Goal: Task Accomplishment & Management: Complete application form

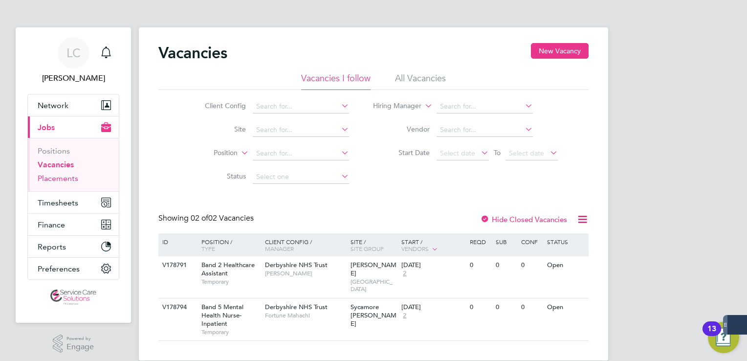
click at [61, 177] on link "Placements" at bounding box center [58, 178] width 41 height 9
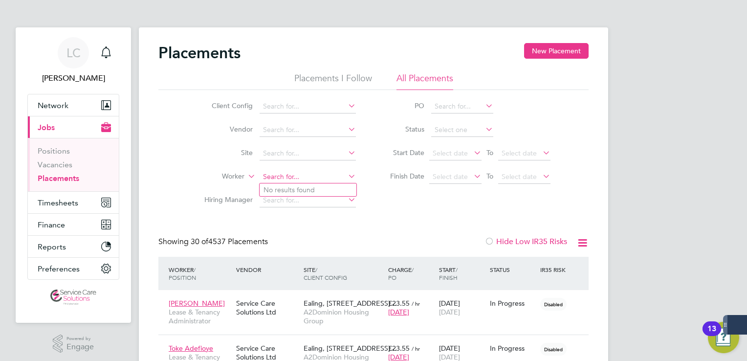
click at [288, 177] on input at bounding box center [308, 177] width 96 height 14
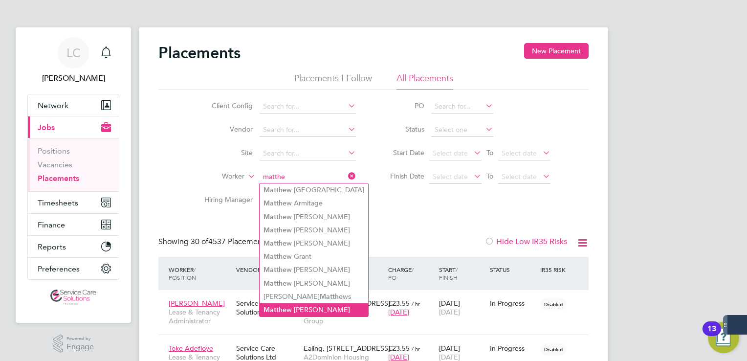
click at [298, 308] on li "Matthe w Michael" at bounding box center [314, 309] width 109 height 13
type input "[PERSON_NAME]"
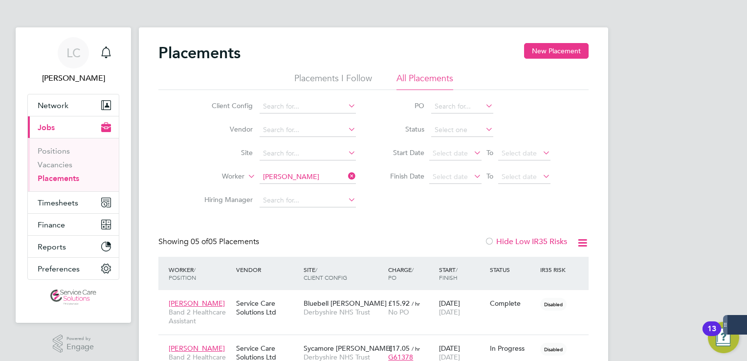
click at [561, 42] on div "Placements New Placement Placements I Follow All Placements Client Config Vendo…" at bounding box center [373, 285] width 469 height 516
click at [562, 47] on button "New Placement" at bounding box center [556, 51] width 65 height 16
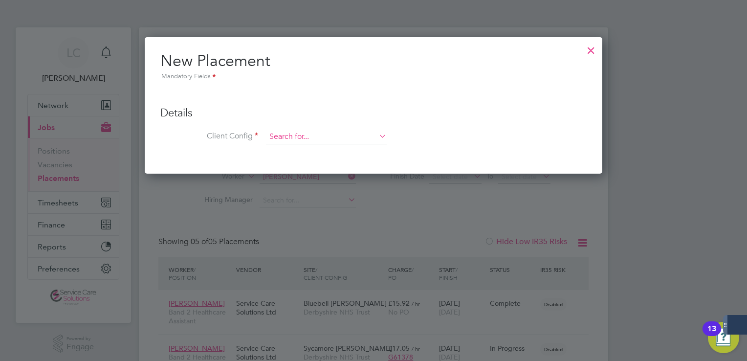
click at [316, 139] on input at bounding box center [326, 137] width 121 height 15
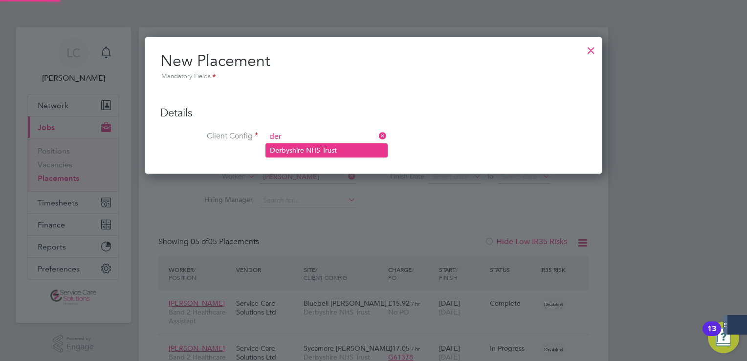
click at [305, 149] on li "Der byshire NHS Trust" at bounding box center [326, 150] width 121 height 13
type input "Derbyshire NHS Trust"
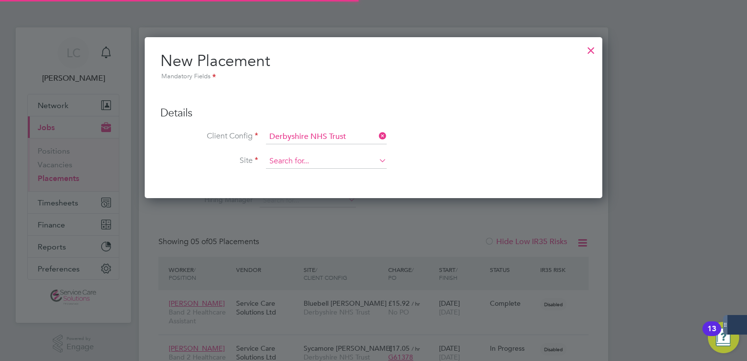
click at [303, 162] on input at bounding box center [326, 161] width 121 height 15
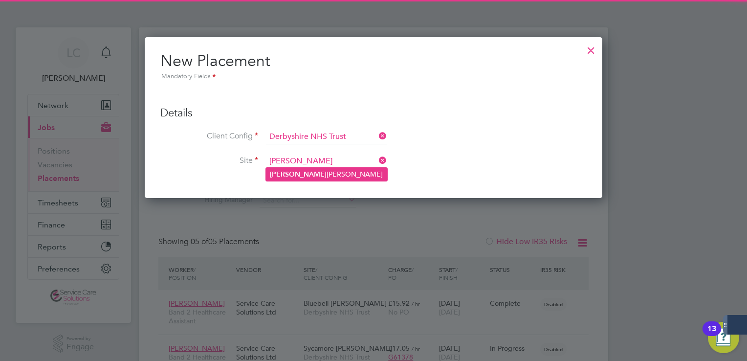
click at [294, 173] on li "[PERSON_NAME]" at bounding box center [326, 174] width 121 height 13
type input "[PERSON_NAME]"
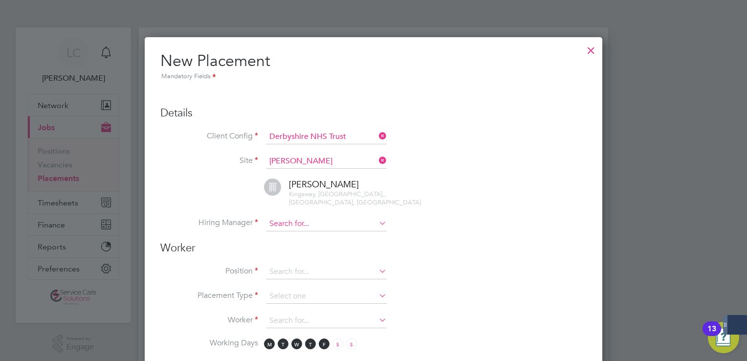
click at [292, 217] on input at bounding box center [326, 224] width 121 height 15
type input "e"
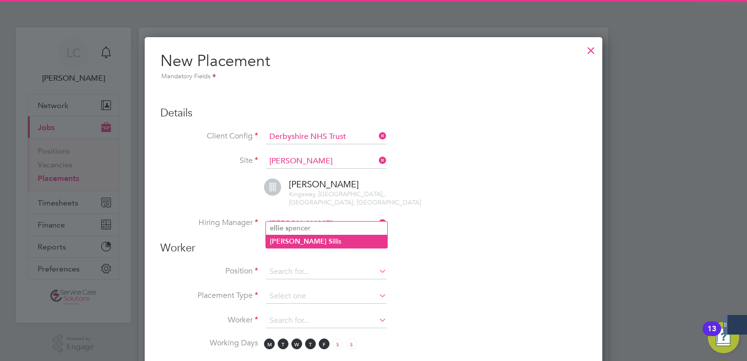
click at [305, 242] on li "[PERSON_NAME]" at bounding box center [326, 241] width 121 height 13
type input "[PERSON_NAME]"
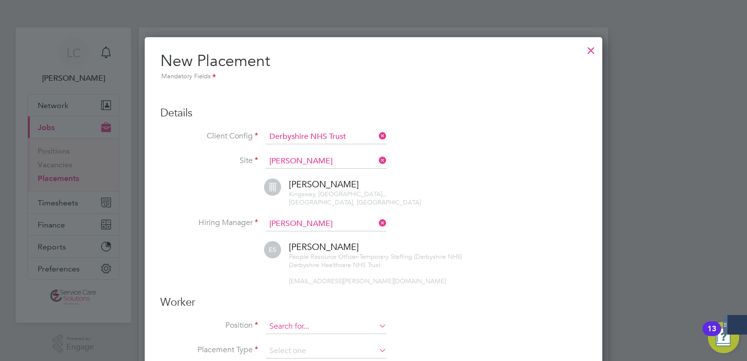
click at [297, 321] on input at bounding box center [326, 326] width 121 height 15
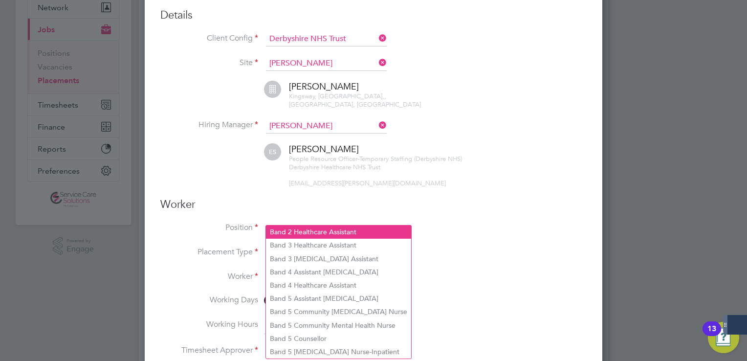
click at [325, 234] on li "Band 2 Healthcare Assistant" at bounding box center [338, 231] width 145 height 13
type input "Band 2 Healthcare Assistant"
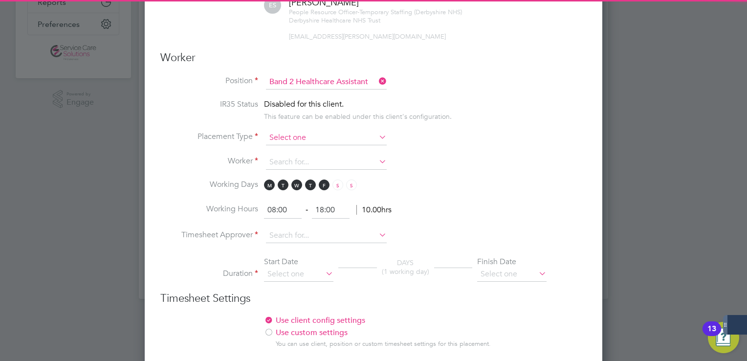
click at [285, 131] on input at bounding box center [326, 138] width 121 height 15
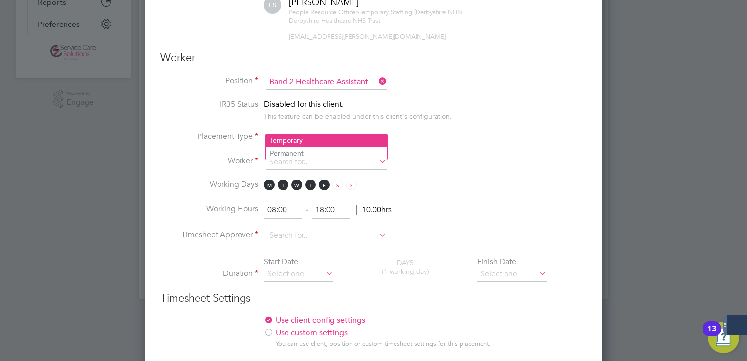
click at [293, 137] on li "Temporary" at bounding box center [326, 140] width 121 height 13
type input "Temporary"
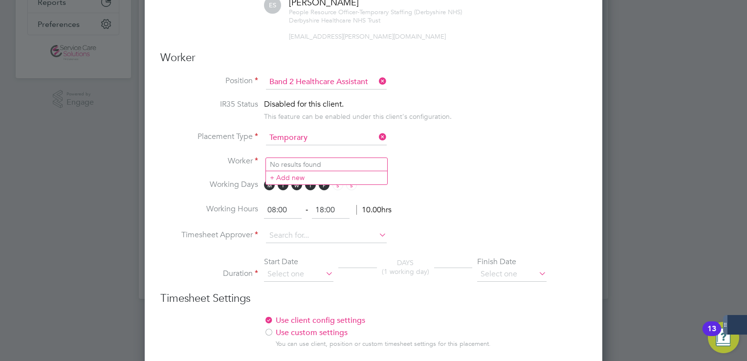
click at [297, 155] on input at bounding box center [326, 162] width 121 height 15
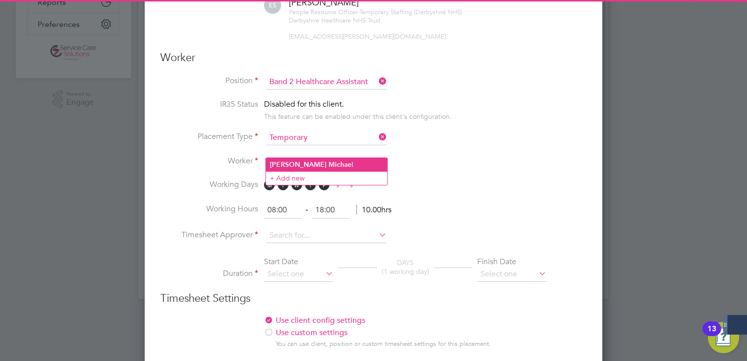
click at [329, 164] on b "Mich" at bounding box center [337, 164] width 16 height 8
type input "[PERSON_NAME]"
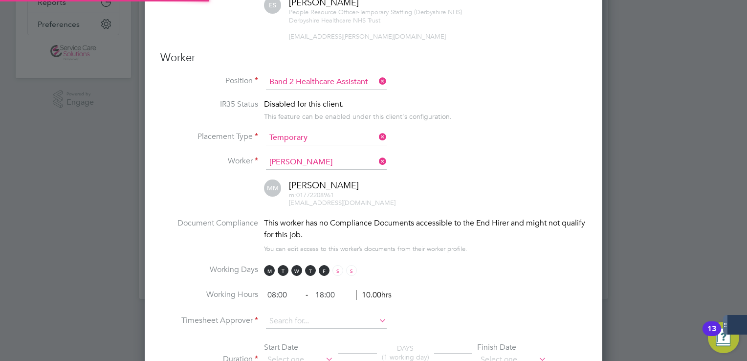
click at [473, 155] on li "Worker [PERSON_NAME]" at bounding box center [373, 167] width 426 height 24
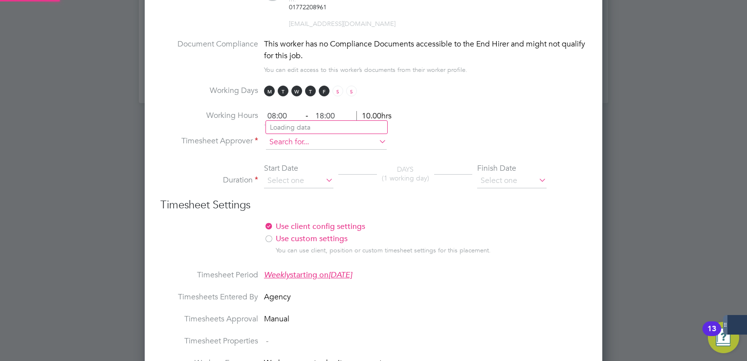
click at [299, 135] on input at bounding box center [326, 142] width 121 height 15
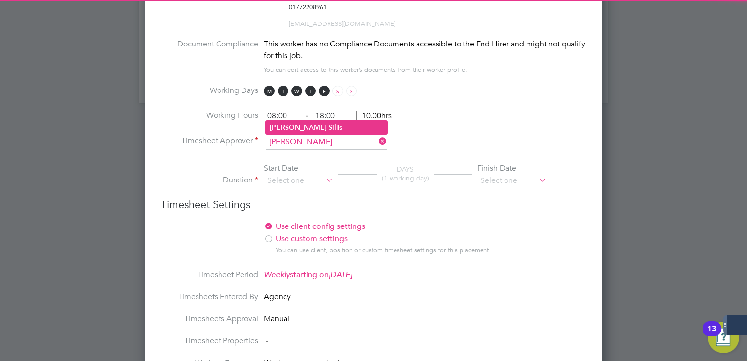
click at [320, 124] on li "[PERSON_NAME]" at bounding box center [326, 127] width 121 height 13
type input "[PERSON_NAME]"
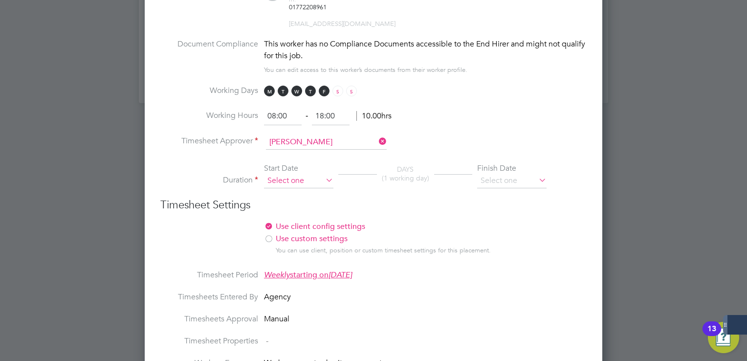
click at [297, 174] on input at bounding box center [298, 181] width 69 height 15
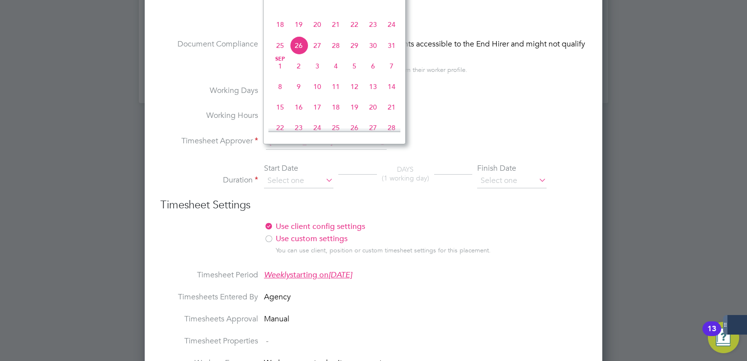
click at [279, 34] on span "18" at bounding box center [280, 24] width 19 height 19
type input "[DATE]"
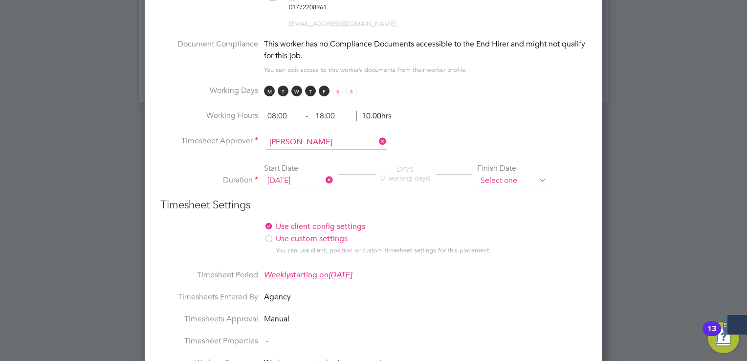
click at [490, 174] on input at bounding box center [511, 181] width 69 height 15
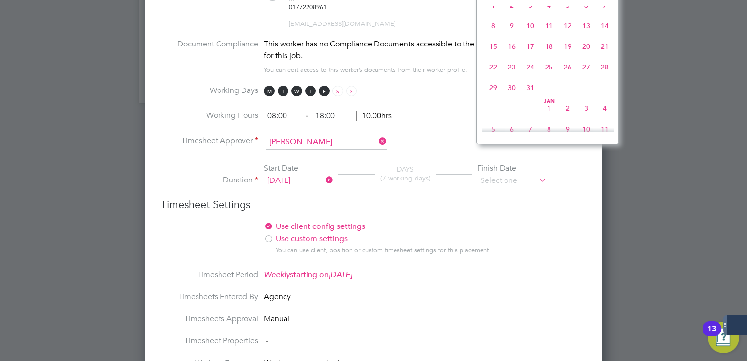
click at [530, 97] on span "31" at bounding box center [530, 87] width 19 height 19
type input "[DATE]"
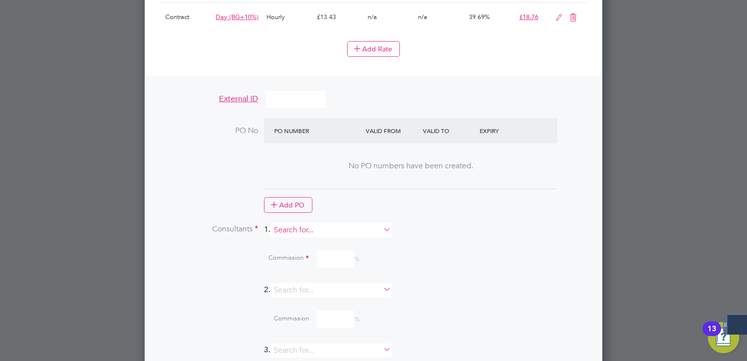
click at [301, 223] on input at bounding box center [330, 230] width 121 height 14
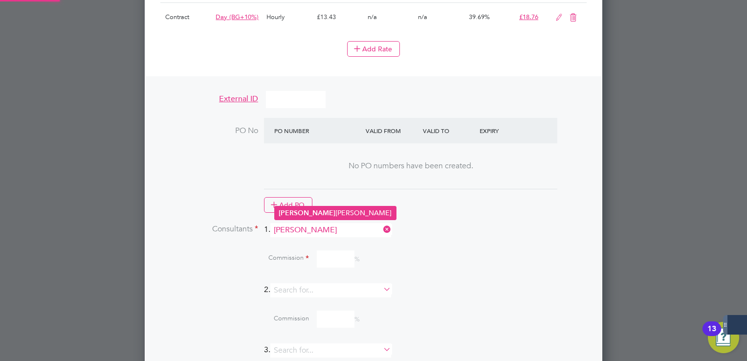
click at [312, 216] on li "[PERSON_NAME] [PERSON_NAME]" at bounding box center [335, 212] width 121 height 13
type input "[PERSON_NAME]"
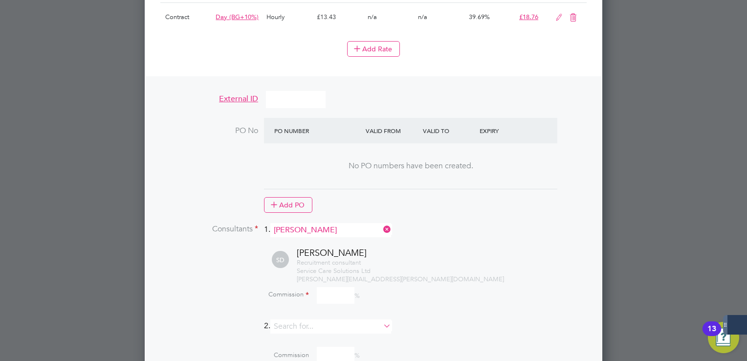
click at [334, 287] on input at bounding box center [336, 295] width 38 height 17
type input "100"
click at [489, 223] on li "Consultants 1. [PERSON_NAME]" at bounding box center [373, 235] width 426 height 24
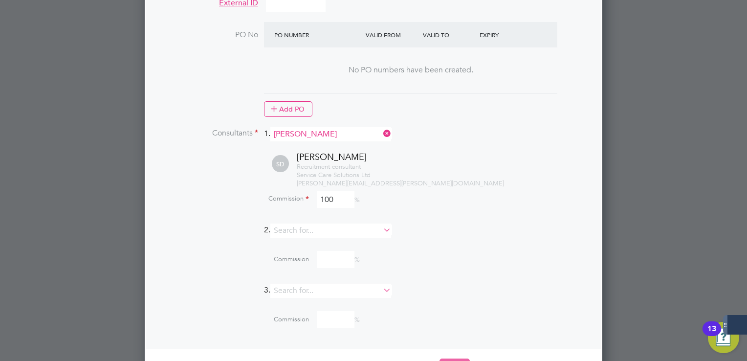
click at [464, 358] on button "Save" at bounding box center [455, 366] width 30 height 16
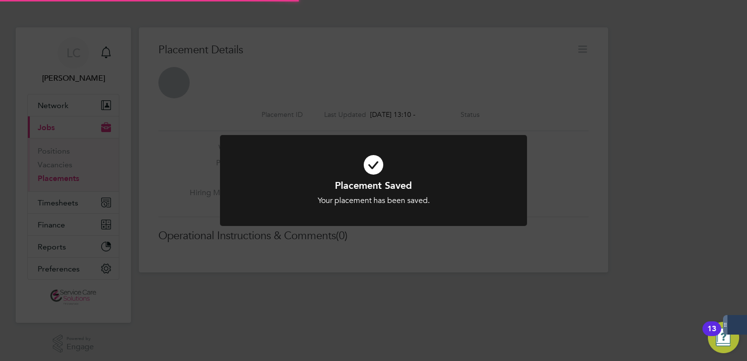
click at [595, 53] on div "Placement Saved Your placement has been saved. Cancel Okay" at bounding box center [373, 180] width 747 height 361
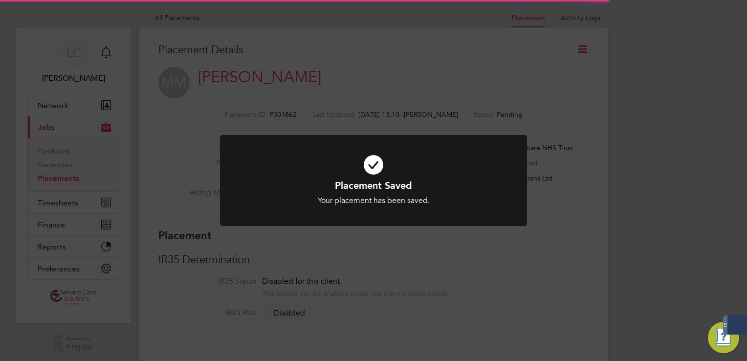
click at [578, 52] on div "Placement Saved Your placement has been saved. Cancel Okay" at bounding box center [373, 180] width 747 height 361
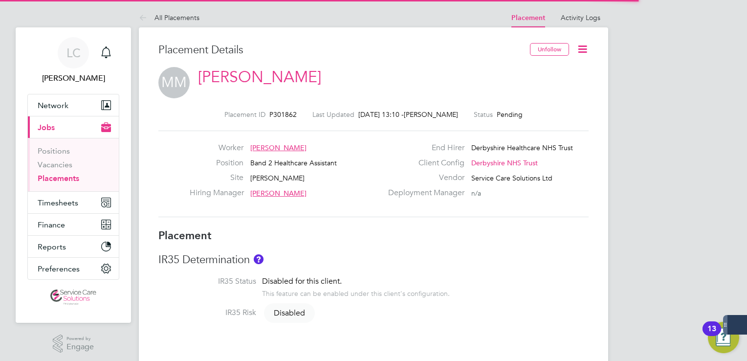
click at [583, 52] on icon at bounding box center [583, 49] width 12 height 12
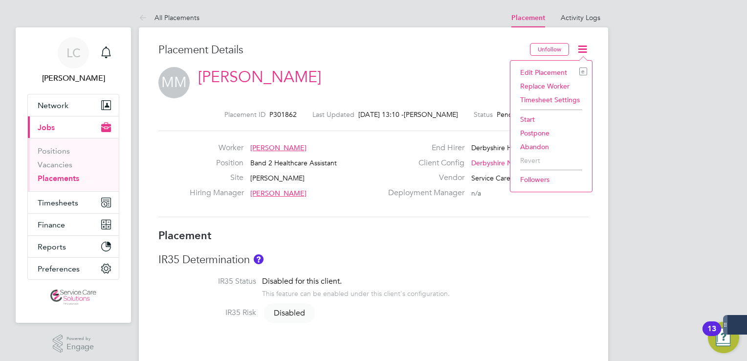
click at [538, 118] on li "Start" at bounding box center [551, 119] width 72 height 14
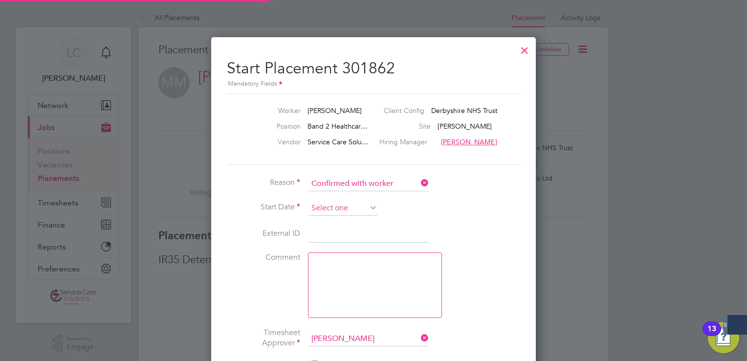
click at [344, 205] on input at bounding box center [342, 208] width 69 height 15
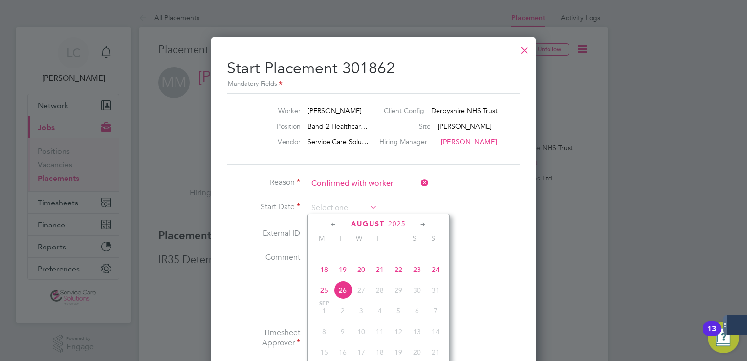
click at [325, 279] on span "18" at bounding box center [324, 269] width 19 height 19
type input "[DATE]"
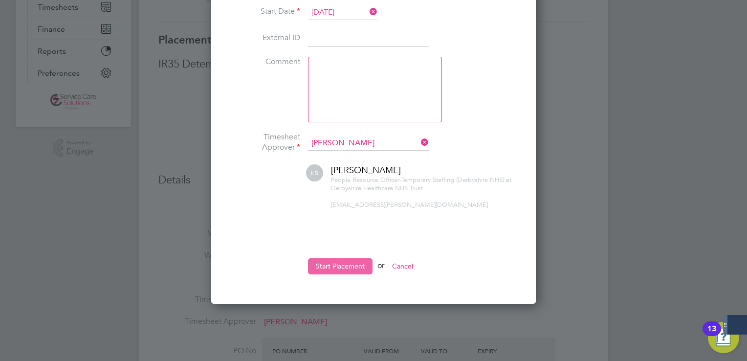
click at [356, 266] on button "Start Placement" at bounding box center [340, 266] width 65 height 16
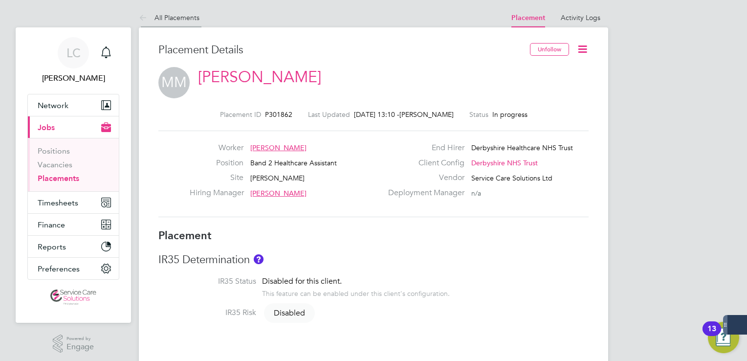
click at [145, 21] on icon at bounding box center [145, 18] width 12 height 12
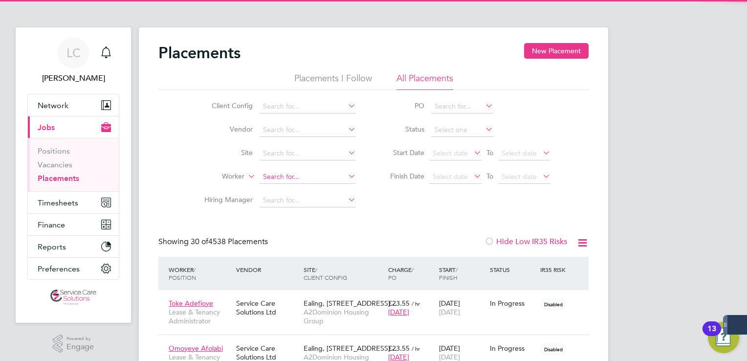
click at [306, 178] on input at bounding box center [308, 177] width 96 height 14
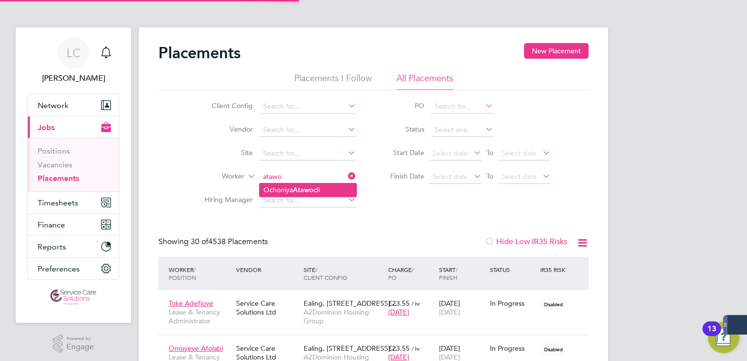
click at [317, 189] on li "Ochoniya Atawo di" at bounding box center [308, 189] width 97 height 13
type input "[PERSON_NAME]"
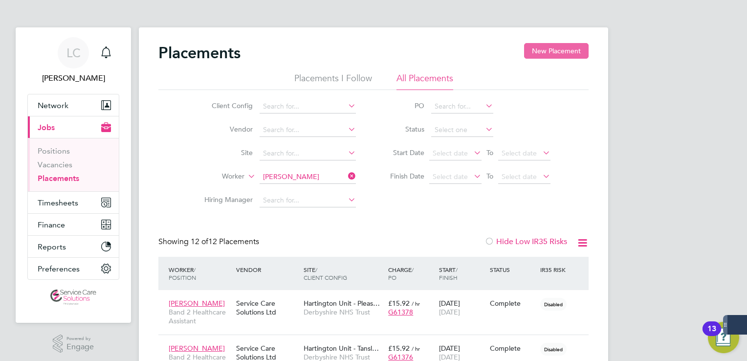
click at [561, 51] on button "New Placement" at bounding box center [556, 51] width 65 height 16
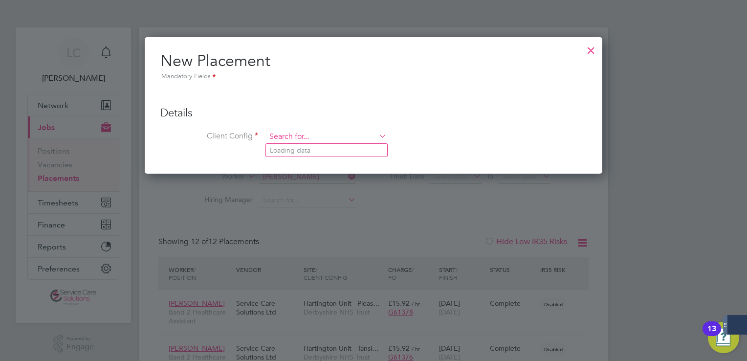
click at [312, 137] on input at bounding box center [326, 137] width 121 height 15
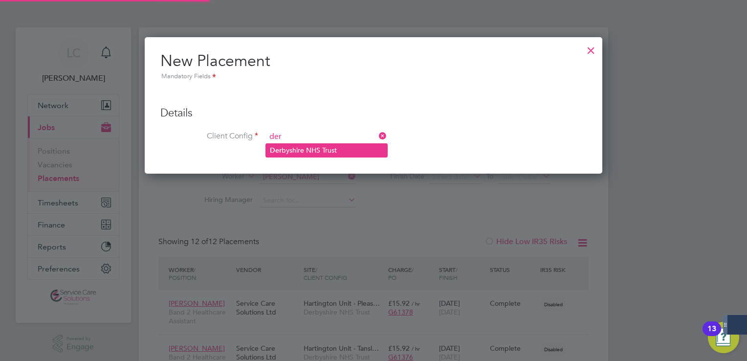
click at [301, 150] on li "Der byshire NHS Trust" at bounding box center [326, 150] width 121 height 13
type input "Derbyshire NHS Trust"
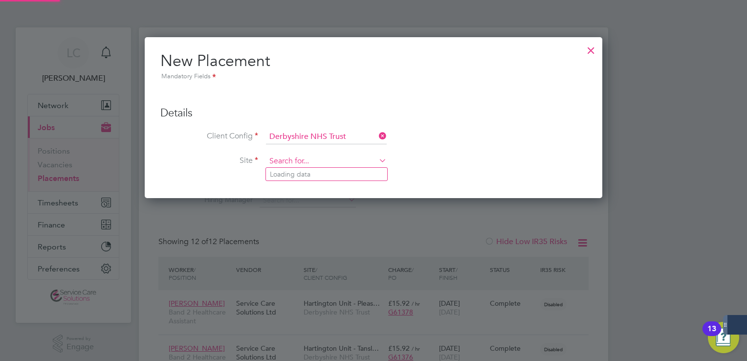
click at [301, 162] on input at bounding box center [326, 161] width 121 height 15
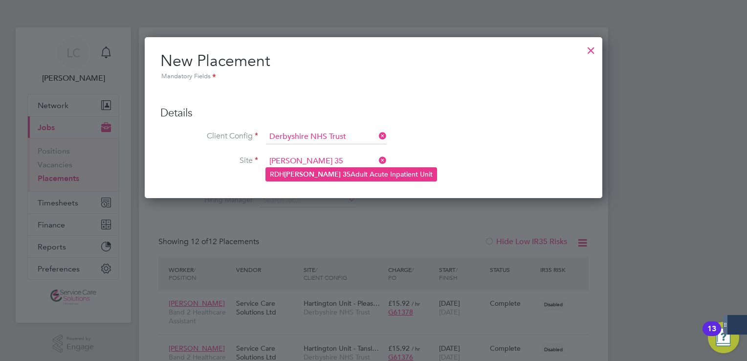
click at [328, 173] on li "RDH [PERSON_NAME] 35 Adult Acute Inpatient Unit" at bounding box center [351, 174] width 171 height 13
type input "RDH [PERSON_NAME] 35 Adult Acute Inpatient Unit"
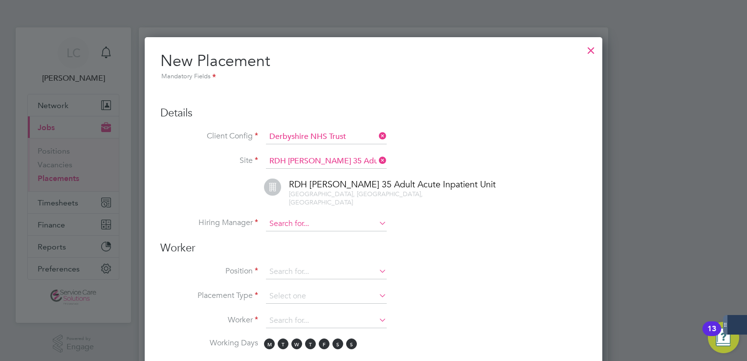
click at [292, 217] on input at bounding box center [326, 224] width 121 height 15
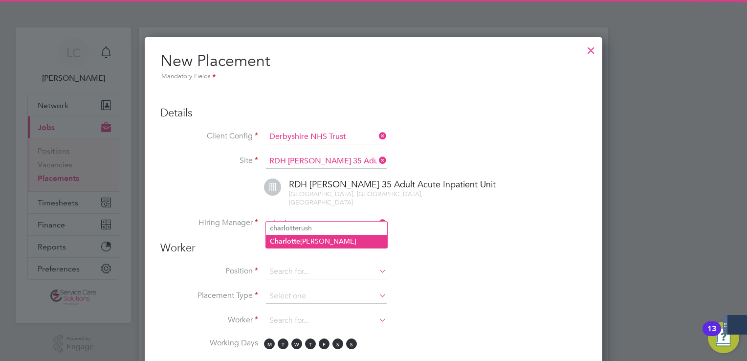
click at [311, 240] on li "[PERSON_NAME]" at bounding box center [326, 241] width 121 height 13
type input "[PERSON_NAME]"
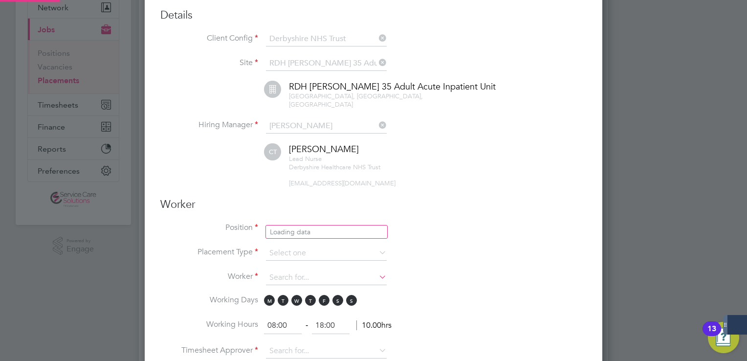
click at [296, 222] on input at bounding box center [326, 229] width 121 height 15
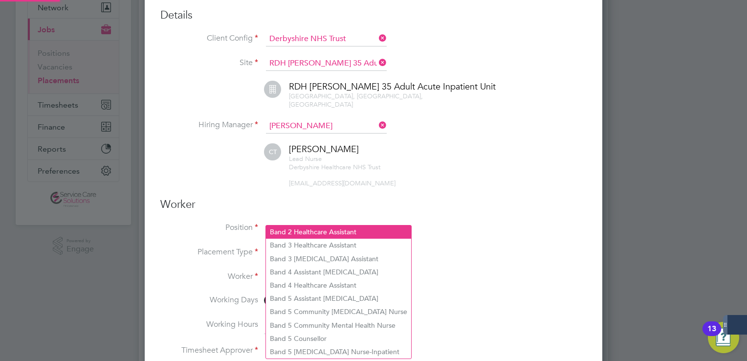
click at [313, 237] on li "Band 2 Healthcare Assistant" at bounding box center [338, 231] width 145 height 13
type input "Band 2 Healthcare Assistant"
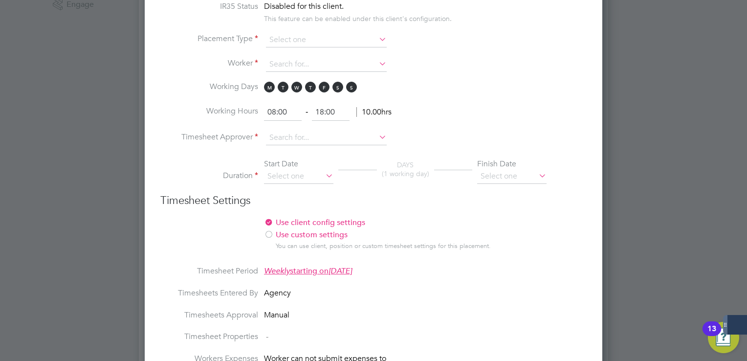
click at [293, 269] on li "Timesheet Period Weekly starting [DATE][DATE]" at bounding box center [373, 277] width 426 height 22
click at [298, 288] on div "Agency" at bounding box center [337, 293] width 147 height 10
click at [474, 180] on li "Duration Start Date DAYS (1 working day) Finish Date" at bounding box center [373, 176] width 426 height 35
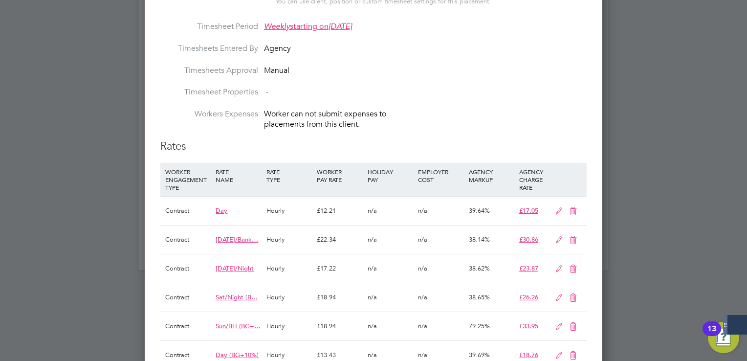
click at [343, 283] on div "£18.94" at bounding box center [339, 297] width 50 height 28
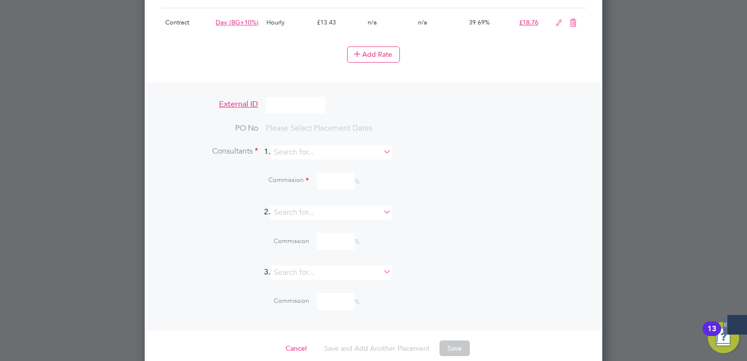
click at [476, 239] on div "Commission %" at bounding box center [398, 242] width 378 height 26
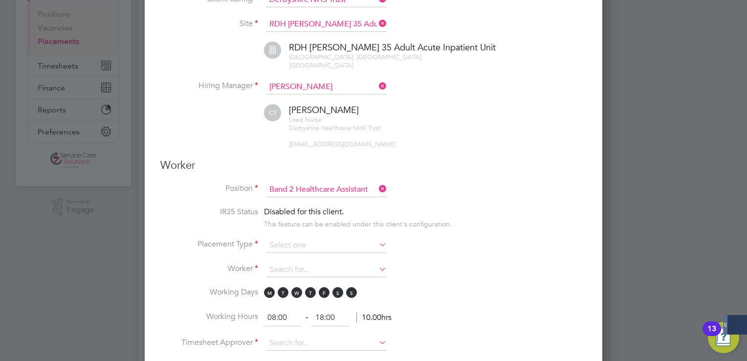
click at [381, 217] on div "This feature can be enabled under this client's configuration." at bounding box center [358, 222] width 188 height 11
drag, startPoint x: 385, startPoint y: 218, endPoint x: 368, endPoint y: 215, distance: 17.4
click at [381, 218] on li "IR35 Status Disabled for this client. This feature can be enabled under this cl…" at bounding box center [373, 222] width 426 height 31
drag, startPoint x: 338, startPoint y: 216, endPoint x: 328, endPoint y: 202, distance: 17.1
click at [338, 217] on div "This feature can be enabled under this client's configuration." at bounding box center [358, 222] width 188 height 11
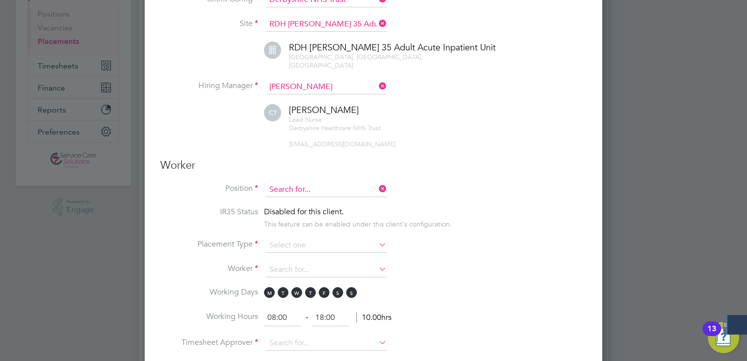
click at [320, 182] on input at bounding box center [326, 189] width 121 height 15
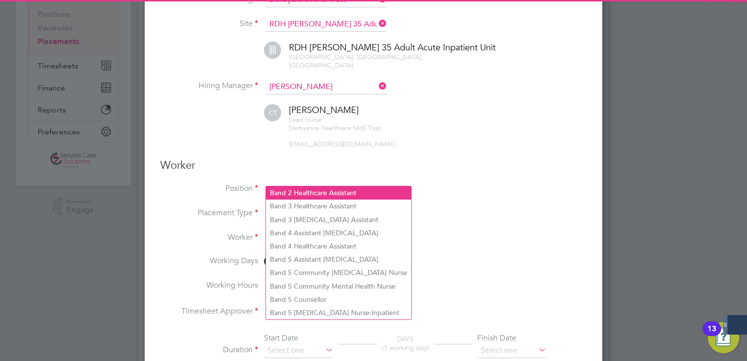
click at [300, 193] on li "Band 2 Healthcare Assistant" at bounding box center [338, 192] width 145 height 13
type input "Band 2 Healthcare Assistant"
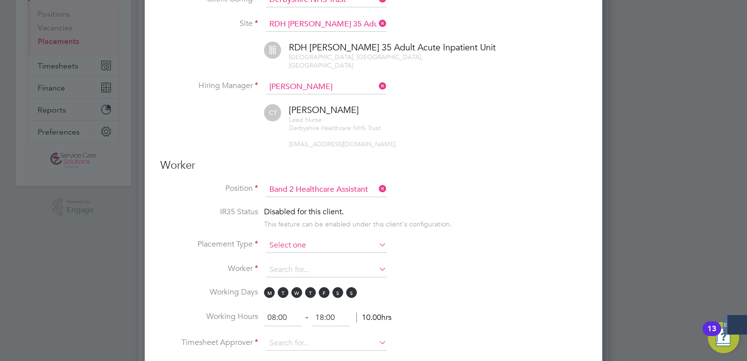
drag, startPoint x: 291, startPoint y: 230, endPoint x: 298, endPoint y: 234, distance: 7.9
click at [291, 238] on input at bounding box center [326, 245] width 121 height 15
click at [301, 243] on li "Temporary" at bounding box center [326, 248] width 121 height 13
type input "Temporary"
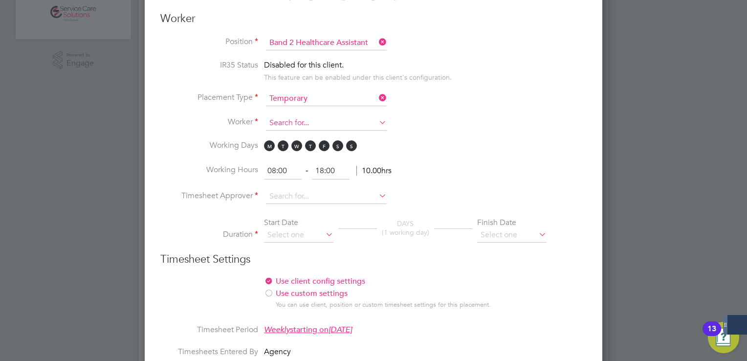
click at [304, 116] on input at bounding box center [326, 123] width 121 height 15
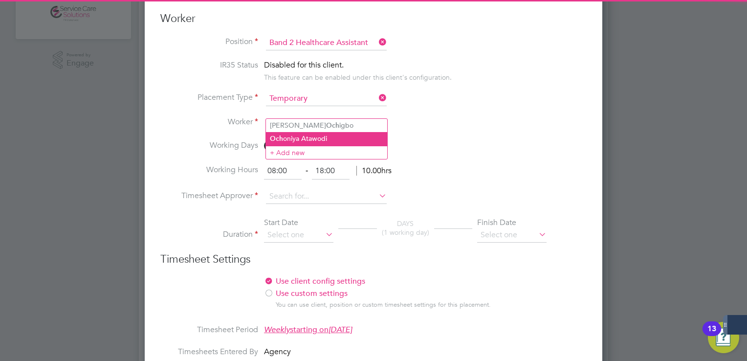
click at [334, 142] on li "Och oniya Atawodi" at bounding box center [326, 138] width 121 height 13
type input "[PERSON_NAME]"
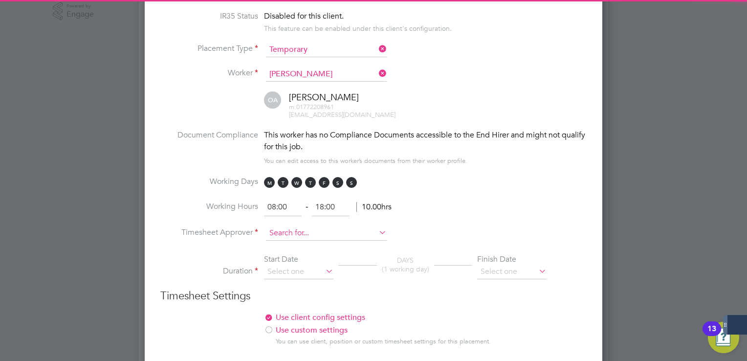
click at [289, 226] on input at bounding box center [326, 233] width 121 height 15
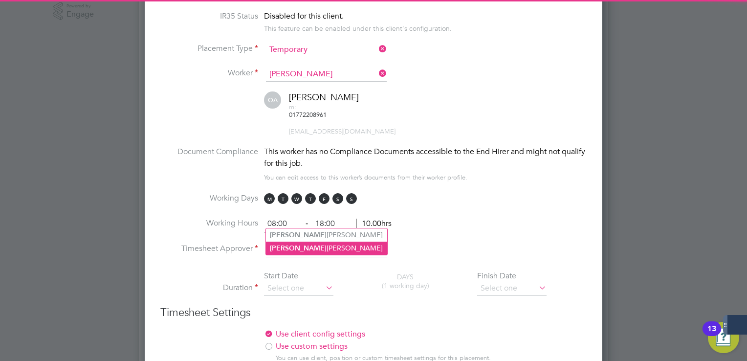
click at [336, 247] on li "[PERSON_NAME] [PERSON_NAME]" at bounding box center [326, 248] width 121 height 13
type input "[PERSON_NAME]"
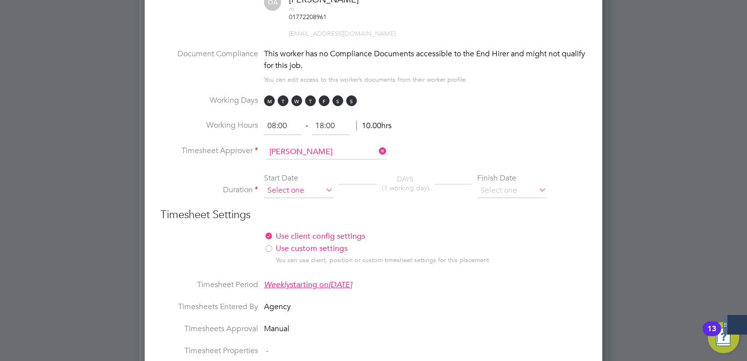
click at [309, 183] on input at bounding box center [298, 190] width 69 height 15
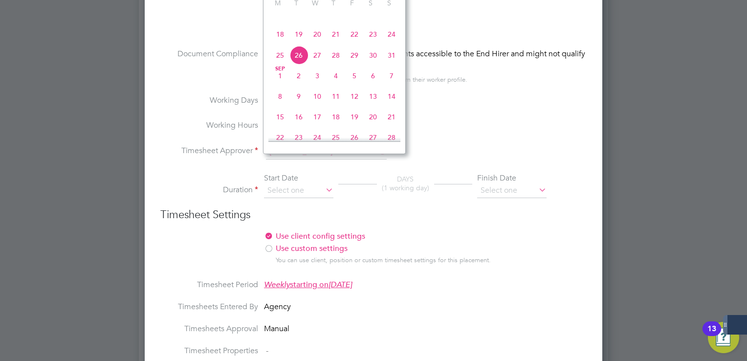
click at [282, 42] on span "18" at bounding box center [280, 34] width 19 height 19
type input "[DATE]"
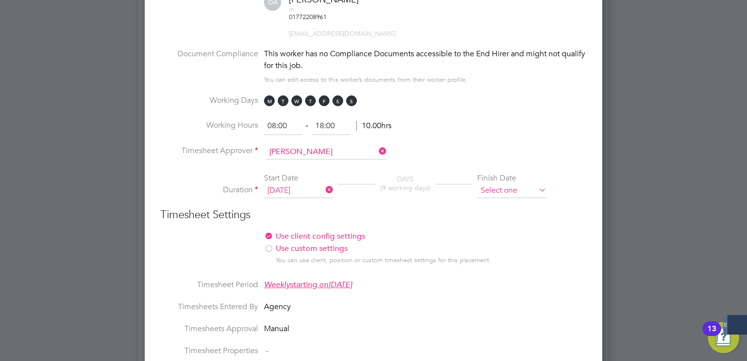
click at [516, 183] on input at bounding box center [511, 190] width 69 height 15
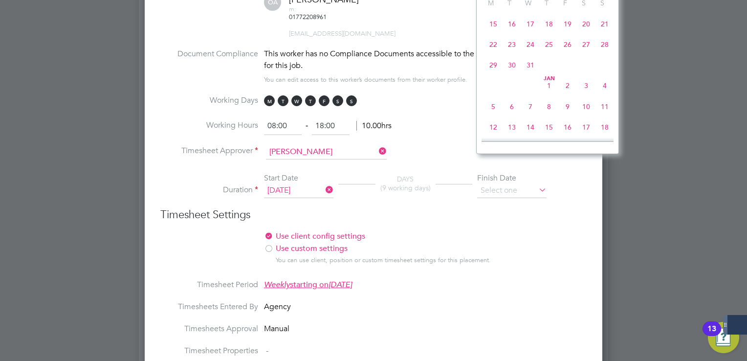
click at [529, 74] on span "31" at bounding box center [530, 65] width 19 height 19
type input "[DATE]"
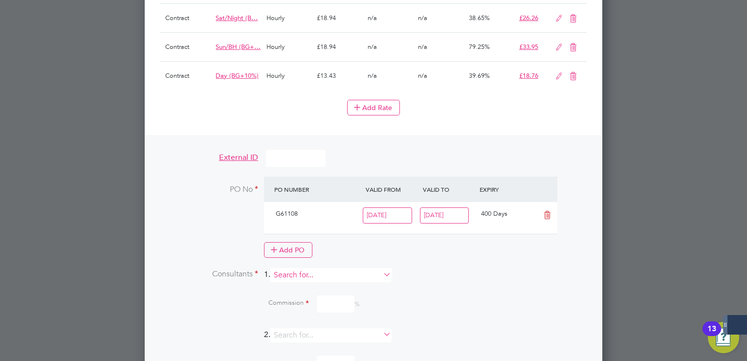
click at [308, 268] on input at bounding box center [330, 275] width 121 height 14
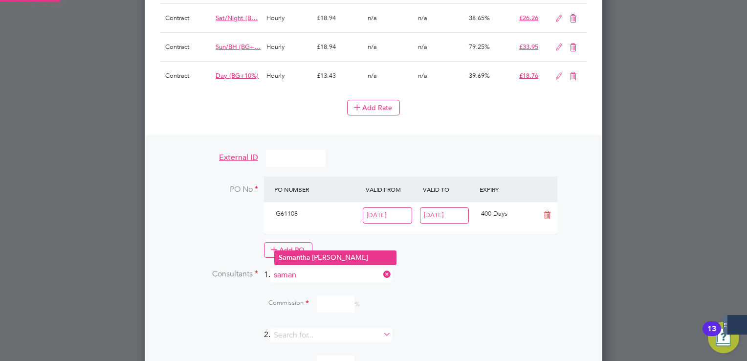
click at [298, 257] on b "Saman" at bounding box center [290, 257] width 22 height 8
type input "[PERSON_NAME]"
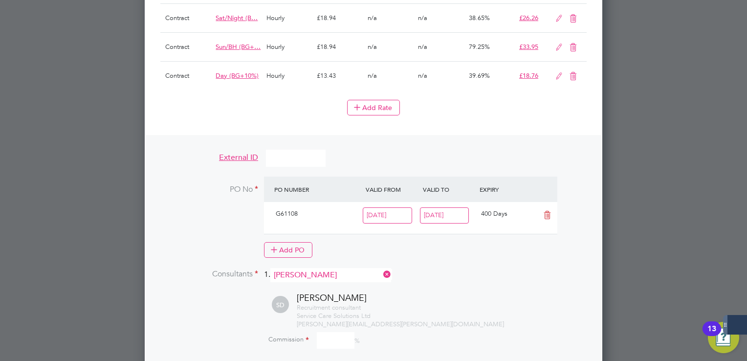
drag, startPoint x: 326, startPoint y: 311, endPoint x: 364, endPoint y: 307, distance: 38.8
click at [326, 332] on input at bounding box center [336, 340] width 38 height 17
type input "100"
click at [524, 268] on li "Consultants 1. [PERSON_NAME]" at bounding box center [373, 280] width 426 height 24
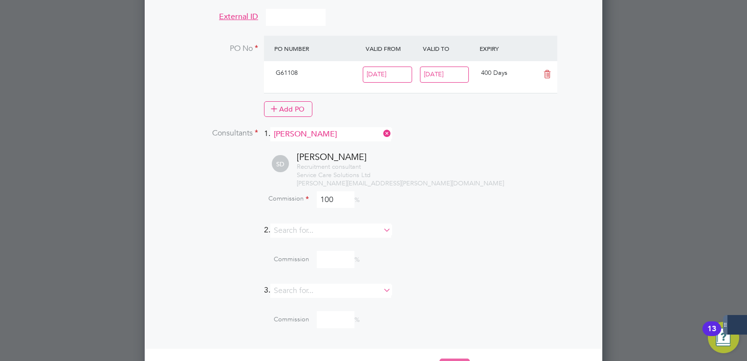
click at [447, 358] on button "Save" at bounding box center [455, 366] width 30 height 16
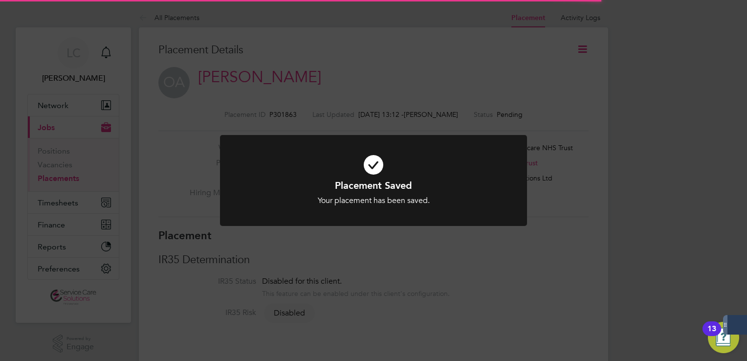
click at [623, 67] on div "Placement Saved Your placement has been saved. Cancel Okay" at bounding box center [373, 180] width 747 height 361
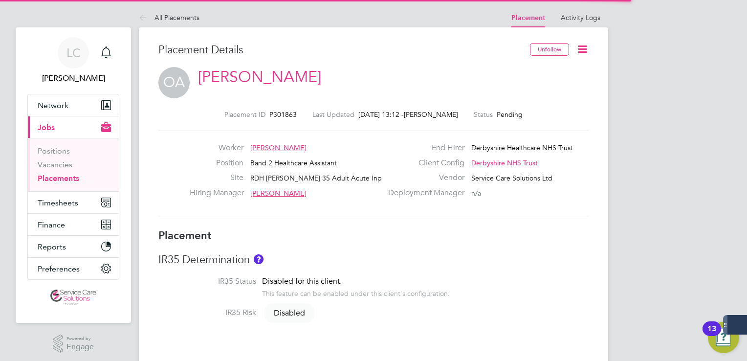
click at [585, 47] on icon at bounding box center [583, 49] width 12 height 12
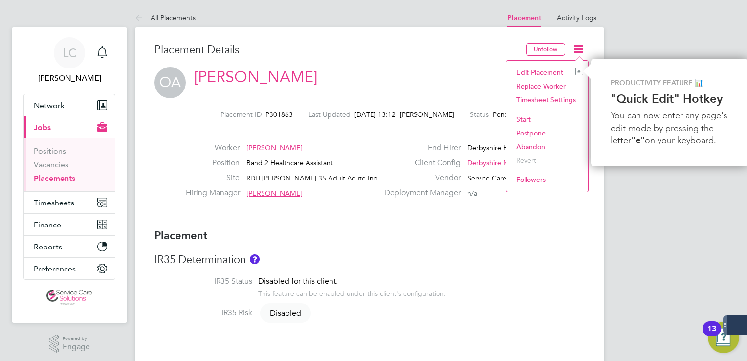
click at [527, 118] on li "Start" at bounding box center [547, 119] width 72 height 14
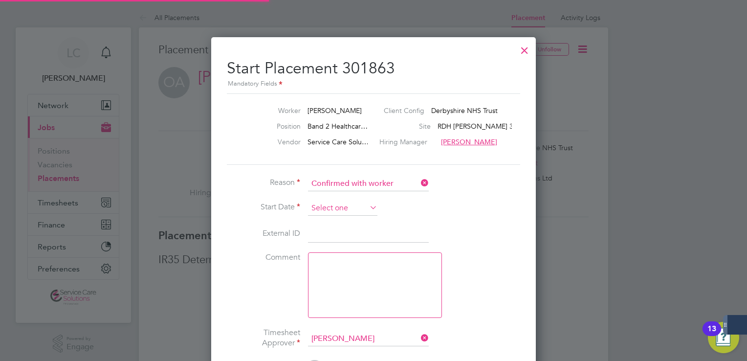
click at [338, 206] on input at bounding box center [342, 208] width 69 height 15
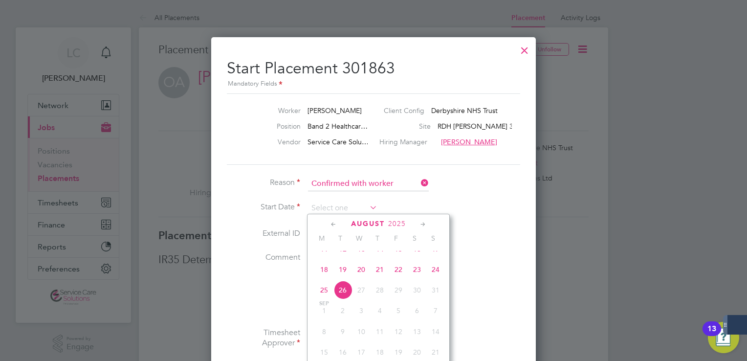
click at [329, 275] on span "18" at bounding box center [324, 269] width 19 height 19
type input "[DATE]"
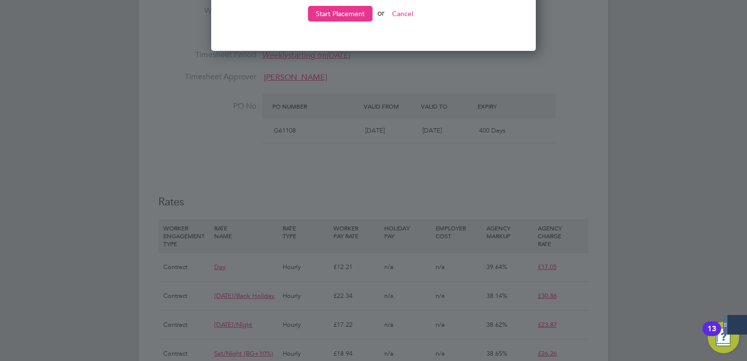
click at [333, 17] on button "Start Placement" at bounding box center [340, 14] width 65 height 16
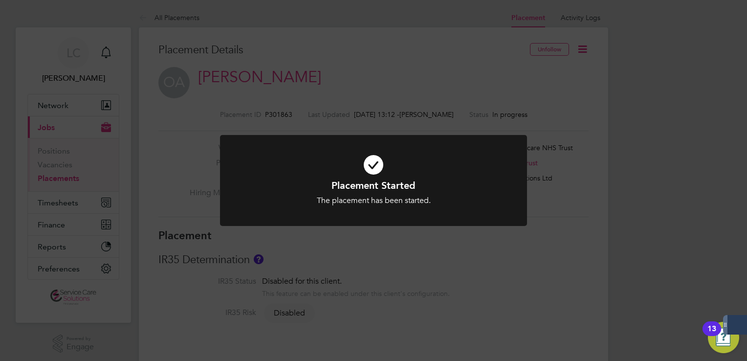
click at [371, 65] on div "Placement Started The placement has been started. Cancel Okay" at bounding box center [373, 180] width 747 height 361
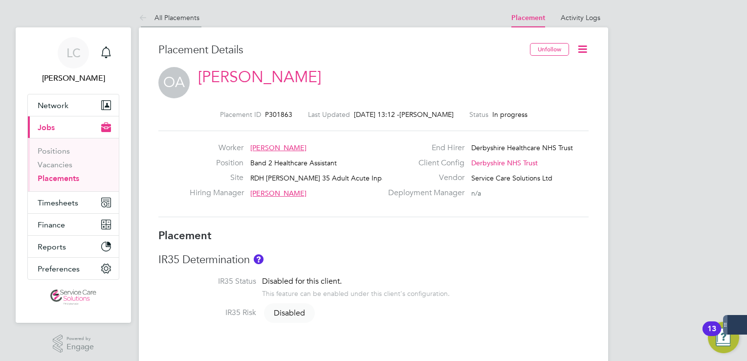
click at [139, 13] on icon at bounding box center [145, 18] width 12 height 12
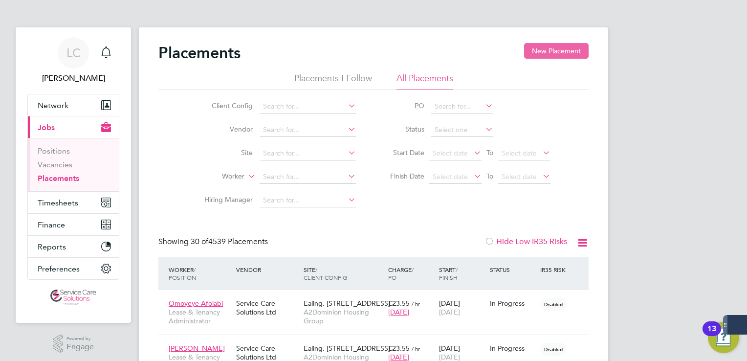
click at [554, 58] on button "New Placement" at bounding box center [556, 51] width 65 height 16
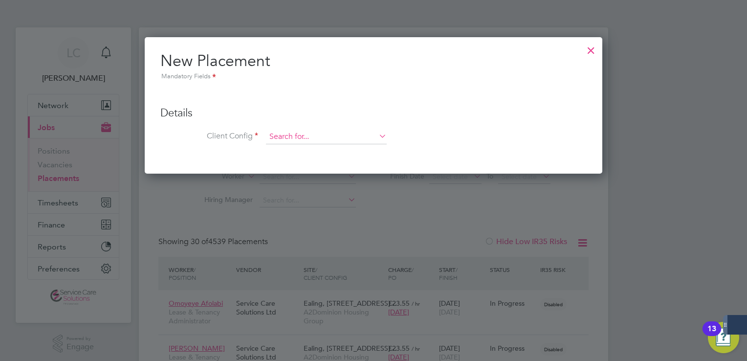
click at [295, 137] on input at bounding box center [326, 137] width 121 height 15
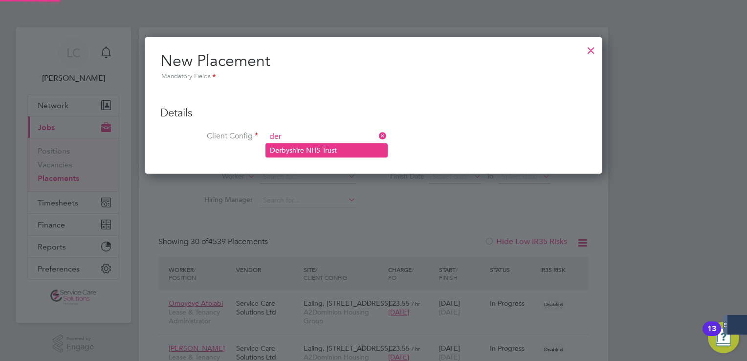
drag, startPoint x: 319, startPoint y: 149, endPoint x: 325, endPoint y: 152, distance: 6.6
click at [319, 149] on li "Der byshire NHS Trust" at bounding box center [326, 150] width 121 height 13
type input "Derbyshire NHS Trust"
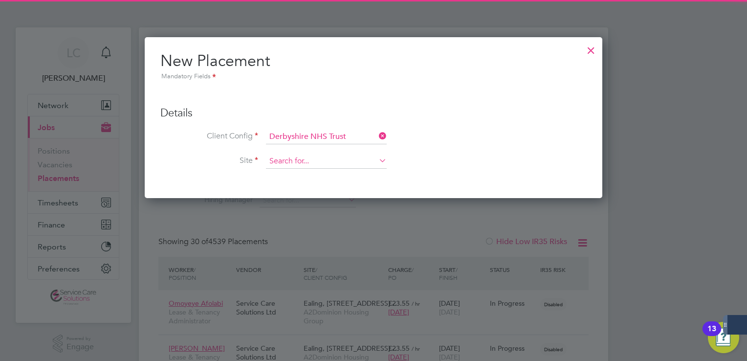
click at [292, 157] on input at bounding box center [326, 161] width 121 height 15
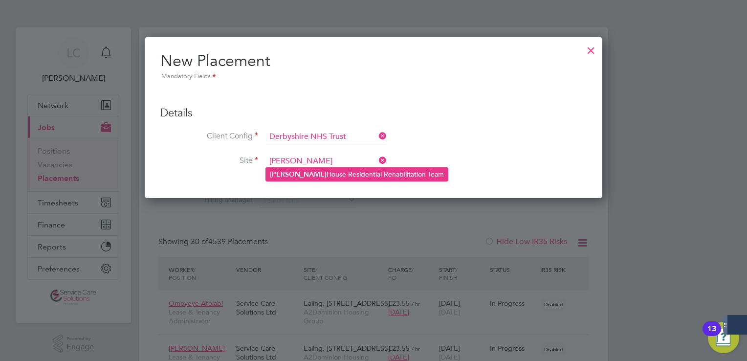
click at [291, 176] on b "[PERSON_NAME]" at bounding box center [298, 174] width 57 height 8
type input "[PERSON_NAME] House Residential Rehabilitation Team"
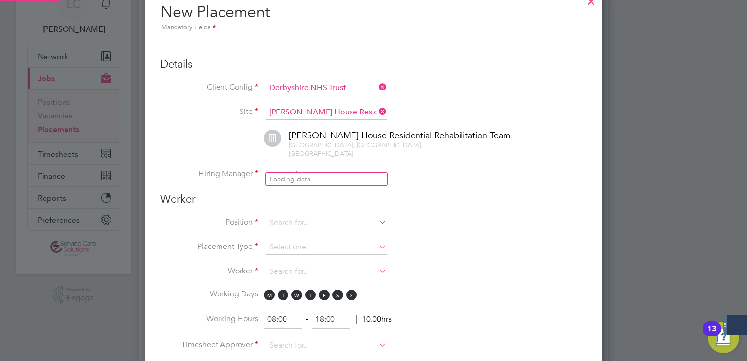
click at [304, 168] on input at bounding box center [326, 175] width 121 height 15
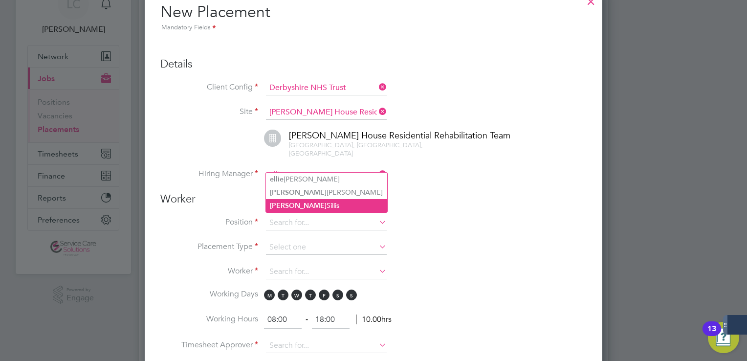
click at [308, 202] on li "[PERSON_NAME]" at bounding box center [326, 205] width 121 height 13
type input "[PERSON_NAME]"
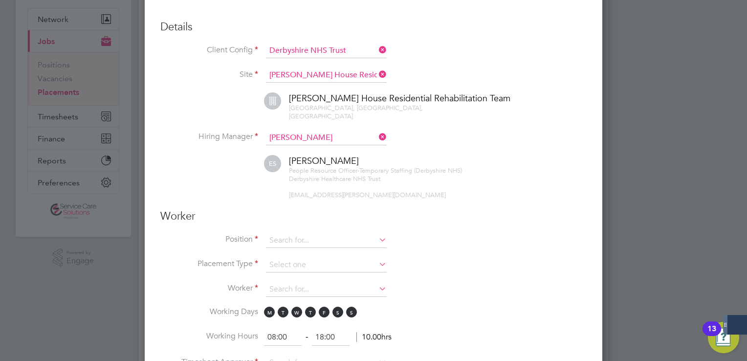
scroll to position [244, 0]
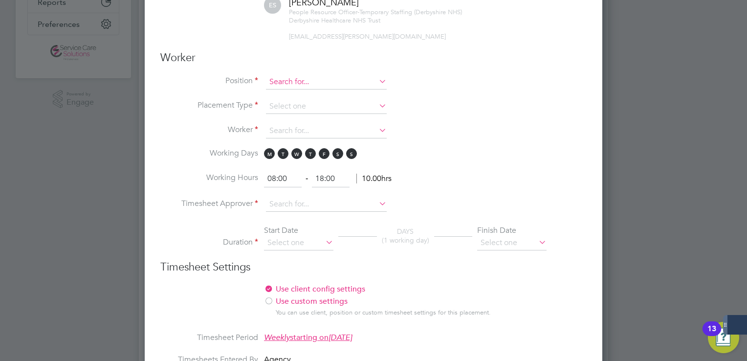
click at [283, 75] on input at bounding box center [326, 82] width 121 height 15
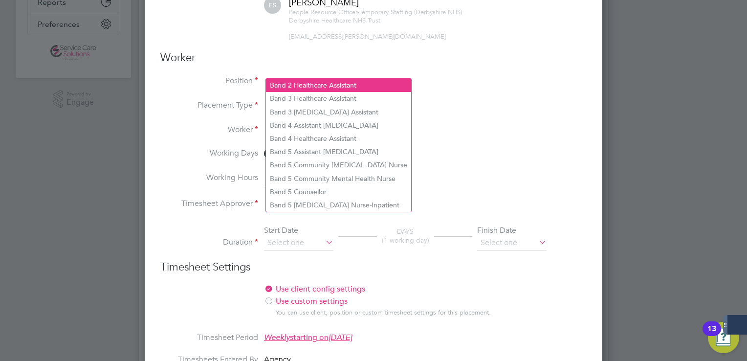
click at [291, 79] on li "Band 2 Healthcare Assistant" at bounding box center [338, 85] width 145 height 13
type input "Band 2 Healthcare Assistant"
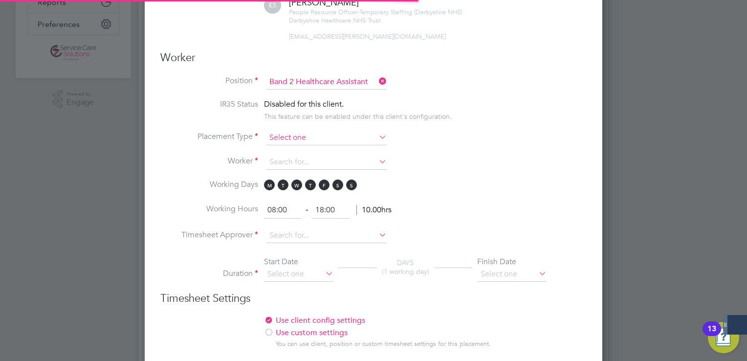
scroll to position [29, 51]
click at [304, 131] on input at bounding box center [326, 138] width 121 height 15
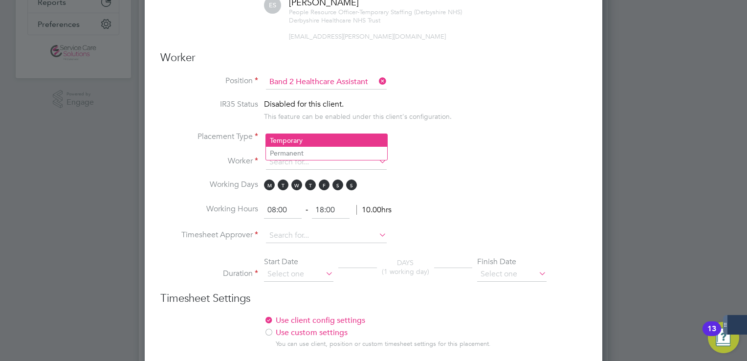
click at [305, 138] on li "Temporary" at bounding box center [326, 140] width 121 height 13
type input "Temporary"
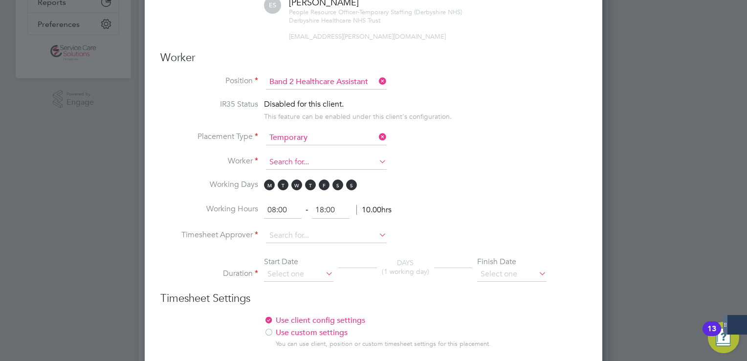
click at [289, 155] on input at bounding box center [326, 162] width 121 height 15
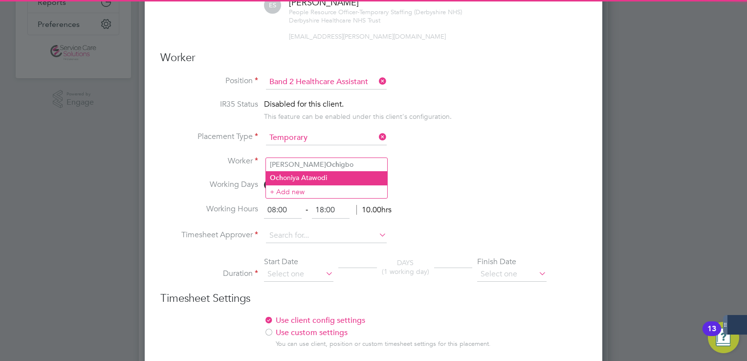
click at [309, 181] on li "Och oniya Atawodi" at bounding box center [326, 177] width 121 height 13
type input "[PERSON_NAME]"
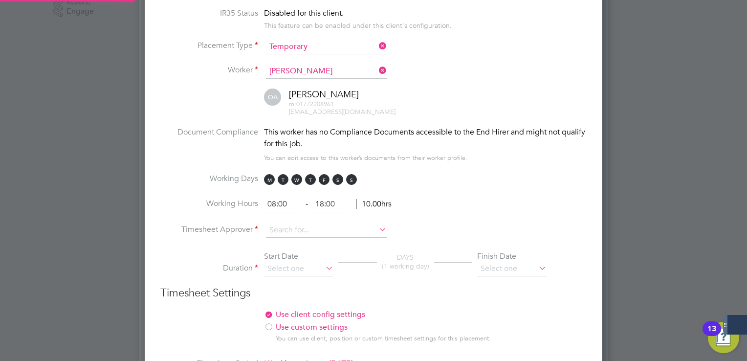
scroll to position [391, 0]
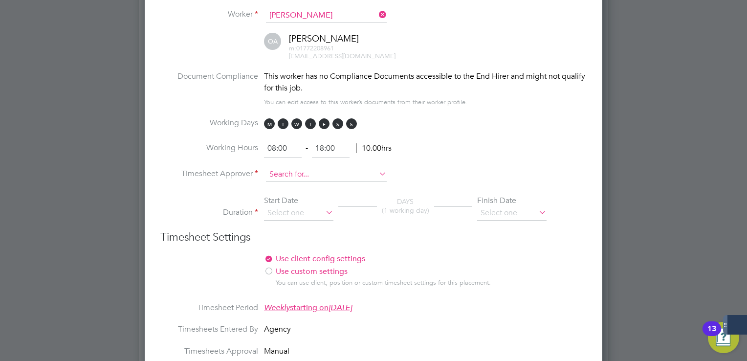
click at [306, 167] on input at bounding box center [326, 174] width 121 height 15
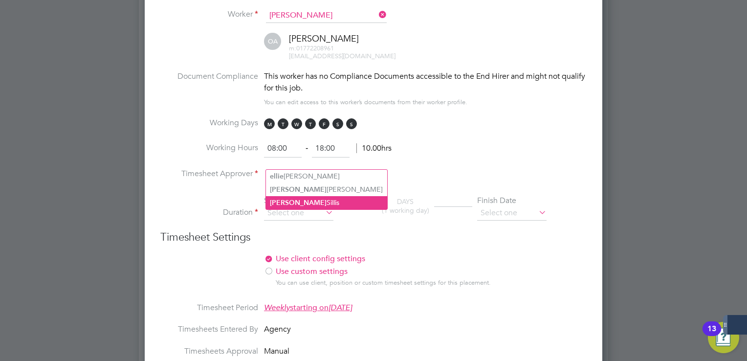
click at [298, 203] on li "[PERSON_NAME]" at bounding box center [326, 202] width 121 height 13
type input "[PERSON_NAME]"
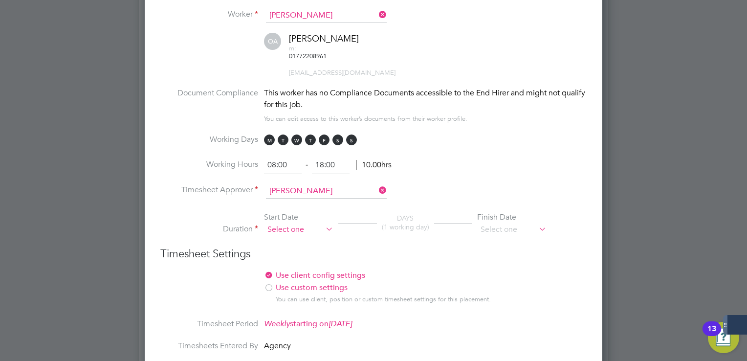
click at [315, 222] on input at bounding box center [298, 229] width 69 height 15
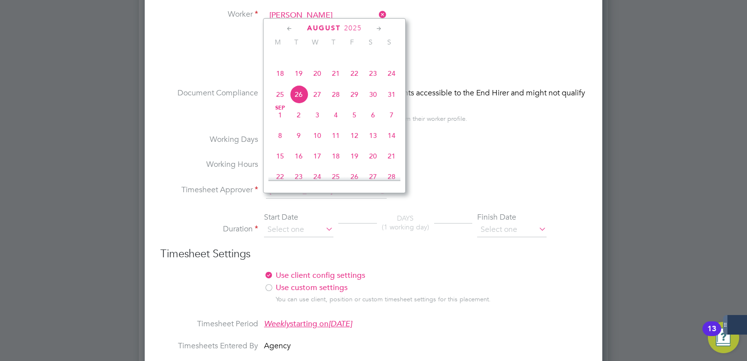
click at [280, 83] on span "18" at bounding box center [280, 73] width 19 height 19
type input "[DATE]"
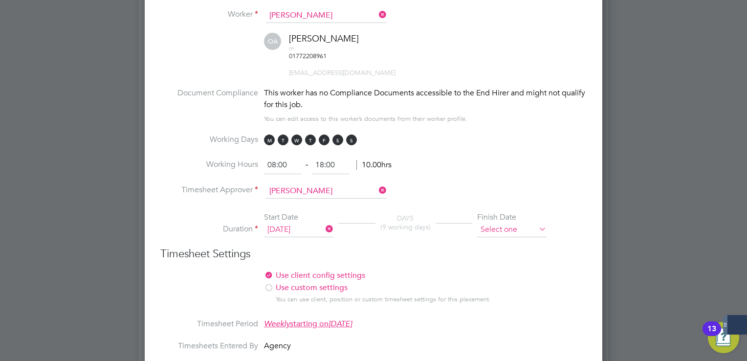
click at [518, 222] on input at bounding box center [511, 229] width 69 height 15
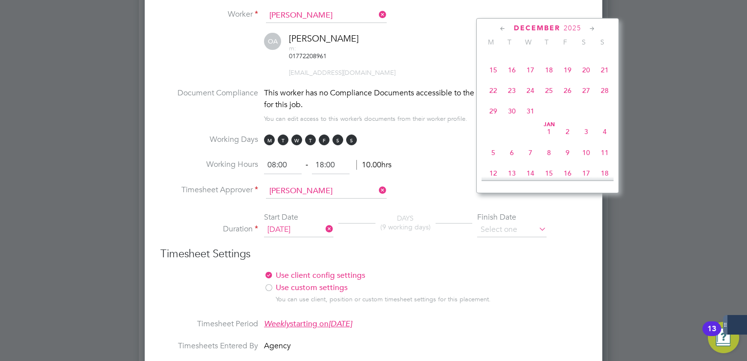
scroll to position [785, 0]
click at [529, 113] on span "31" at bounding box center [530, 104] width 19 height 19
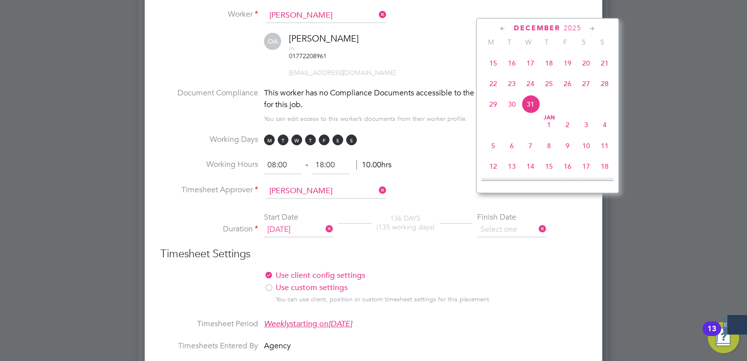
type input "[DATE]"
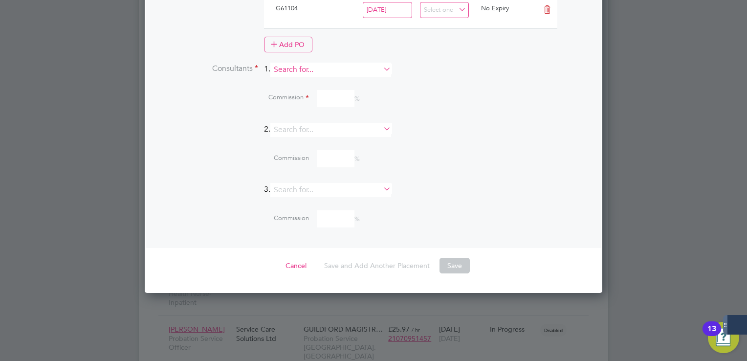
click at [323, 63] on input at bounding box center [330, 70] width 121 height 14
click at [333, 55] on li "Sama ntha [PERSON_NAME]" at bounding box center [335, 51] width 121 height 13
type input "[PERSON_NAME]"
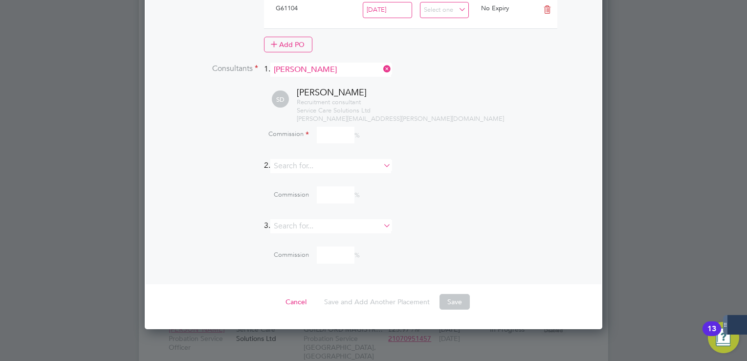
drag, startPoint x: 338, startPoint y: 106, endPoint x: 350, endPoint y: 94, distance: 16.9
click at [338, 127] on input at bounding box center [336, 135] width 38 height 17
type input "100"
drag, startPoint x: 417, startPoint y: 115, endPoint x: 436, endPoint y: 232, distance: 119.0
click at [417, 123] on div "Commission 100 %" at bounding box center [398, 136] width 378 height 26
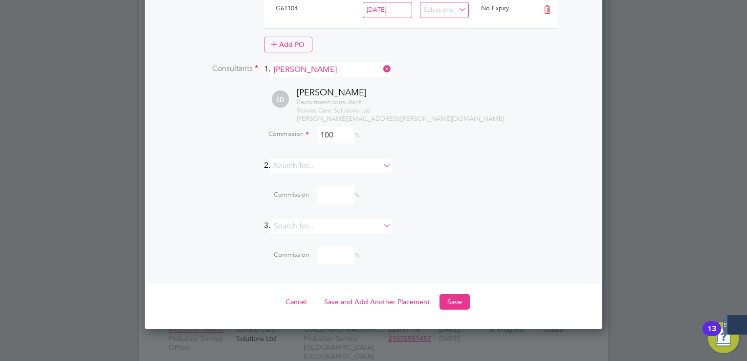
click at [451, 294] on button "Save" at bounding box center [455, 302] width 30 height 16
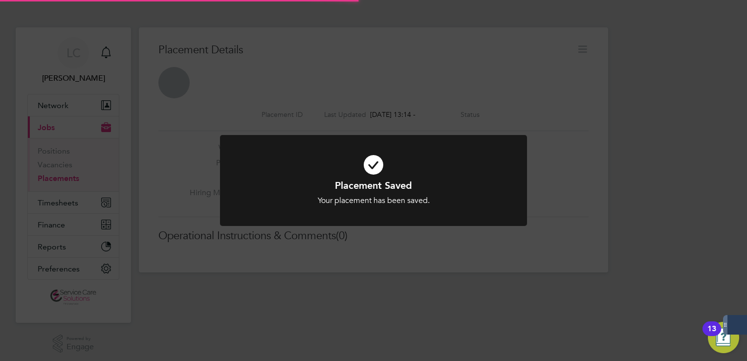
click at [587, 66] on div "Placement Saved Your placement has been saved. Cancel Okay" at bounding box center [373, 180] width 747 height 361
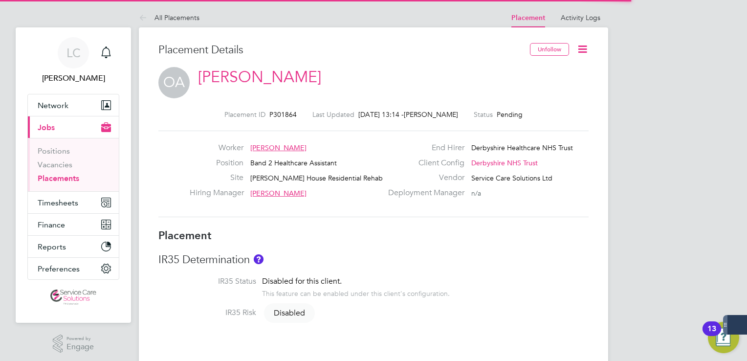
click at [585, 52] on icon at bounding box center [583, 49] width 12 height 12
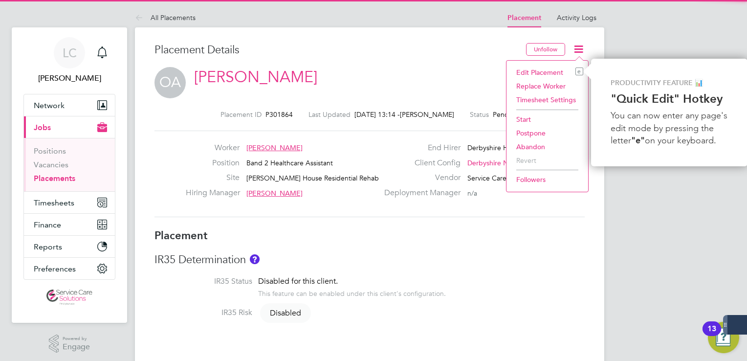
click at [526, 117] on li "Start" at bounding box center [547, 119] width 72 height 14
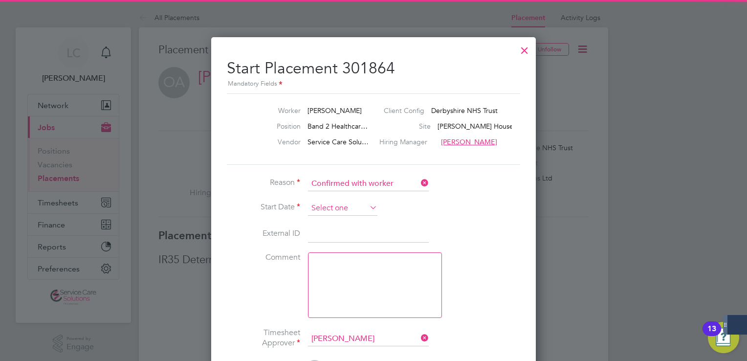
click at [341, 208] on input at bounding box center [342, 208] width 69 height 15
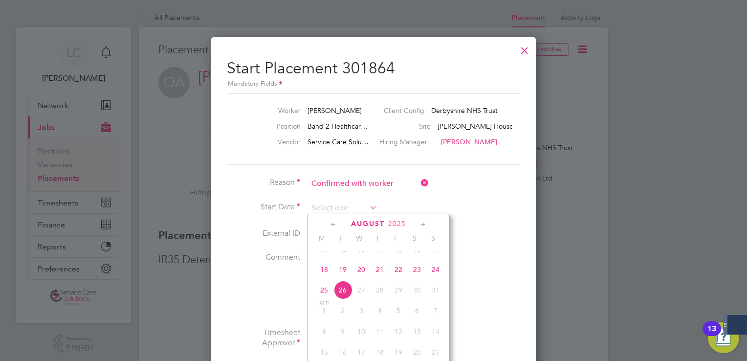
click at [323, 279] on span "18" at bounding box center [324, 269] width 19 height 19
type input "[DATE]"
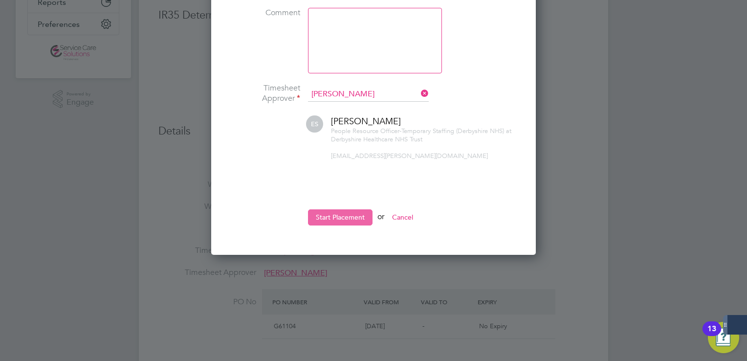
click at [342, 210] on button "Start Placement" at bounding box center [340, 217] width 65 height 16
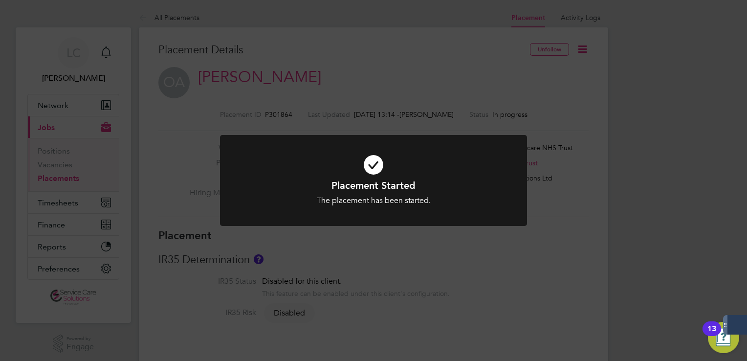
click at [141, 25] on div "Placement Started The placement has been started. Cancel Okay" at bounding box center [373, 180] width 747 height 361
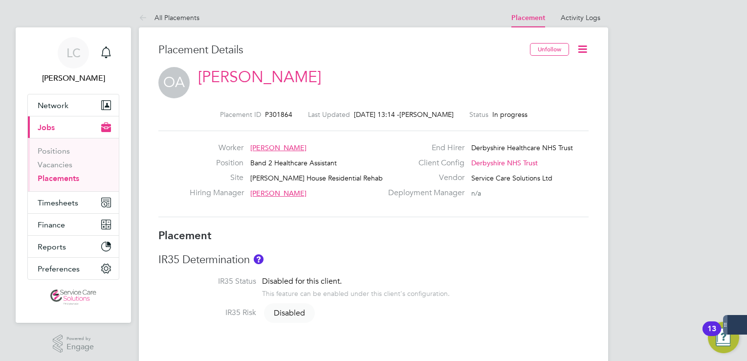
drag, startPoint x: 141, startPoint y: 17, endPoint x: 146, endPoint y: 21, distance: 5.9
click at [142, 17] on icon at bounding box center [145, 18] width 12 height 12
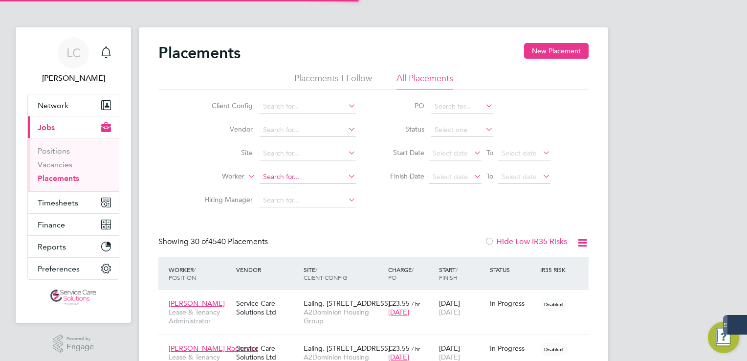
click at [275, 178] on input at bounding box center [308, 177] width 96 height 14
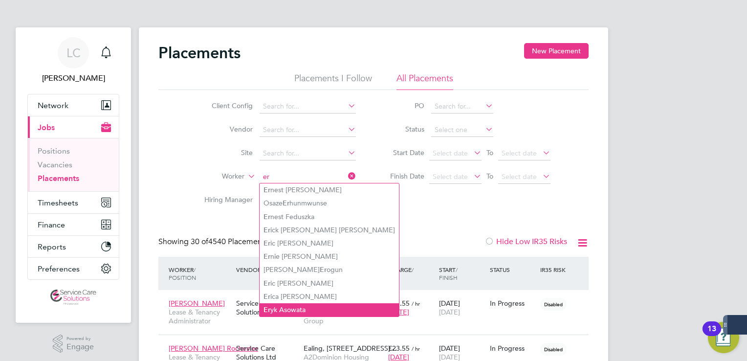
click at [295, 312] on li "Er yk Asowata" at bounding box center [329, 309] width 139 height 13
type input "[PERSON_NAME]"
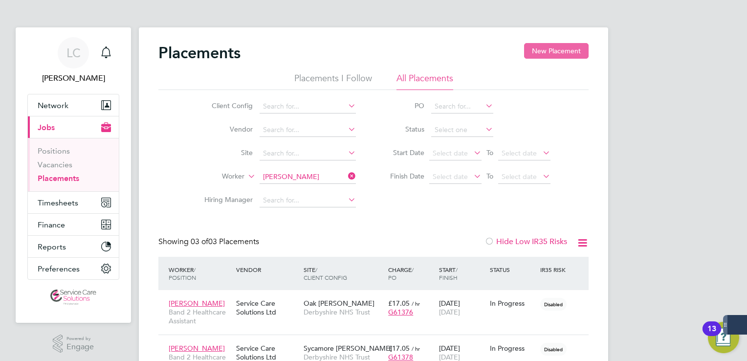
click at [570, 54] on button "New Placement" at bounding box center [556, 51] width 65 height 16
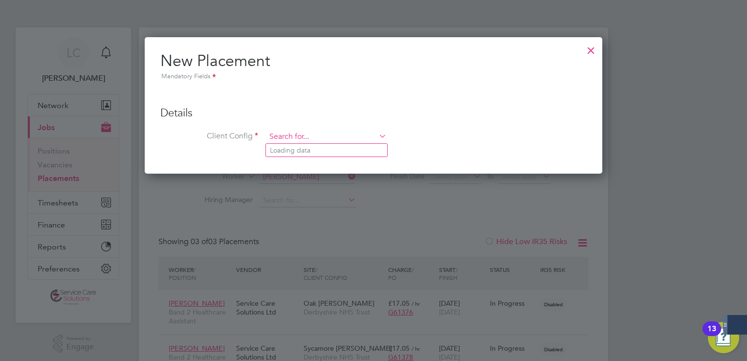
click at [319, 130] on input at bounding box center [326, 137] width 121 height 15
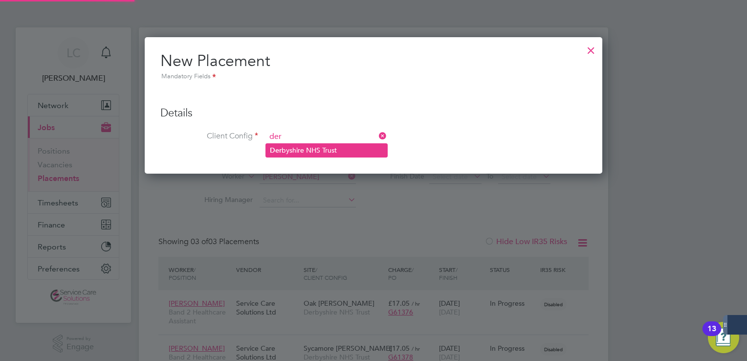
drag, startPoint x: 311, startPoint y: 150, endPoint x: 327, endPoint y: 156, distance: 16.7
click at [311, 150] on li "Der byshire NHS Trust" at bounding box center [326, 150] width 121 height 13
type input "Derbyshire NHS Trust"
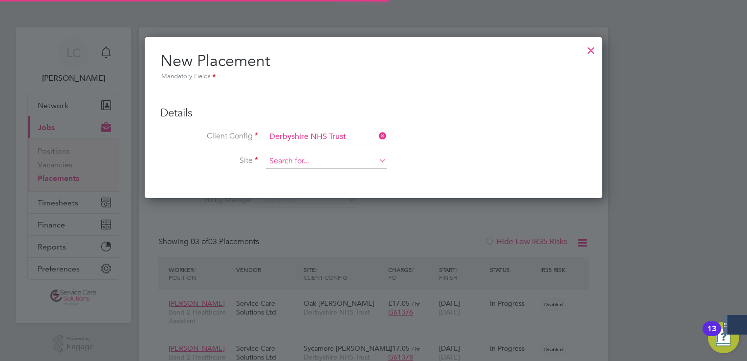
click at [306, 161] on input at bounding box center [326, 161] width 121 height 15
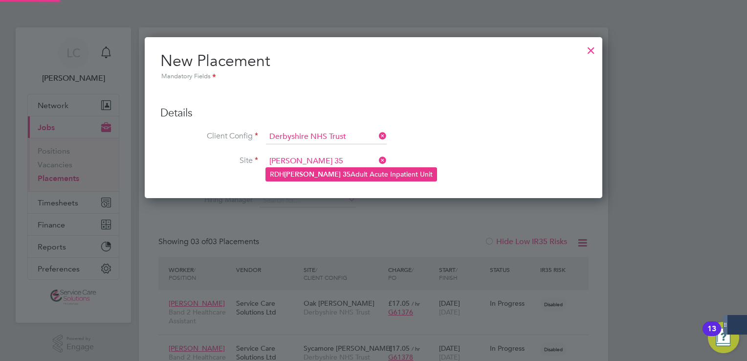
click at [343, 172] on b "35" at bounding box center [347, 174] width 8 height 8
type input "RDH [PERSON_NAME] 35 Adult Acute Inpatient Unit"
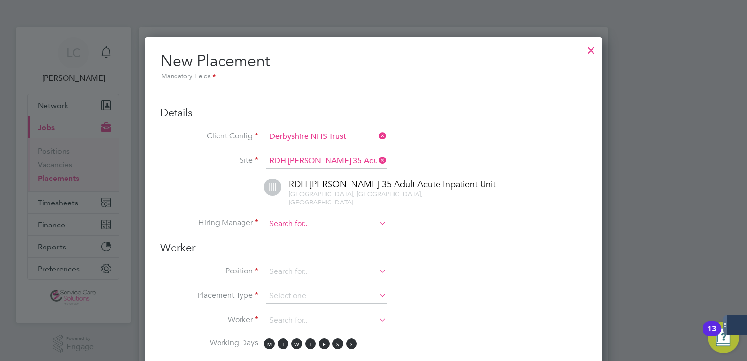
click at [331, 209] on ul "Client Config Derbyshire NHS Trust Site RDH [PERSON_NAME] 35 Adult Acute Inpati…" at bounding box center [373, 185] width 426 height 111
click at [331, 217] on input at bounding box center [326, 224] width 121 height 15
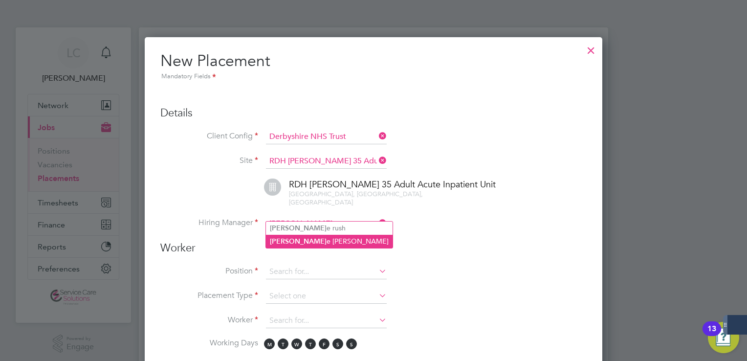
click at [318, 237] on li "[PERSON_NAME]" at bounding box center [329, 241] width 127 height 13
type input "[PERSON_NAME]"
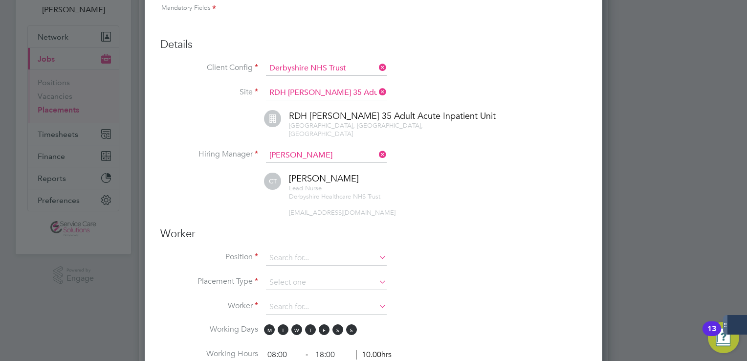
scroll to position [98, 0]
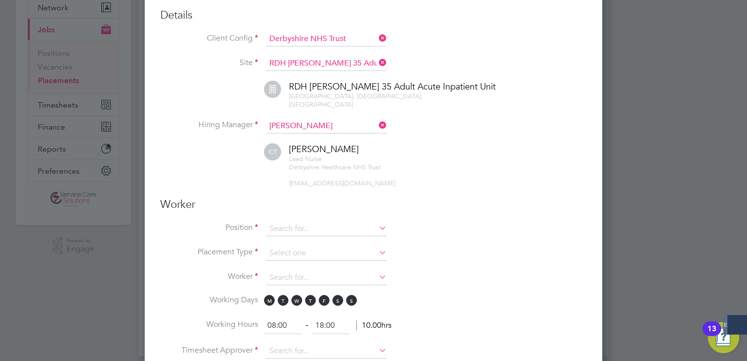
click at [313, 222] on input at bounding box center [326, 229] width 121 height 15
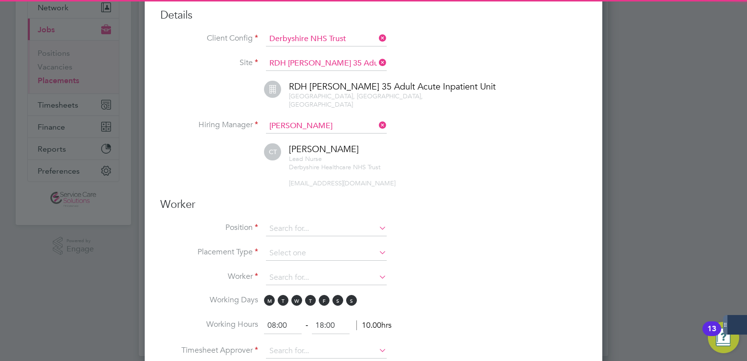
drag, startPoint x: 321, startPoint y: 237, endPoint x: 342, endPoint y: 226, distance: 24.1
click at [323, 237] on li "Band 2 Healthcare Assistant" at bounding box center [338, 231] width 145 height 13
type input "Band 2 Healthcare Assistant"
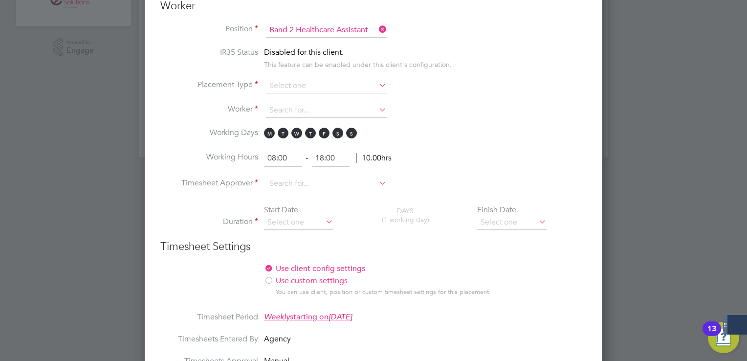
scroll to position [244, 0]
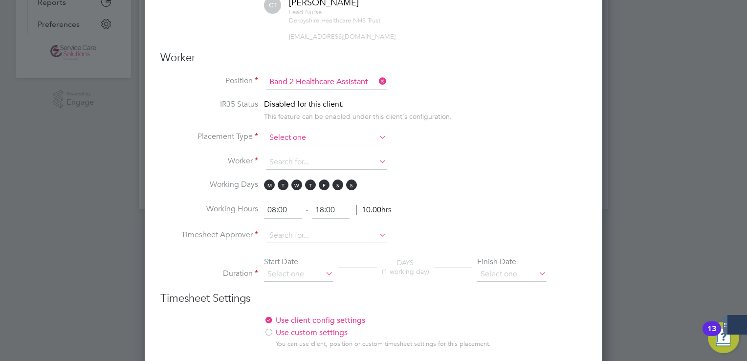
click at [301, 131] on input at bounding box center [326, 138] width 121 height 15
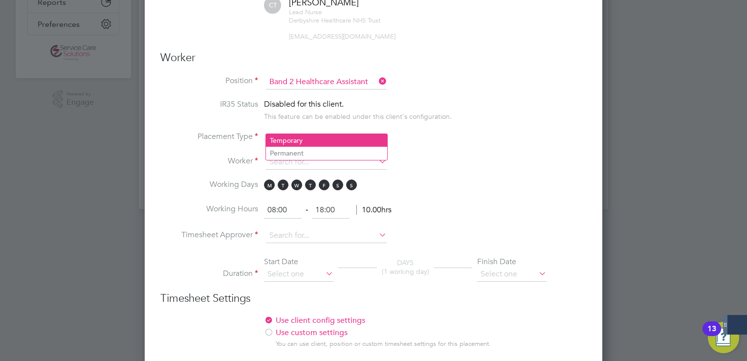
click at [307, 138] on li "Temporary" at bounding box center [326, 140] width 121 height 13
type input "Temporary"
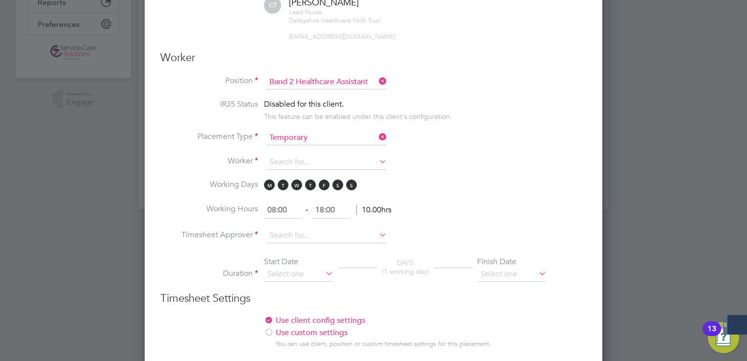
click at [336, 158] on li "Worker" at bounding box center [373, 167] width 426 height 24
click at [336, 155] on input at bounding box center [326, 162] width 121 height 15
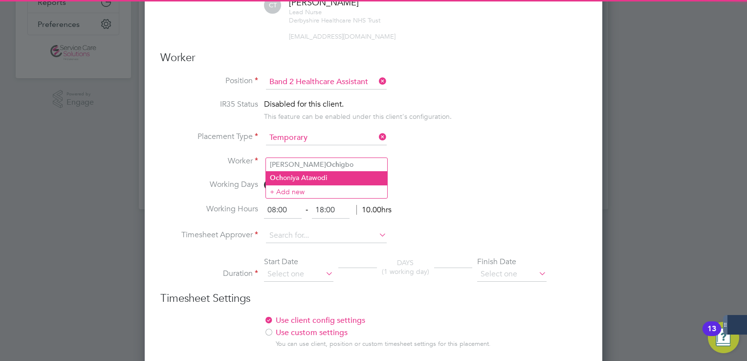
click at [326, 178] on li "Och oniya Atawodi" at bounding box center [326, 177] width 121 height 13
type input "[PERSON_NAME]"
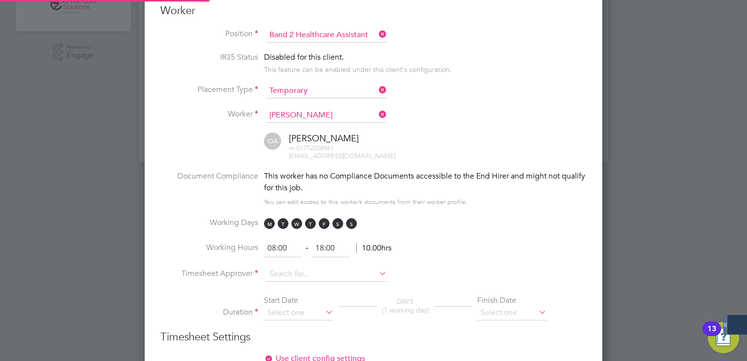
scroll to position [391, 0]
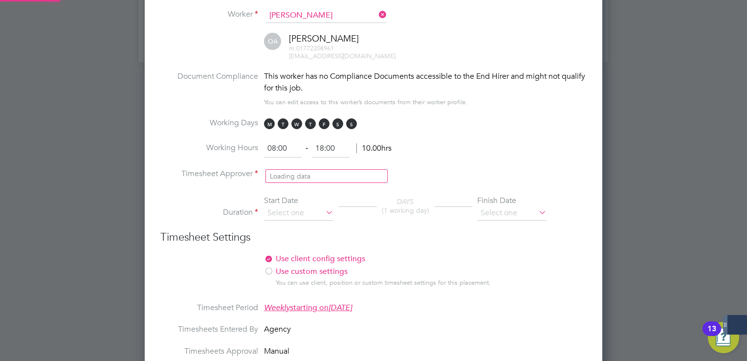
click at [289, 167] on input at bounding box center [326, 174] width 121 height 15
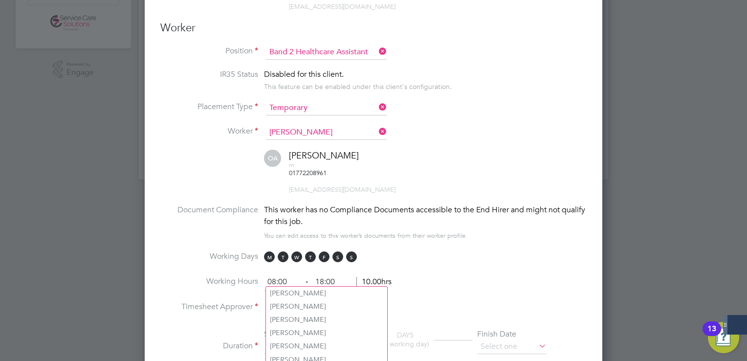
scroll to position [342, 0]
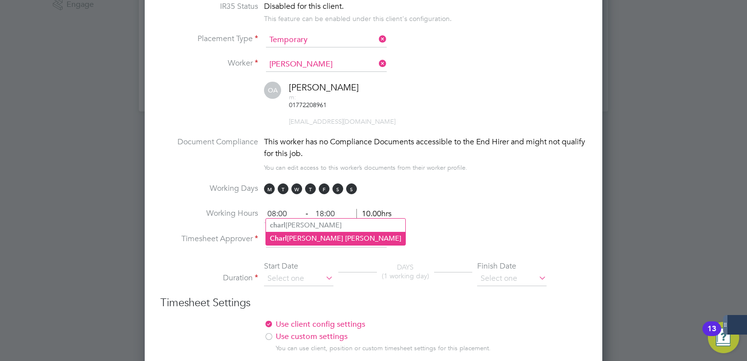
click at [354, 240] on li "[PERSON_NAME]" at bounding box center [335, 238] width 139 height 13
type input "[PERSON_NAME]"
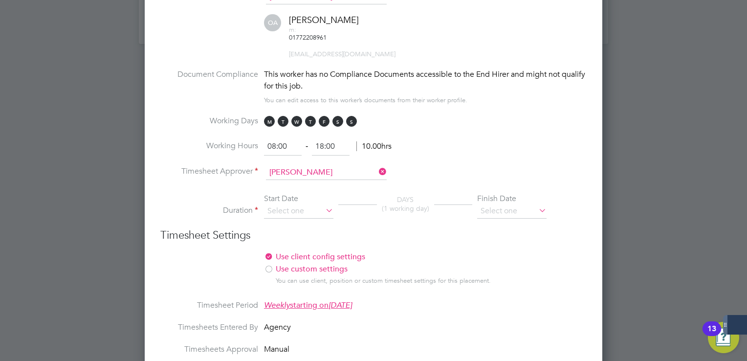
scroll to position [489, 0]
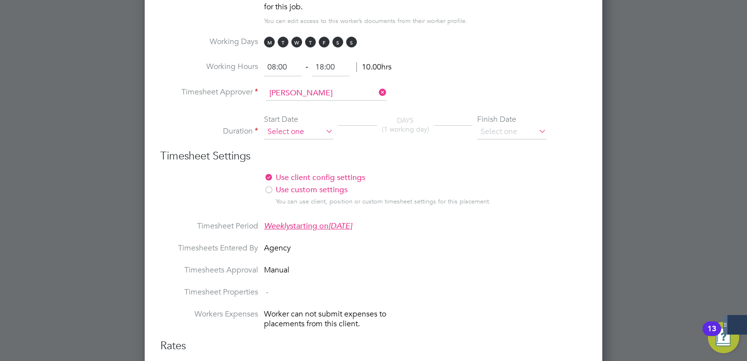
click at [315, 125] on input at bounding box center [298, 132] width 69 height 15
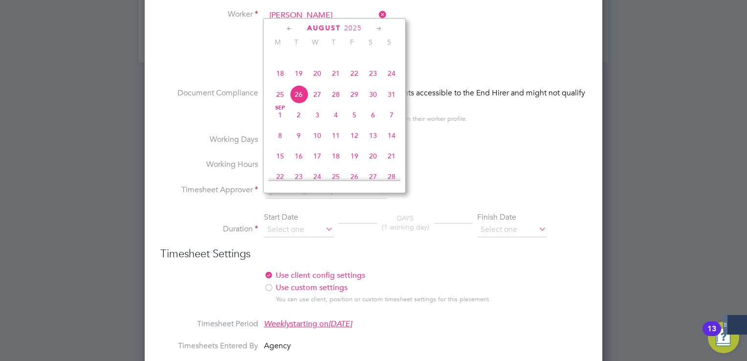
scroll to position [391, 0]
click at [281, 83] on span "18" at bounding box center [280, 73] width 19 height 19
type input "[DATE]"
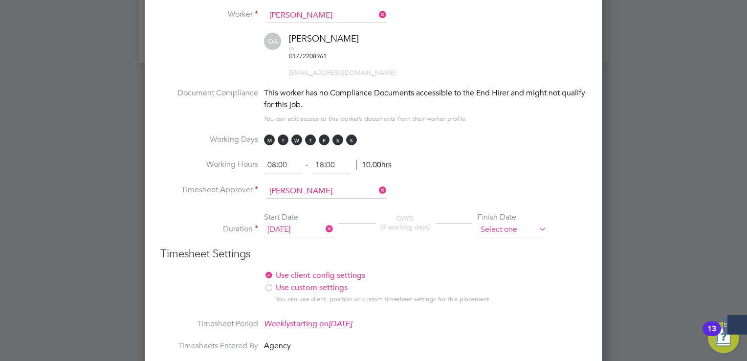
click at [515, 222] on input at bounding box center [511, 229] width 69 height 15
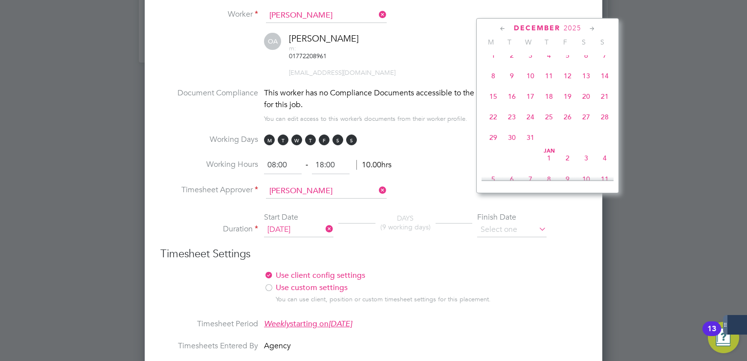
scroll to position [785, 0]
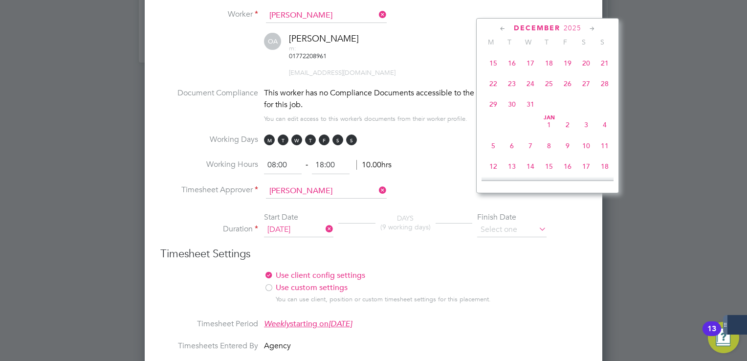
click at [533, 113] on span "31" at bounding box center [530, 104] width 19 height 19
type input "[DATE]"
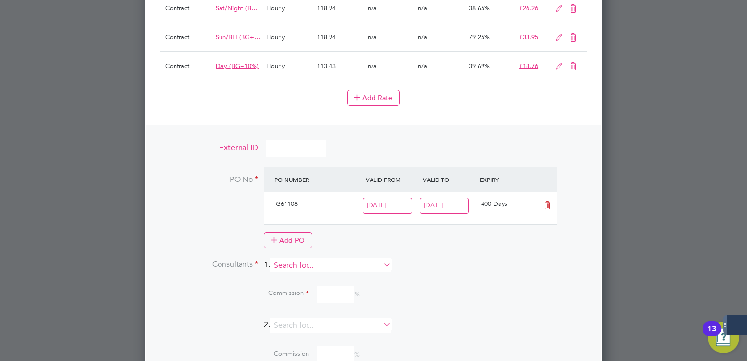
click at [304, 258] on input at bounding box center [330, 265] width 121 height 14
click at [296, 247] on li "Sama ntha [PERSON_NAME]" at bounding box center [335, 247] width 121 height 13
type input "[PERSON_NAME]"
click at [336, 322] on input at bounding box center [336, 330] width 38 height 17
type input "100"
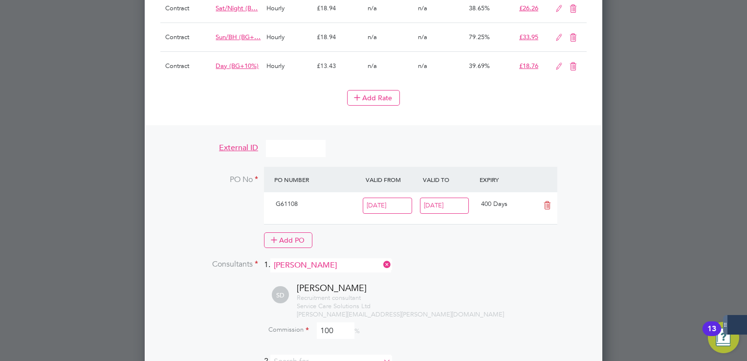
click at [533, 258] on li "Consultants 1. [PERSON_NAME]" at bounding box center [373, 270] width 426 height 24
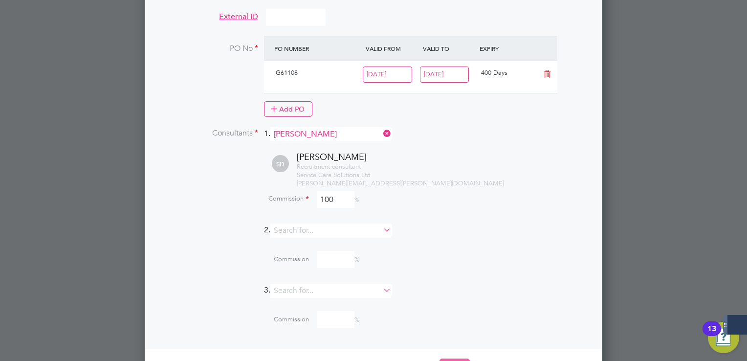
click at [458, 358] on button "Save" at bounding box center [455, 366] width 30 height 16
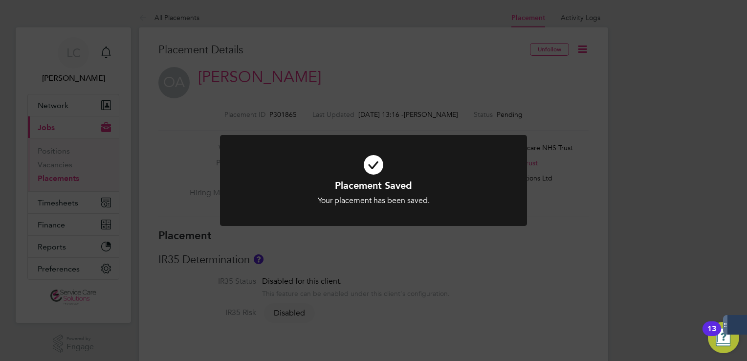
drag, startPoint x: 605, startPoint y: 113, endPoint x: 609, endPoint y: 62, distance: 51.5
click at [605, 112] on div "Placement Saved Your placement has been saved. Cancel Okay" at bounding box center [373, 180] width 747 height 361
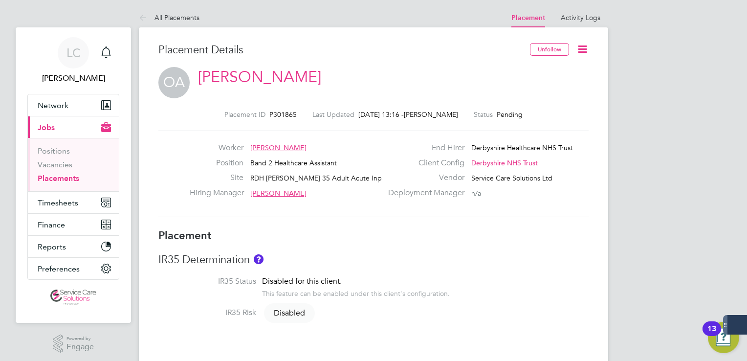
click at [581, 50] on icon at bounding box center [583, 49] width 12 height 12
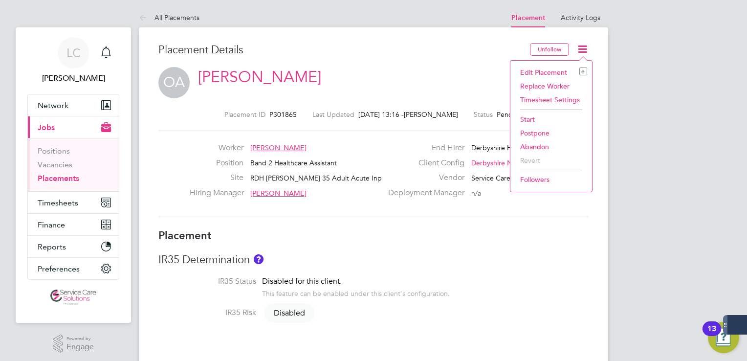
drag, startPoint x: 530, startPoint y: 118, endPoint x: 529, endPoint y: 126, distance: 8.0
click at [531, 118] on li "Start" at bounding box center [551, 119] width 72 height 14
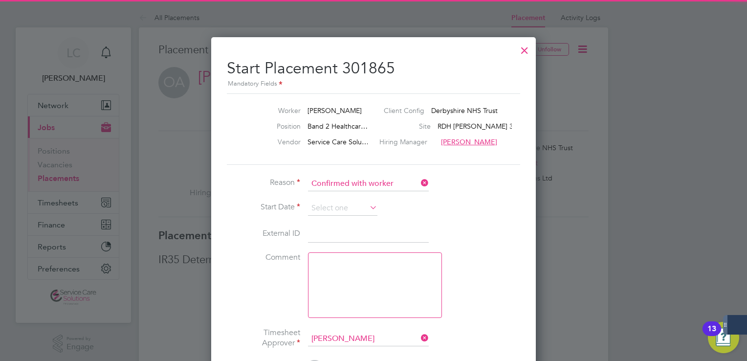
click at [325, 199] on li "Reason Confirmed with worker" at bounding box center [373, 189] width 293 height 24
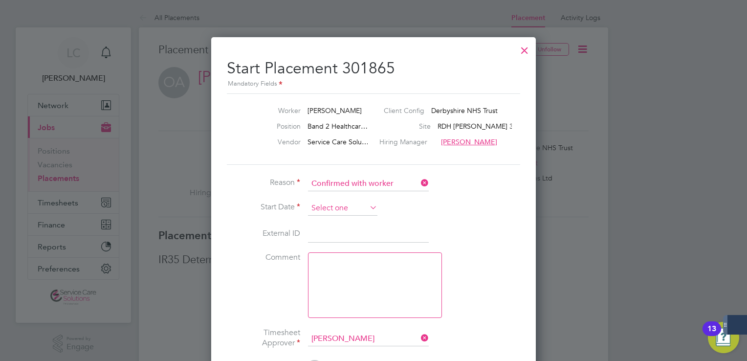
click at [347, 202] on input at bounding box center [342, 208] width 69 height 15
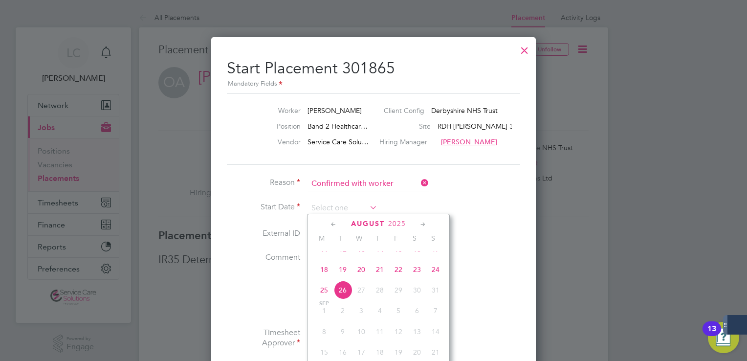
click at [324, 278] on span "18" at bounding box center [324, 269] width 19 height 19
type input "[DATE]"
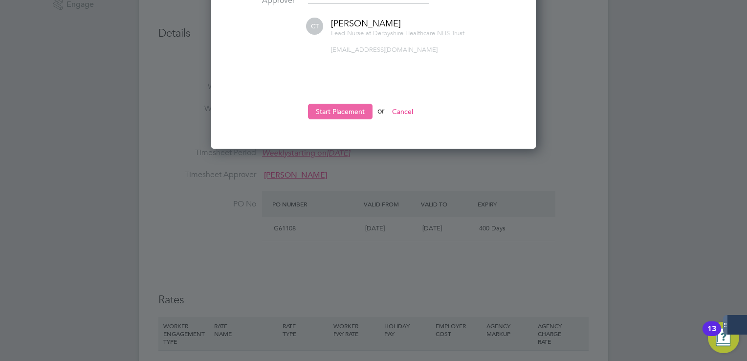
click at [352, 105] on button "Start Placement" at bounding box center [340, 112] width 65 height 16
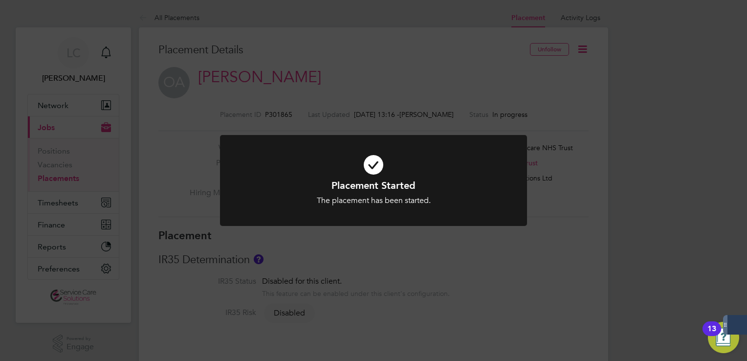
click at [331, 85] on div "Placement Started The placement has been started. Cancel Okay" at bounding box center [373, 180] width 747 height 361
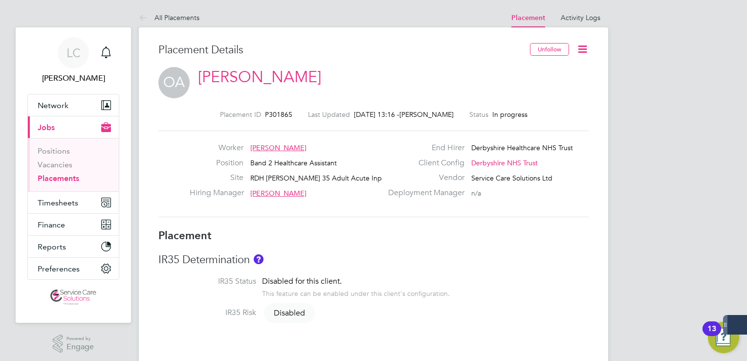
click at [139, 19] on icon at bounding box center [145, 18] width 12 height 12
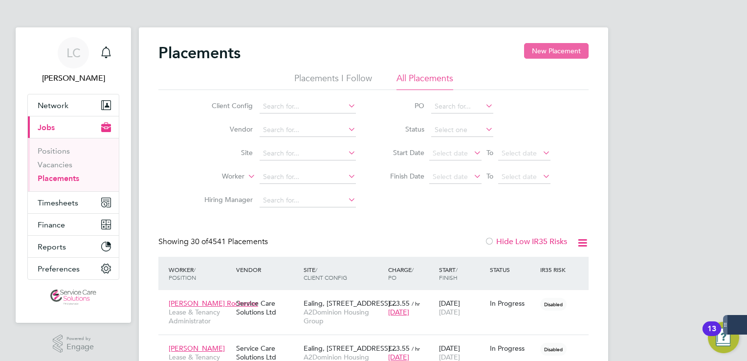
click at [564, 53] on button "New Placement" at bounding box center [556, 51] width 65 height 16
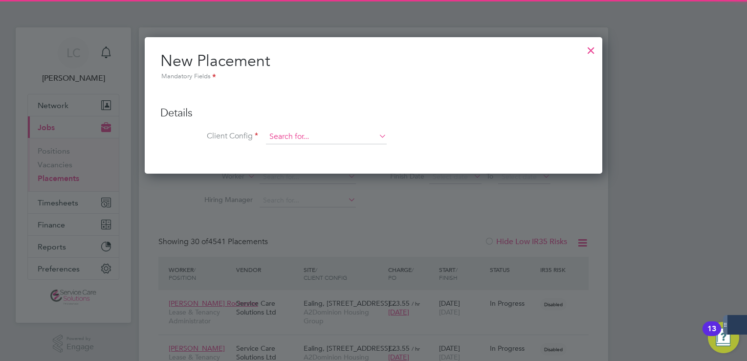
click at [296, 137] on input at bounding box center [326, 137] width 121 height 15
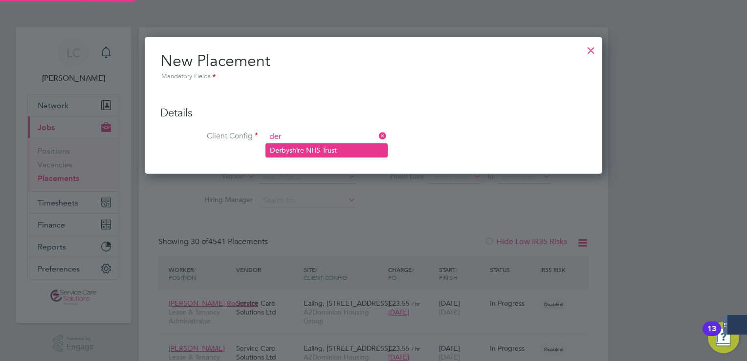
click at [313, 149] on li "Der byshire NHS Trust" at bounding box center [326, 150] width 121 height 13
type input "Derbyshire NHS Trust"
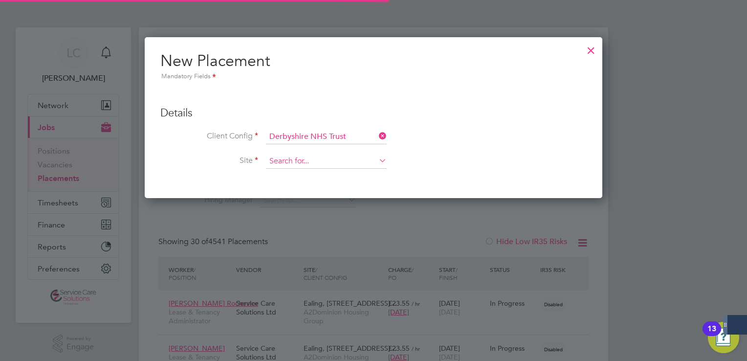
click at [300, 165] on input at bounding box center [326, 161] width 121 height 15
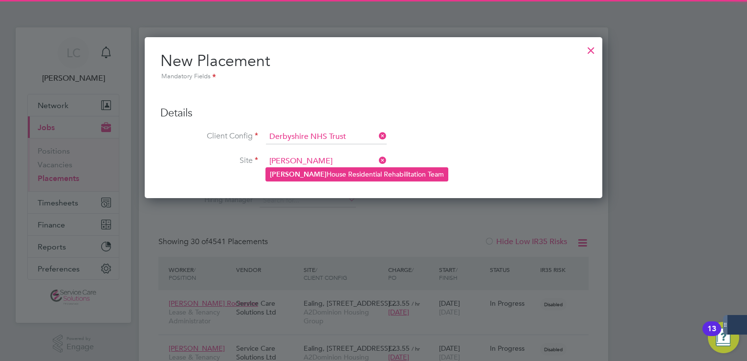
click at [323, 177] on li "[PERSON_NAME] House Residential Rehabilitation Team" at bounding box center [357, 174] width 182 height 13
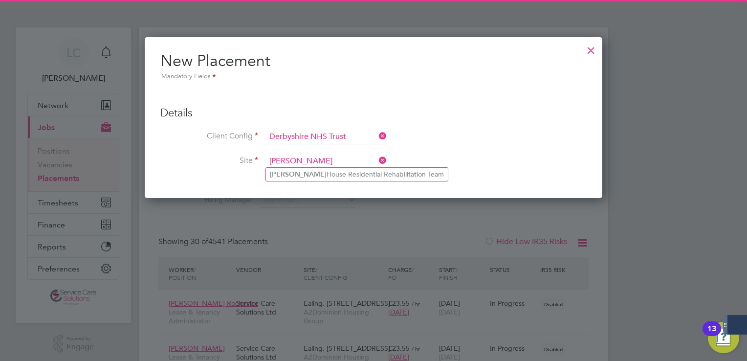
type input "[PERSON_NAME] House Residential Rehabilitation Team"
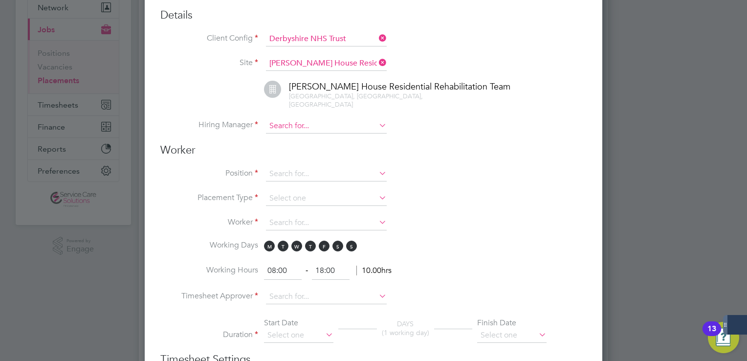
click at [329, 119] on input at bounding box center [326, 126] width 121 height 15
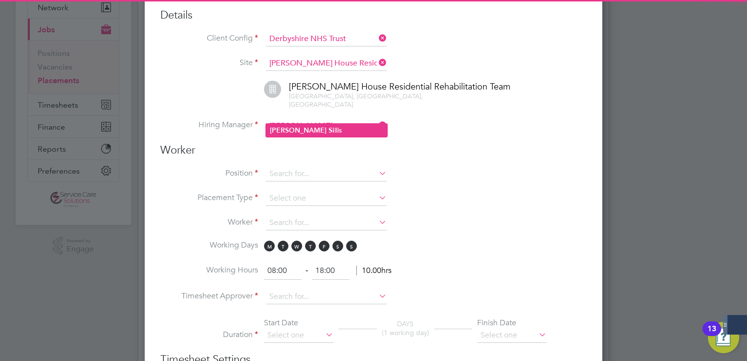
click at [294, 124] on li "[PERSON_NAME] llis" at bounding box center [326, 130] width 121 height 13
type input "[PERSON_NAME]"
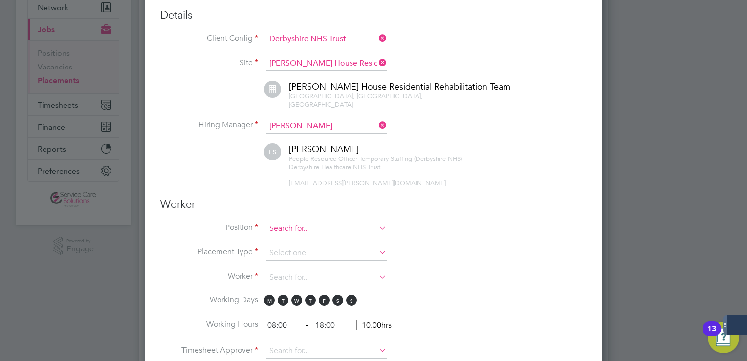
click at [297, 222] on input at bounding box center [326, 229] width 121 height 15
click at [311, 235] on li "Band 2 Healthcare Assistant" at bounding box center [338, 231] width 145 height 13
type input "Band 2 Healthcare Assistant"
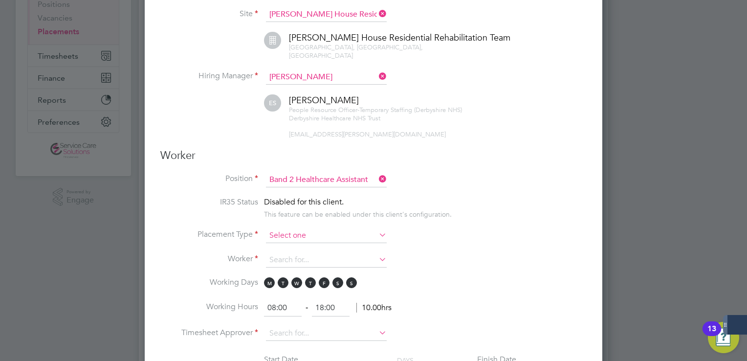
click at [303, 228] on input at bounding box center [326, 235] width 121 height 15
click at [297, 236] on li "Temporary" at bounding box center [326, 238] width 121 height 13
type input "Temporary"
click at [312, 253] on input at bounding box center [326, 260] width 121 height 15
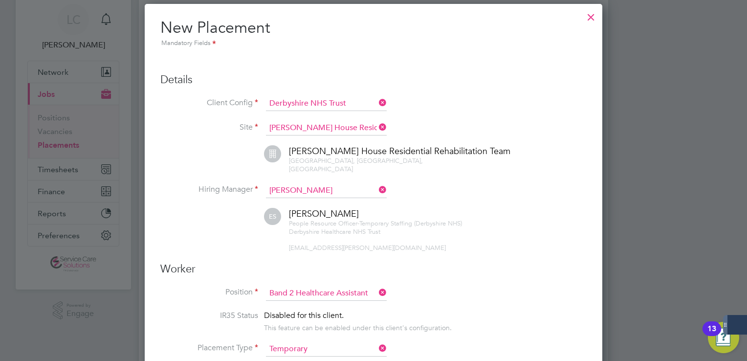
scroll to position [49, 0]
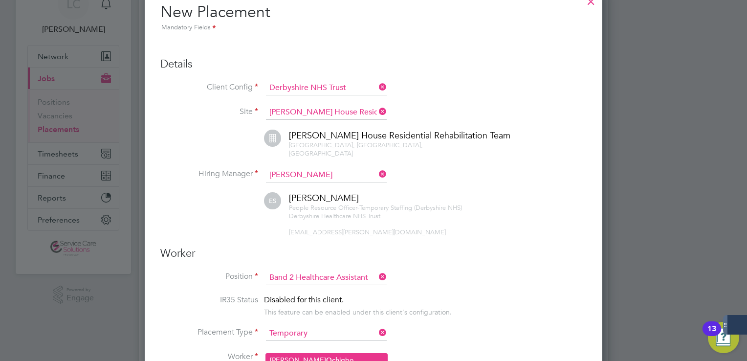
type input "och"
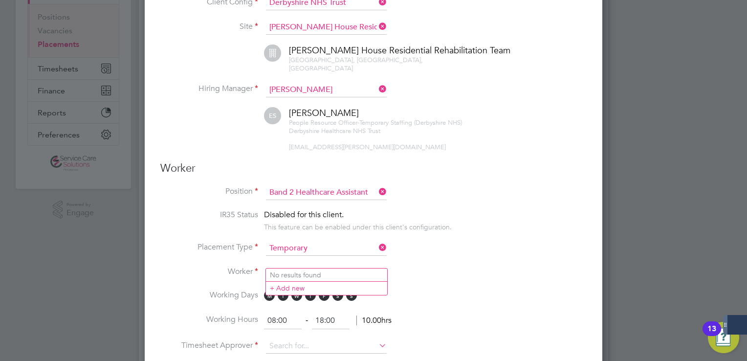
scroll to position [196, 0]
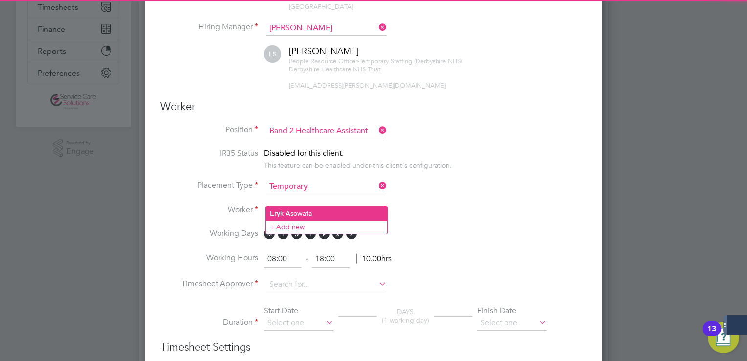
click at [311, 215] on li "Ery k Asowata" at bounding box center [326, 213] width 121 height 13
type input "[PERSON_NAME]"
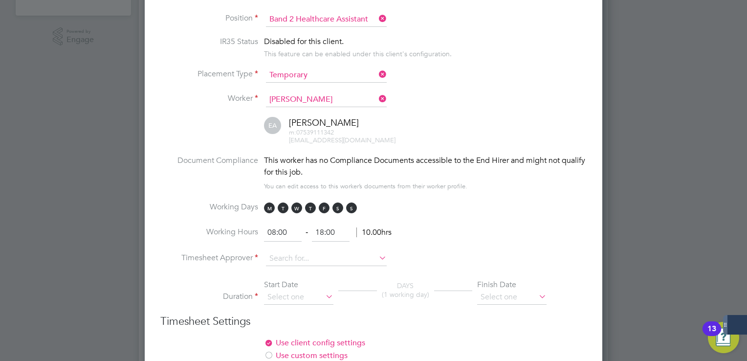
scroll to position [342, 0]
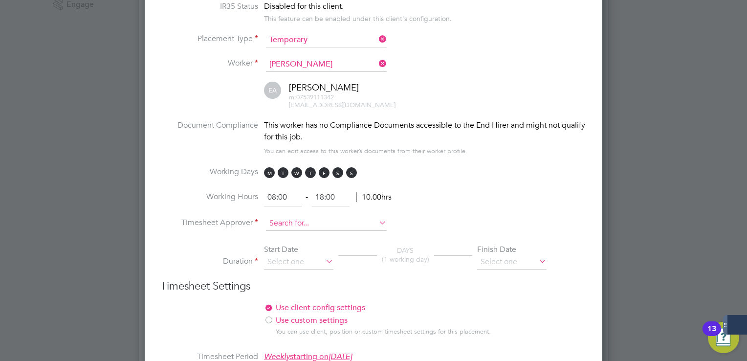
click at [307, 216] on input at bounding box center [326, 223] width 121 height 15
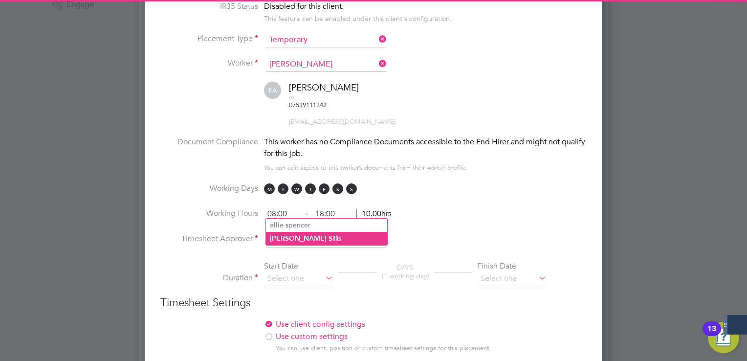
click at [302, 236] on li "[PERSON_NAME]" at bounding box center [326, 238] width 121 height 13
type input "[PERSON_NAME]"
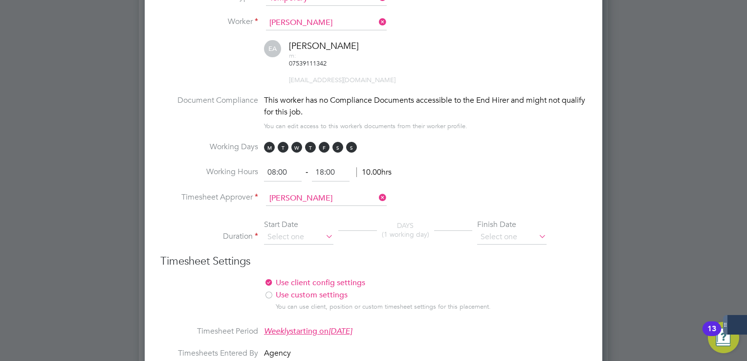
scroll to position [440, 0]
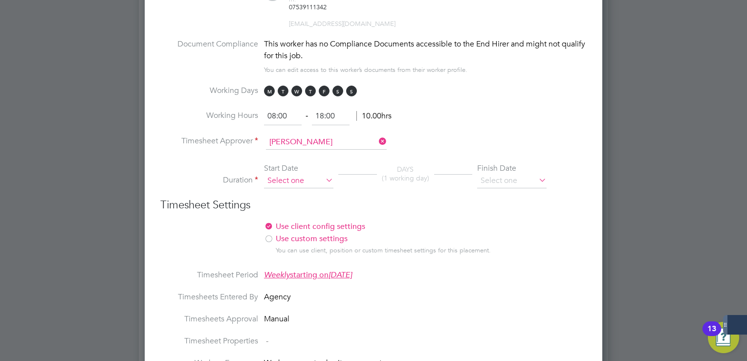
drag, startPoint x: 273, startPoint y: 148, endPoint x: 305, endPoint y: 150, distance: 31.8
click at [273, 174] on input at bounding box center [298, 181] width 69 height 15
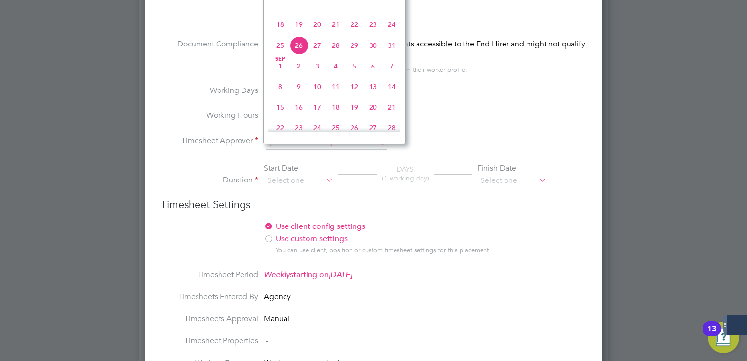
click at [282, 34] on span "18" at bounding box center [280, 24] width 19 height 19
type input "[DATE]"
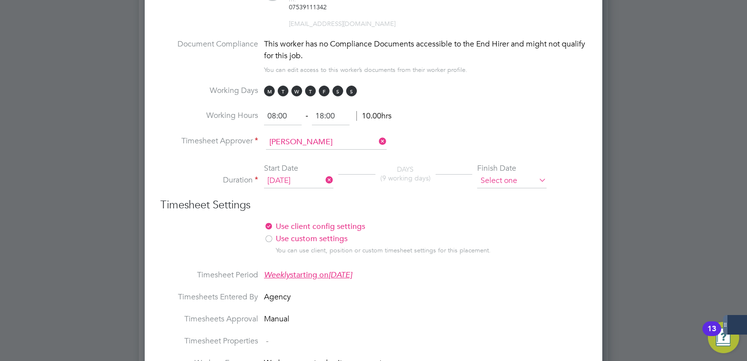
click at [524, 174] on input at bounding box center [511, 181] width 69 height 15
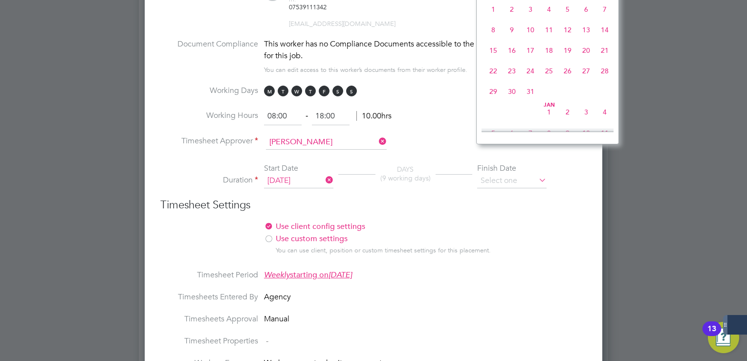
scroll to position [785, 0]
click at [529, 65] on span "31" at bounding box center [530, 55] width 19 height 19
type input "[DATE]"
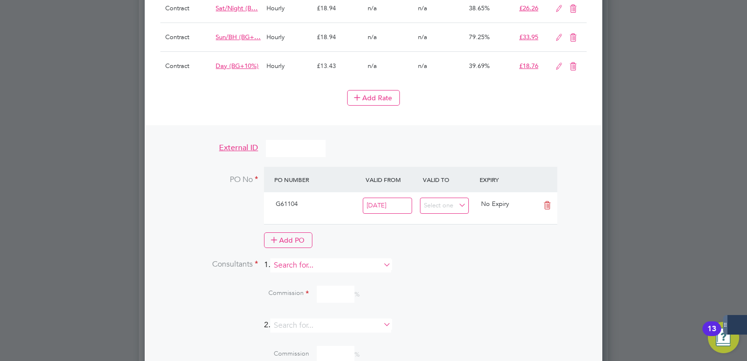
click at [313, 258] on input at bounding box center [330, 265] width 121 height 14
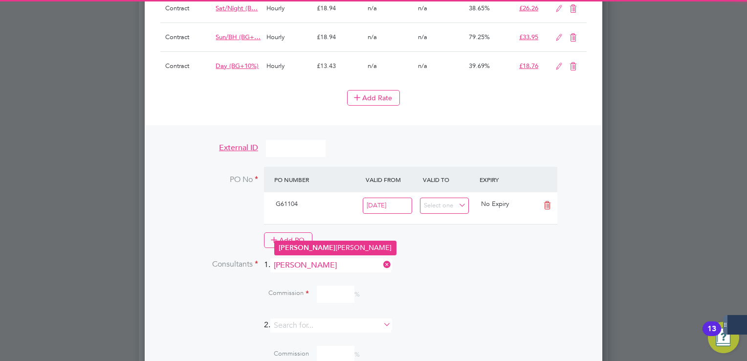
click at [301, 247] on li "[PERSON_NAME] [PERSON_NAME]" at bounding box center [335, 247] width 121 height 13
type input "[PERSON_NAME]"
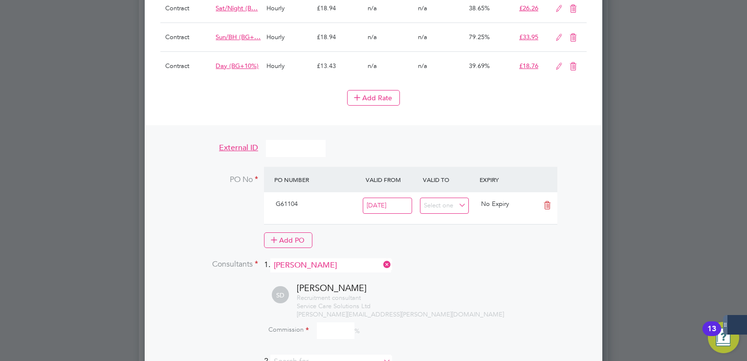
click at [338, 322] on input at bounding box center [336, 330] width 38 height 17
type input "100"
click at [416, 294] on div "Recruitment consultant Service Care Solutions Ltd [PERSON_NAME][EMAIL_ADDRESS][…" at bounding box center [442, 306] width 290 height 25
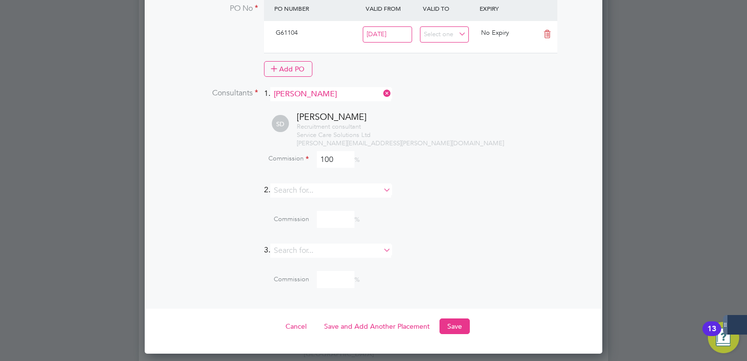
scroll to position [1222, 0]
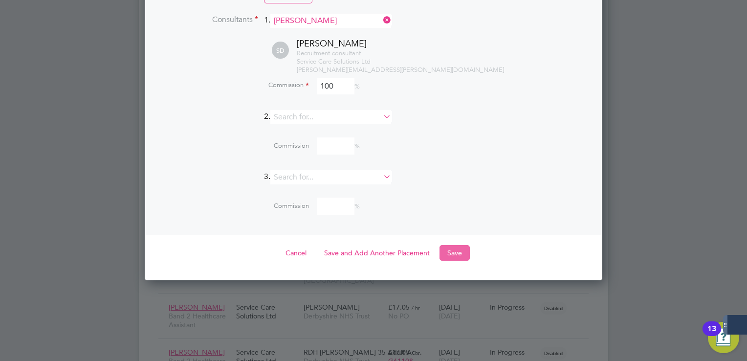
click at [458, 245] on button "Save" at bounding box center [455, 253] width 30 height 16
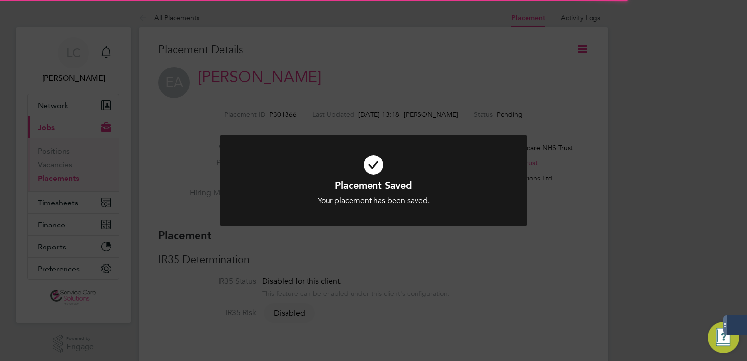
scroll to position [5, 4]
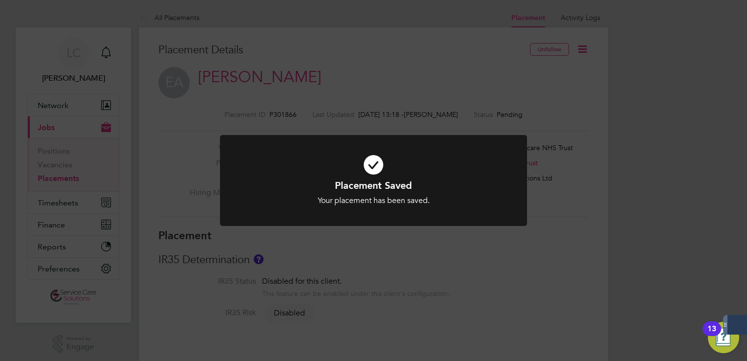
click at [579, 66] on div "Placement Saved Your placement has been saved. Cancel Okay" at bounding box center [373, 180] width 747 height 361
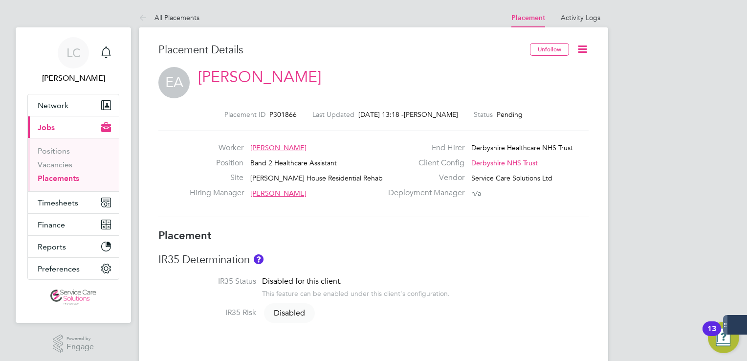
click at [583, 48] on icon at bounding box center [583, 49] width 12 height 12
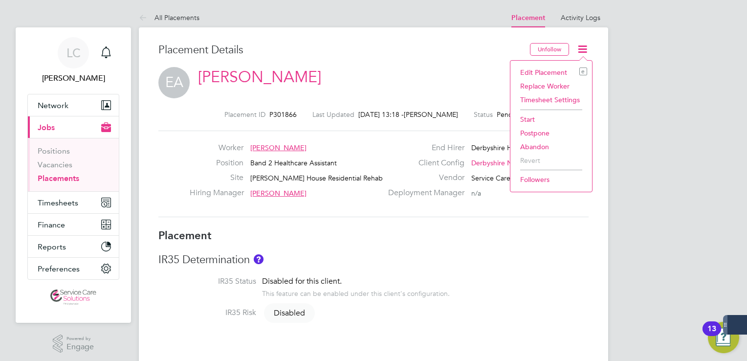
click at [528, 120] on li "Start" at bounding box center [551, 119] width 72 height 14
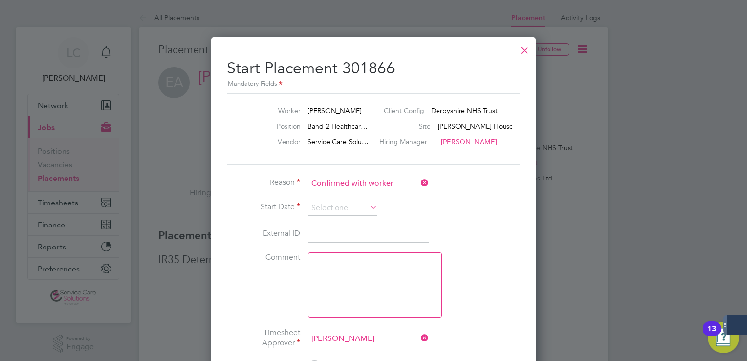
click at [324, 216] on li "Start Date" at bounding box center [373, 213] width 293 height 24
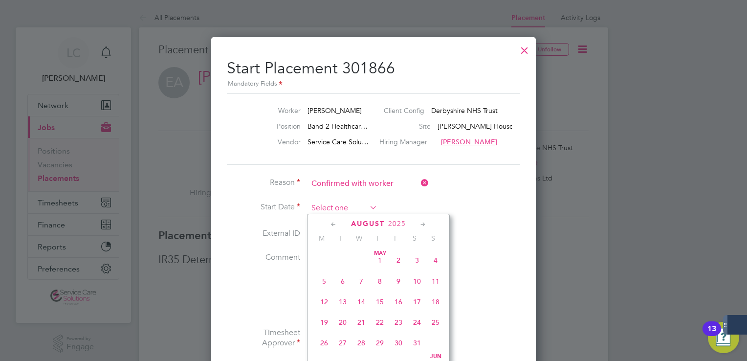
click at [347, 206] on input at bounding box center [342, 208] width 69 height 15
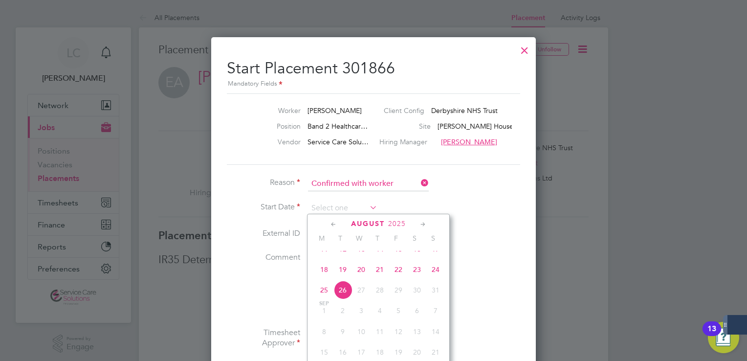
drag, startPoint x: 328, startPoint y: 277, endPoint x: 399, endPoint y: 228, distance: 86.3
click at [327, 277] on span "18" at bounding box center [324, 269] width 19 height 19
type input "[DATE]"
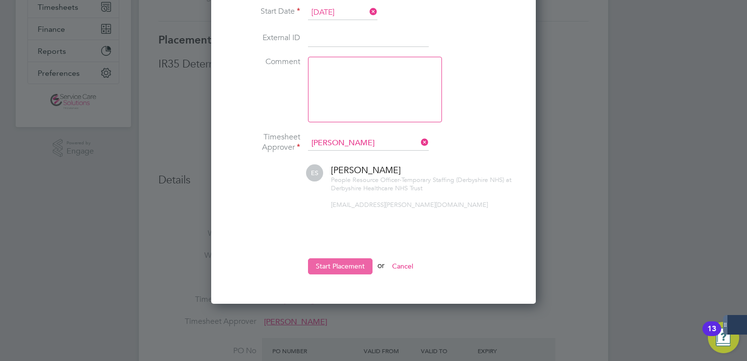
click at [352, 263] on button "Start Placement" at bounding box center [340, 266] width 65 height 16
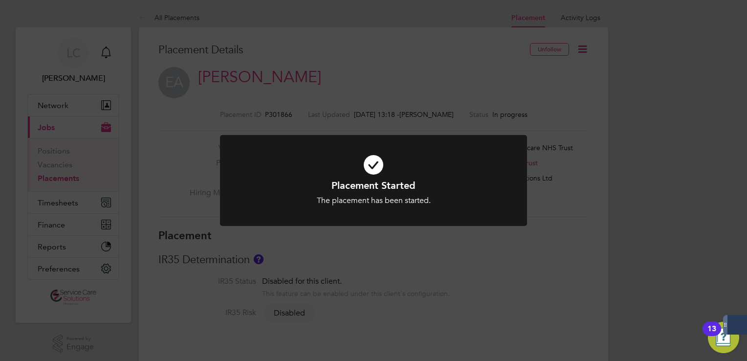
click at [228, 66] on div "Placement Started The placement has been started. Cancel Okay" at bounding box center [373, 180] width 747 height 361
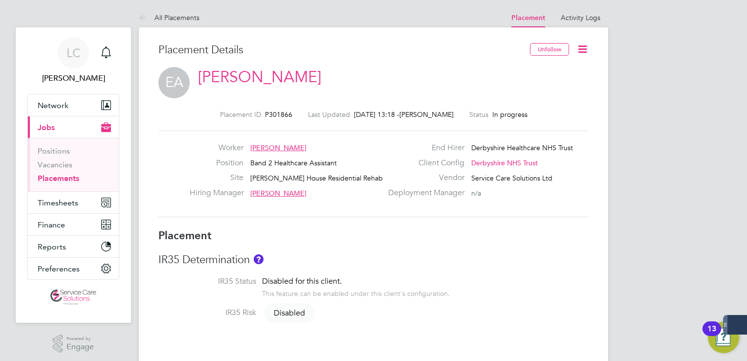
click at [142, 16] on icon at bounding box center [145, 18] width 12 height 12
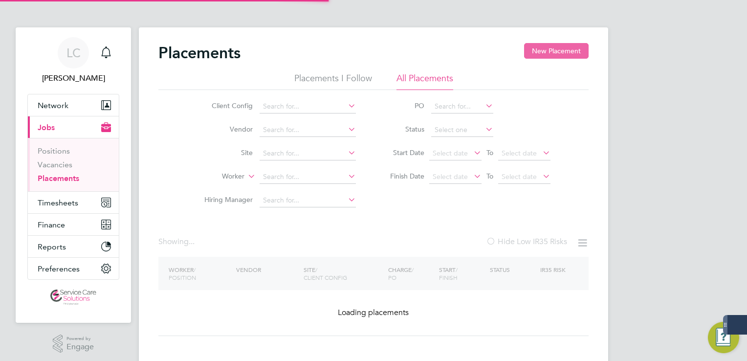
click at [557, 57] on button "New Placement" at bounding box center [556, 51] width 65 height 16
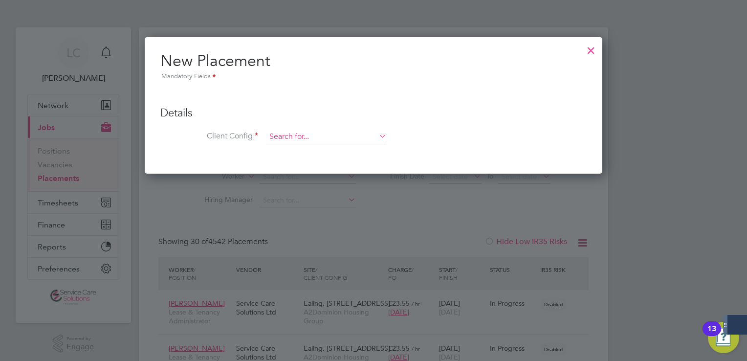
click at [287, 139] on input at bounding box center [326, 137] width 121 height 15
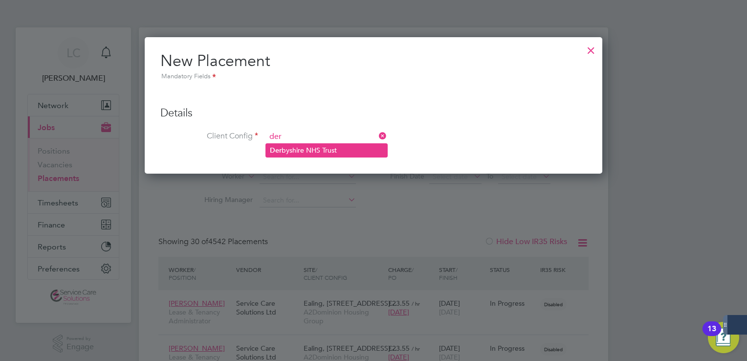
click at [310, 146] on li "Der byshire NHS Trust" at bounding box center [326, 150] width 121 height 13
type input "Derbyshire NHS Trust"
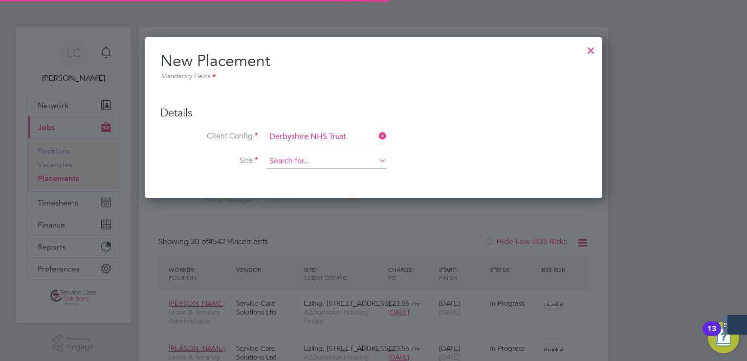
click at [307, 159] on input at bounding box center [326, 161] width 121 height 15
click at [317, 175] on li "[PERSON_NAME]" at bounding box center [326, 174] width 121 height 13
type input "[PERSON_NAME]"
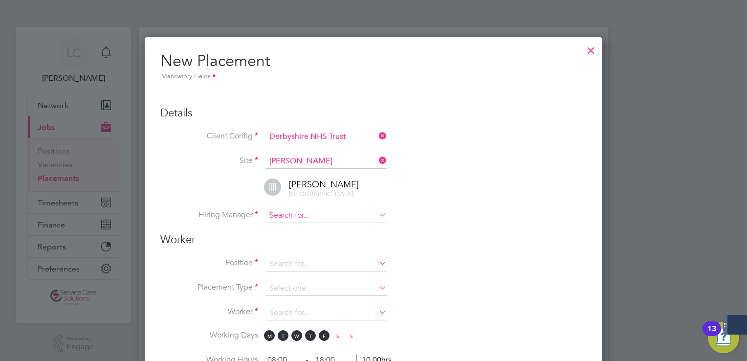
click at [311, 214] on input at bounding box center [326, 215] width 121 height 15
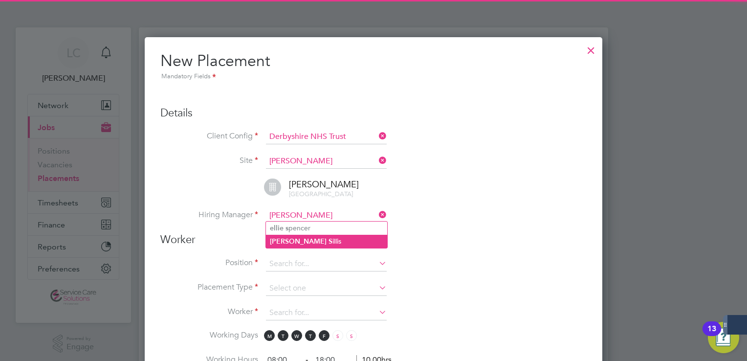
click at [296, 244] on li "[PERSON_NAME]" at bounding box center [326, 241] width 121 height 13
type input "[PERSON_NAME]"
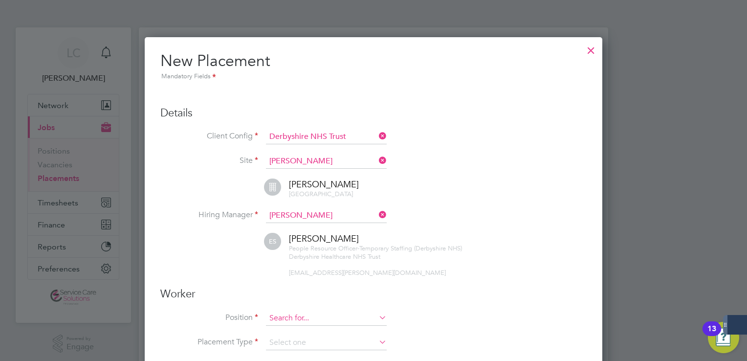
click at [285, 311] on input at bounding box center [326, 318] width 121 height 15
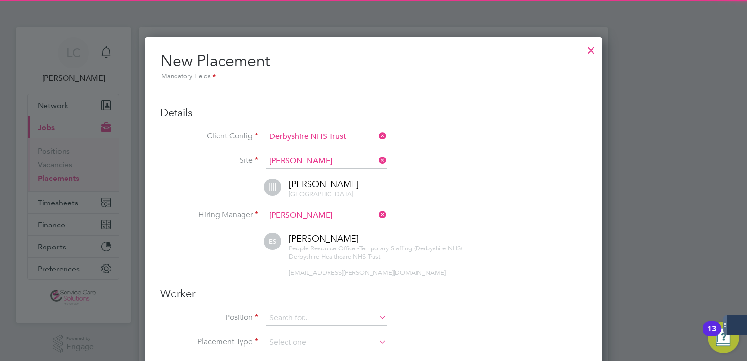
click at [316, 327] on li "Band 2 Healthcare Assistant" at bounding box center [338, 329] width 145 height 13
type input "Band 2 Healthcare Assistant"
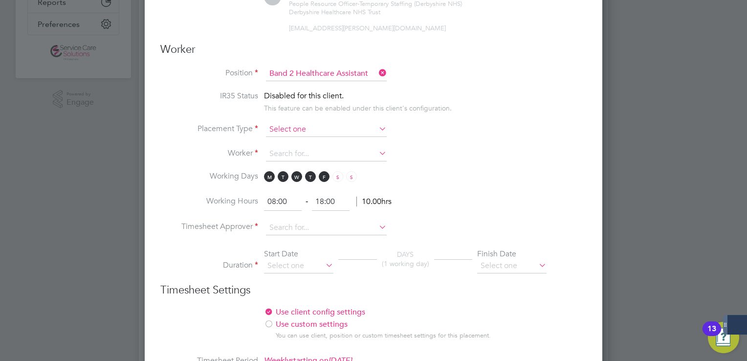
click at [308, 127] on input at bounding box center [326, 129] width 121 height 15
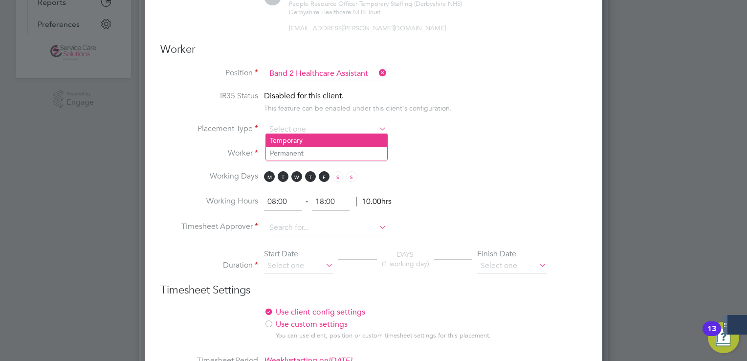
click at [309, 138] on li "Temporary" at bounding box center [326, 140] width 121 height 13
type input "Temporary"
click at [295, 154] on input at bounding box center [326, 154] width 121 height 15
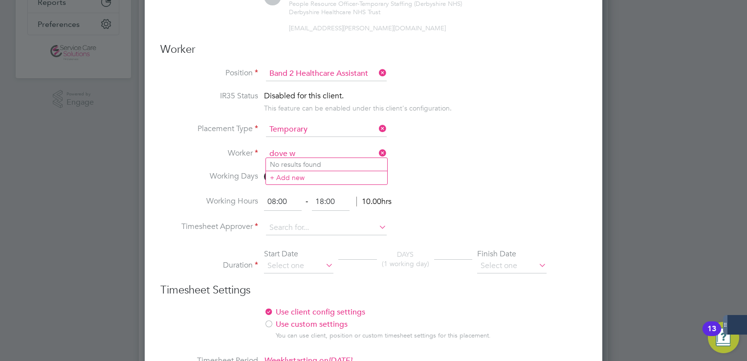
type input "dove w"
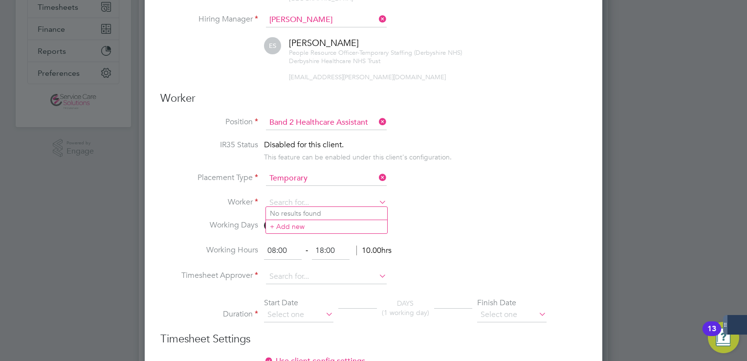
click at [377, 13] on icon at bounding box center [377, 19] width 0 height 14
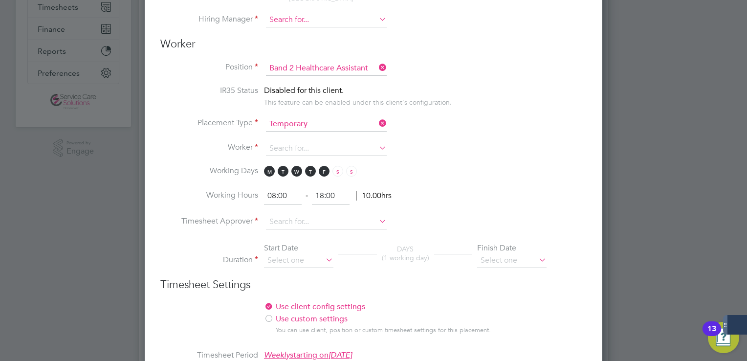
click at [334, 18] on input at bounding box center [326, 20] width 121 height 15
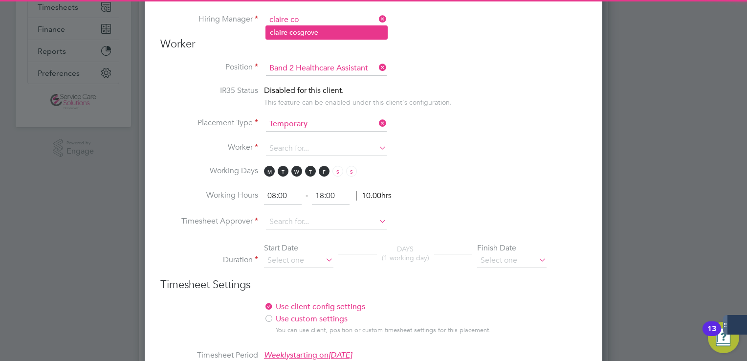
click at [319, 30] on li "[PERSON_NAME] co sgrove" at bounding box center [326, 32] width 121 height 13
type input "[PERSON_NAME]"
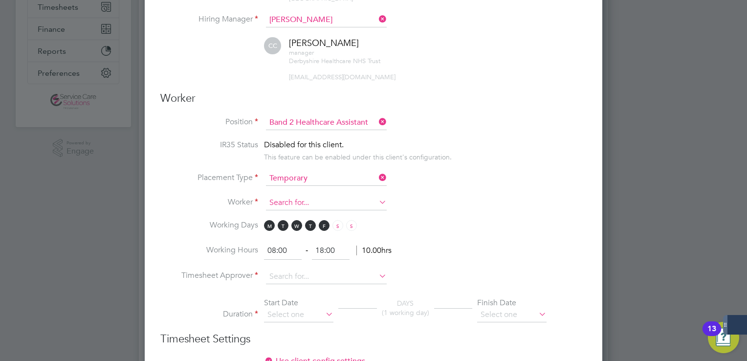
click at [316, 204] on input at bounding box center [326, 203] width 121 height 15
type input "a"
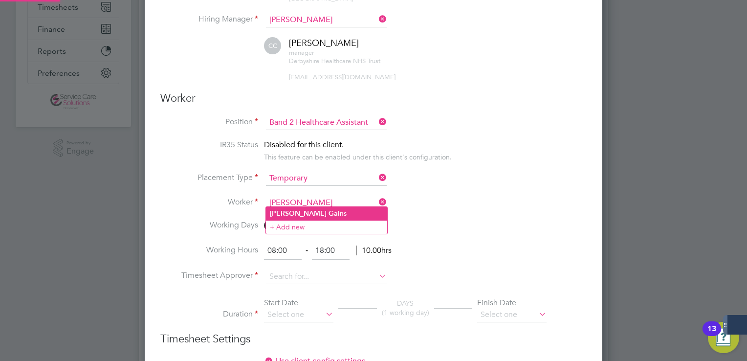
click at [327, 217] on li "[PERSON_NAME] s" at bounding box center [326, 213] width 121 height 13
type input "[PERSON_NAME]"
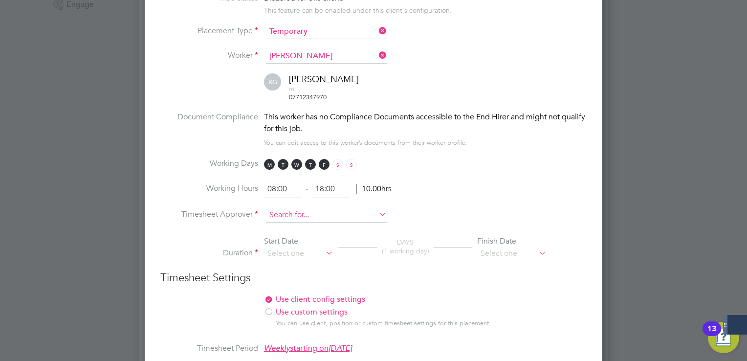
click at [298, 208] on input at bounding box center [326, 215] width 121 height 15
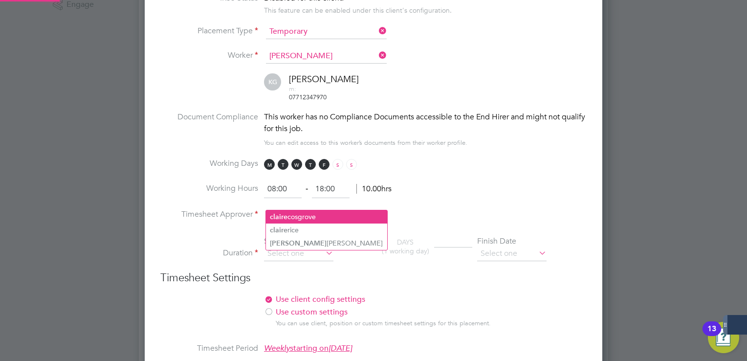
click at [305, 219] on li "[PERSON_NAME]" at bounding box center [326, 216] width 121 height 13
type input "[PERSON_NAME]"
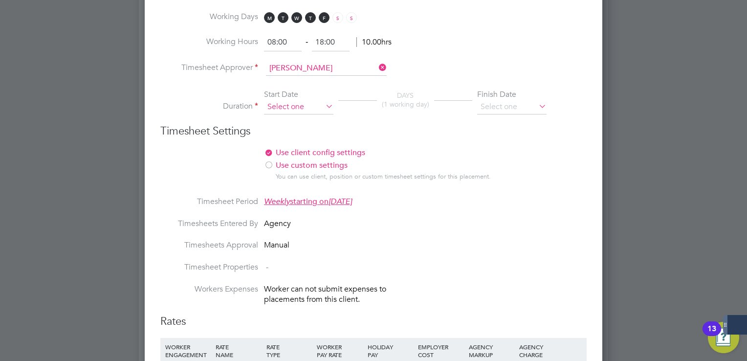
click at [291, 100] on input at bounding box center [298, 107] width 69 height 15
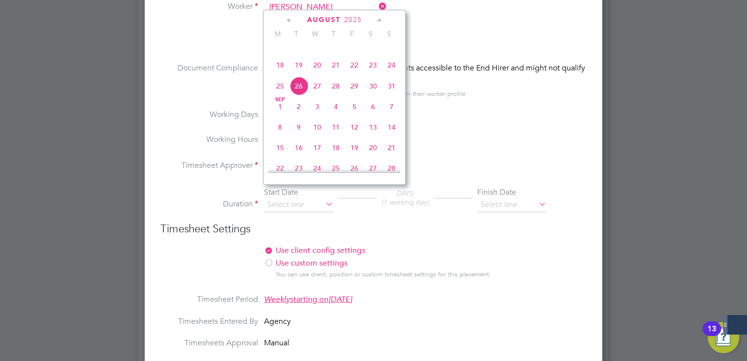
click at [278, 74] on span "18" at bounding box center [280, 65] width 19 height 19
type input "[DATE]"
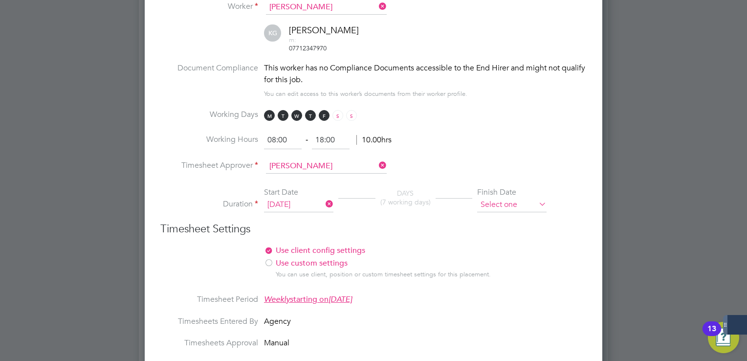
click at [525, 198] on input at bounding box center [511, 205] width 69 height 15
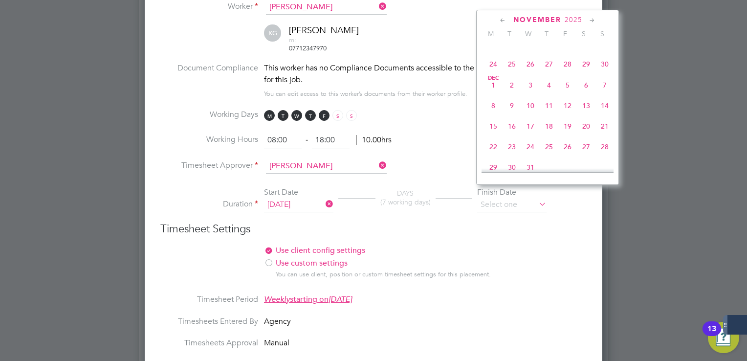
scroll to position [794, 0]
click at [533, 97] on span "31" at bounding box center [530, 87] width 19 height 19
type input "[DATE]"
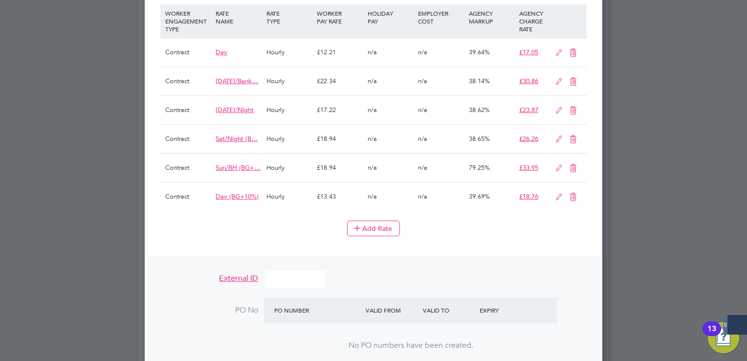
scroll to position [978, 0]
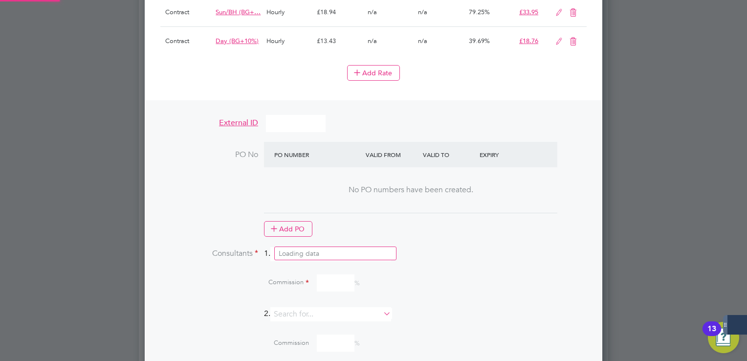
click at [327, 247] on input at bounding box center [330, 254] width 121 height 14
click at [309, 250] on li "[PERSON_NAME] [PERSON_NAME]" at bounding box center [335, 253] width 121 height 13
type input "[PERSON_NAME]"
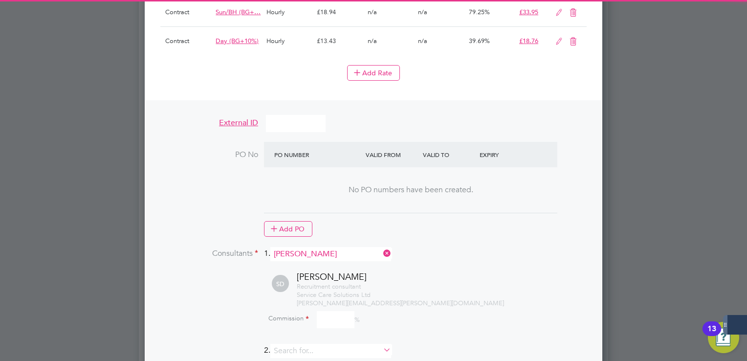
scroll to position [1440, 458]
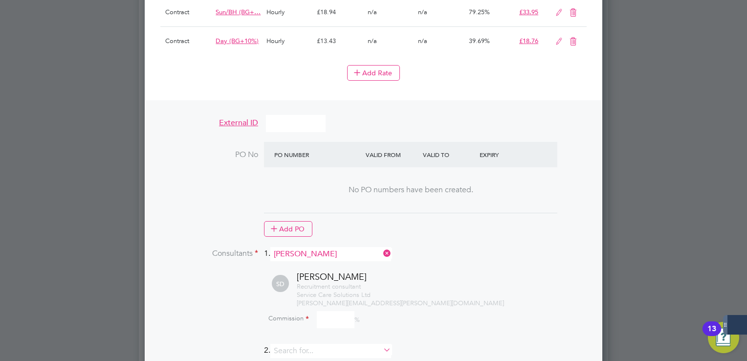
click at [351, 311] on input at bounding box center [336, 319] width 38 height 17
type input "100"
drag, startPoint x: 507, startPoint y: 222, endPoint x: 502, endPoint y: 215, distance: 8.0
click at [507, 221] on div "Add PO" at bounding box center [410, 229] width 293 height 16
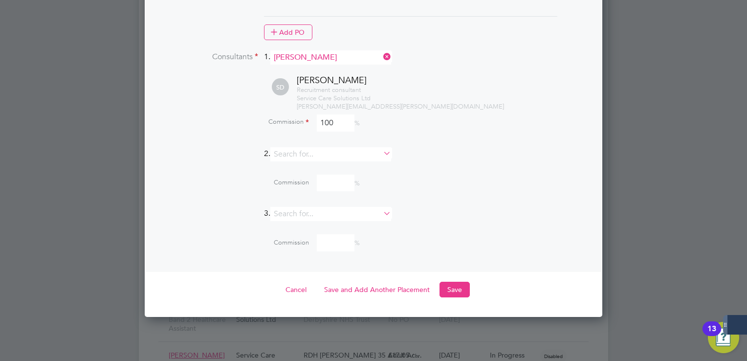
scroll to position [1271, 0]
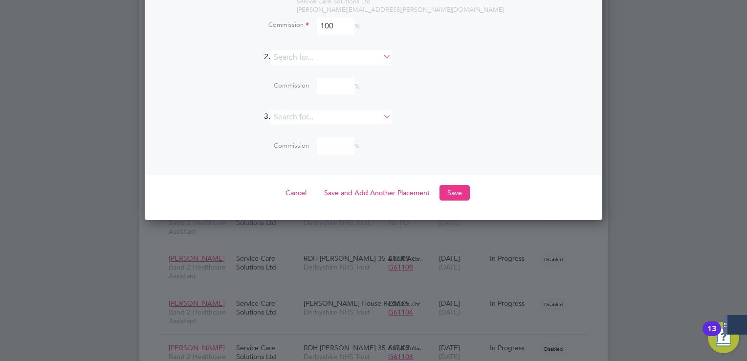
click at [464, 185] on button "Save" at bounding box center [455, 193] width 30 height 16
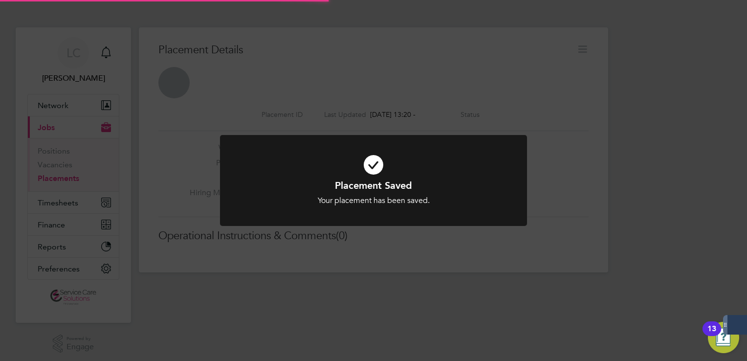
scroll to position [9, 24]
click at [572, 77] on div "Placement Saved Your placement has been saved. Cancel Okay" at bounding box center [373, 180] width 747 height 361
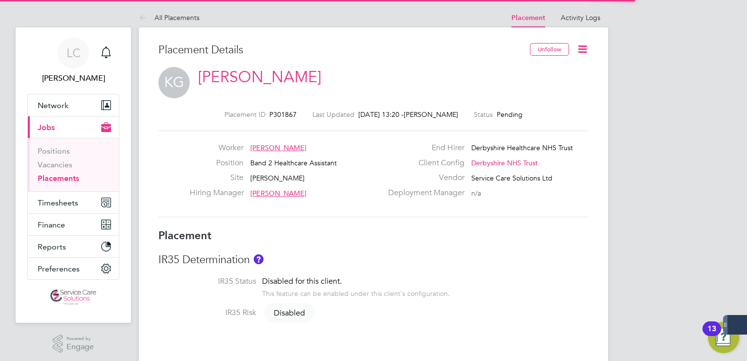
click at [581, 48] on icon at bounding box center [583, 49] width 12 height 12
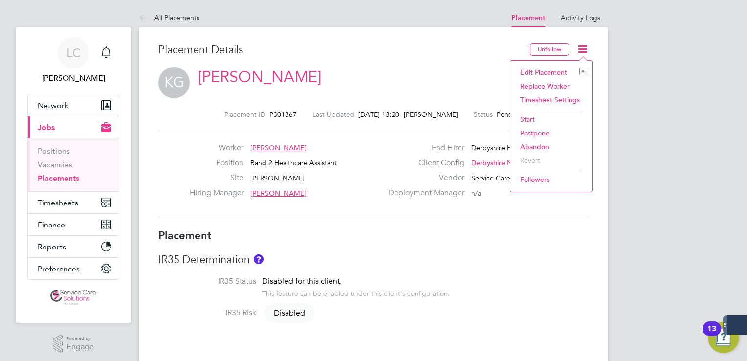
click at [534, 119] on li "Start" at bounding box center [551, 119] width 72 height 14
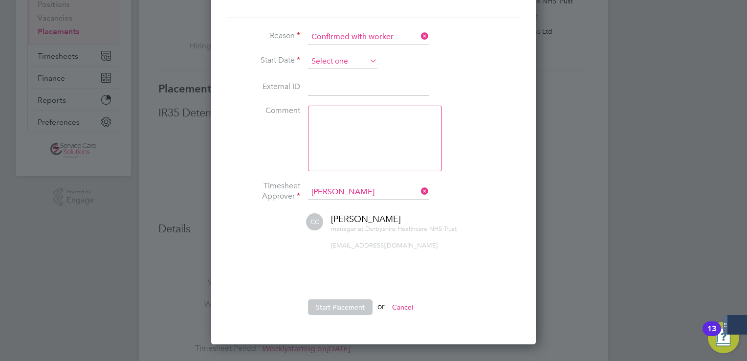
click at [349, 65] on input at bounding box center [342, 61] width 69 height 15
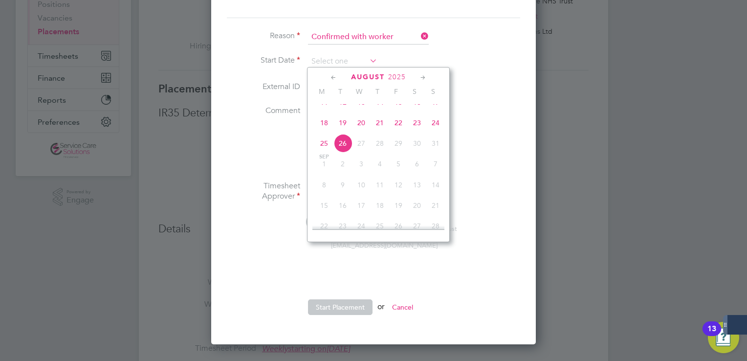
click at [329, 127] on span "18" at bounding box center [324, 122] width 19 height 19
type input "[DATE]"
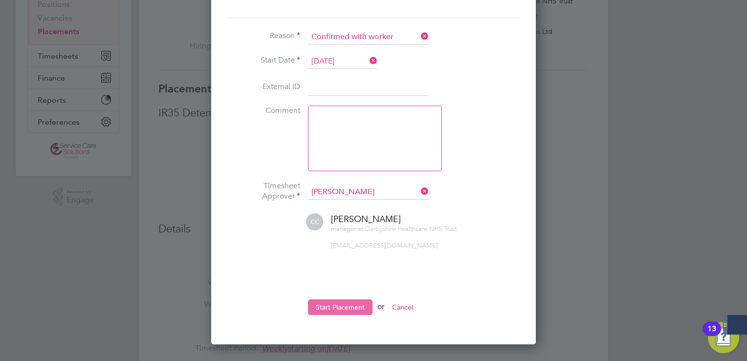
click at [354, 305] on button "Start Placement" at bounding box center [340, 307] width 65 height 16
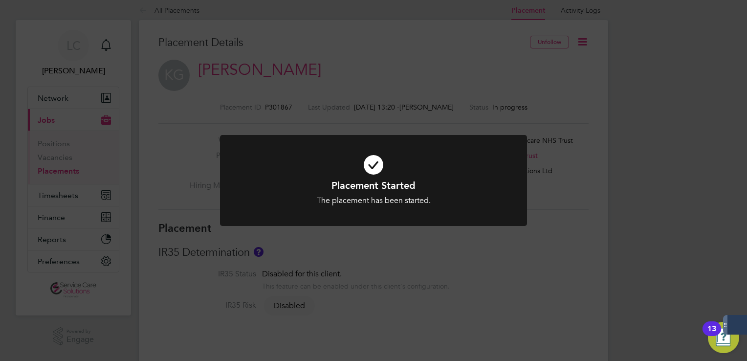
click at [129, 31] on div "Placement Started The placement has been started. Cancel Okay" at bounding box center [373, 180] width 747 height 361
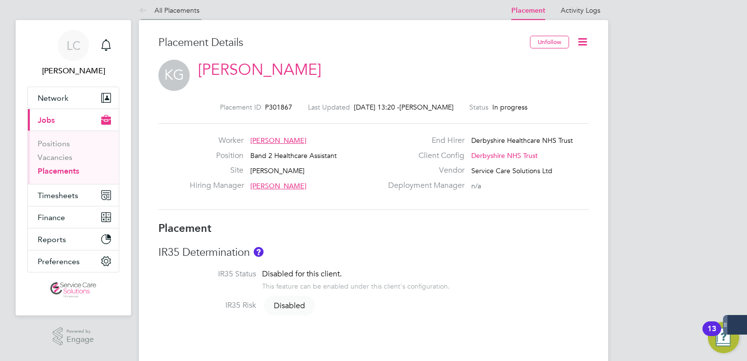
click at [143, 11] on icon at bounding box center [145, 11] width 12 height 12
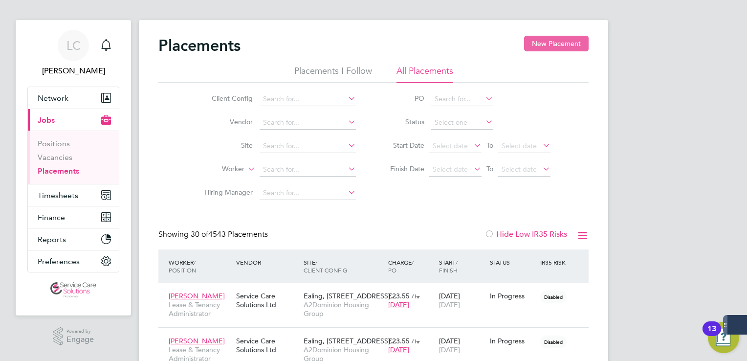
click at [567, 49] on button "New Placement" at bounding box center [556, 44] width 65 height 16
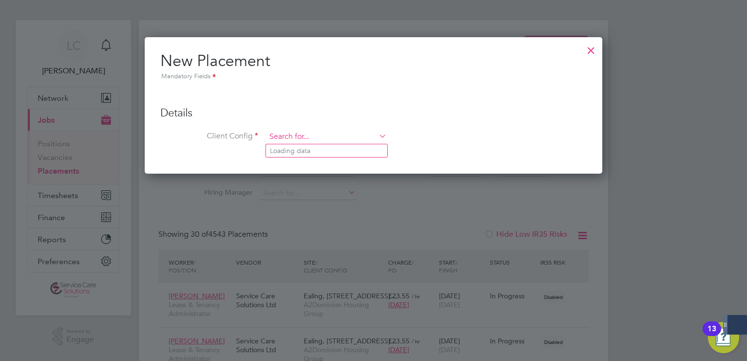
click at [299, 135] on input at bounding box center [326, 137] width 121 height 15
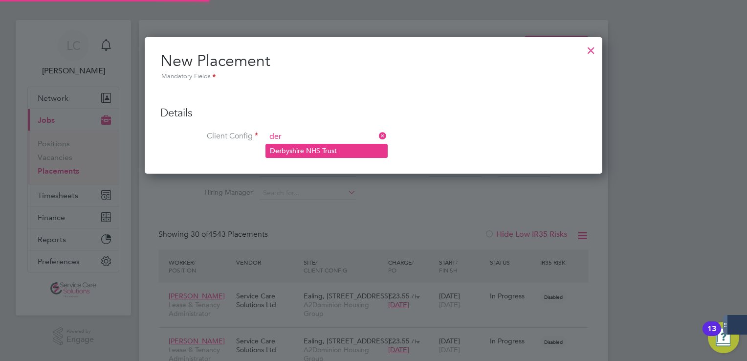
click at [300, 149] on li "Der byshire NHS Trust" at bounding box center [326, 150] width 121 height 13
type input "Derbyshire NHS Trust"
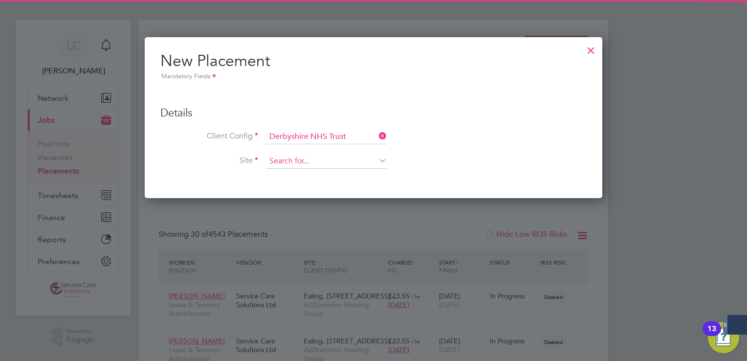
click at [301, 162] on input at bounding box center [326, 161] width 121 height 15
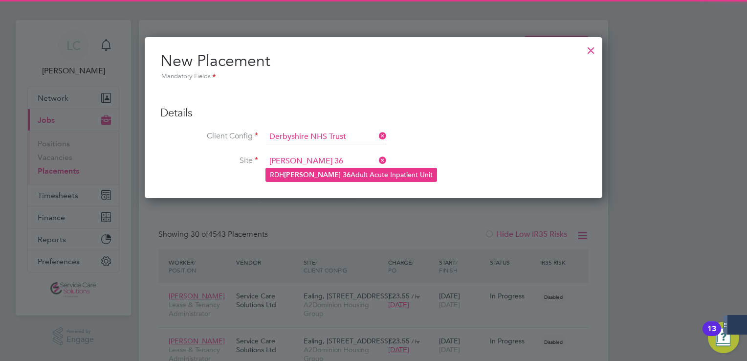
click at [343, 174] on b "36" at bounding box center [347, 175] width 8 height 8
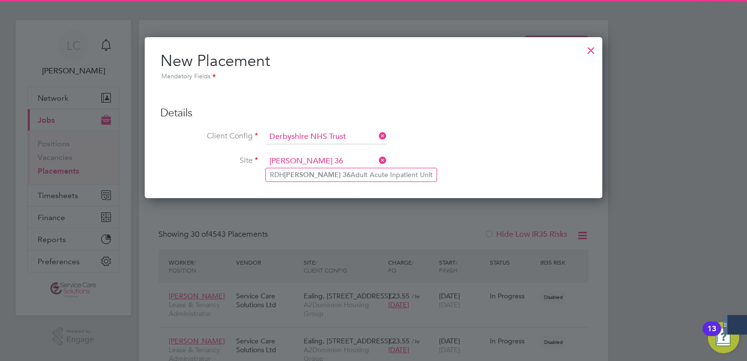
type input "RDH [PERSON_NAME] 36 Adult Acute Inpatient Unit"
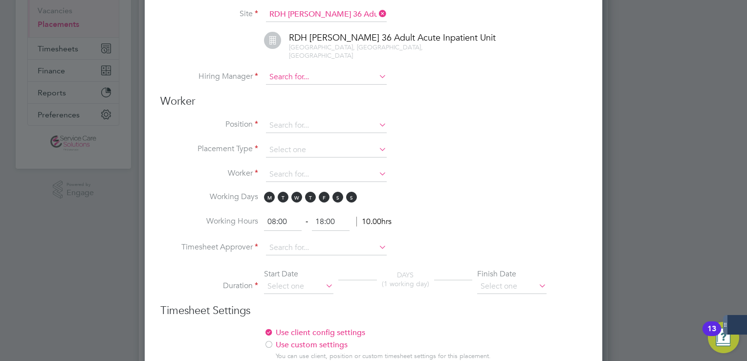
click at [310, 70] on input at bounding box center [326, 77] width 121 height 15
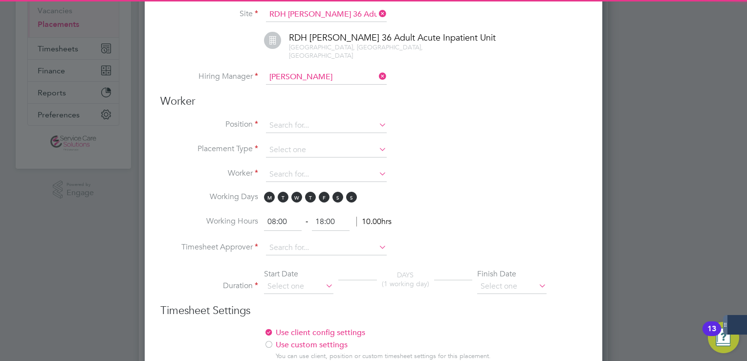
click at [309, 76] on li "[PERSON_NAME] n" at bounding box center [326, 81] width 121 height 13
type input "[PERSON_NAME]"
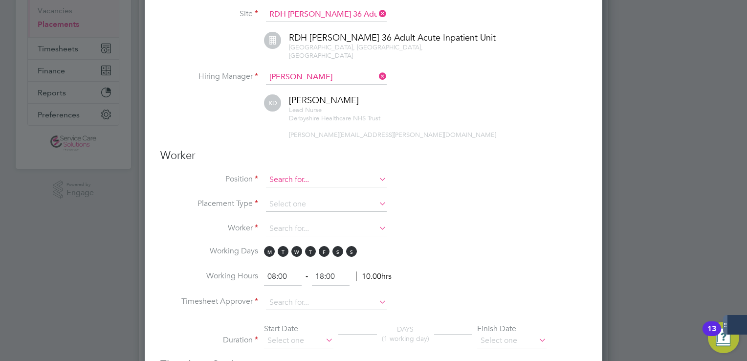
click at [284, 173] on input at bounding box center [326, 180] width 121 height 15
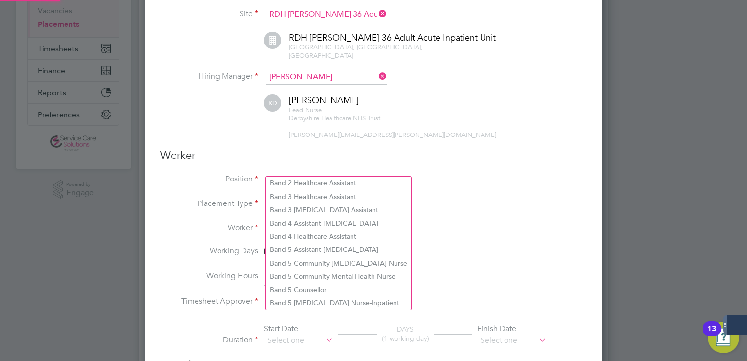
click at [313, 182] on li "Band 2 Healthcare Assistant" at bounding box center [338, 183] width 145 height 13
type input "Band 2 Healthcare Assistant"
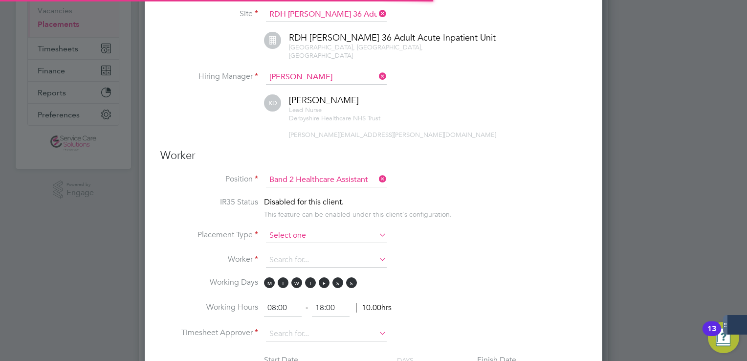
click at [278, 229] on input at bounding box center [326, 235] width 121 height 15
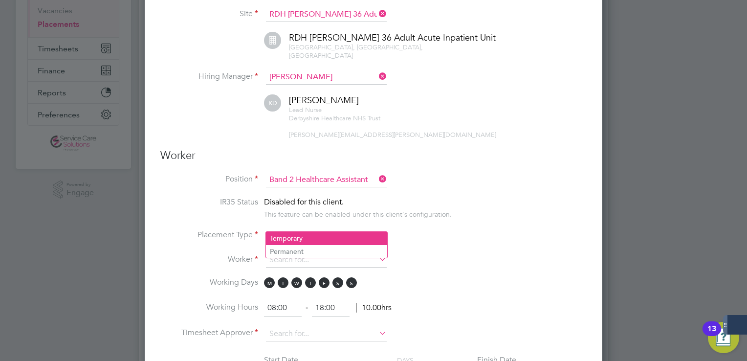
click at [291, 235] on li "Temporary" at bounding box center [326, 238] width 121 height 13
type input "Temporary"
click at [293, 253] on input at bounding box center [326, 260] width 121 height 15
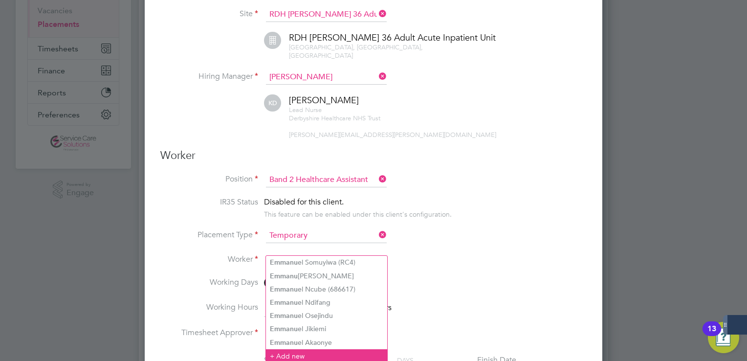
type input "emmanu"
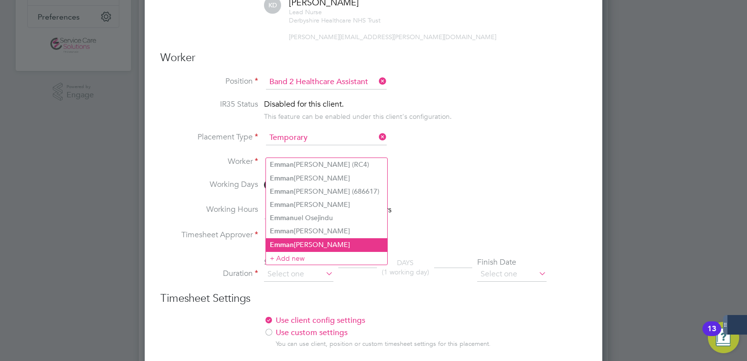
click at [334, 243] on li "[PERSON_NAME]" at bounding box center [326, 244] width 121 height 13
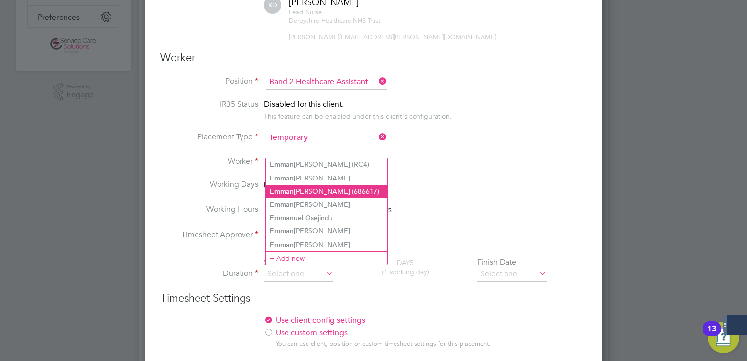
type input "[PERSON_NAME]"
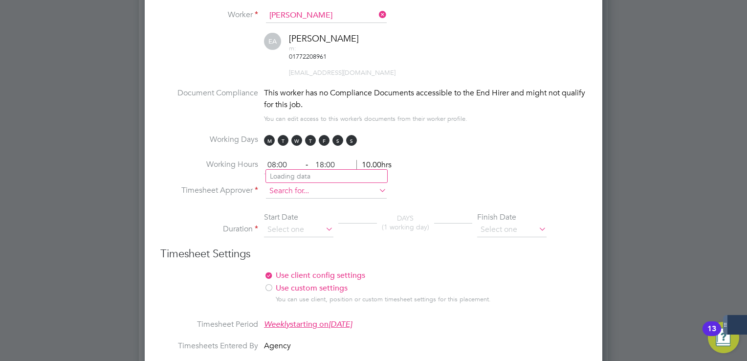
click at [307, 184] on input at bounding box center [326, 191] width 121 height 15
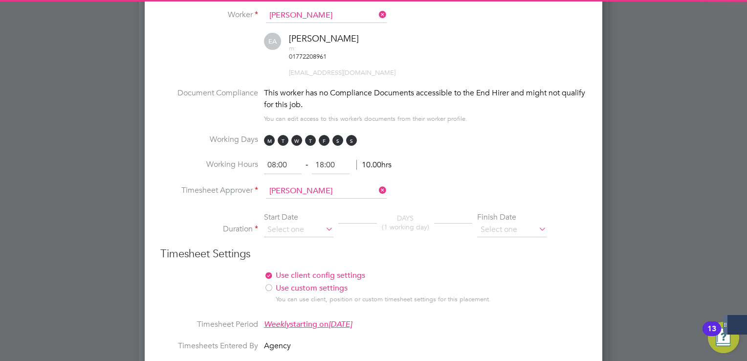
click at [297, 175] on li "[PERSON_NAME]" at bounding box center [326, 176] width 121 height 13
type input "[PERSON_NAME]"
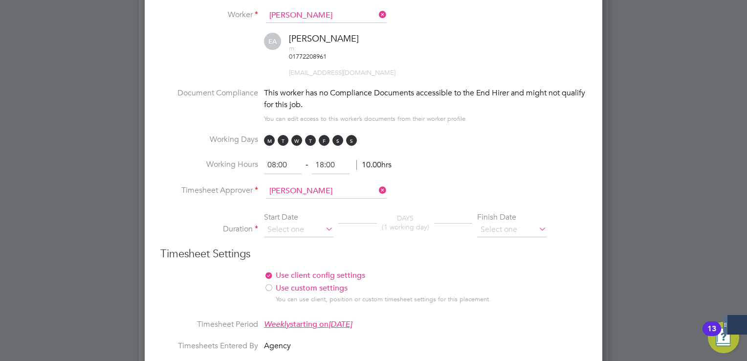
click at [295, 212] on li "Duration Start Date DAYS (1 working day) Finish Date" at bounding box center [373, 229] width 426 height 35
click at [298, 222] on input at bounding box center [298, 229] width 69 height 15
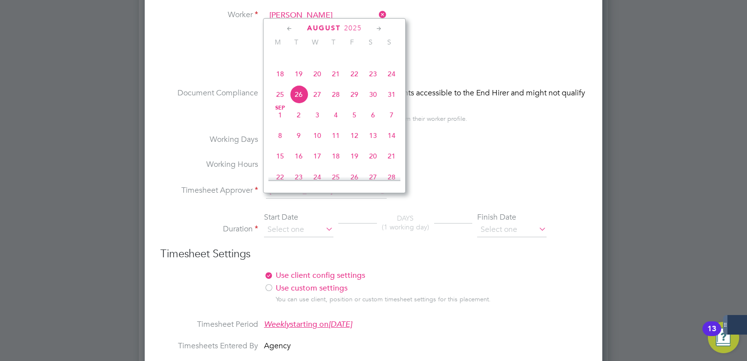
click at [278, 79] on span "18" at bounding box center [280, 74] width 19 height 19
type input "[DATE]"
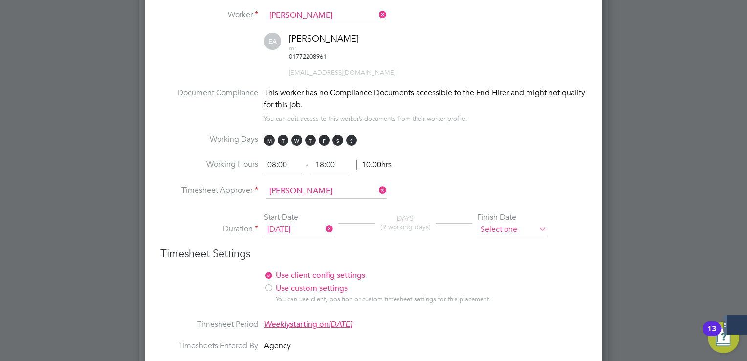
click at [499, 222] on input at bounding box center [511, 229] width 69 height 15
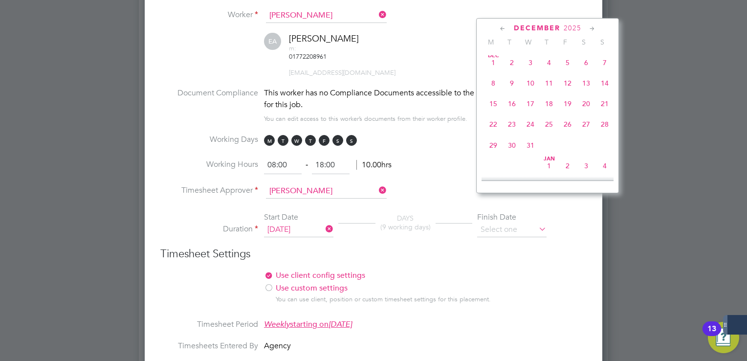
click at [532, 155] on span "31" at bounding box center [530, 145] width 19 height 19
type input "[DATE]"
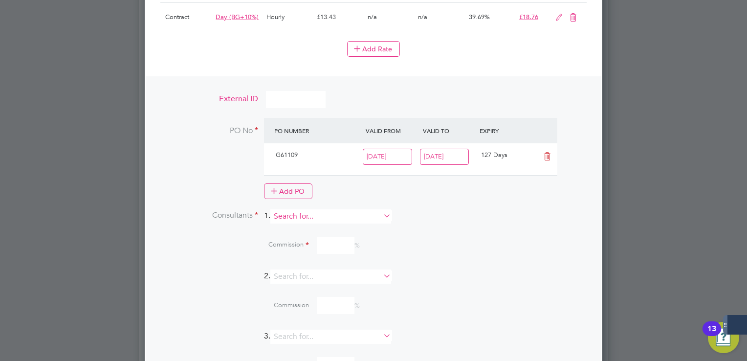
click at [311, 209] on input at bounding box center [330, 216] width 121 height 14
click at [309, 199] on li "[PERSON_NAME] [PERSON_NAME]" at bounding box center [335, 199] width 121 height 13
type input "[PERSON_NAME]"
click at [334, 261] on span "[PERSON_NAME][EMAIL_ADDRESS][PERSON_NAME][DOMAIN_NAME]" at bounding box center [400, 265] width 207 height 8
drag, startPoint x: 340, startPoint y: 248, endPoint x: 356, endPoint y: 254, distance: 17.2
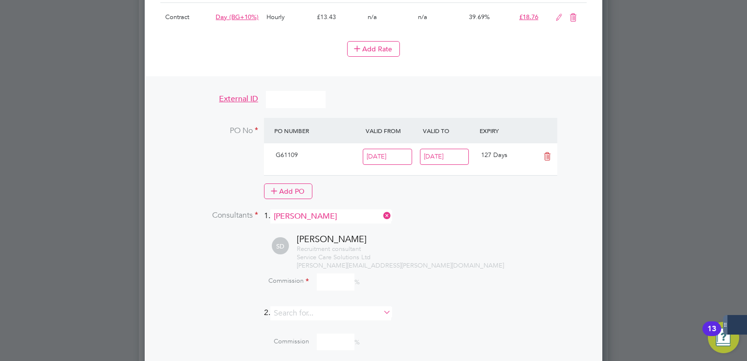
click at [340, 273] on input at bounding box center [336, 281] width 38 height 17
type input "0"
type input "100"
click at [524, 209] on li "Consultants 1. [PERSON_NAME]" at bounding box center [373, 221] width 426 height 24
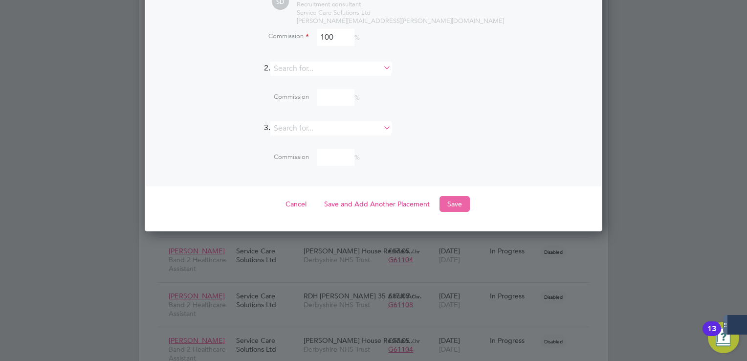
click at [462, 196] on button "Save" at bounding box center [455, 204] width 30 height 16
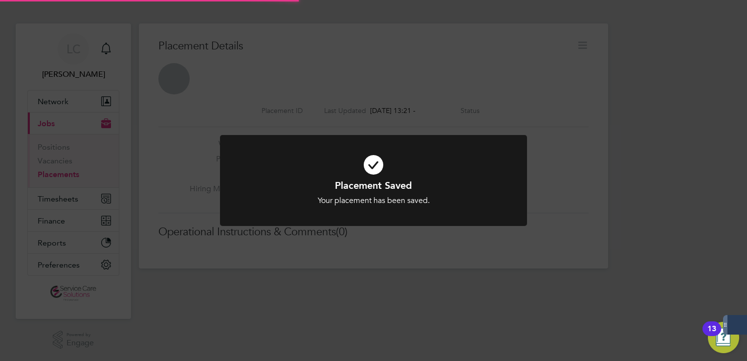
click at [563, 51] on div "Placement Saved Your placement has been saved. Cancel Okay" at bounding box center [373, 180] width 747 height 361
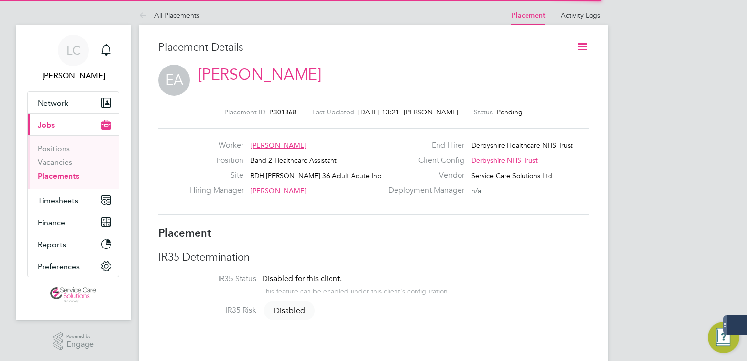
click at [581, 47] on icon at bounding box center [583, 47] width 12 height 12
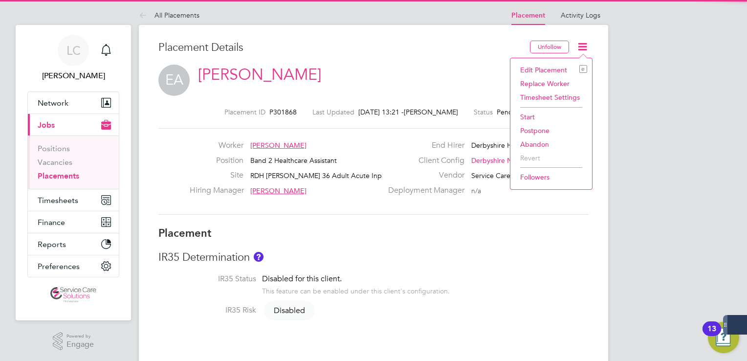
click at [532, 121] on li "Start" at bounding box center [551, 117] width 72 height 14
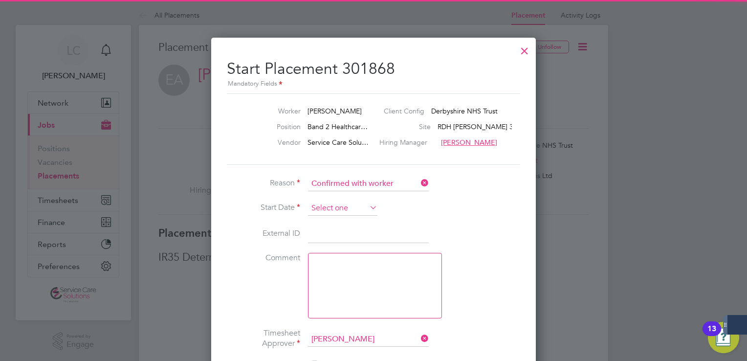
click at [336, 204] on input at bounding box center [342, 208] width 69 height 15
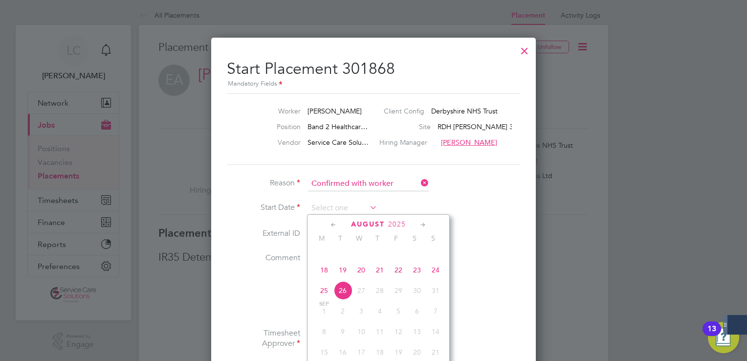
click at [330, 275] on span "18" at bounding box center [324, 270] width 19 height 19
type input "[DATE]"
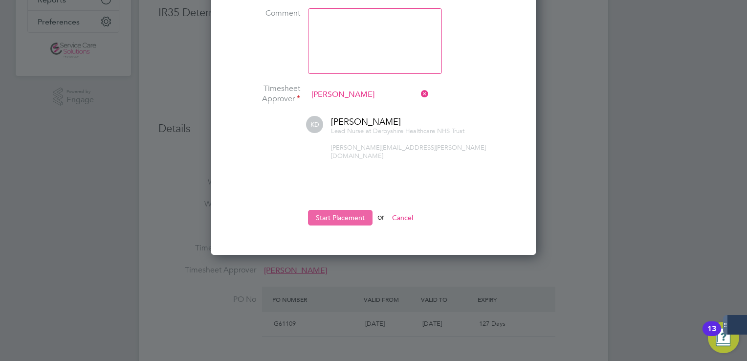
click at [359, 210] on button "Start Placement" at bounding box center [340, 218] width 65 height 16
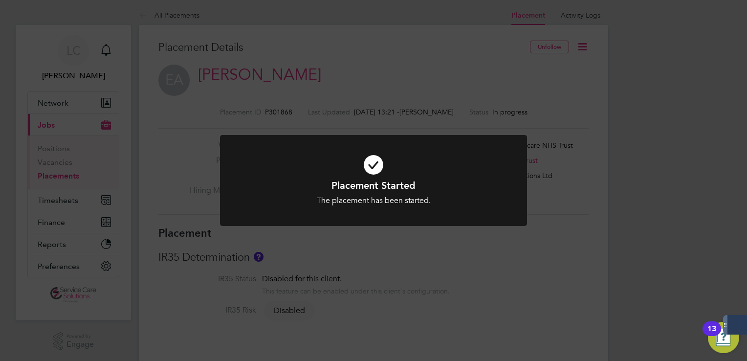
click at [262, 83] on div "Placement Started The placement has been started. Cancel Okay" at bounding box center [373, 180] width 747 height 361
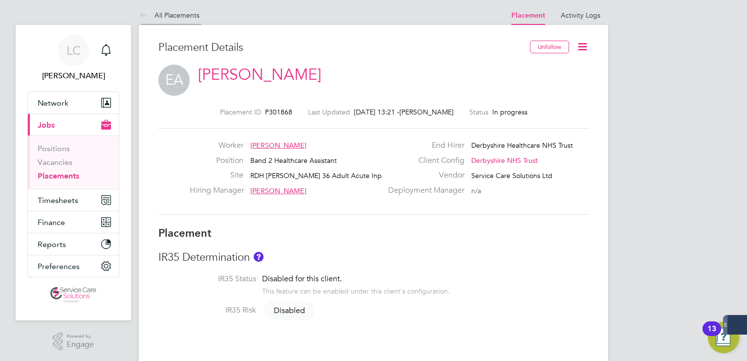
click at [141, 18] on icon at bounding box center [145, 16] width 12 height 12
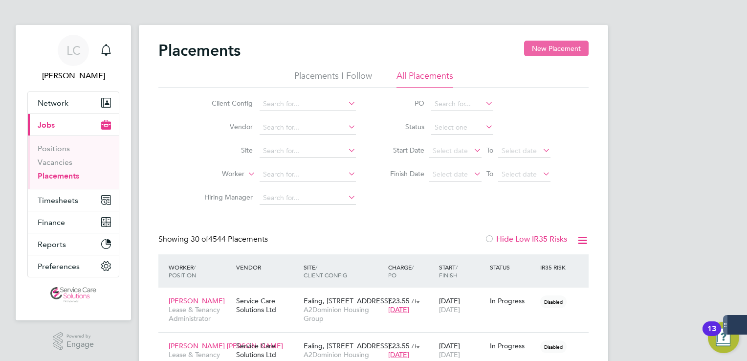
drag, startPoint x: 562, startPoint y: 47, endPoint x: 557, endPoint y: 48, distance: 5.1
click at [562, 47] on button "New Placement" at bounding box center [556, 49] width 65 height 16
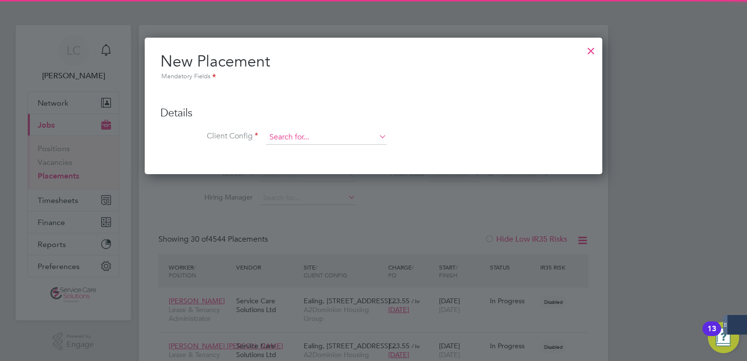
click at [304, 136] on input at bounding box center [326, 137] width 121 height 15
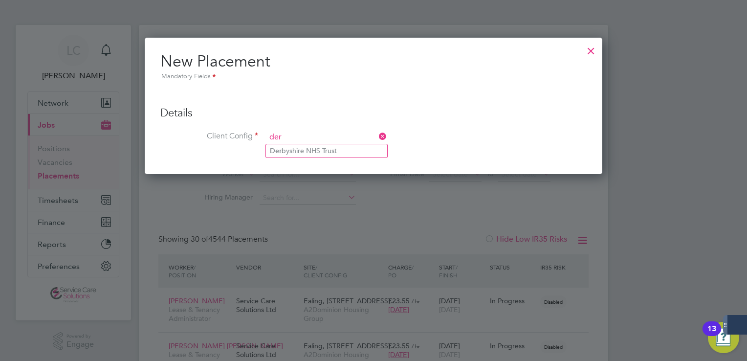
click at [312, 149] on li "Der byshire NHS Trust" at bounding box center [326, 150] width 121 height 13
type input "Derbyshire NHS Trust"
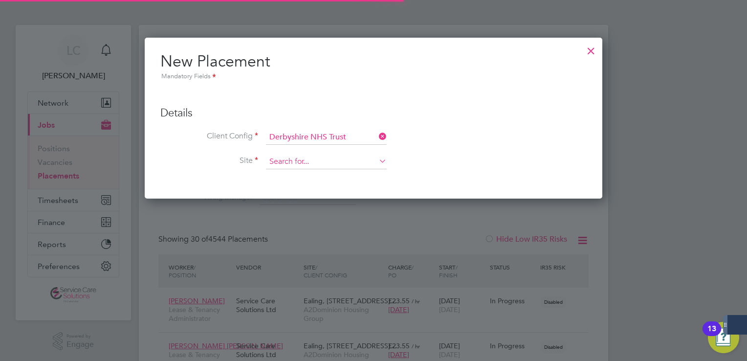
click at [291, 162] on input at bounding box center [326, 162] width 121 height 15
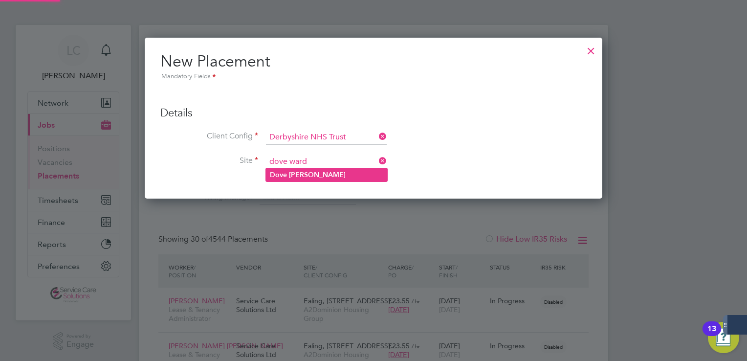
click at [323, 177] on li "[PERSON_NAME]" at bounding box center [326, 174] width 121 height 13
type input "[PERSON_NAME]"
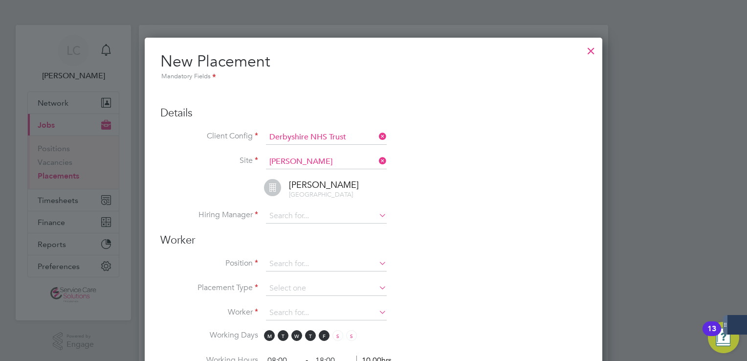
click at [303, 206] on li "[GEOGRAPHIC_DATA]" at bounding box center [386, 194] width 402 height 30
click at [306, 212] on input at bounding box center [326, 216] width 121 height 15
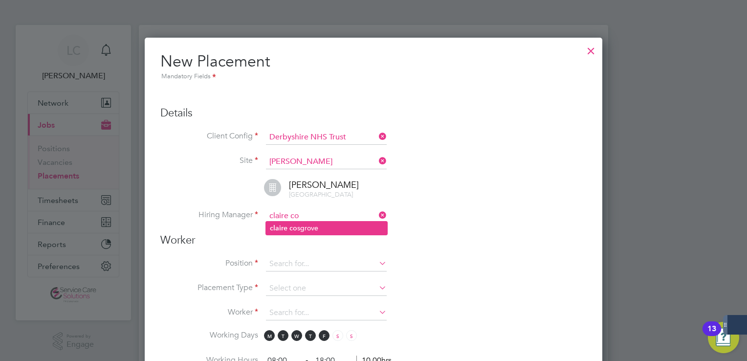
click at [311, 234] on li "[PERSON_NAME] co sgrove" at bounding box center [326, 228] width 121 height 13
type input "[PERSON_NAME]"
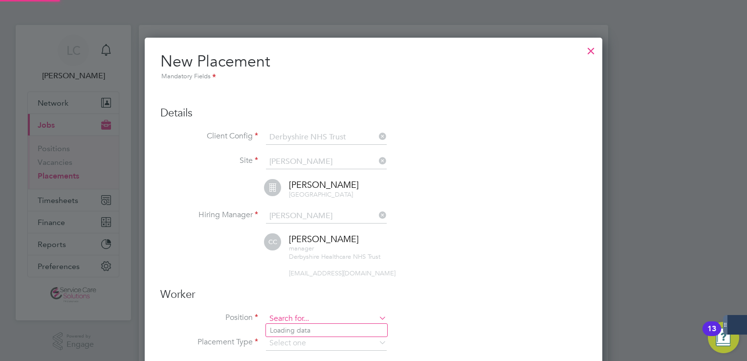
click at [289, 311] on input at bounding box center [326, 318] width 121 height 15
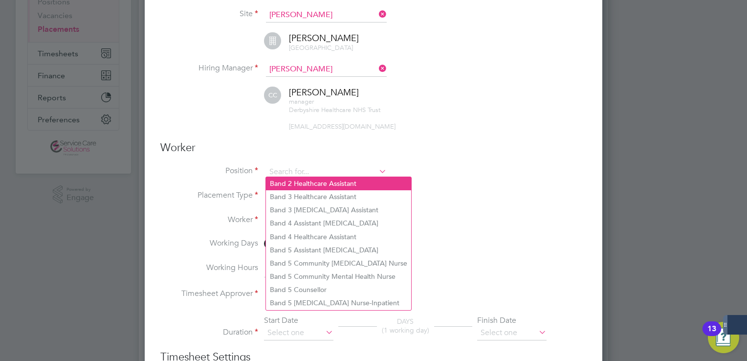
click at [315, 179] on li "Band 2 Healthcare Assistant" at bounding box center [338, 183] width 145 height 13
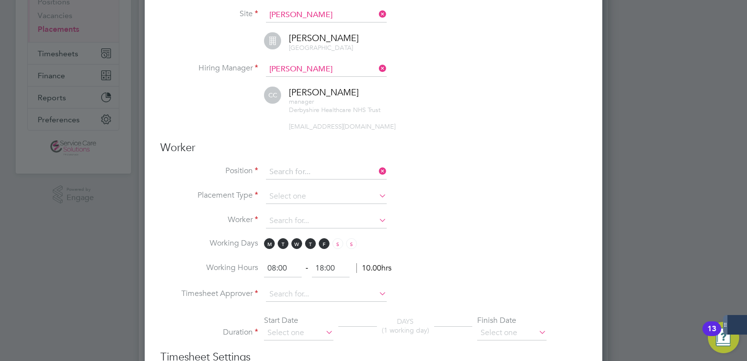
type input "Band 2 Healthcare Assistant"
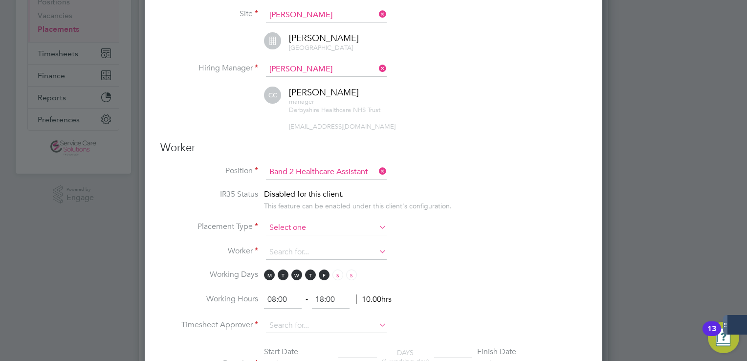
click at [316, 222] on input at bounding box center [326, 228] width 121 height 15
click at [309, 234] on li "Temporary" at bounding box center [326, 238] width 121 height 13
type input "Temporary"
click at [305, 247] on input at bounding box center [326, 252] width 121 height 15
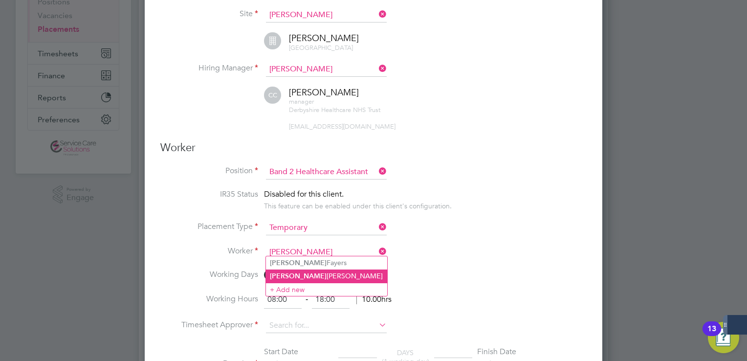
click at [305, 271] on li "[PERSON_NAME]" at bounding box center [326, 275] width 121 height 13
type input "[PERSON_NAME]"
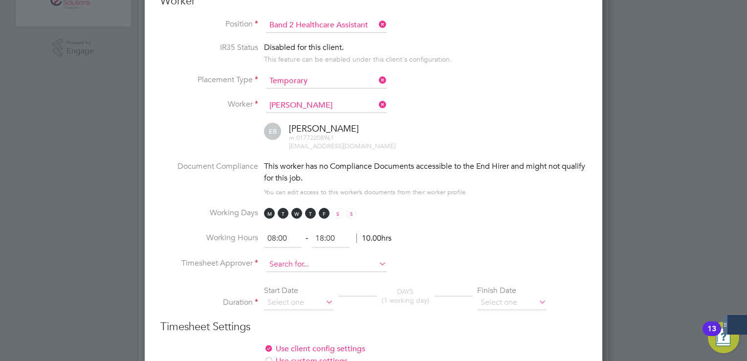
click at [299, 261] on input at bounding box center [326, 264] width 121 height 15
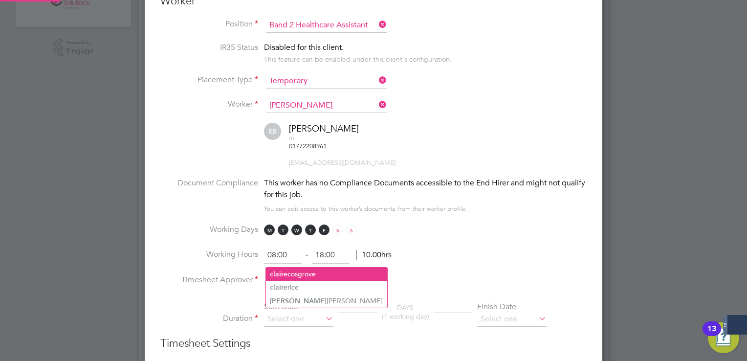
click at [288, 270] on li "[PERSON_NAME]" at bounding box center [326, 273] width 121 height 13
type input "[PERSON_NAME]"
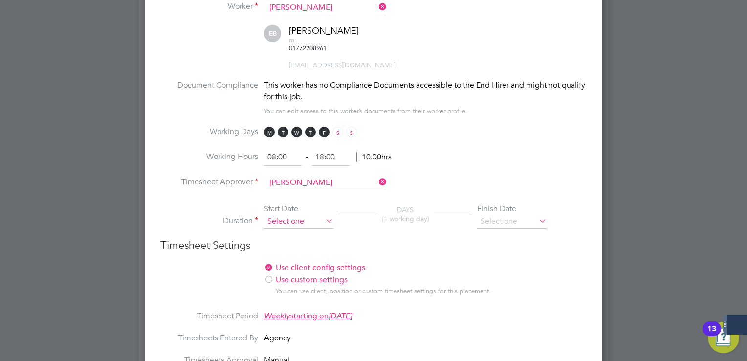
click at [308, 214] on input at bounding box center [298, 221] width 69 height 15
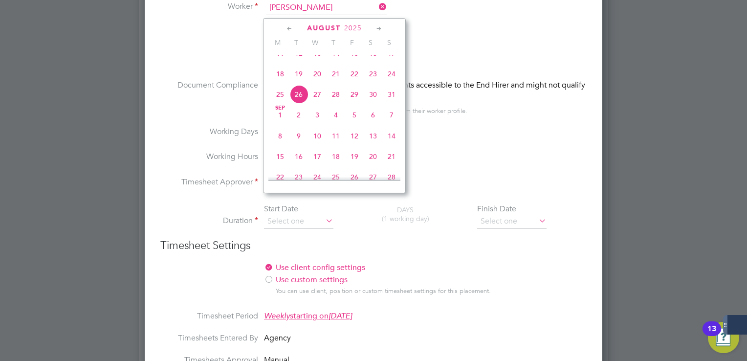
click at [282, 83] on span "18" at bounding box center [280, 74] width 19 height 19
type input "[DATE]"
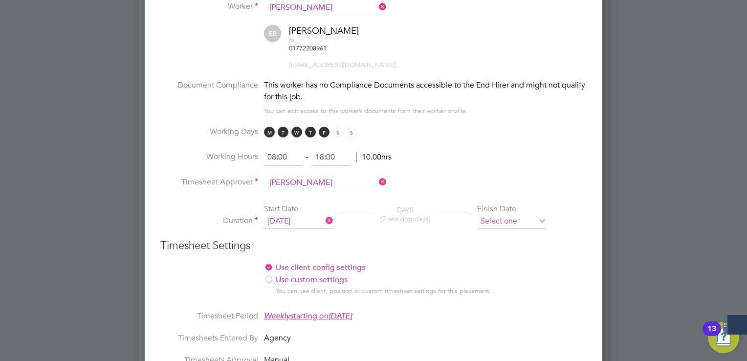
click at [514, 214] on input at bounding box center [511, 221] width 69 height 15
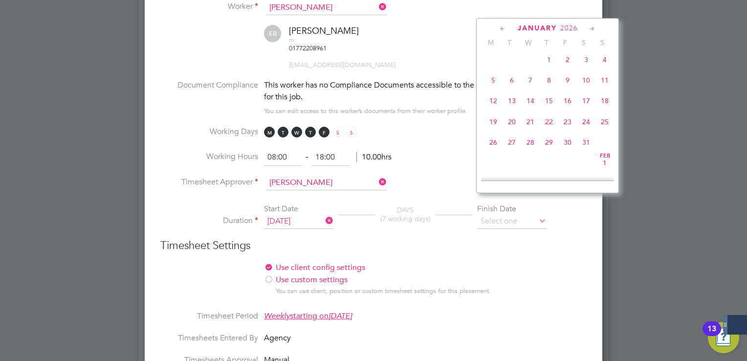
click at [528, 48] on span "31" at bounding box center [530, 39] width 19 height 19
type input "[DATE]"
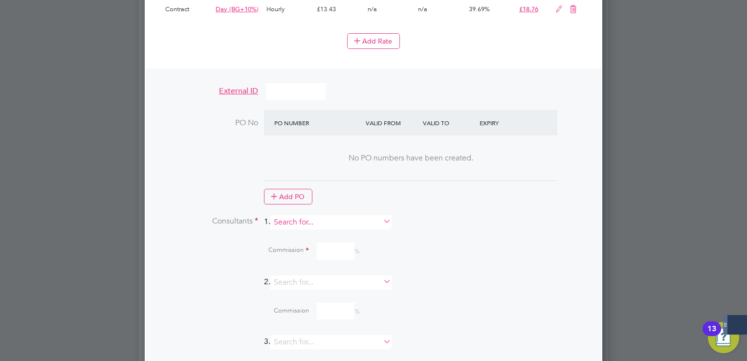
click at [329, 215] on input at bounding box center [330, 222] width 121 height 14
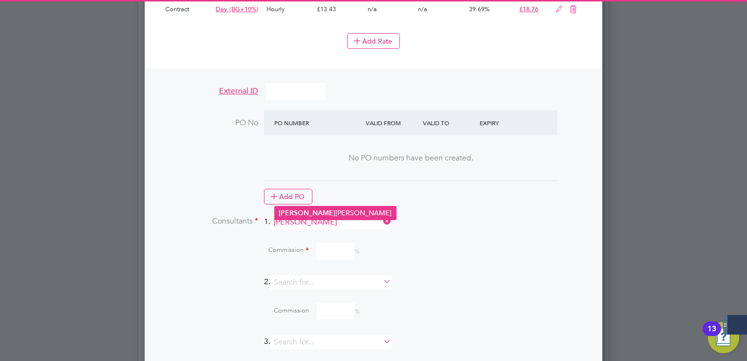
click at [324, 210] on li "[PERSON_NAME] [PERSON_NAME]" at bounding box center [335, 212] width 121 height 13
type input "[PERSON_NAME]"
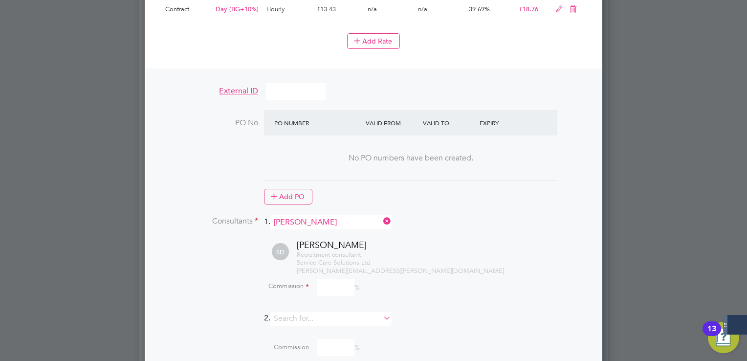
click at [329, 279] on input at bounding box center [336, 287] width 38 height 17
type input "100"
drag, startPoint x: 433, startPoint y: 218, endPoint x: 436, endPoint y: 213, distance: 6.4
click at [433, 239] on div "[PERSON_NAME] Recruitment consultant Service Care Solutions Ltd [PERSON_NAME][E…" at bounding box center [386, 257] width 402 height 36
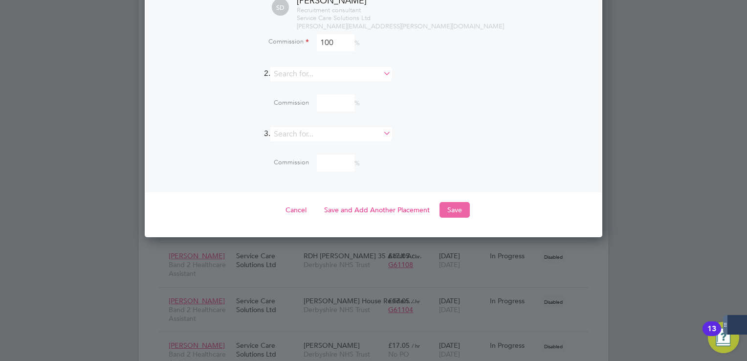
click at [459, 202] on button "Save" at bounding box center [455, 210] width 30 height 16
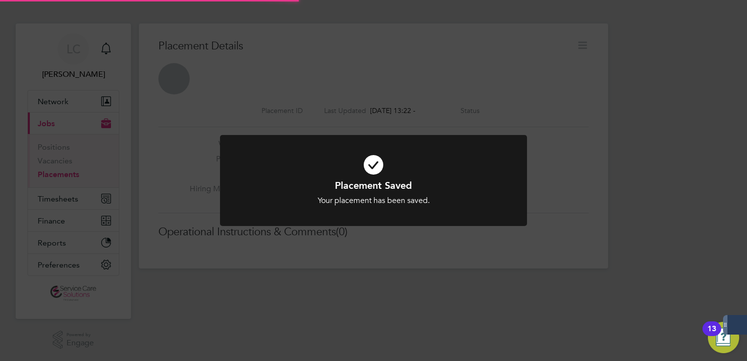
drag, startPoint x: 554, startPoint y: 89, endPoint x: 557, endPoint y: 82, distance: 7.7
click at [555, 86] on div "Placement Saved Your placement has been saved. Cancel Okay" at bounding box center [373, 180] width 747 height 361
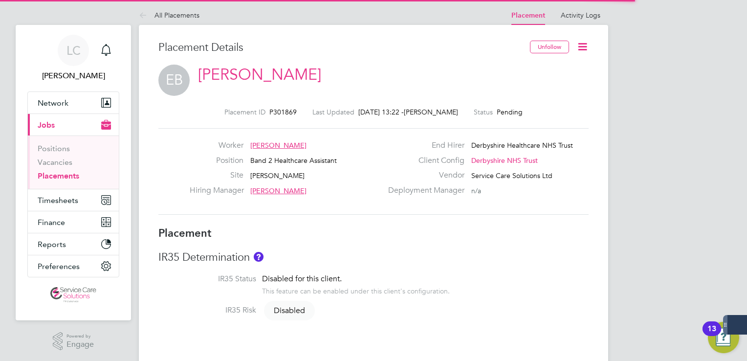
click at [582, 48] on icon at bounding box center [583, 47] width 12 height 12
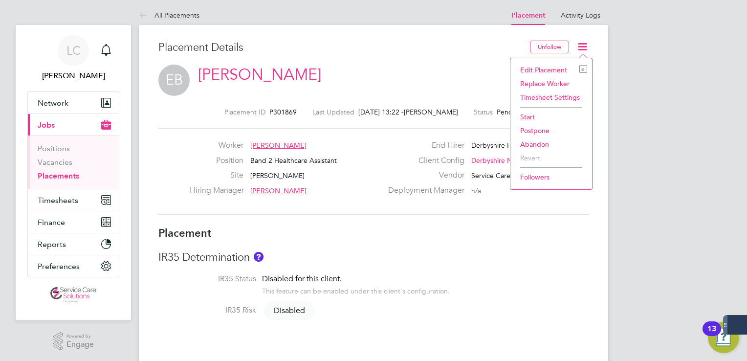
click at [535, 118] on li "Start" at bounding box center [551, 117] width 72 height 14
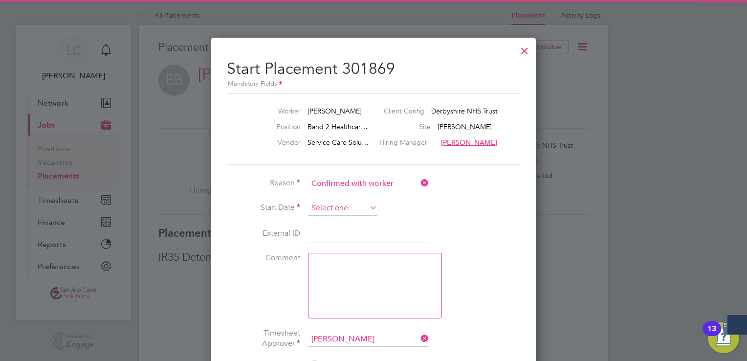
click at [334, 207] on input at bounding box center [342, 208] width 69 height 15
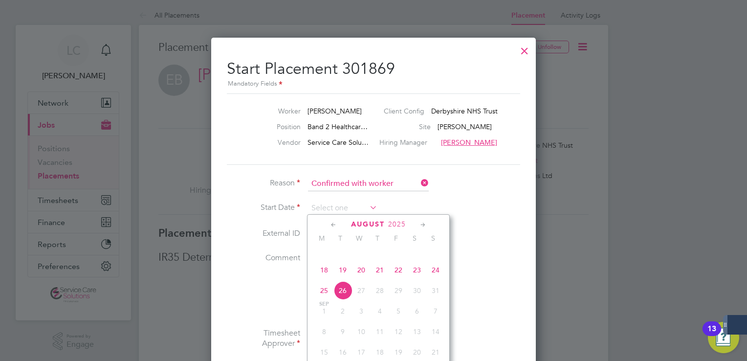
click at [327, 275] on span "18" at bounding box center [324, 270] width 19 height 19
type input "[DATE]"
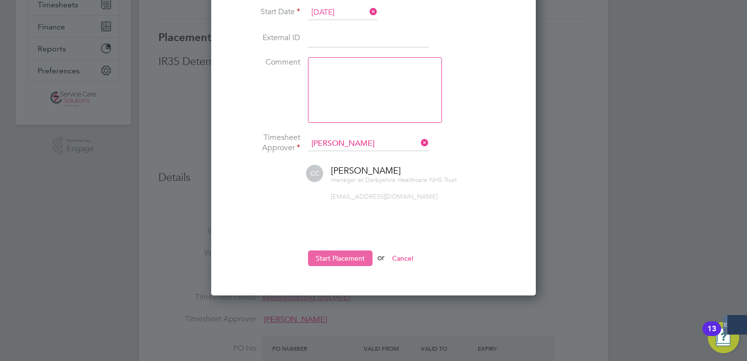
click at [354, 258] on button "Start Placement" at bounding box center [340, 258] width 65 height 16
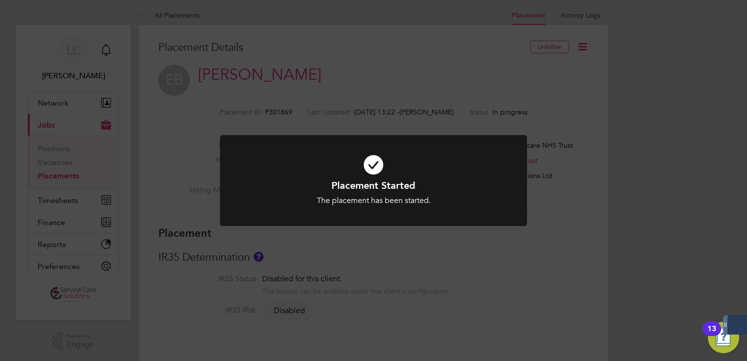
click at [318, 80] on div "Placement Started The placement has been started. Cancel Okay" at bounding box center [373, 180] width 747 height 361
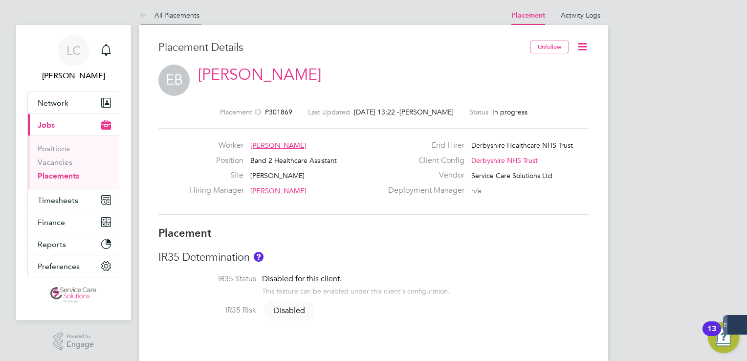
click at [143, 18] on icon at bounding box center [145, 16] width 12 height 12
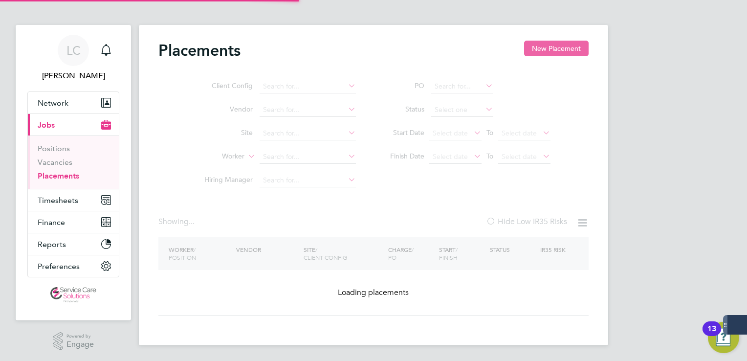
click at [564, 44] on button "New Placement" at bounding box center [556, 49] width 65 height 16
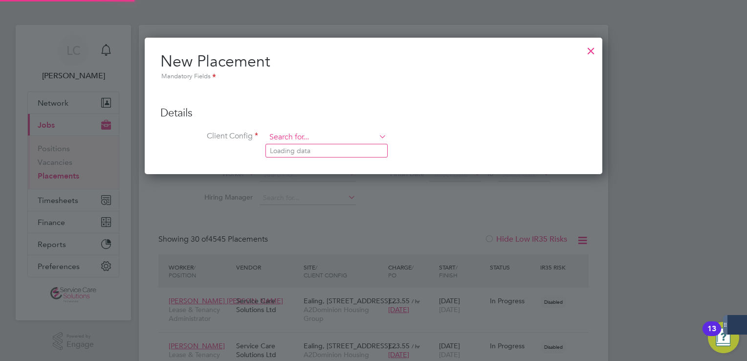
click at [277, 140] on input at bounding box center [326, 137] width 121 height 15
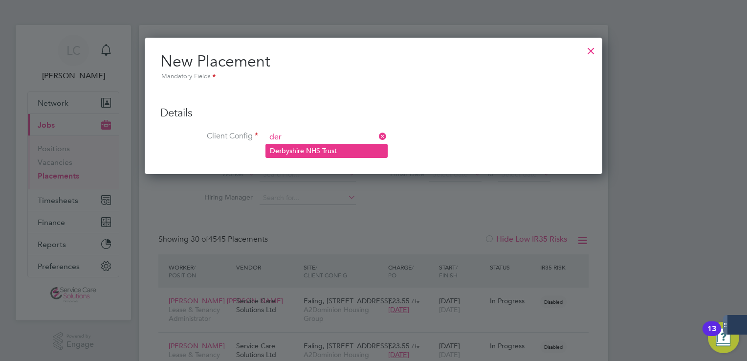
click at [320, 149] on li "Der byshire NHS Trust" at bounding box center [326, 150] width 121 height 13
type input "Derbyshire NHS Trust"
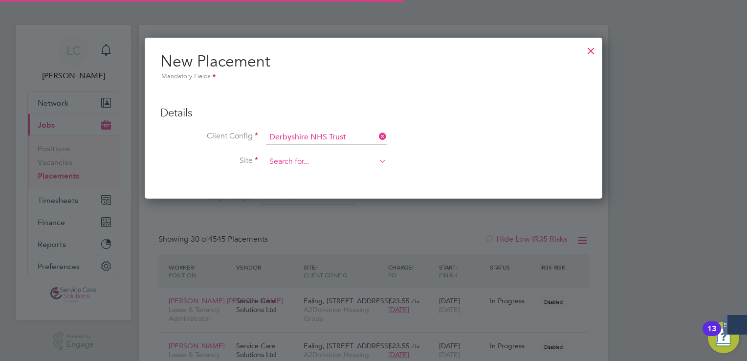
click at [315, 156] on input at bounding box center [326, 162] width 121 height 15
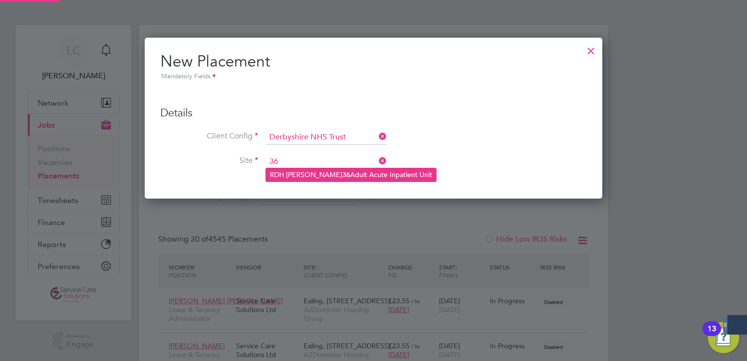
click at [299, 177] on li "RDH [PERSON_NAME] 36 Adult Acute Inpatient Unit" at bounding box center [351, 174] width 170 height 13
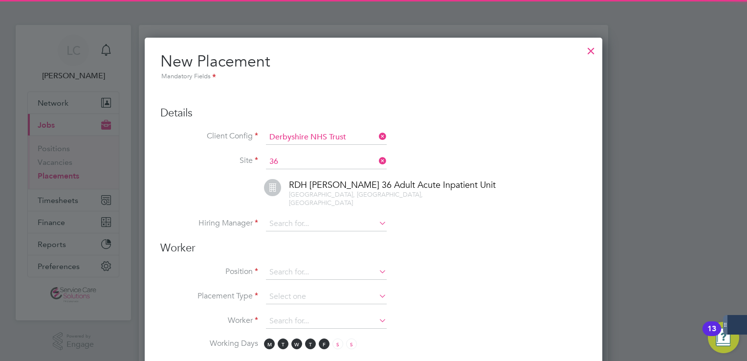
type input "RDH [PERSON_NAME] 36 Adult Acute Inpatient Unit"
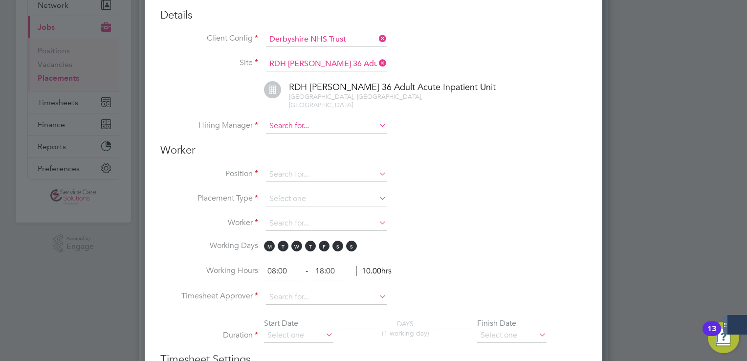
click at [293, 119] on input at bounding box center [326, 126] width 121 height 15
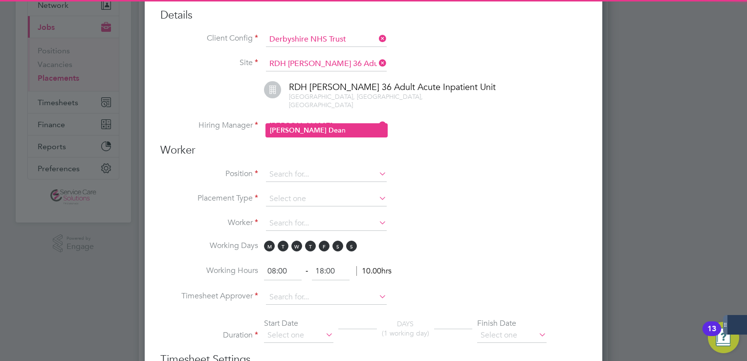
click at [329, 130] on b "Dea" at bounding box center [335, 130] width 13 height 8
type input "[PERSON_NAME]"
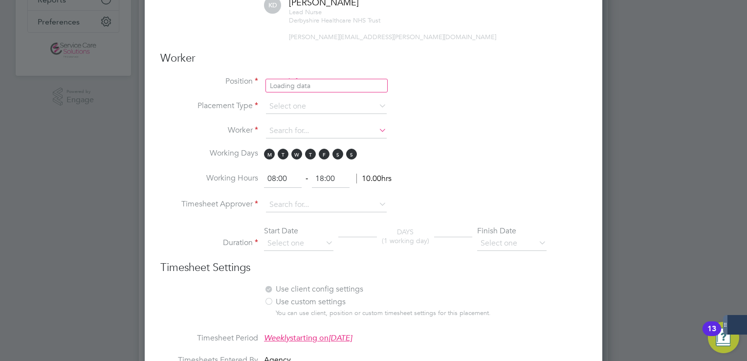
drag, startPoint x: 306, startPoint y: 77, endPoint x: 301, endPoint y: 68, distance: 9.8
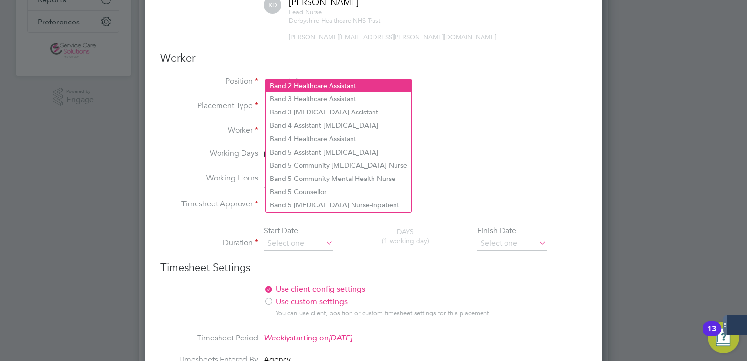
click at [306, 81] on li "Band 2 Healthcare Assistant" at bounding box center [338, 85] width 145 height 13
type input "Band 2 Healthcare Assistant"
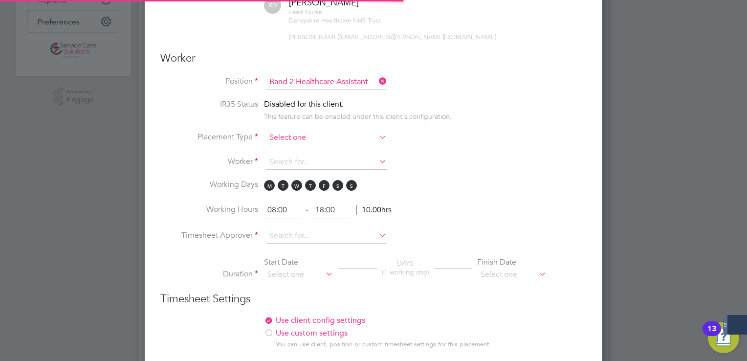
click at [288, 131] on input at bounding box center [326, 138] width 121 height 15
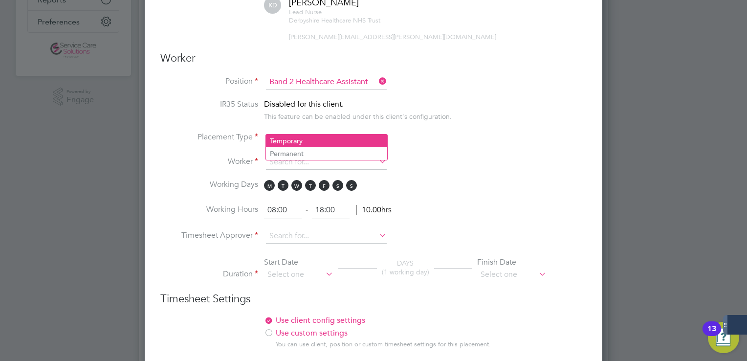
click at [283, 140] on li "Temporary" at bounding box center [326, 140] width 121 height 13
type input "Temporary"
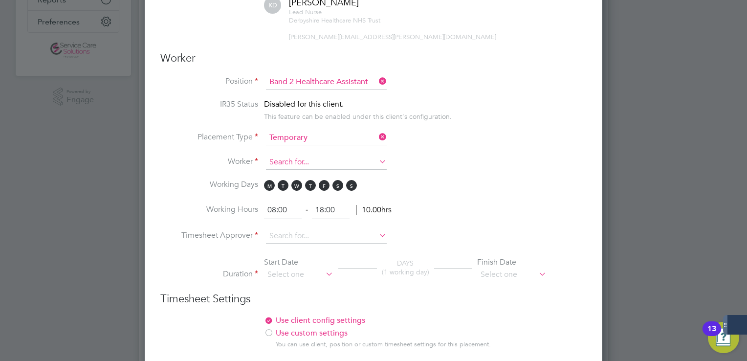
click at [293, 155] on input at bounding box center [326, 162] width 121 height 15
click at [294, 155] on input "[PERSON_NAME]" at bounding box center [326, 162] width 121 height 15
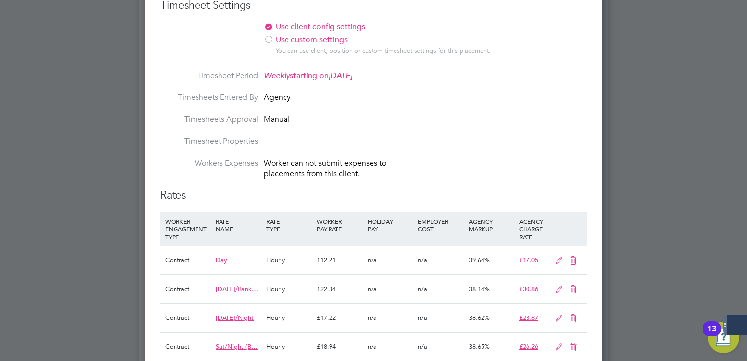
type input "[PERSON_NAME]"
click at [538, 114] on li "Timesheets Approval Manual" at bounding box center [373, 125] width 426 height 22
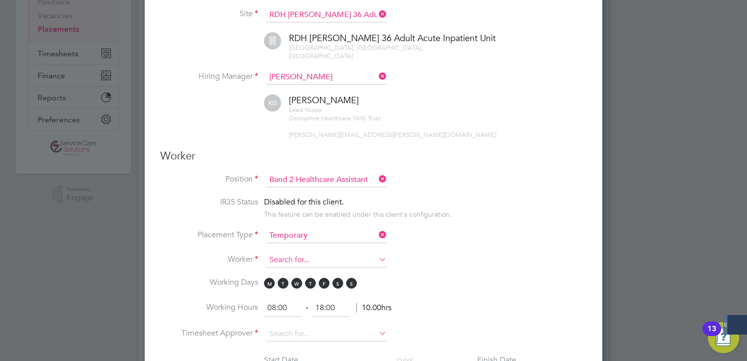
click at [289, 253] on input at bounding box center [326, 260] width 121 height 15
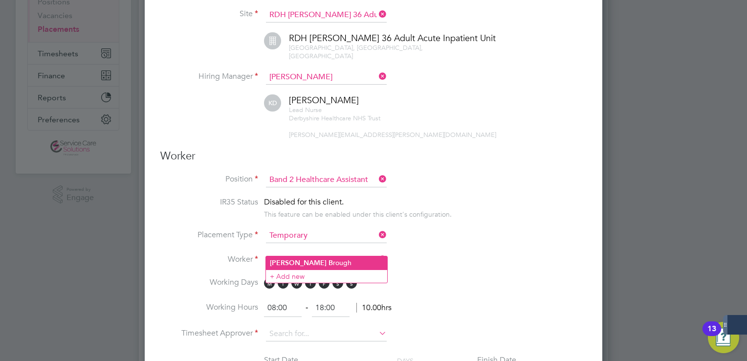
click at [317, 261] on li "[PERSON_NAME] rough" at bounding box center [326, 262] width 121 height 13
type input "[PERSON_NAME]"
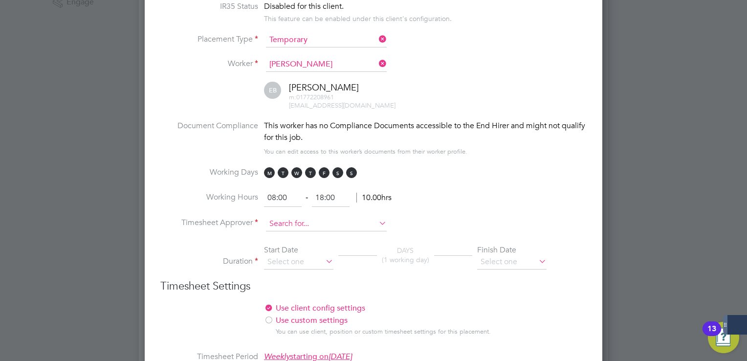
click at [301, 217] on input at bounding box center [326, 224] width 121 height 15
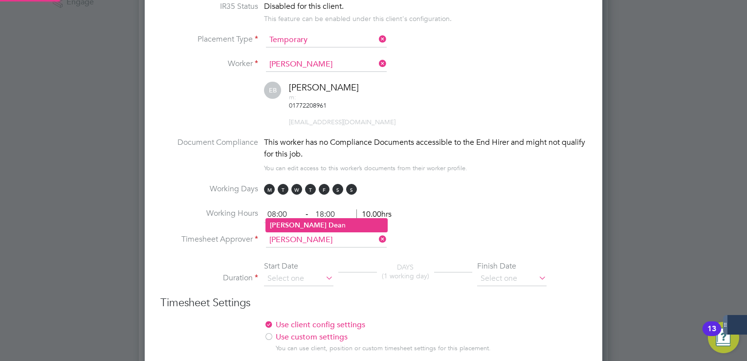
click at [329, 226] on b "Dea" at bounding box center [335, 225] width 13 height 8
type input "[PERSON_NAME]"
click at [287, 261] on li "Duration Start Date DAYS (1 working day) Finish Date" at bounding box center [373, 278] width 426 height 35
click at [288, 271] on input at bounding box center [298, 278] width 69 height 15
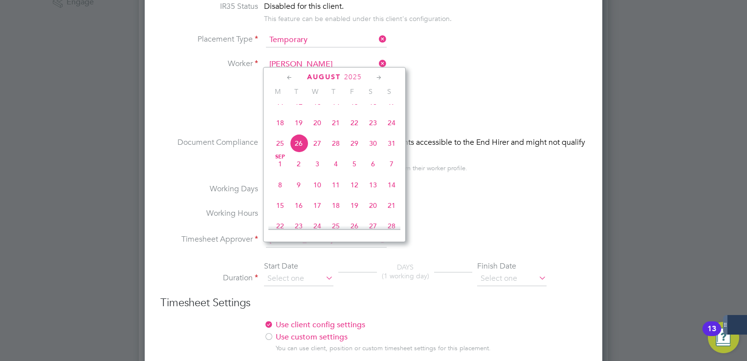
click at [282, 132] on span "18" at bounding box center [280, 122] width 19 height 19
type input "[DATE]"
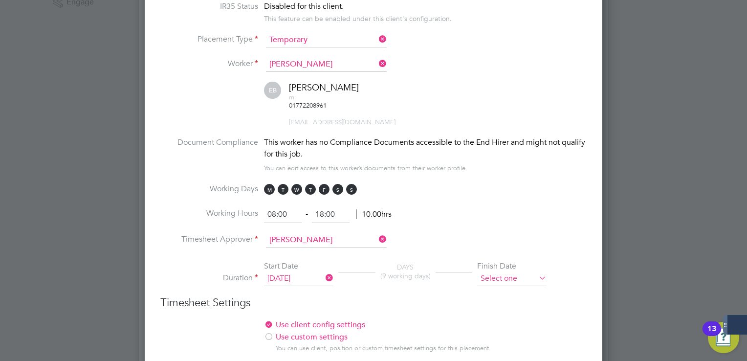
click at [494, 271] on input at bounding box center [511, 278] width 69 height 15
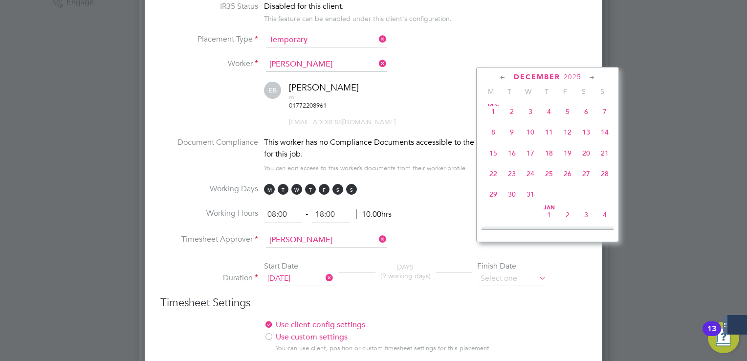
click at [532, 203] on span "31" at bounding box center [530, 194] width 19 height 19
type input "[DATE]"
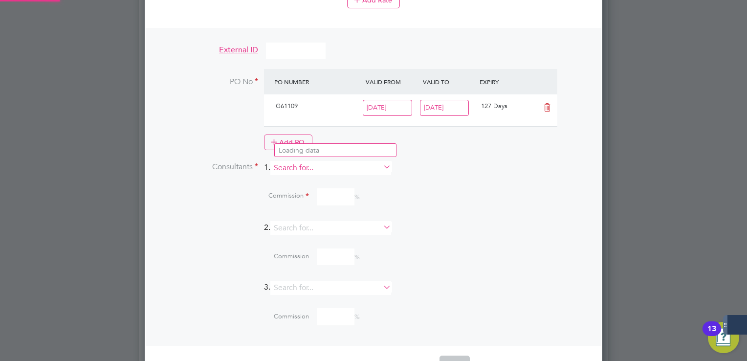
click at [306, 161] on input at bounding box center [330, 168] width 121 height 14
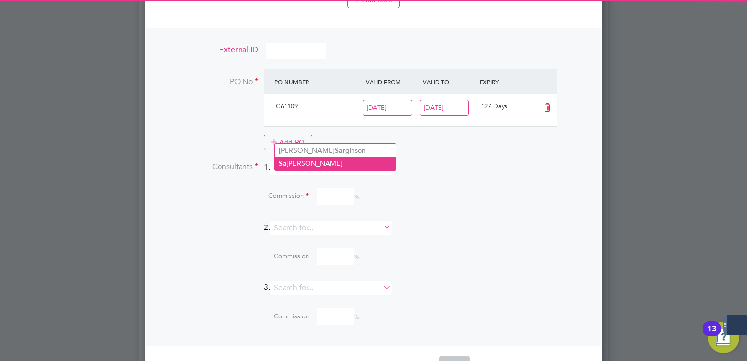
click at [317, 161] on li "[PERSON_NAME]" at bounding box center [335, 163] width 121 height 13
type input "[PERSON_NAME]"
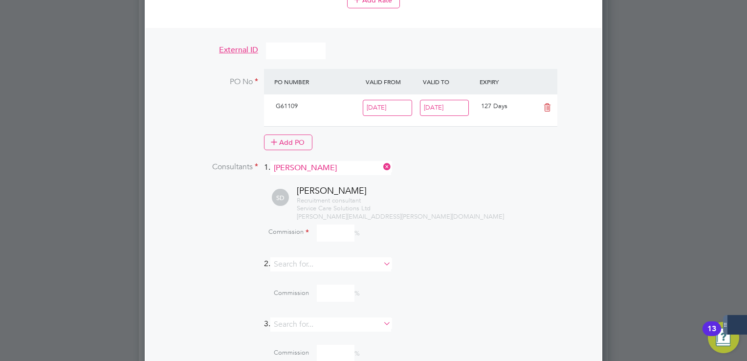
click at [341, 224] on input at bounding box center [336, 232] width 38 height 17
type input "100"
click at [441, 224] on div "Commission 100 %" at bounding box center [399, 232] width 376 height 17
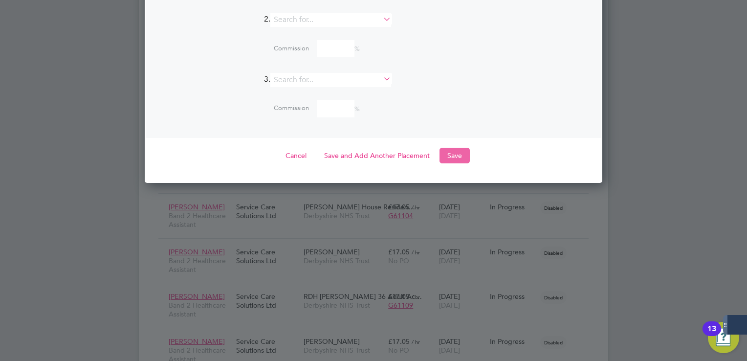
click at [452, 148] on button "Save" at bounding box center [455, 156] width 30 height 16
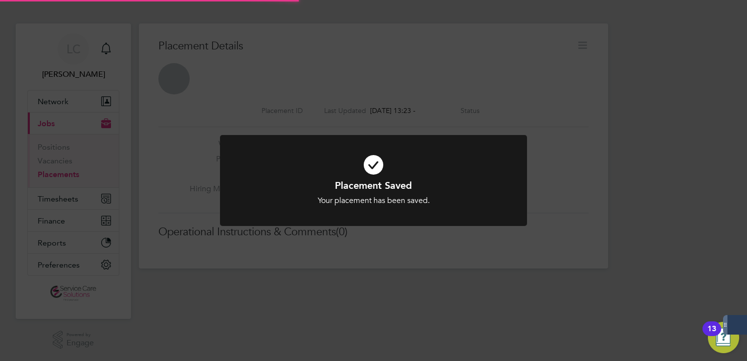
click at [577, 87] on div "Placement Saved Your placement has been saved. Cancel Okay" at bounding box center [373, 180] width 747 height 361
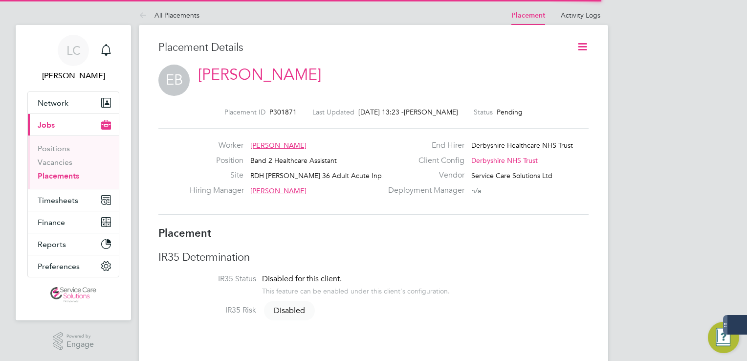
click at [582, 46] on icon at bounding box center [583, 47] width 12 height 12
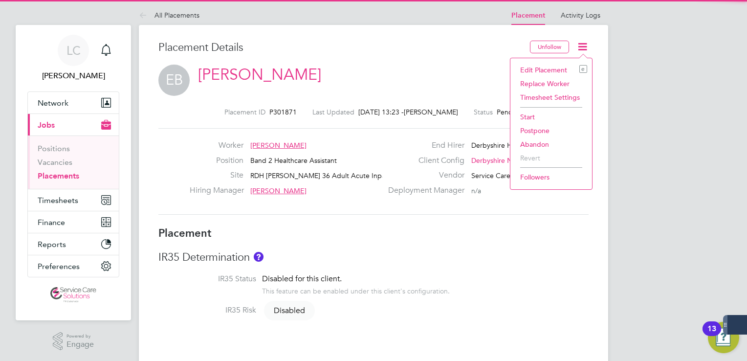
click at [540, 112] on li "Start" at bounding box center [551, 117] width 72 height 14
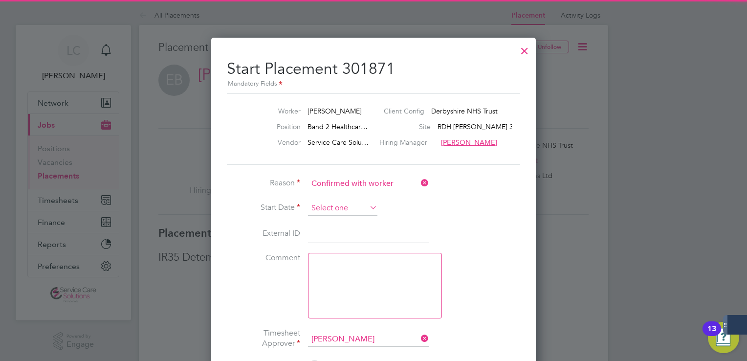
click at [344, 202] on input at bounding box center [342, 208] width 69 height 15
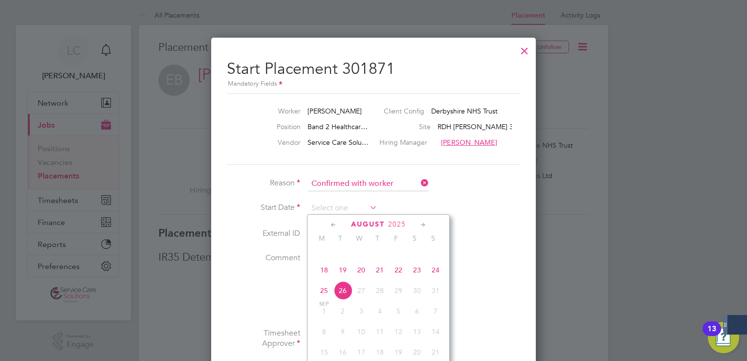
drag, startPoint x: 322, startPoint y: 276, endPoint x: 385, endPoint y: 202, distance: 97.1
click at [324, 275] on span "18" at bounding box center [324, 270] width 19 height 19
type input "[DATE]"
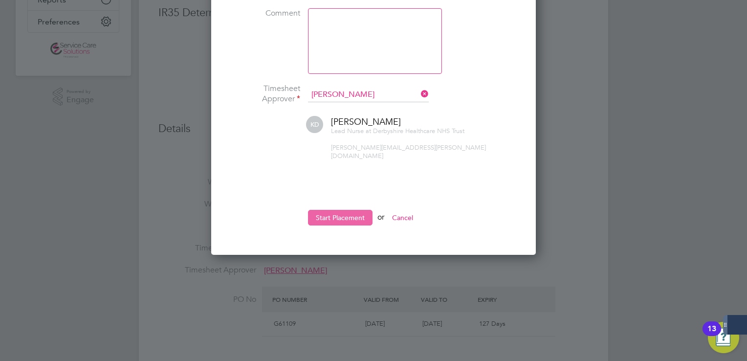
click at [354, 214] on button "Start Placement" at bounding box center [340, 218] width 65 height 16
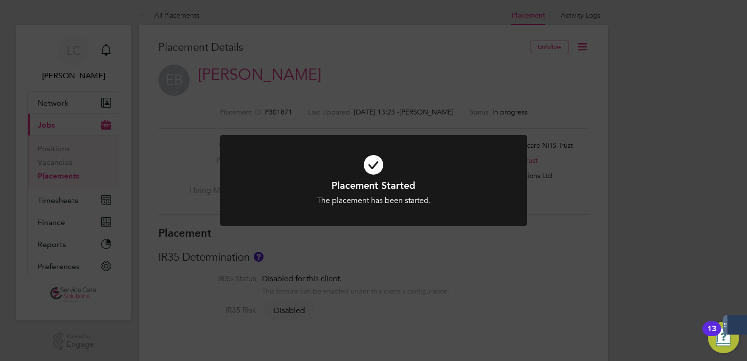
click at [342, 80] on div "Placement Started The placement has been started. Cancel Okay" at bounding box center [373, 180] width 747 height 361
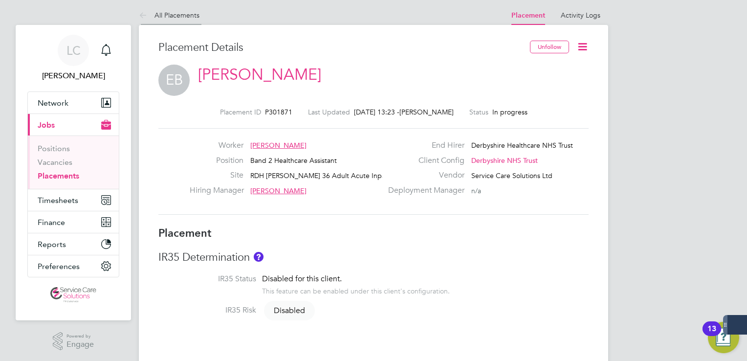
click at [142, 11] on icon at bounding box center [145, 16] width 12 height 12
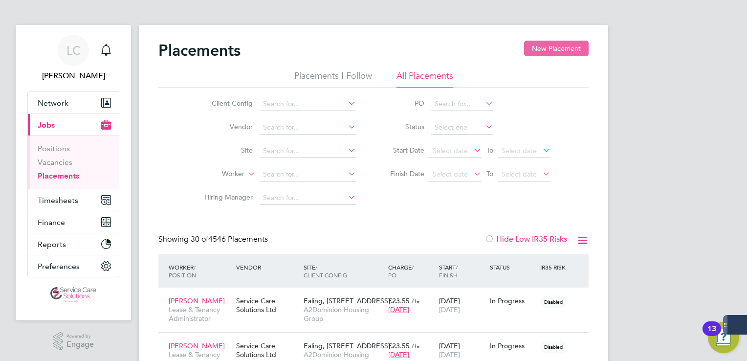
drag, startPoint x: 571, startPoint y: 41, endPoint x: 565, endPoint y: 44, distance: 6.8
click at [571, 41] on button "New Placement" at bounding box center [556, 49] width 65 height 16
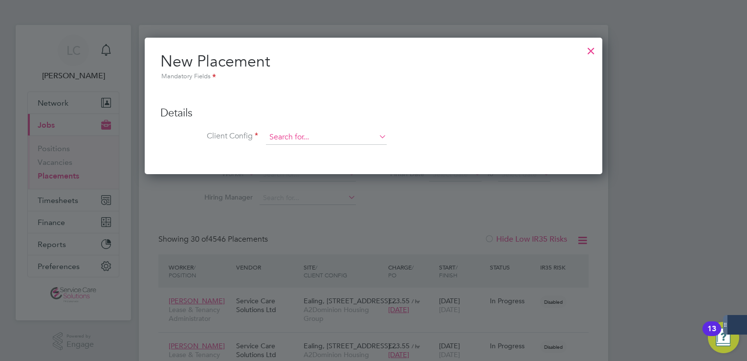
click at [313, 138] on input at bounding box center [326, 137] width 121 height 15
click at [297, 152] on li "Der byshire NHS Trust" at bounding box center [326, 150] width 121 height 13
type input "Derbyshire NHS Trust"
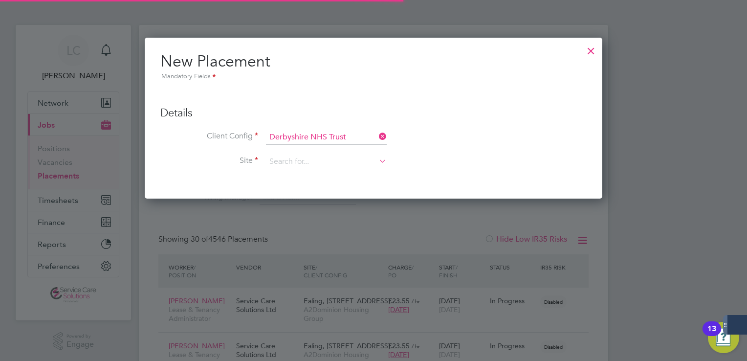
click at [291, 153] on li "Client Config Derbyshire NHS Trust" at bounding box center [373, 142] width 426 height 24
click at [312, 163] on input at bounding box center [326, 162] width 121 height 15
click at [324, 168] on li "[PERSON_NAME] se Residential Rehabilitation Team" at bounding box center [358, 174] width 184 height 13
type input "[PERSON_NAME] House Residential Rehabilitation Team"
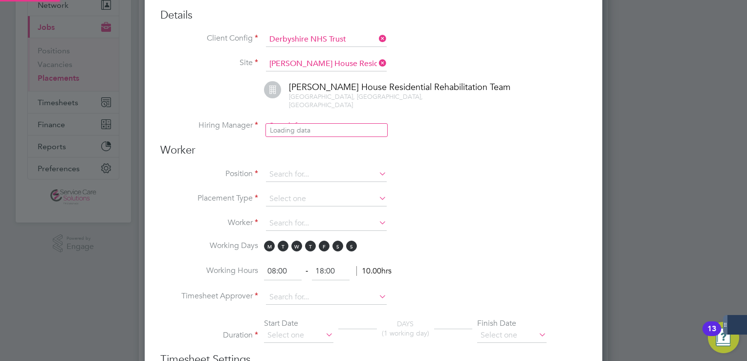
click at [305, 119] on input at bounding box center [326, 126] width 121 height 15
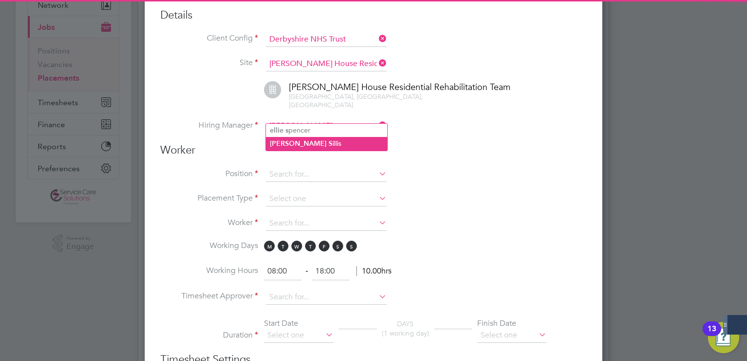
click at [320, 146] on li "[PERSON_NAME]" at bounding box center [326, 143] width 121 height 13
type input "[PERSON_NAME]"
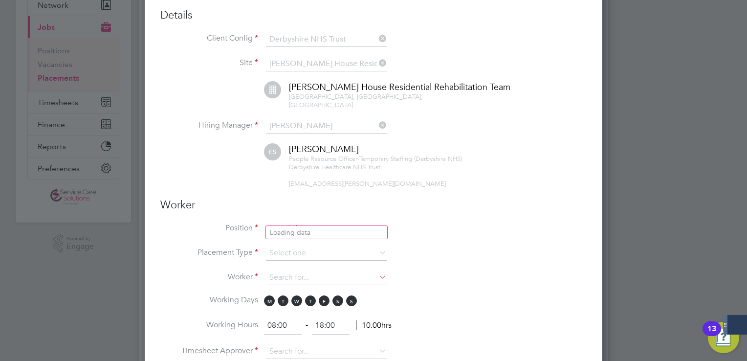
click at [299, 222] on input at bounding box center [326, 229] width 121 height 15
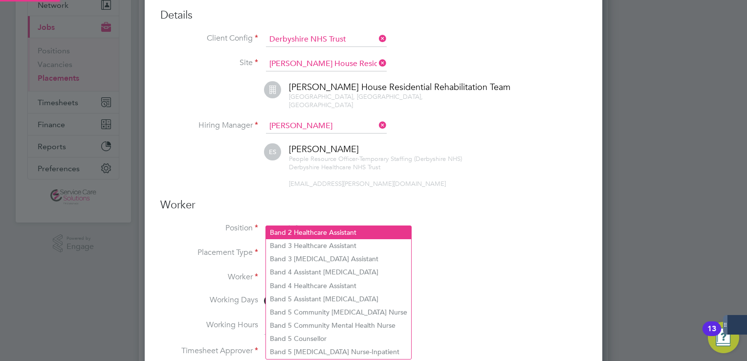
click at [313, 230] on li "Band 2 Healthcare Assistant" at bounding box center [338, 232] width 145 height 13
type input "Band 2 Healthcare Assistant"
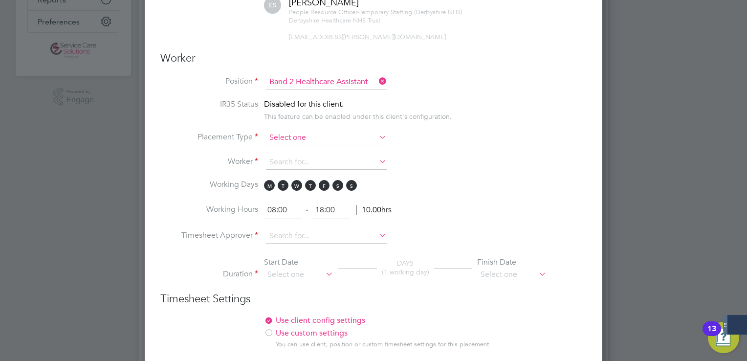
click at [279, 131] on input at bounding box center [326, 138] width 121 height 15
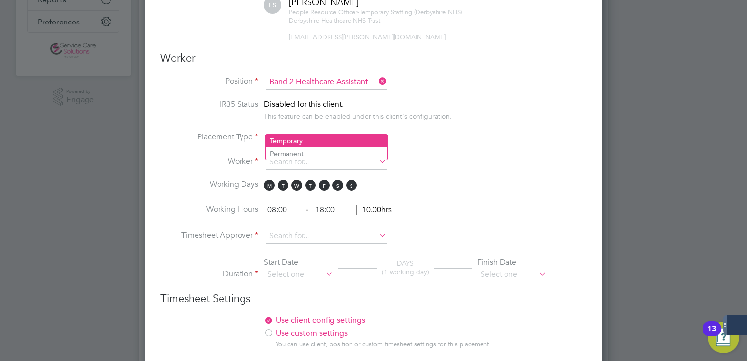
click at [293, 138] on li "Temporary" at bounding box center [326, 140] width 121 height 13
type input "Temporary"
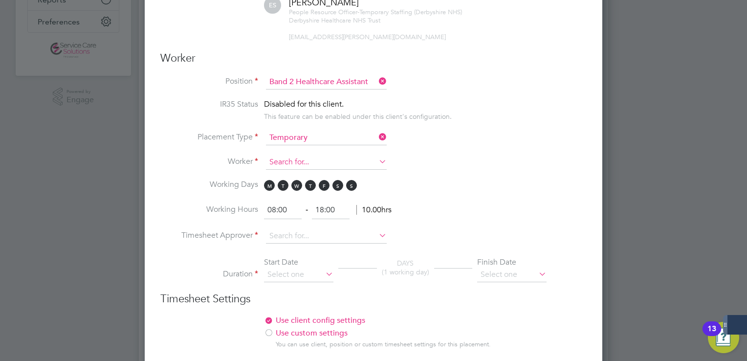
click at [293, 155] on input at bounding box center [326, 162] width 121 height 15
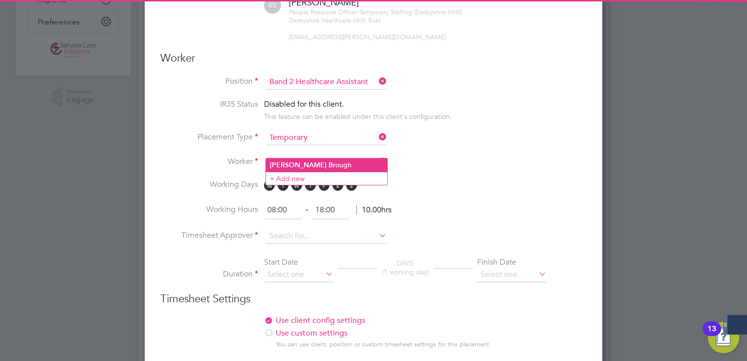
click at [301, 164] on li "[PERSON_NAME] ough" at bounding box center [326, 164] width 121 height 13
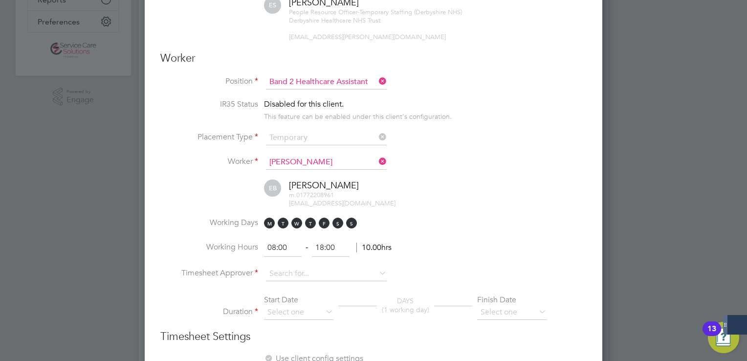
type input "[PERSON_NAME]"
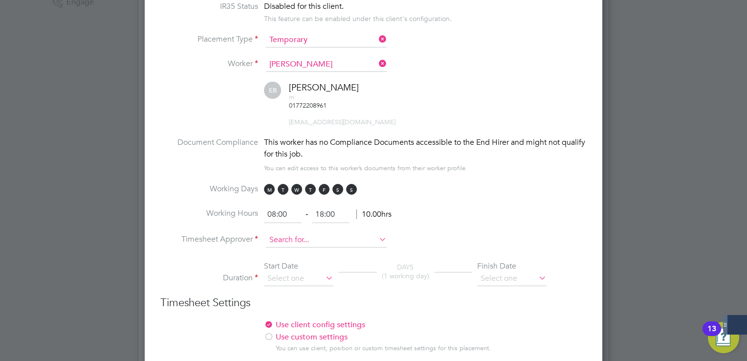
click at [299, 233] on input at bounding box center [326, 240] width 121 height 15
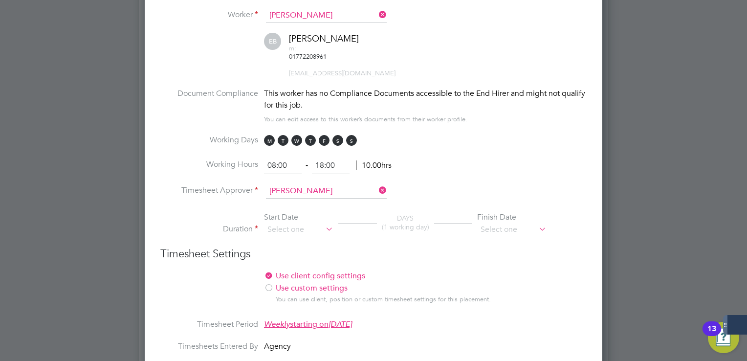
click at [320, 190] on li "[PERSON_NAME]" at bounding box center [326, 189] width 121 height 13
type input "[PERSON_NAME]"
click at [305, 222] on input at bounding box center [298, 229] width 69 height 15
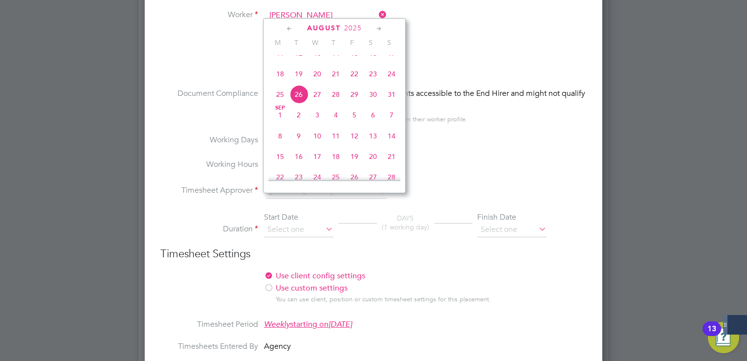
click at [276, 83] on span "18" at bounding box center [280, 74] width 19 height 19
type input "[DATE]"
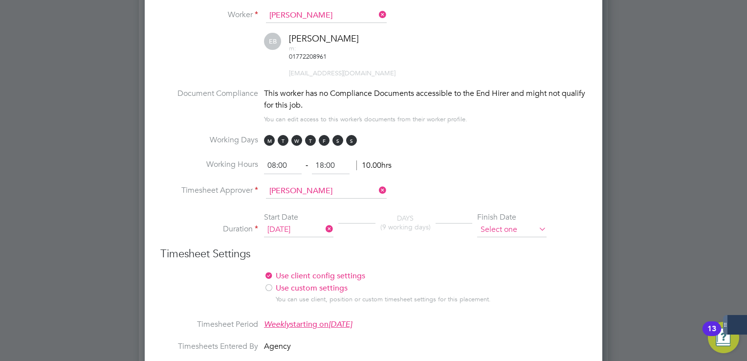
click at [533, 222] on input at bounding box center [511, 229] width 69 height 15
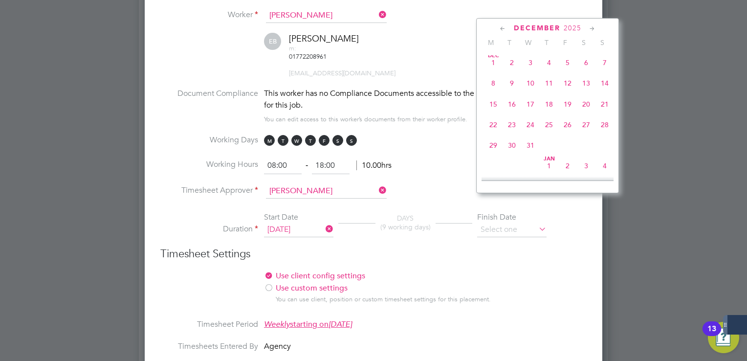
click at [532, 155] on span "31" at bounding box center [530, 145] width 19 height 19
type input "[DATE]"
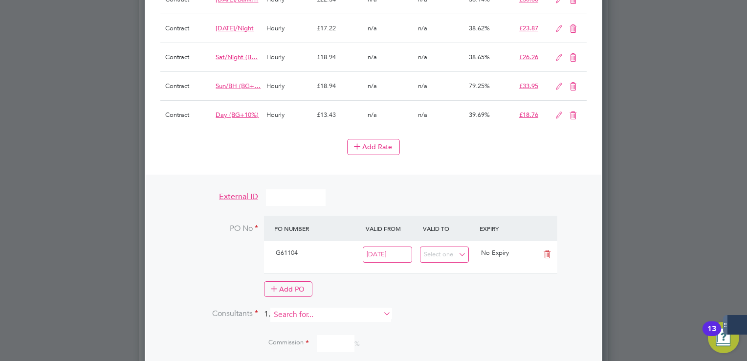
click at [301, 308] on input at bounding box center [330, 315] width 121 height 14
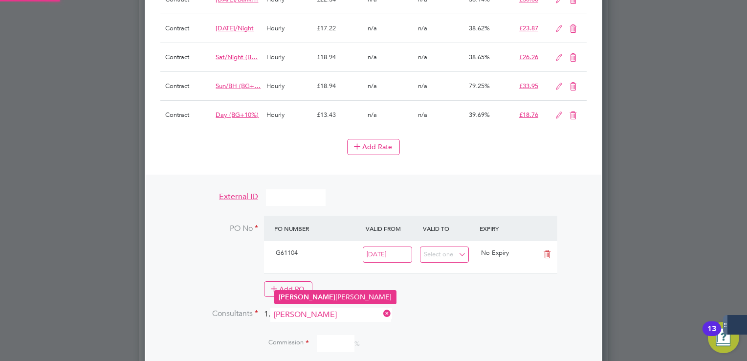
click at [309, 299] on li "[PERSON_NAME] [PERSON_NAME]" at bounding box center [335, 296] width 121 height 13
type input "[PERSON_NAME]"
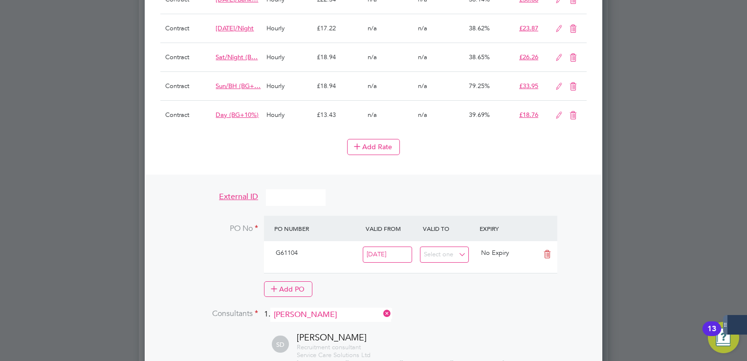
type input "100"
click at [452, 281] on div "Add PO" at bounding box center [410, 289] width 293 height 16
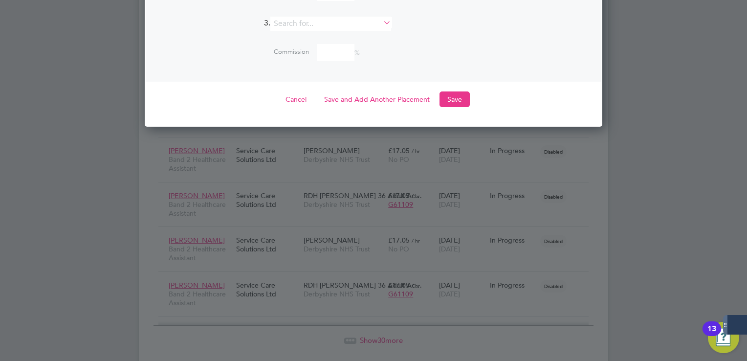
click at [460, 91] on button "Save" at bounding box center [455, 99] width 30 height 16
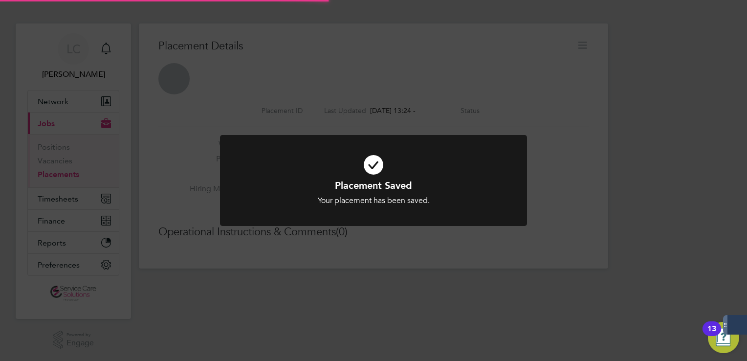
drag, startPoint x: 582, startPoint y: 37, endPoint x: 584, endPoint y: 44, distance: 7.3
click at [584, 38] on div "Placement Saved Your placement has been saved. Cancel Okay" at bounding box center [373, 180] width 747 height 361
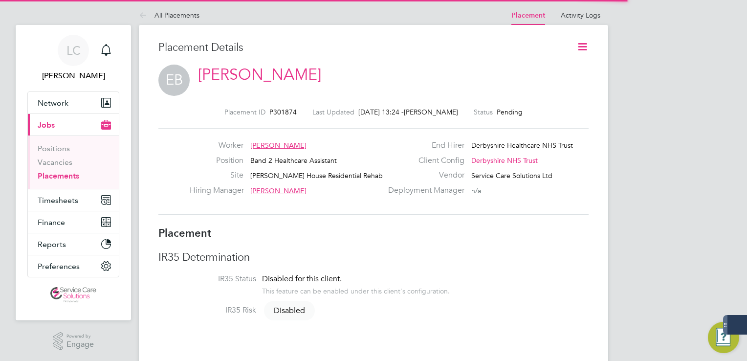
click at [584, 44] on icon at bounding box center [583, 47] width 12 height 12
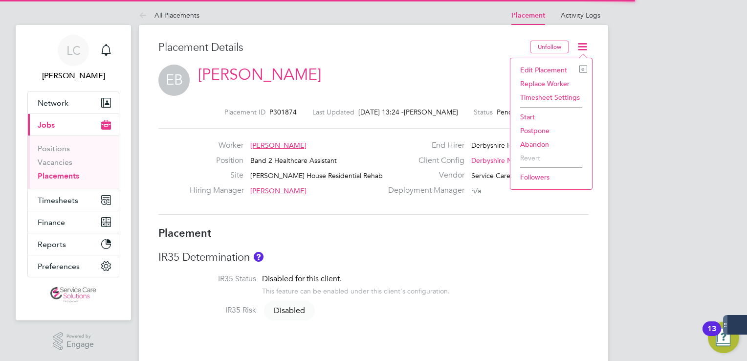
click at [537, 110] on li "Start" at bounding box center [551, 117] width 72 height 14
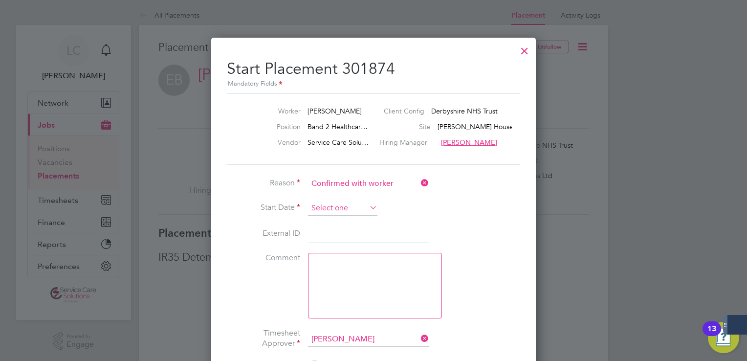
click at [345, 202] on input at bounding box center [342, 208] width 69 height 15
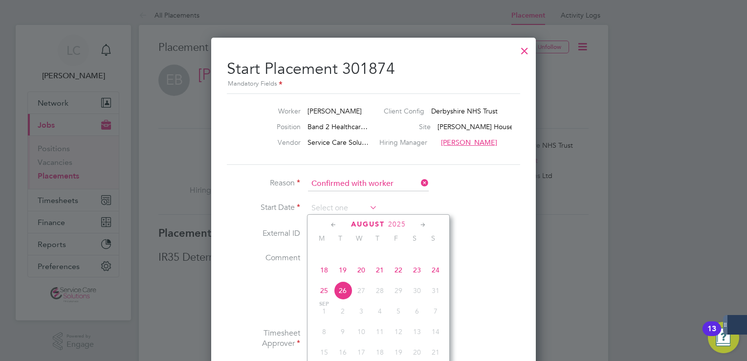
click at [323, 277] on span "18" at bounding box center [324, 270] width 19 height 19
type input "[DATE]"
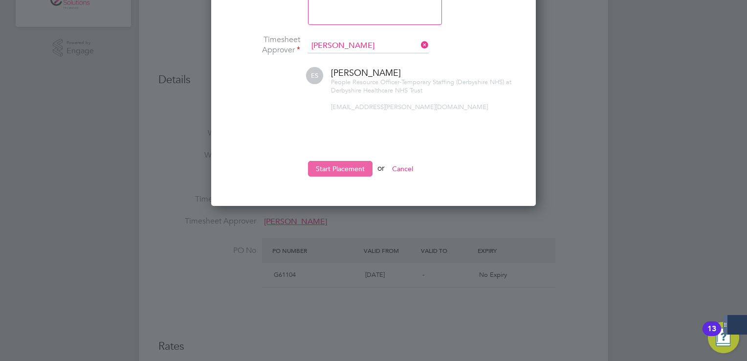
click at [338, 172] on button "Start Placement" at bounding box center [340, 169] width 65 height 16
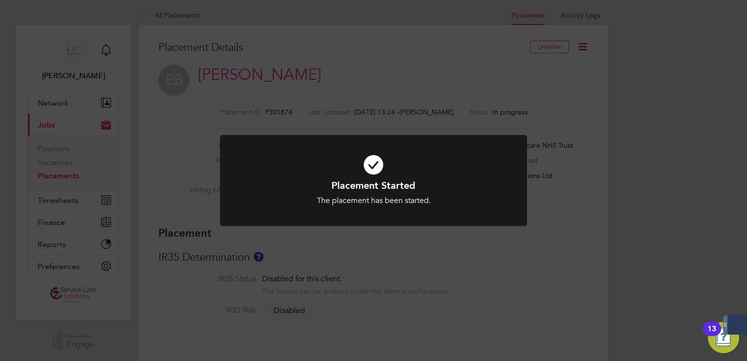
click at [295, 81] on div "Placement Started The placement has been started. Cancel Okay" at bounding box center [373, 180] width 747 height 361
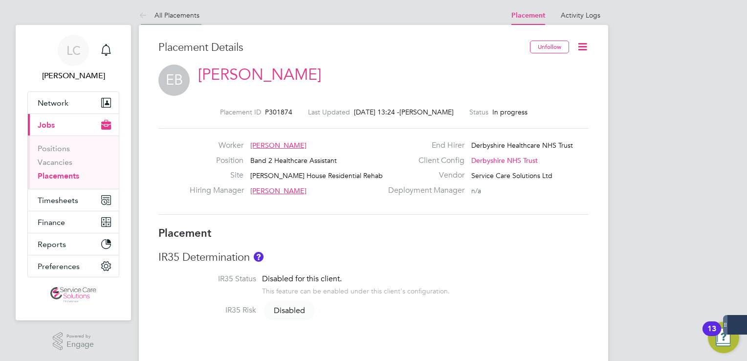
click at [145, 10] on icon at bounding box center [145, 16] width 12 height 12
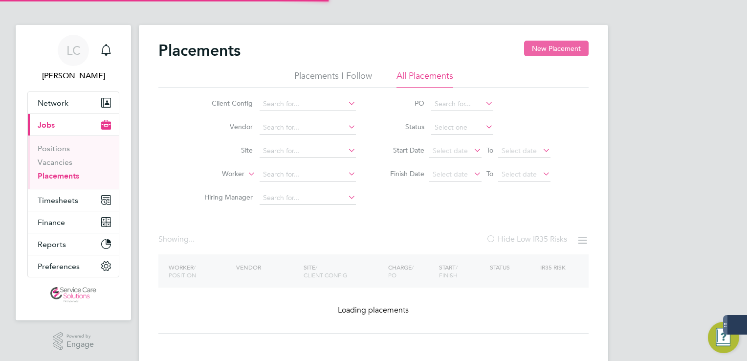
click at [564, 42] on button "New Placement" at bounding box center [556, 49] width 65 height 16
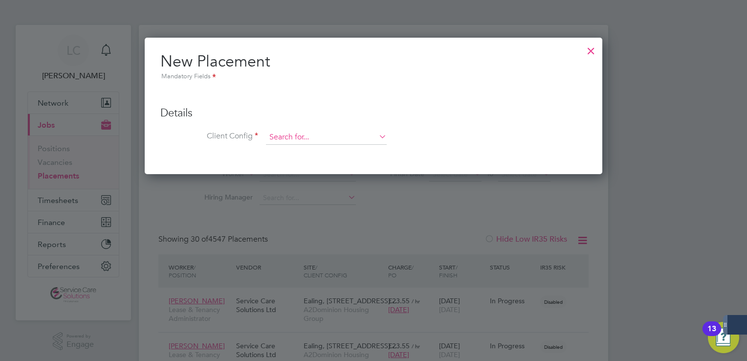
click at [315, 134] on input at bounding box center [326, 137] width 121 height 15
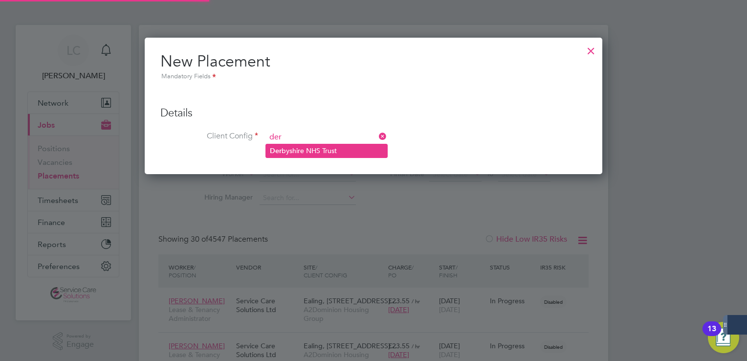
click at [300, 152] on li "Der byshire NHS Trust" at bounding box center [326, 150] width 121 height 13
type input "Derbyshire NHS Trust"
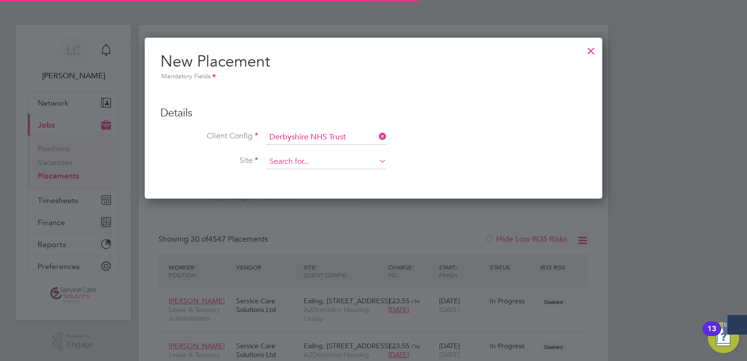
click at [290, 161] on input at bounding box center [326, 162] width 121 height 15
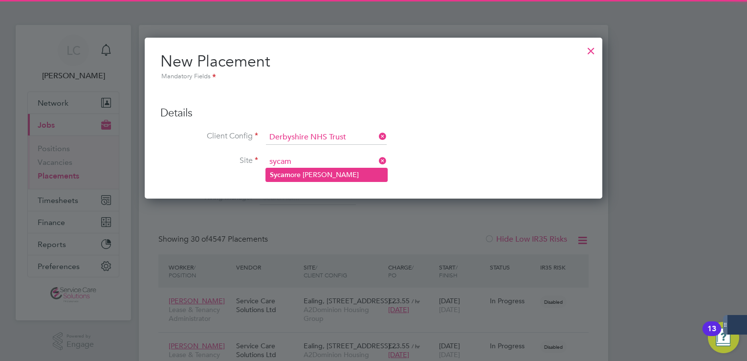
click at [298, 171] on li "Sycam ore [PERSON_NAME]" at bounding box center [326, 174] width 121 height 13
type input "Sycamore [PERSON_NAME]"
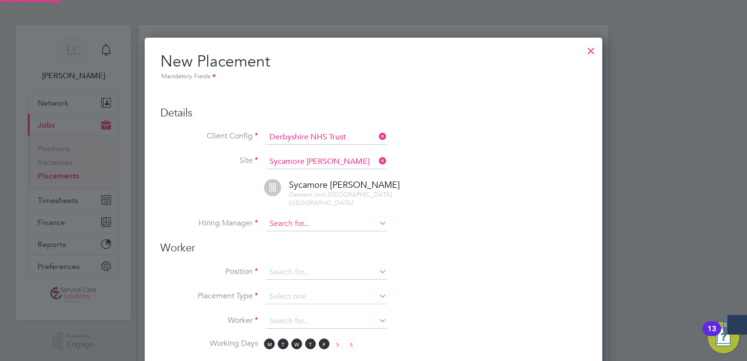
click at [296, 227] on input at bounding box center [326, 224] width 121 height 15
click at [301, 232] on li "Fortune Mahachi" at bounding box center [326, 236] width 121 height 13
type input "Fortune Mahachi"
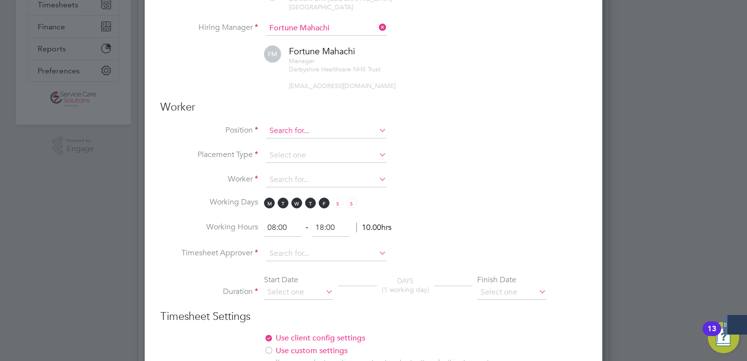
click at [289, 132] on input at bounding box center [326, 131] width 121 height 15
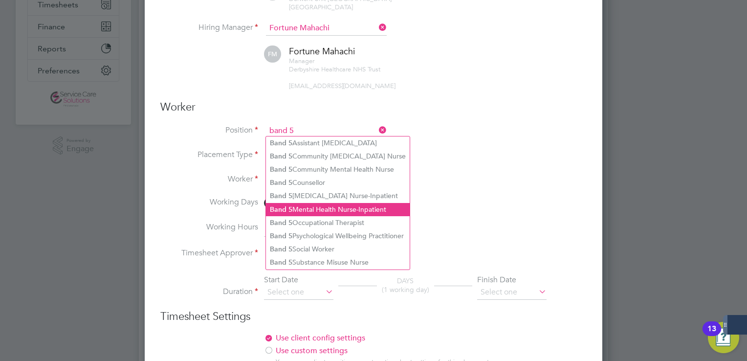
click at [319, 206] on li "Band 5 Mental Health Nurse-Inpatient" at bounding box center [338, 209] width 144 height 13
type input "Band 5 Mental Health Nurse-Inpatient"
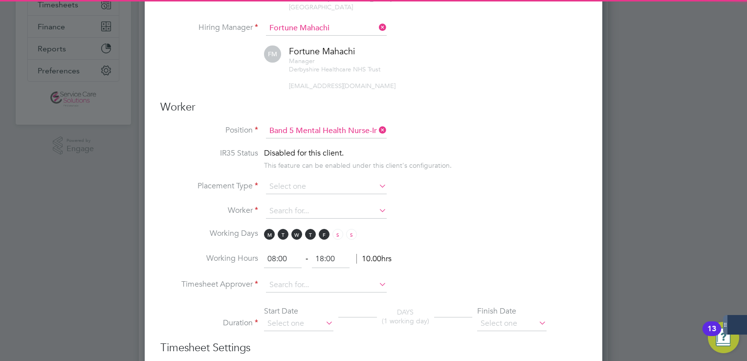
click at [298, 174] on li "IR35 Status Disabled for this client. This feature can be enabled under this cl…" at bounding box center [373, 163] width 426 height 31
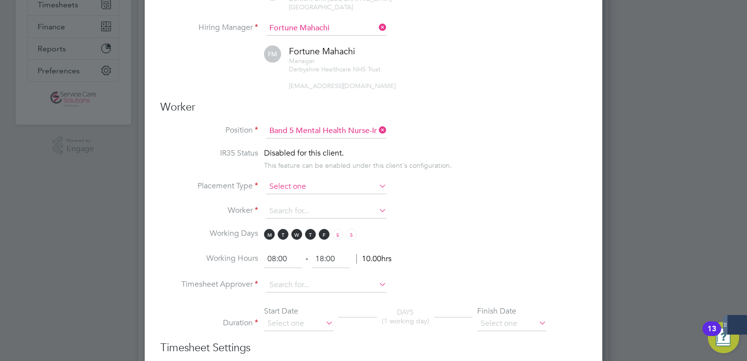
click at [299, 181] on input at bounding box center [326, 186] width 121 height 15
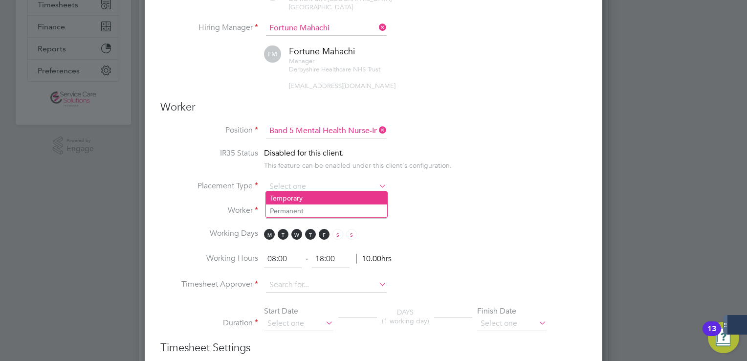
click at [300, 193] on li "Temporary" at bounding box center [326, 198] width 121 height 13
type input "Temporary"
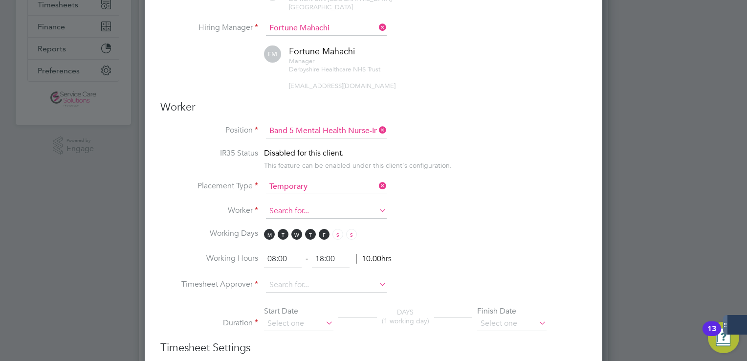
click at [297, 207] on input at bounding box center [326, 211] width 121 height 15
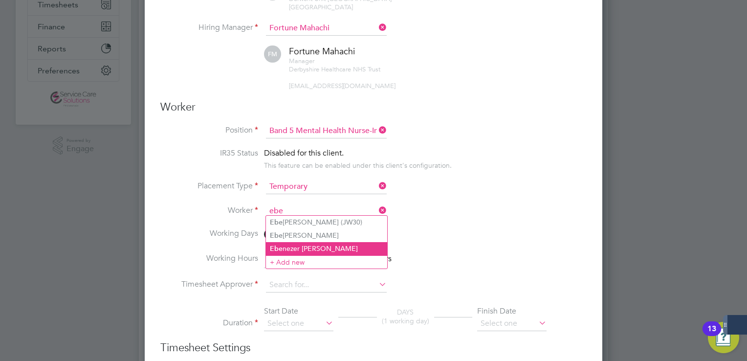
click at [308, 245] on li "[PERSON_NAME] [PERSON_NAME]" at bounding box center [326, 248] width 121 height 13
type input "[PERSON_NAME]"
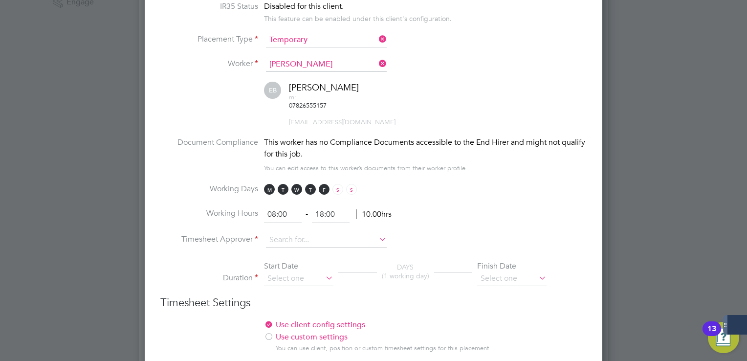
click at [377, 64] on icon at bounding box center [377, 64] width 0 height 14
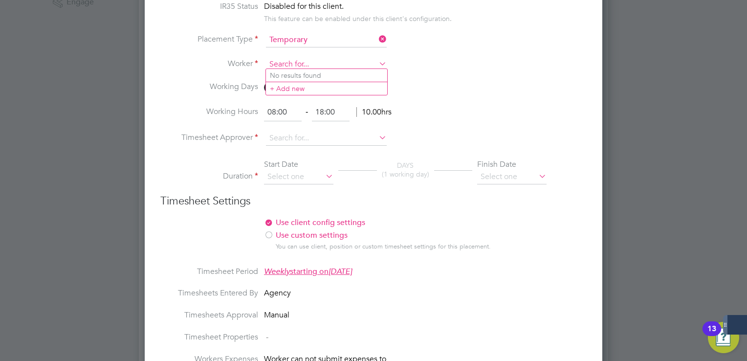
click at [314, 64] on input at bounding box center [326, 64] width 121 height 15
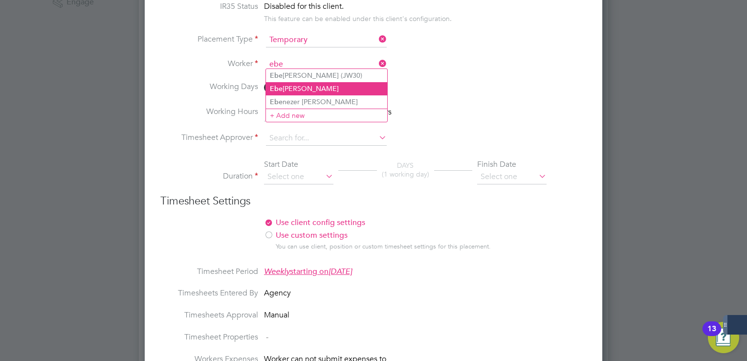
click at [311, 84] on li "Ebe [PERSON_NAME]" at bounding box center [326, 88] width 121 height 13
type input "[PERSON_NAME]"
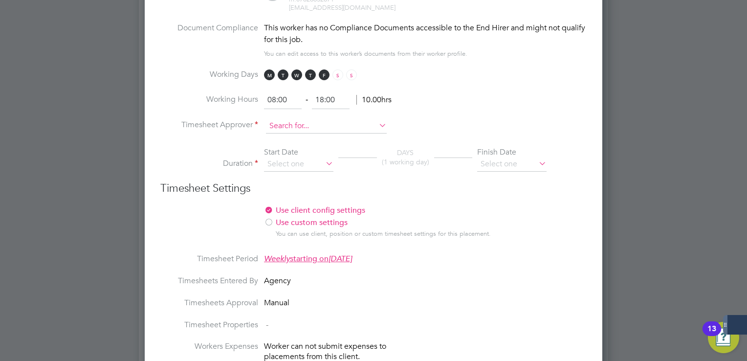
click at [315, 119] on input at bounding box center [326, 126] width 121 height 15
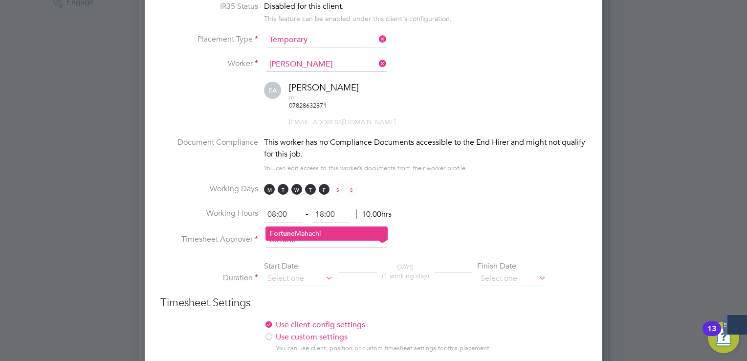
click at [305, 227] on li "Fortune Mahachi" at bounding box center [326, 233] width 121 height 13
type input "Fortune Mahachi"
click at [298, 271] on input at bounding box center [298, 278] width 69 height 15
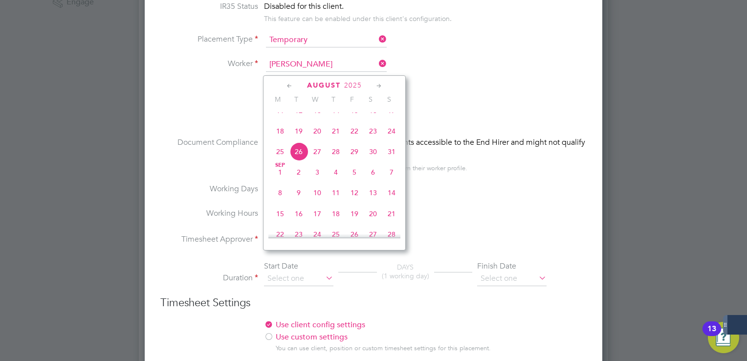
click at [280, 140] on span "18" at bounding box center [280, 131] width 19 height 19
type input "[DATE]"
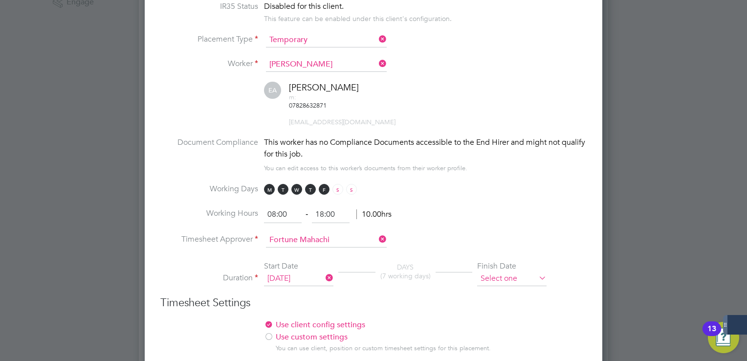
click at [498, 271] on input at bounding box center [511, 278] width 69 height 15
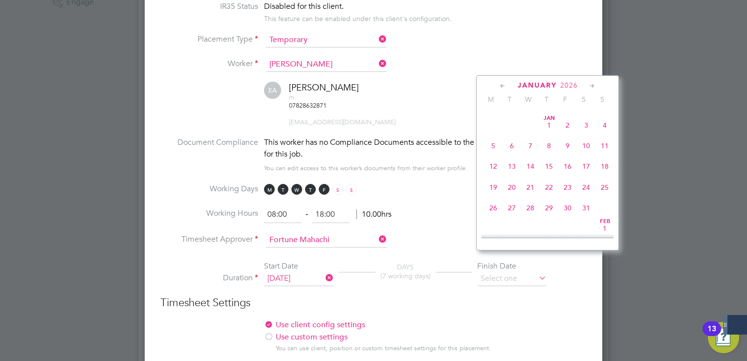
click at [531, 114] on span "31" at bounding box center [530, 104] width 19 height 19
type input "[DATE]"
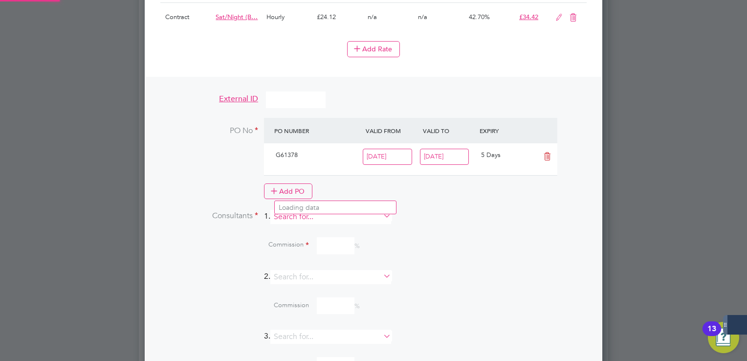
click at [289, 210] on input at bounding box center [330, 217] width 121 height 14
click at [309, 211] on li "[PERSON_NAME] [PERSON_NAME]" at bounding box center [335, 207] width 121 height 13
type input "[PERSON_NAME]"
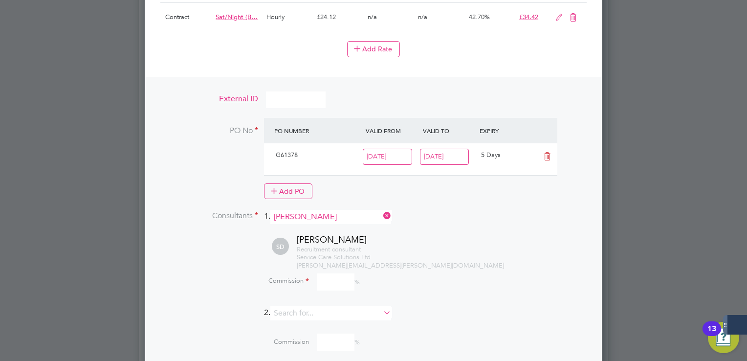
click at [331, 273] on input at bounding box center [336, 281] width 38 height 17
type input "100"
click at [434, 245] on div "Recruitment consultant Service Care Solutions Ltd [PERSON_NAME][EMAIL_ADDRESS][…" at bounding box center [442, 257] width 290 height 25
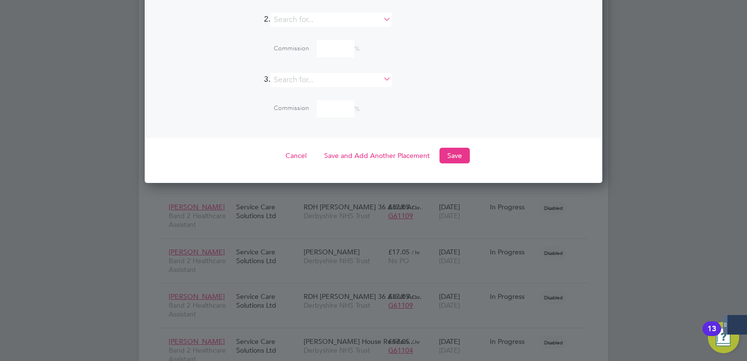
click at [438, 148] on div "Cancel Save and Add Another Placement Save" at bounding box center [373, 156] width 426 height 16
click at [445, 148] on button "Save" at bounding box center [455, 156] width 30 height 16
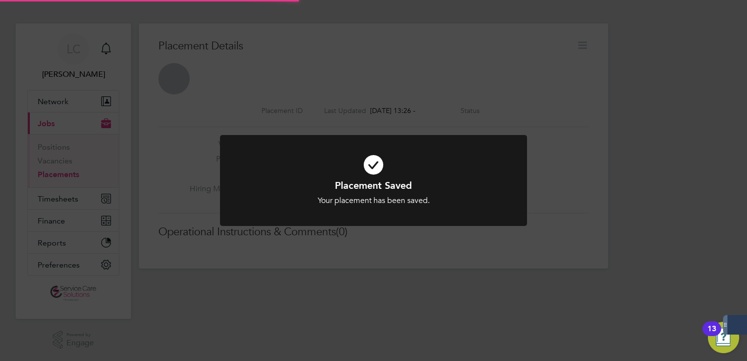
click at [518, 95] on div "Placement Saved Your placement has been saved. Cancel Okay" at bounding box center [373, 180] width 747 height 361
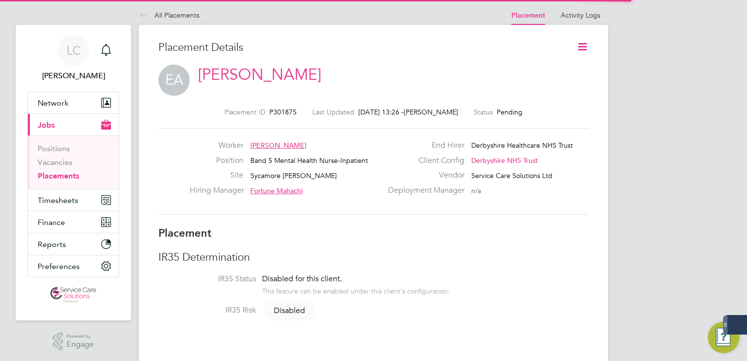
click at [585, 46] on icon at bounding box center [583, 47] width 12 height 12
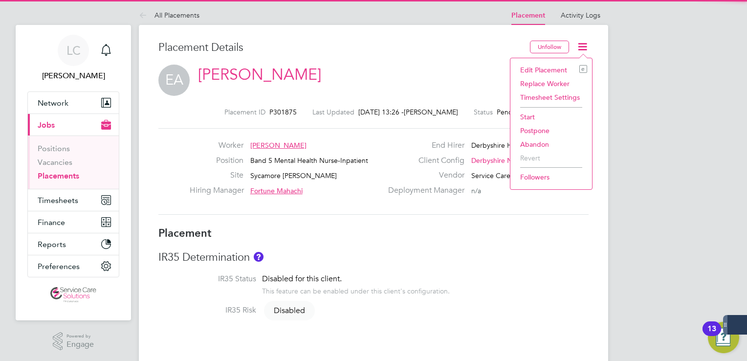
click at [525, 116] on li "Start" at bounding box center [551, 117] width 72 height 14
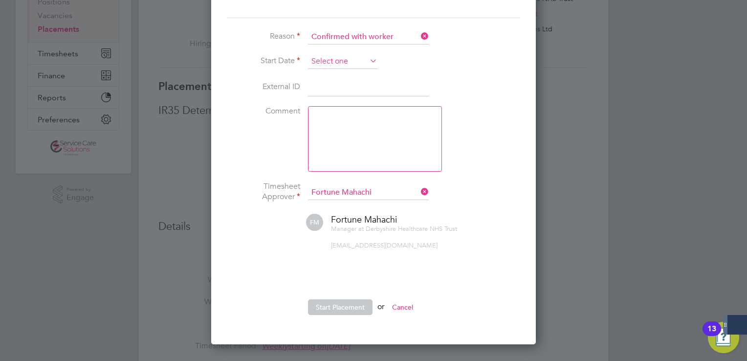
click at [335, 60] on input at bounding box center [342, 61] width 69 height 15
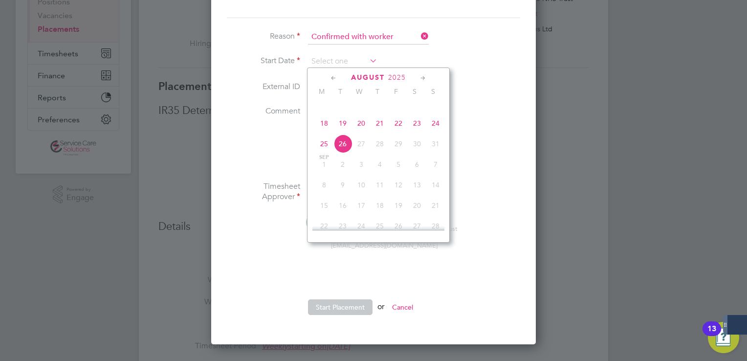
click at [328, 133] on span "18" at bounding box center [324, 123] width 19 height 19
type input "[DATE]"
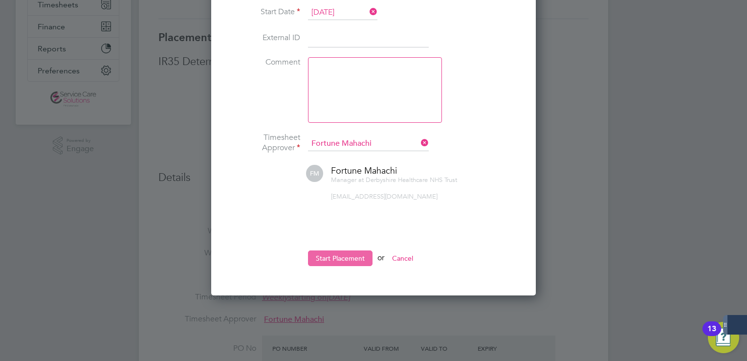
click at [346, 264] on button "Start Placement" at bounding box center [340, 258] width 65 height 16
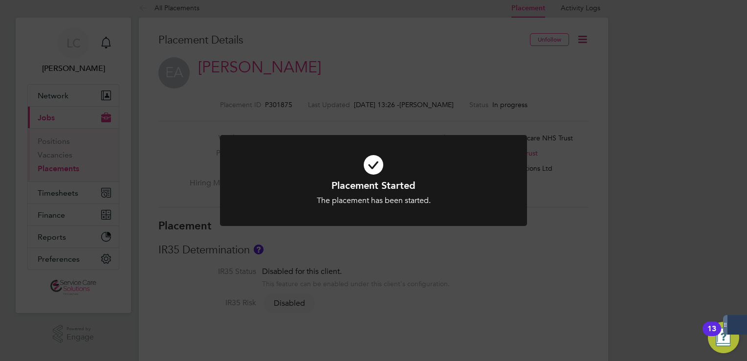
click at [214, 25] on div "Placement Started The placement has been started. Cancel Okay" at bounding box center [373, 180] width 747 height 361
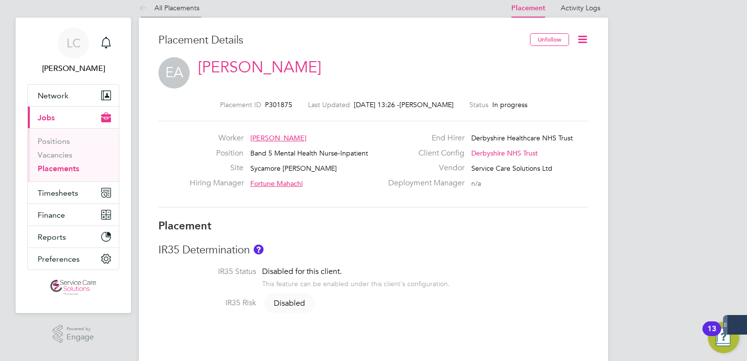
click at [143, 8] on icon at bounding box center [145, 8] width 12 height 12
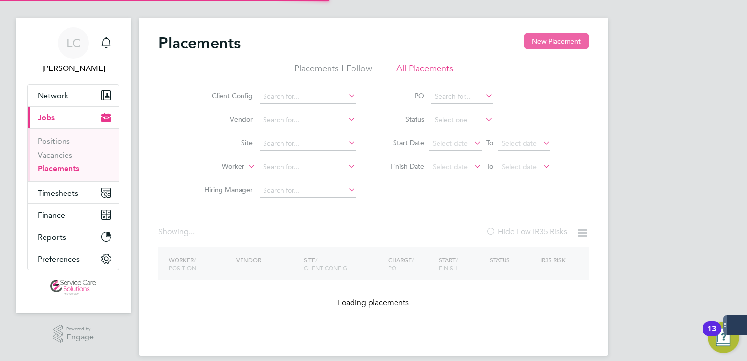
click at [562, 43] on button "New Placement" at bounding box center [556, 41] width 65 height 16
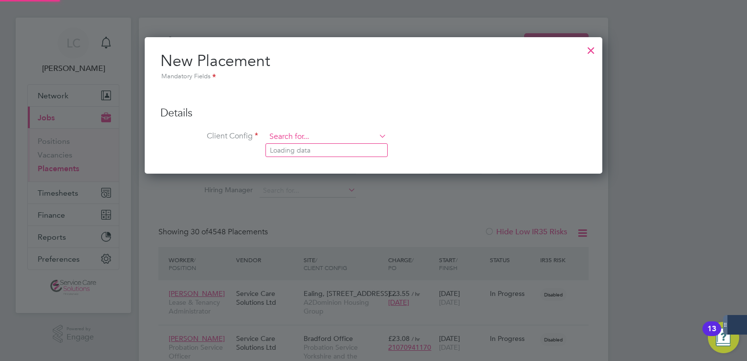
click at [284, 136] on input at bounding box center [326, 137] width 121 height 15
drag, startPoint x: 296, startPoint y: 150, endPoint x: 310, endPoint y: 156, distance: 14.9
click at [297, 150] on li "Der byshire NHS Trust" at bounding box center [326, 150] width 121 height 13
type input "Derbyshire NHS Trust"
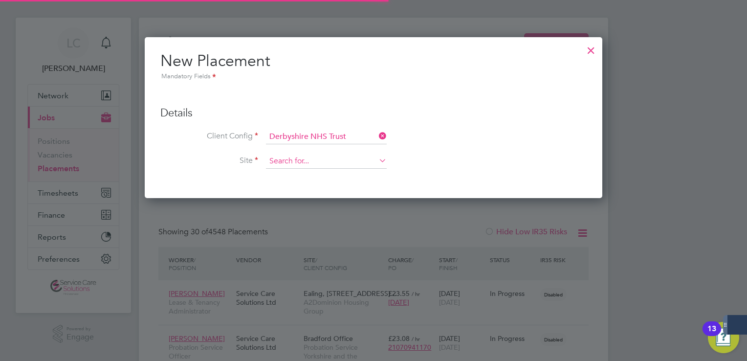
click at [297, 163] on input at bounding box center [326, 161] width 121 height 15
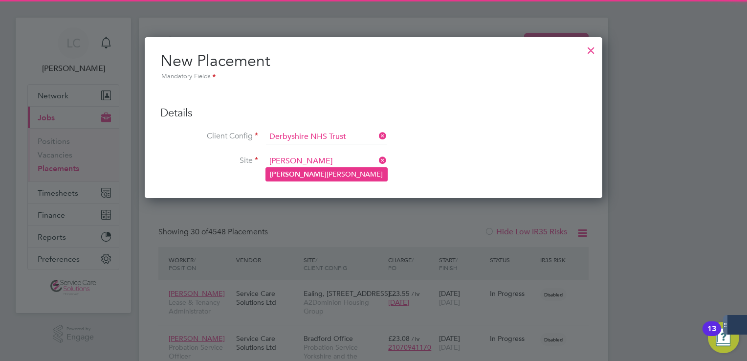
click at [312, 174] on li "[PERSON_NAME]" at bounding box center [326, 174] width 121 height 13
type input "[PERSON_NAME]"
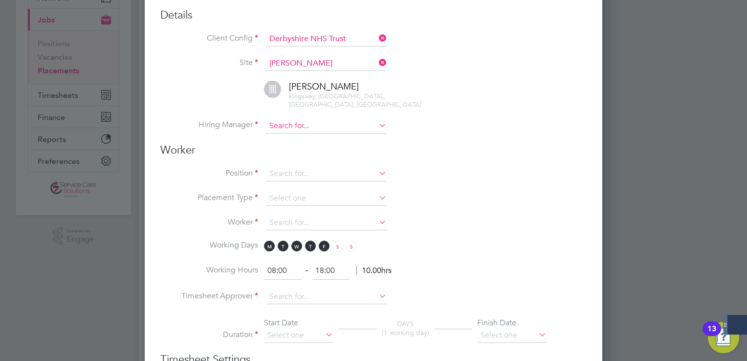
click at [322, 119] on input at bounding box center [326, 126] width 121 height 15
click at [307, 132] on li "[PERSON_NAME] son" at bounding box center [333, 130] width 134 height 13
type input "[PERSON_NAME]"
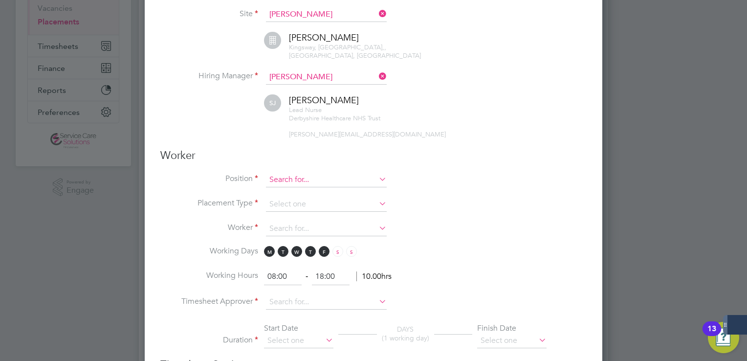
click at [302, 173] on input at bounding box center [326, 180] width 121 height 15
type input "band 2"
click at [377, 172] on icon at bounding box center [377, 179] width 0 height 14
click at [307, 173] on input at bounding box center [326, 180] width 121 height 15
type input "band 2 health"
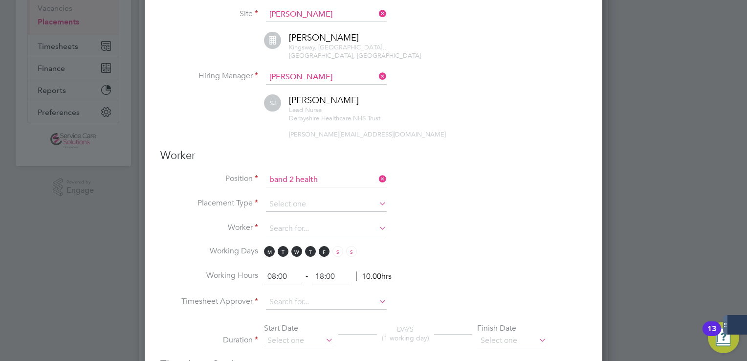
click at [377, 172] on icon at bounding box center [377, 179] width 0 height 14
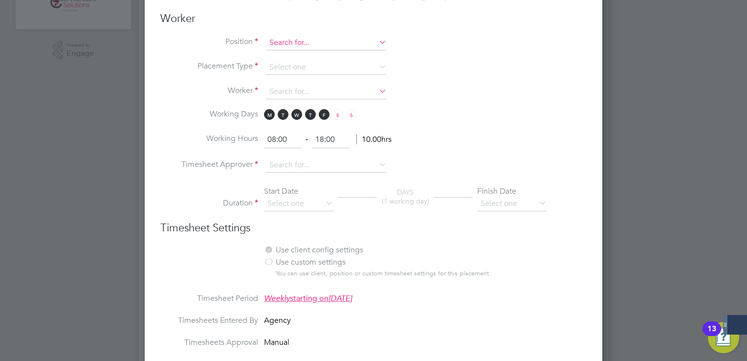
click at [296, 36] on input at bounding box center [326, 43] width 121 height 15
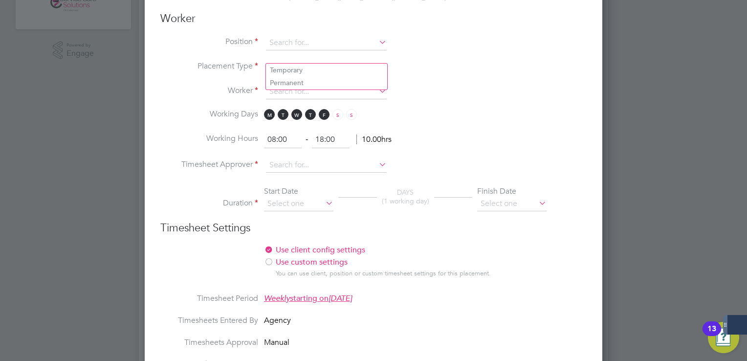
click at [291, 60] on input at bounding box center [326, 67] width 121 height 15
click at [302, 67] on li "Temporary" at bounding box center [326, 70] width 121 height 13
type input "Temporary"
click at [287, 36] on input at bounding box center [326, 43] width 121 height 15
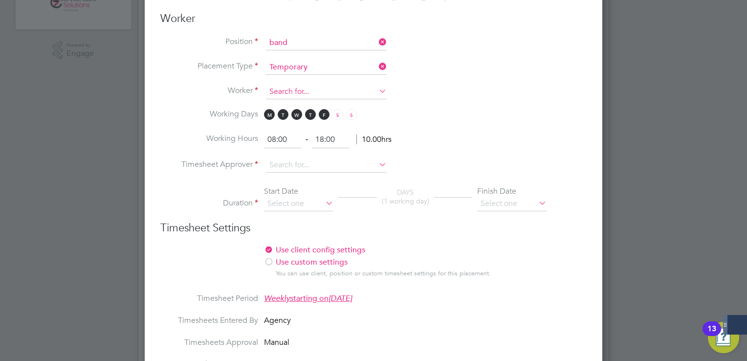
type input "band"
click at [310, 85] on input at bounding box center [326, 92] width 121 height 15
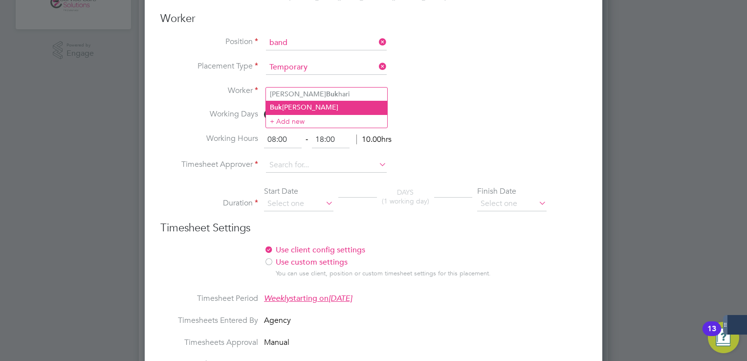
click at [311, 108] on li "Buk [PERSON_NAME]" at bounding box center [326, 107] width 121 height 13
type input "[PERSON_NAME]"
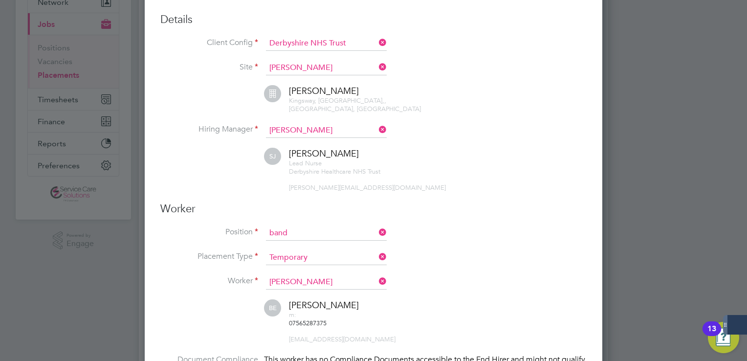
scroll to position [293, 0]
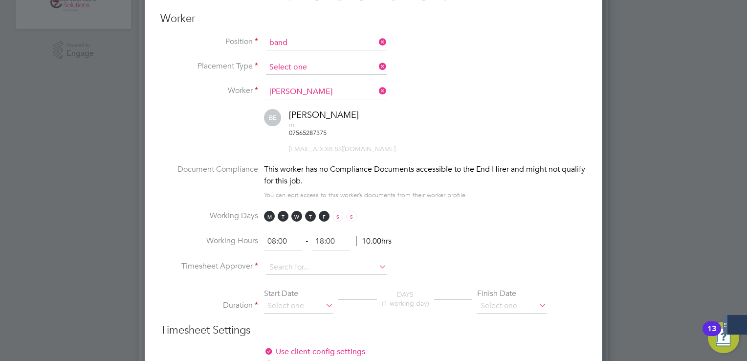
click at [340, 60] on input at bounding box center [326, 67] width 121 height 15
click at [316, 36] on input at bounding box center [326, 43] width 121 height 15
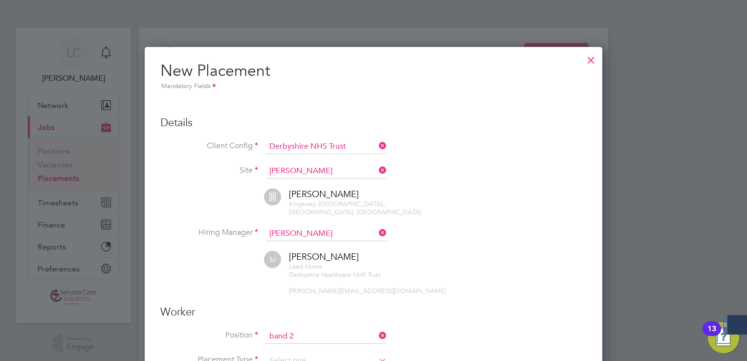
type input "band 2"
click at [590, 58] on div at bounding box center [591, 58] width 18 height 18
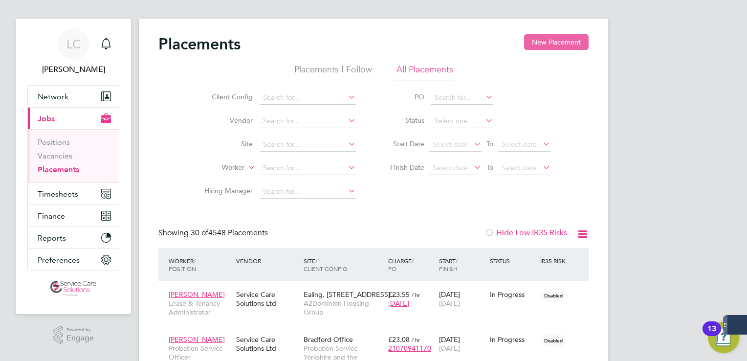
scroll to position [10, 0]
click at [563, 37] on button "New Placement" at bounding box center [556, 41] width 65 height 16
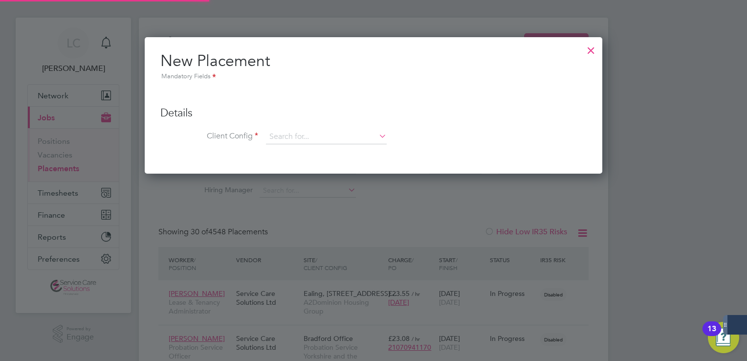
scroll to position [136, 458]
click at [278, 139] on input at bounding box center [326, 137] width 121 height 15
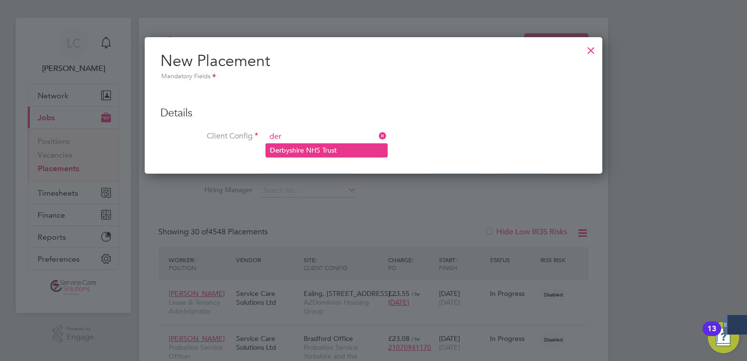
click at [305, 151] on li "Der byshire NHS Trust" at bounding box center [326, 150] width 121 height 13
type input "Derbyshire NHS Trust"
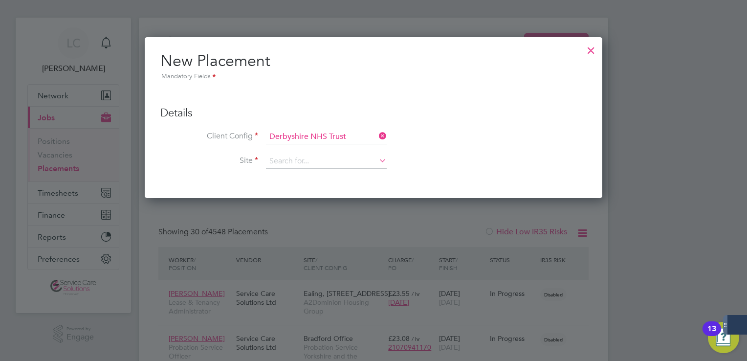
scroll to position [160, 458]
click at [305, 157] on input at bounding box center [326, 161] width 121 height 15
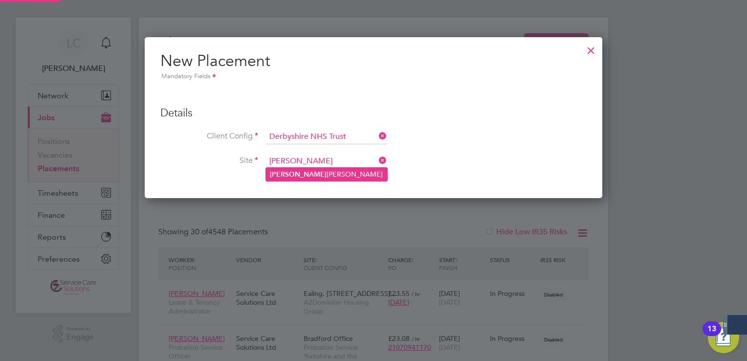
click at [303, 174] on li "[PERSON_NAME]" at bounding box center [326, 174] width 121 height 13
type input "[PERSON_NAME]"
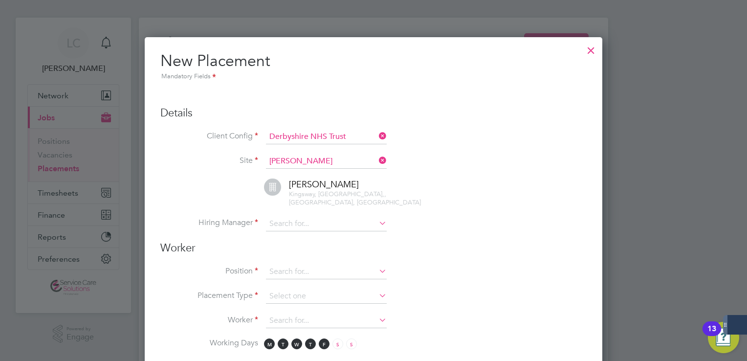
scroll to position [108, 0]
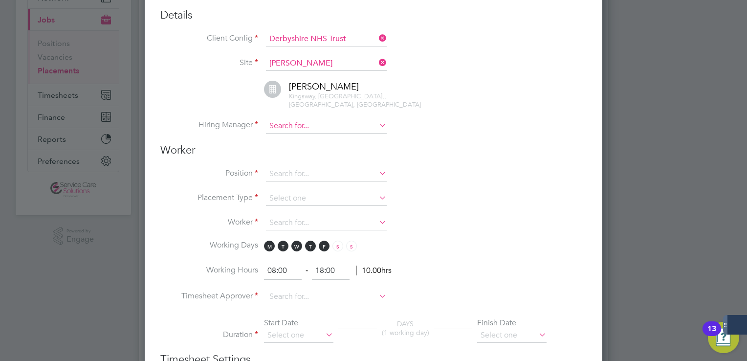
click at [307, 119] on input at bounding box center [326, 126] width 121 height 15
click at [330, 130] on li "[PERSON_NAME] son" at bounding box center [333, 130] width 134 height 13
type input "[PERSON_NAME]"
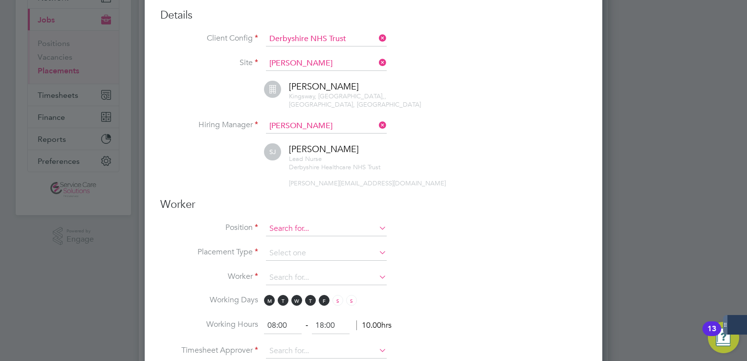
click at [307, 222] on input at bounding box center [326, 229] width 121 height 15
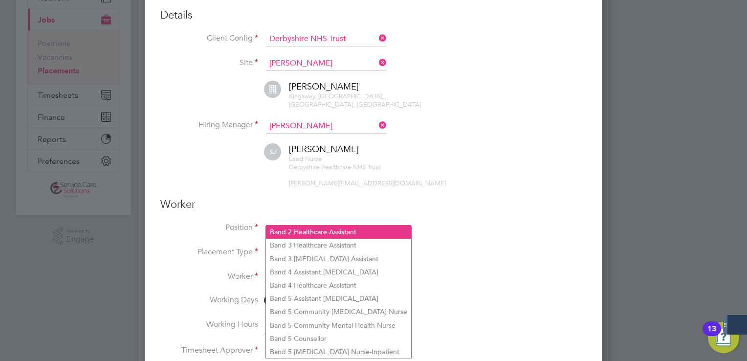
click at [305, 232] on li "Band 2 Healthcare Assistant" at bounding box center [338, 231] width 145 height 13
type input "Band 2 Healthcare Assistant"
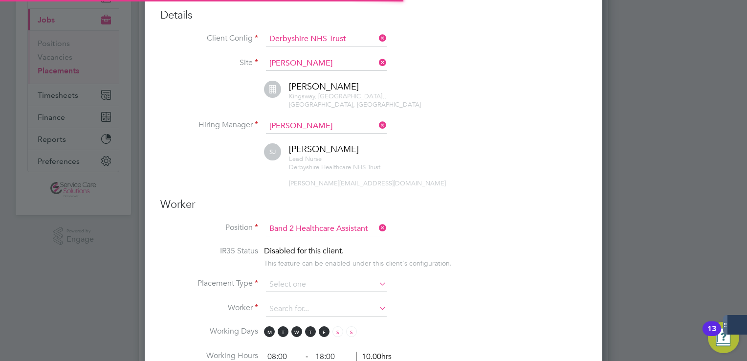
scroll to position [4, 5]
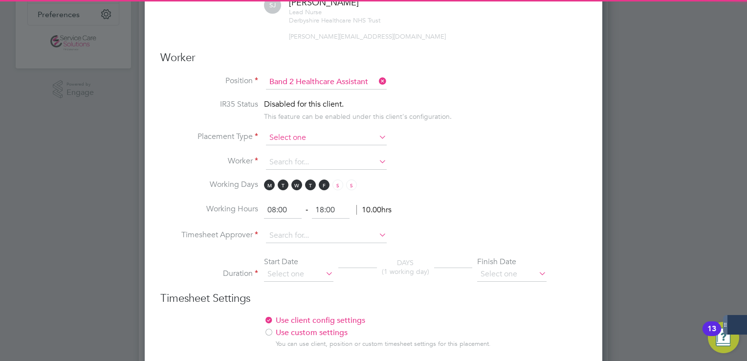
click at [297, 133] on input at bounding box center [326, 138] width 121 height 15
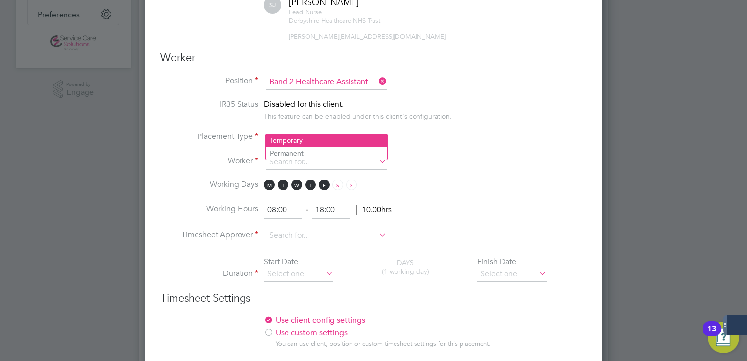
click at [301, 140] on li "Temporary" at bounding box center [326, 140] width 121 height 13
type input "Temporary"
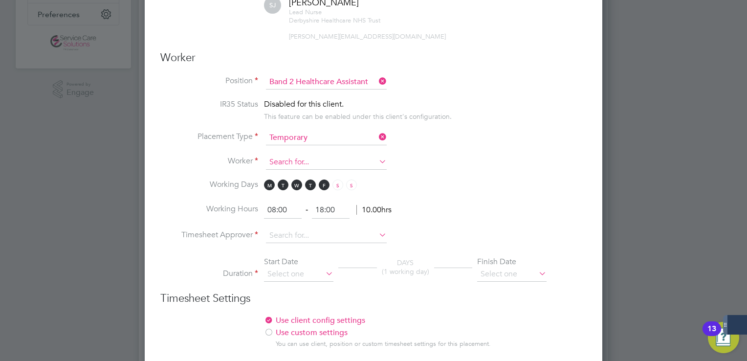
click at [301, 155] on input at bounding box center [326, 162] width 121 height 15
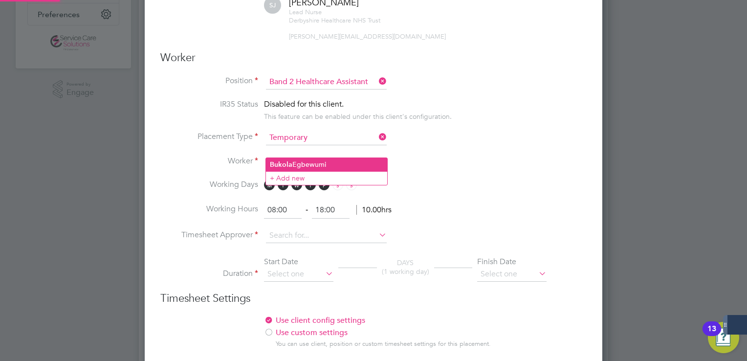
click at [300, 163] on li "[PERSON_NAME]" at bounding box center [326, 164] width 121 height 13
type input "[PERSON_NAME]"
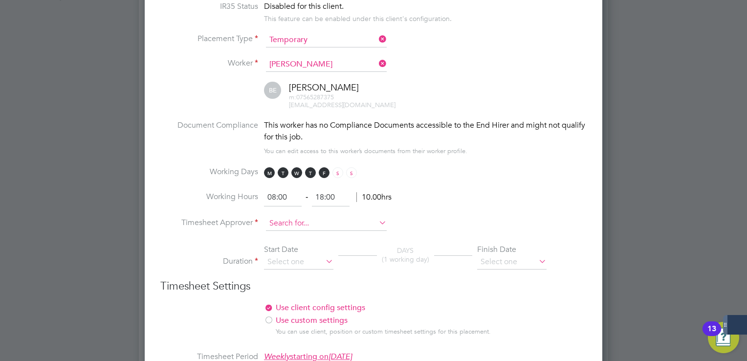
click at [311, 216] on input at bounding box center [326, 223] width 121 height 15
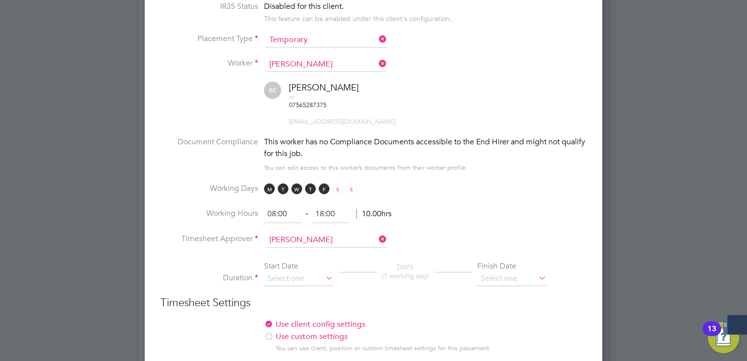
click at [336, 225] on li "[PERSON_NAME] nson" at bounding box center [326, 225] width 121 height 13
type input "[PERSON_NAME]"
click at [307, 271] on input at bounding box center [298, 278] width 69 height 15
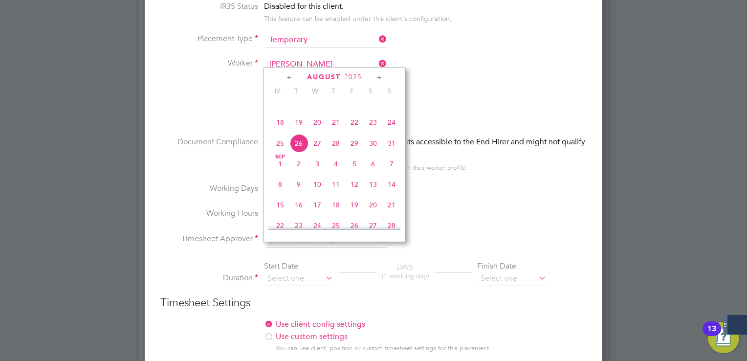
click at [280, 132] on span "18" at bounding box center [280, 122] width 19 height 19
type input "[DATE]"
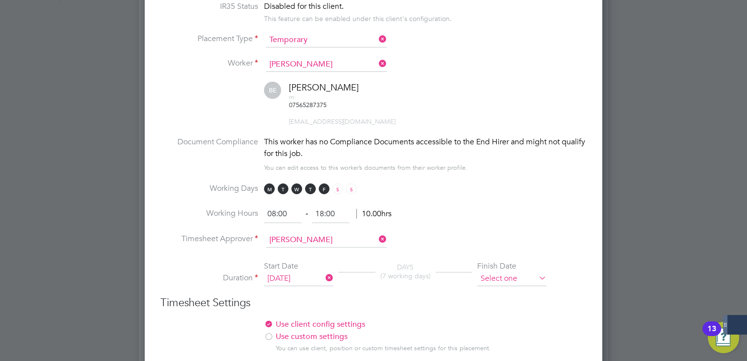
click at [518, 271] on input at bounding box center [511, 278] width 69 height 15
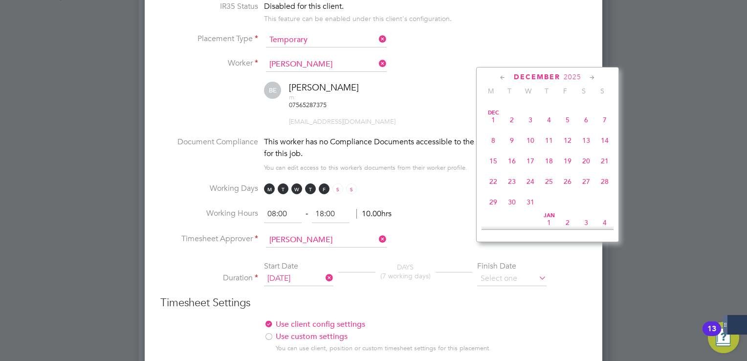
click at [532, 211] on span "31" at bounding box center [530, 202] width 19 height 19
type input "[DATE]"
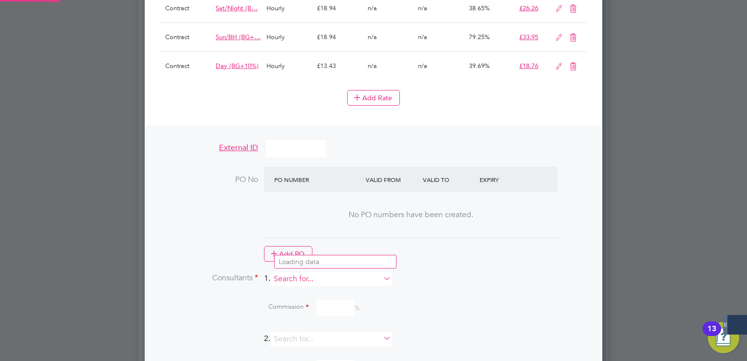
click at [297, 272] on input at bounding box center [330, 279] width 121 height 14
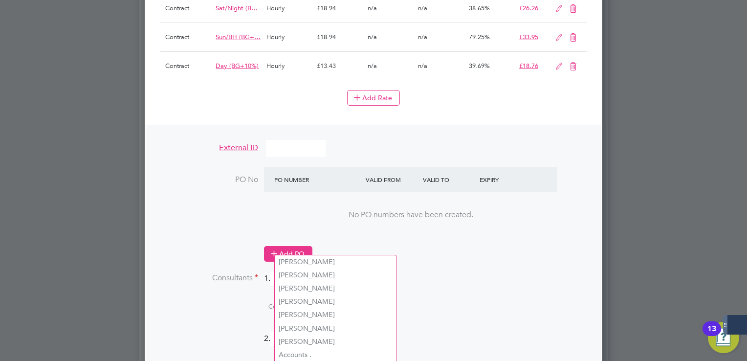
click at [291, 246] on button "Add PO" at bounding box center [288, 254] width 48 height 16
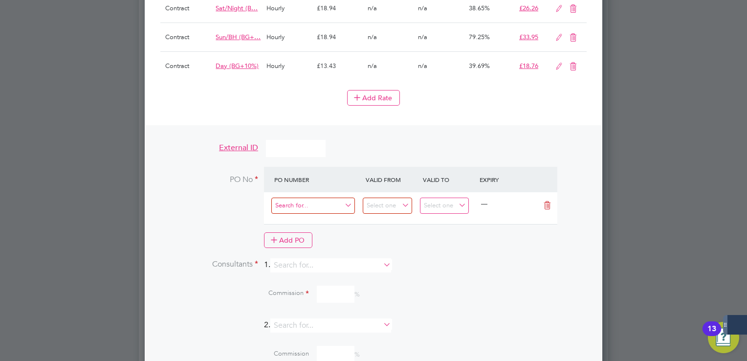
click at [308, 198] on input at bounding box center [313, 206] width 84 height 16
type input "g33333"
click at [385, 198] on input at bounding box center [387, 206] width 49 height 16
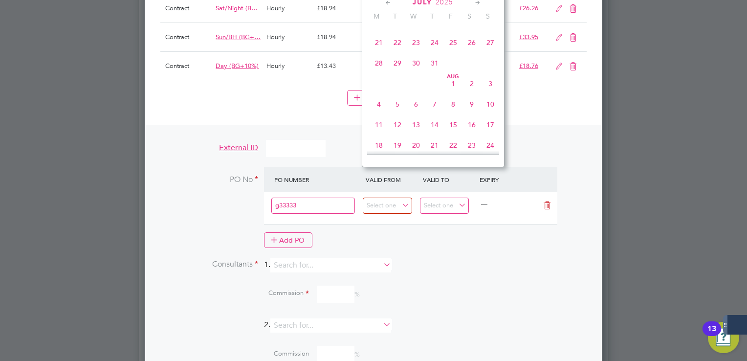
click at [454, 93] on span "[DATE]" at bounding box center [453, 83] width 19 height 19
type input "[DATE]"
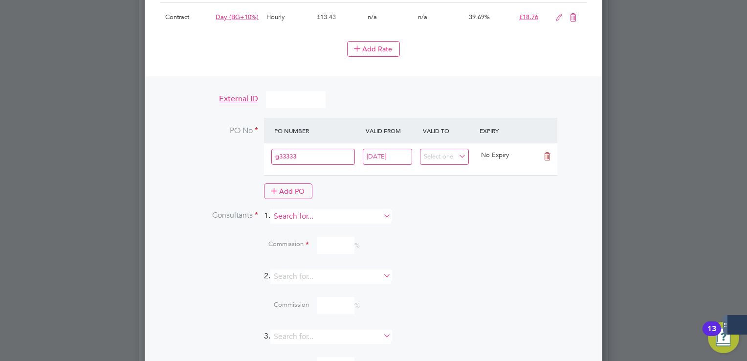
click at [319, 209] on input at bounding box center [330, 216] width 121 height 14
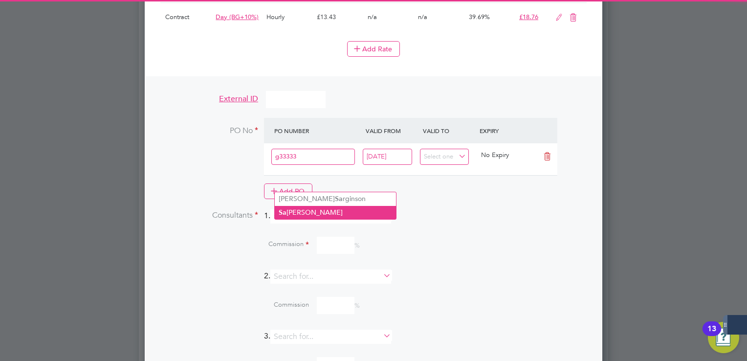
click at [311, 215] on li "[PERSON_NAME]" at bounding box center [335, 212] width 121 height 13
type input "[PERSON_NAME]"
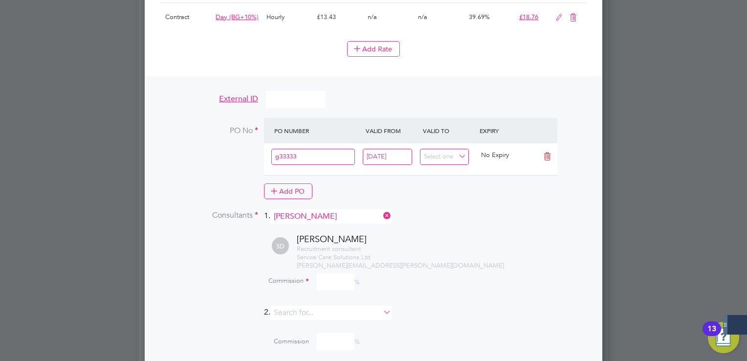
drag, startPoint x: 336, startPoint y: 252, endPoint x: 346, endPoint y: 248, distance: 10.7
click at [336, 273] on input at bounding box center [336, 281] width 38 height 17
type input "100"
click at [500, 209] on li "Consultants 1. [PERSON_NAME]" at bounding box center [373, 221] width 426 height 24
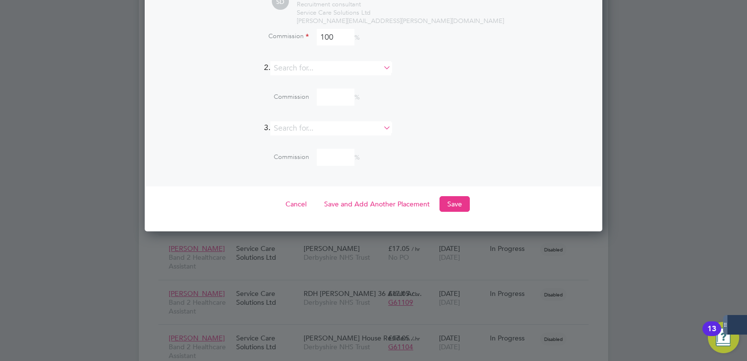
click at [453, 196] on button "Save" at bounding box center [455, 204] width 30 height 16
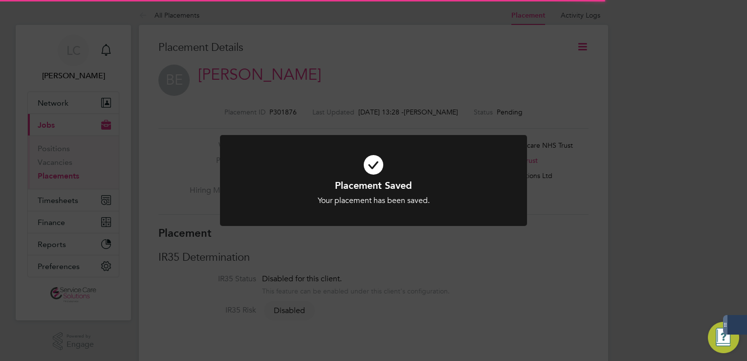
click at [490, 64] on div "Placement Saved Your placement has been saved. Cancel Okay" at bounding box center [373, 180] width 747 height 361
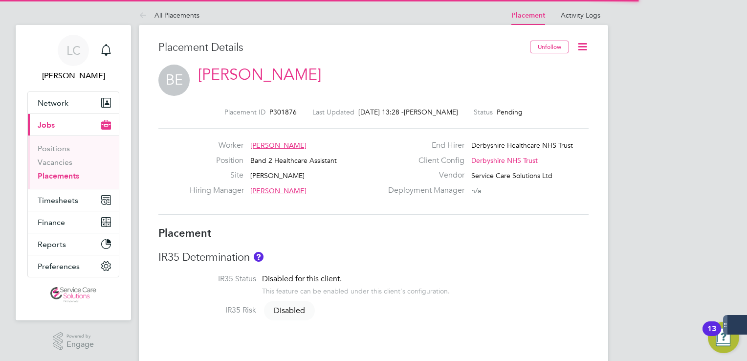
click at [584, 47] on icon at bounding box center [583, 47] width 12 height 12
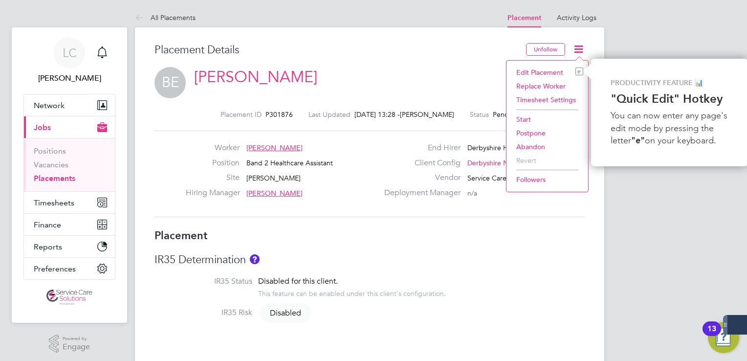
drag, startPoint x: 528, startPoint y: 117, endPoint x: 526, endPoint y: 122, distance: 5.5
click at [528, 118] on li "Start" at bounding box center [547, 119] width 72 height 14
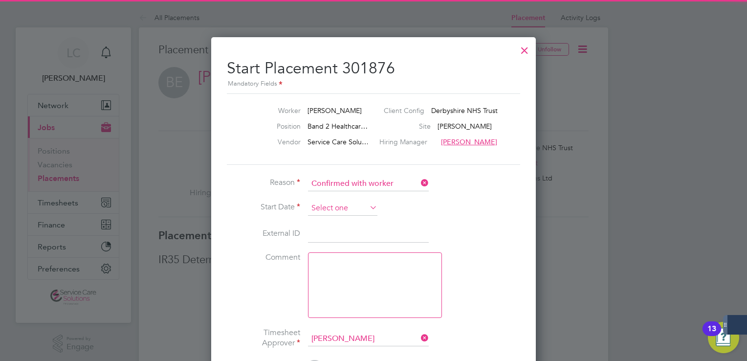
click at [313, 207] on input at bounding box center [342, 208] width 69 height 15
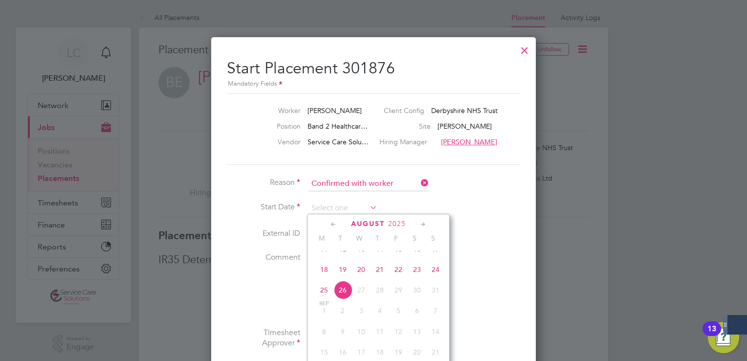
click at [323, 279] on span "18" at bounding box center [324, 269] width 19 height 19
type input "[DATE]"
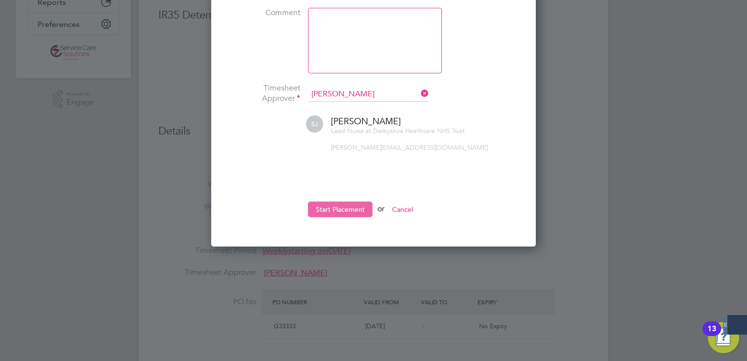
click at [354, 204] on button "Start Placement" at bounding box center [340, 209] width 65 height 16
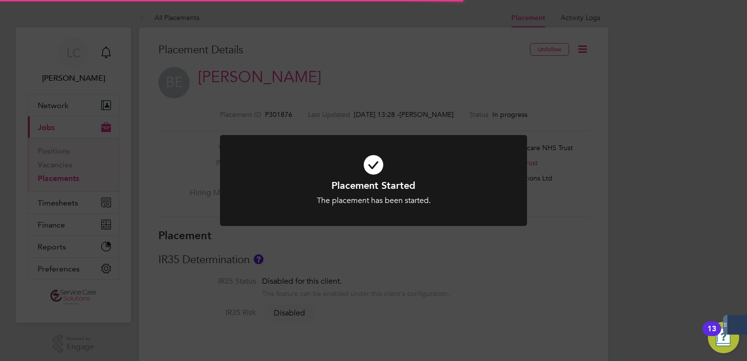
click at [471, 54] on div "Placement Started The placement has been started. Cancel Okay" at bounding box center [373, 180] width 747 height 361
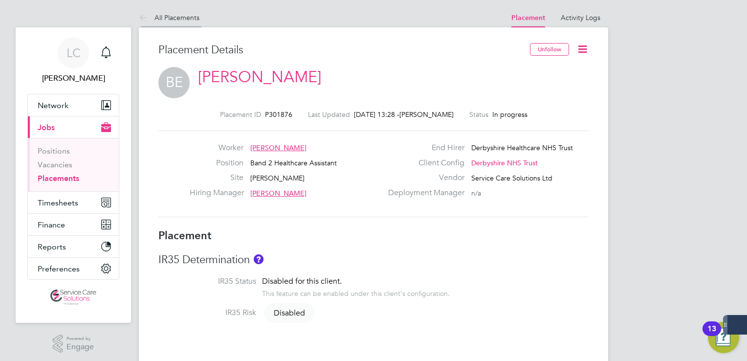
click at [142, 25] on li "All Placements" at bounding box center [169, 18] width 61 height 20
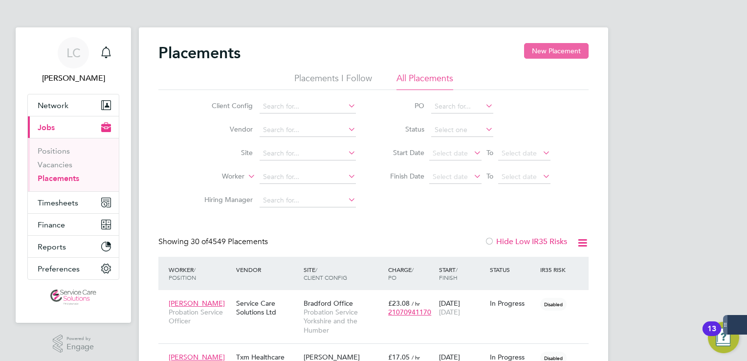
click at [553, 49] on button "New Placement" at bounding box center [556, 51] width 65 height 16
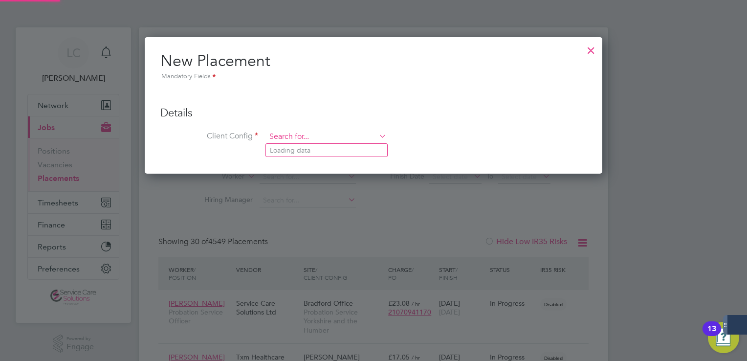
click at [293, 133] on input at bounding box center [326, 137] width 121 height 15
click at [298, 149] on li "Der byshire NHS Trust" at bounding box center [326, 150] width 121 height 13
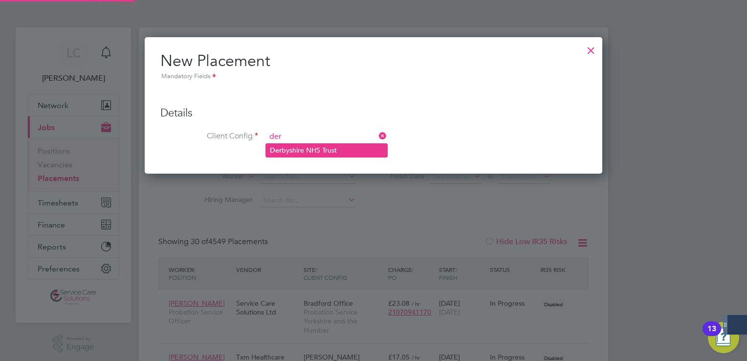
type input "Derbyshire NHS Trust"
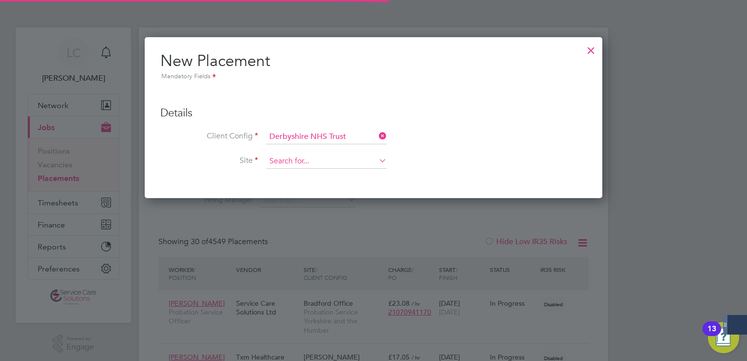
click at [302, 157] on input at bounding box center [326, 161] width 121 height 15
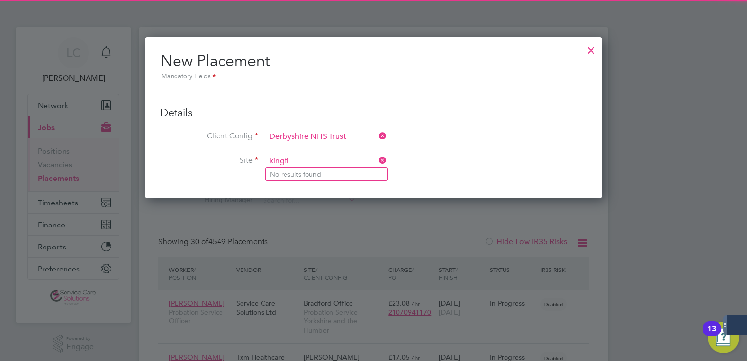
type input "kingfi"
click at [592, 47] on div at bounding box center [591, 48] width 18 height 18
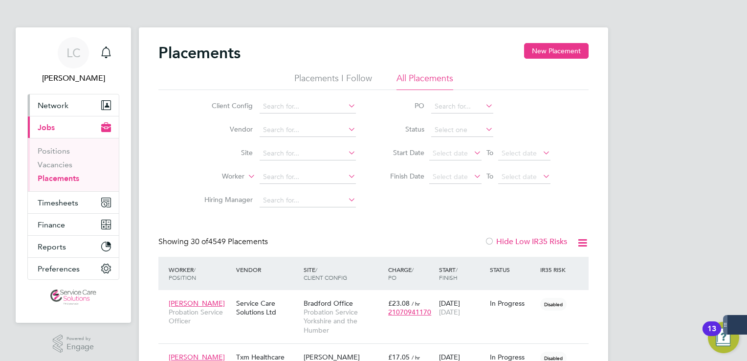
click at [45, 106] on span "Network" at bounding box center [53, 105] width 31 height 9
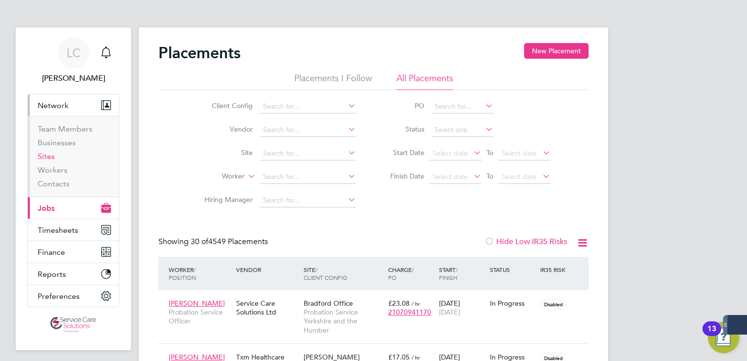
click at [48, 156] on link "Sites" at bounding box center [46, 156] width 17 height 9
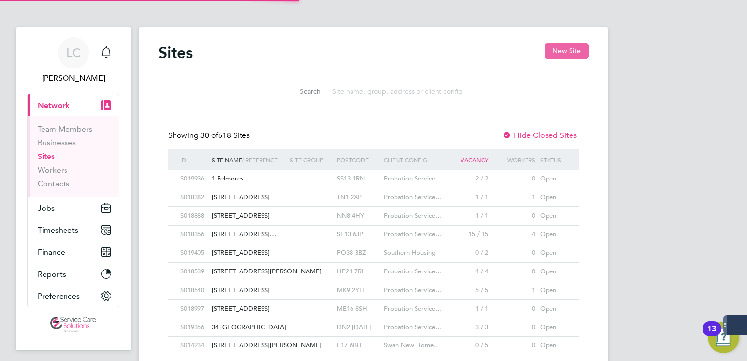
click at [559, 47] on button "New Site" at bounding box center [567, 51] width 44 height 16
type input "[GEOGRAPHIC_DATA]"
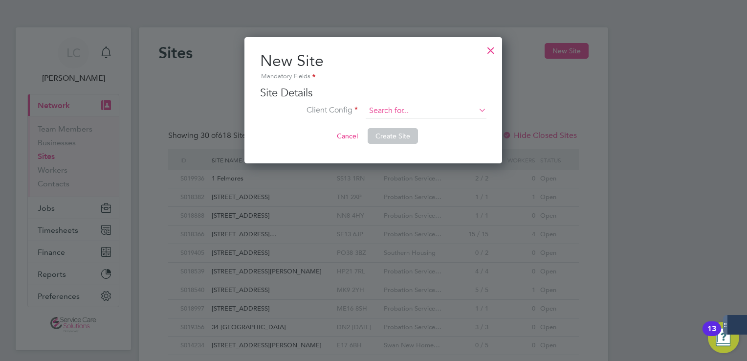
click at [387, 113] on input at bounding box center [426, 111] width 121 height 15
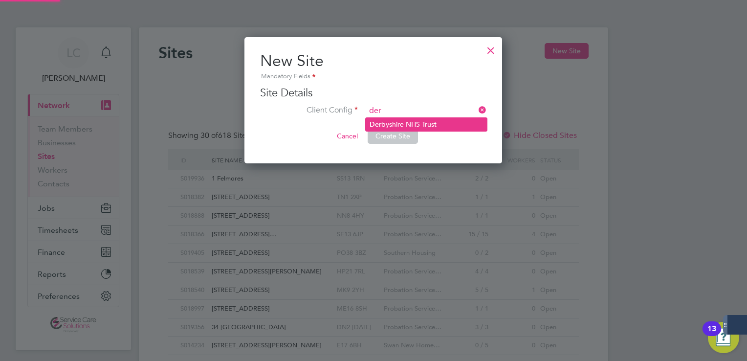
click at [393, 124] on li "Der byshire NHS Trust" at bounding box center [426, 124] width 121 height 13
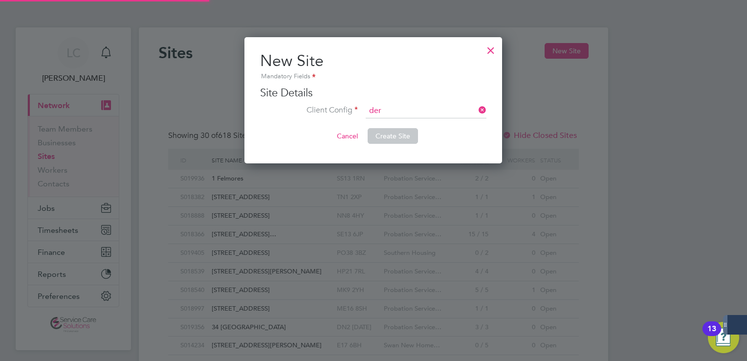
type input "Derbyshire NHS Trust"
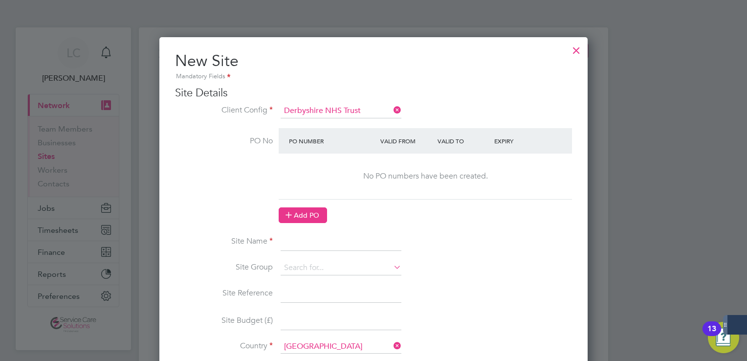
click at [308, 217] on button "Add PO" at bounding box center [303, 215] width 48 height 16
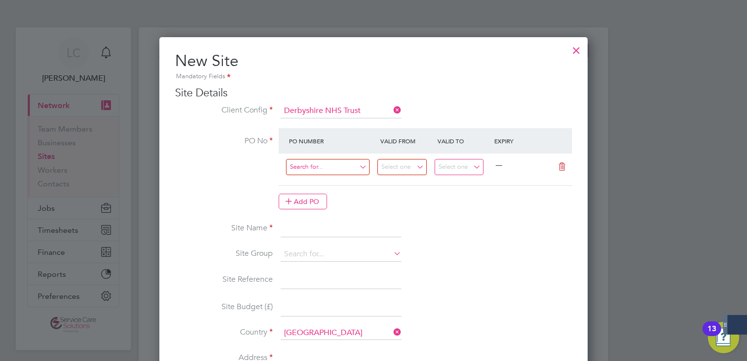
click at [326, 171] on input at bounding box center [328, 167] width 84 height 16
type input "g44444"
click at [413, 165] on input at bounding box center [402, 167] width 49 height 16
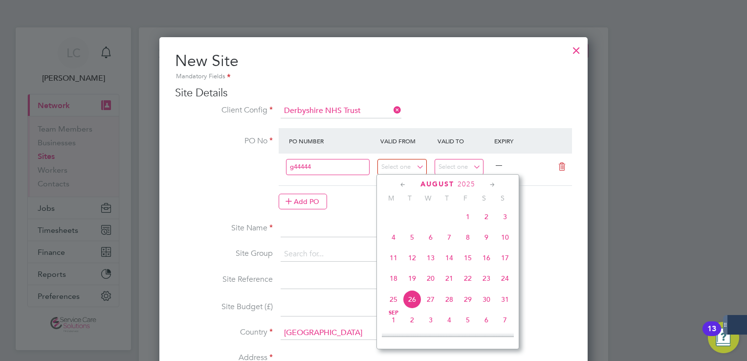
click at [470, 226] on span "[DATE]" at bounding box center [468, 216] width 19 height 19
type input "[DATE]"
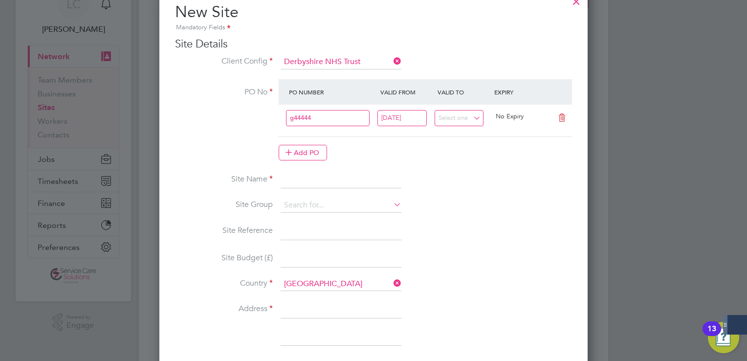
click at [299, 176] on input at bounding box center [341, 180] width 121 height 18
type input "[GEOGRAPHIC_DATA]"
click at [312, 201] on input at bounding box center [341, 205] width 121 height 15
click at [318, 331] on li "[GEOGRAPHIC_DATA]" at bounding box center [352, 337] width 143 height 13
type input "[GEOGRAPHIC_DATA]"
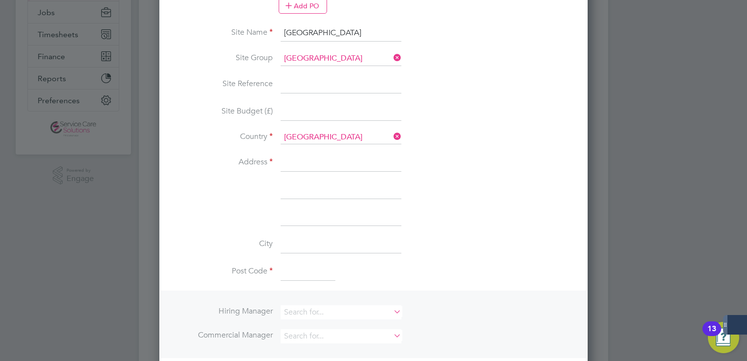
click at [324, 161] on input at bounding box center [341, 163] width 121 height 18
type input "Carsington Unit"
click at [303, 263] on input at bounding box center [308, 272] width 55 height 18
paste input "DE22 3LZ"
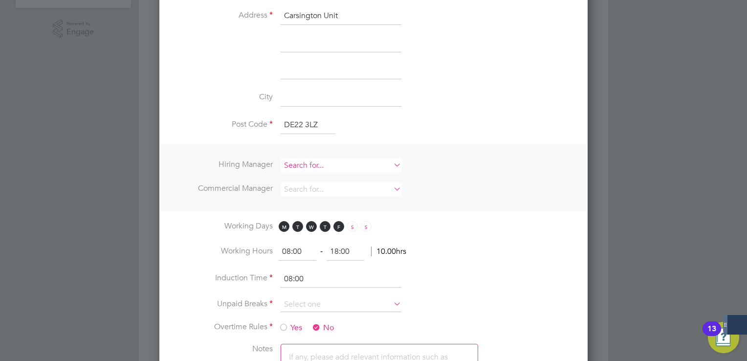
type input "DE22 3LZ"
click at [315, 162] on input at bounding box center [341, 165] width 121 height 14
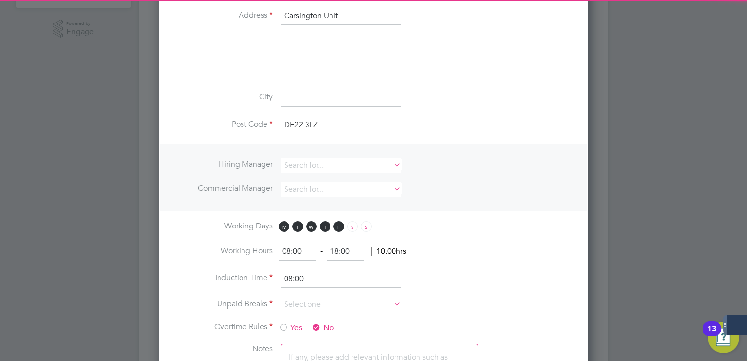
click at [472, 105] on li "City" at bounding box center [373, 102] width 397 height 27
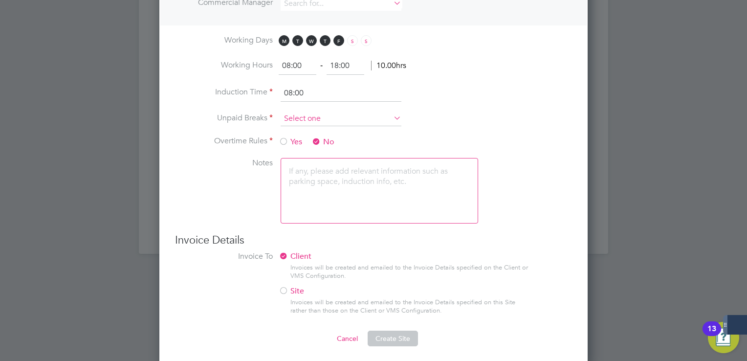
click at [308, 112] on input at bounding box center [341, 118] width 121 height 15
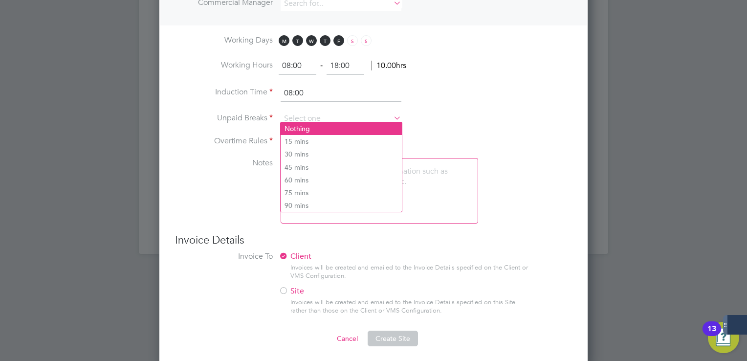
click at [309, 132] on li "Nothing" at bounding box center [341, 128] width 121 height 13
type input "Nothing"
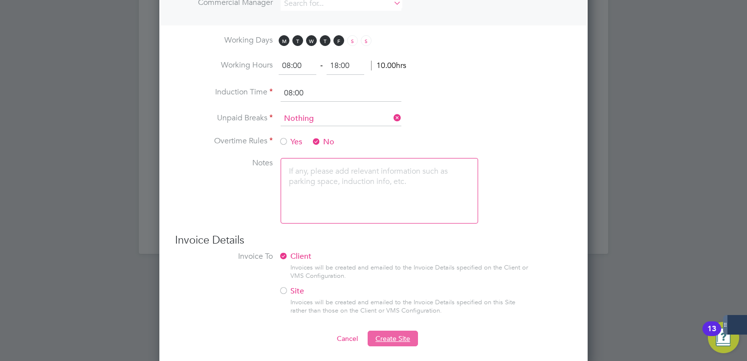
click at [398, 334] on span "Create Site" at bounding box center [393, 338] width 35 height 9
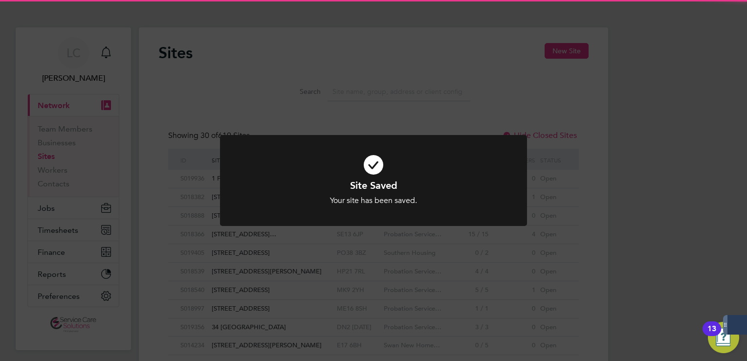
click at [545, 55] on div "Site Saved Your site has been saved. Cancel Okay" at bounding box center [373, 180] width 747 height 361
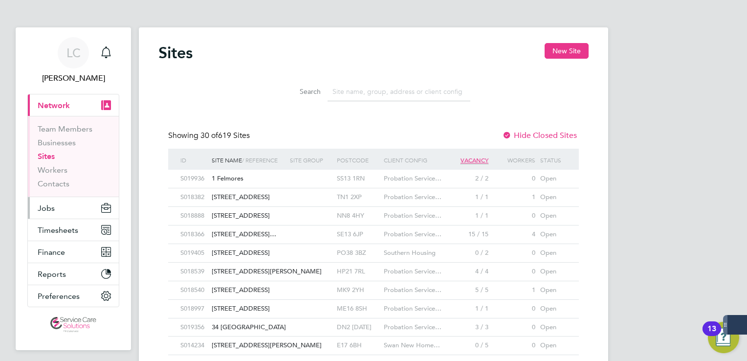
click at [48, 212] on button "Jobs" at bounding box center [73, 208] width 91 height 22
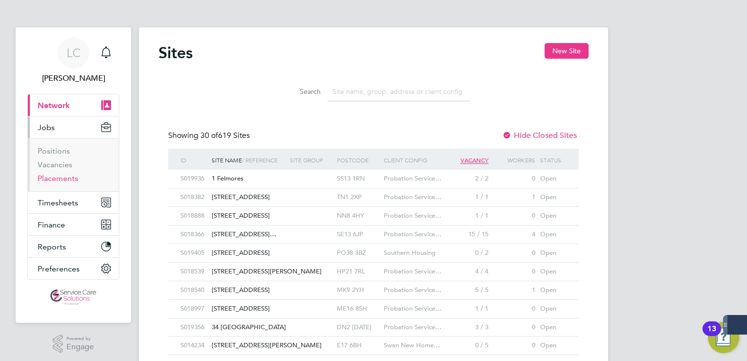
click at [55, 178] on link "Placements" at bounding box center [58, 178] width 41 height 9
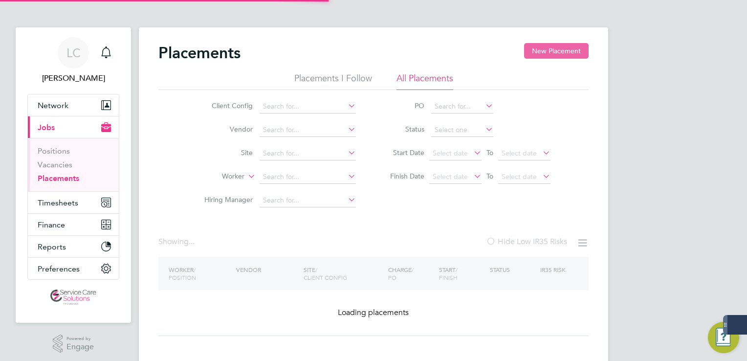
click at [571, 52] on button "New Placement" at bounding box center [556, 51] width 65 height 16
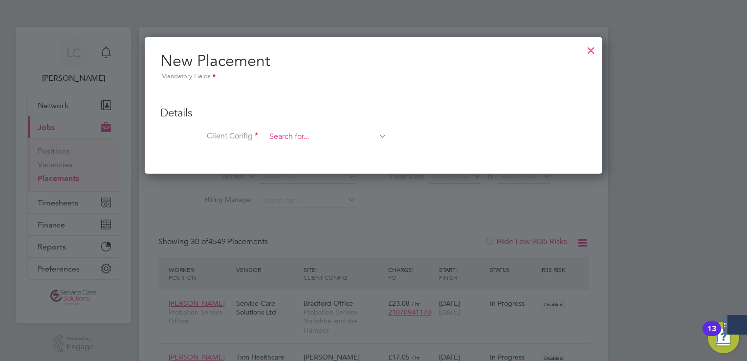
click at [308, 134] on input at bounding box center [326, 137] width 121 height 15
click at [303, 149] on li "Der byshire NHS Trust" at bounding box center [326, 150] width 121 height 13
type input "Derbyshire NHS Trust"
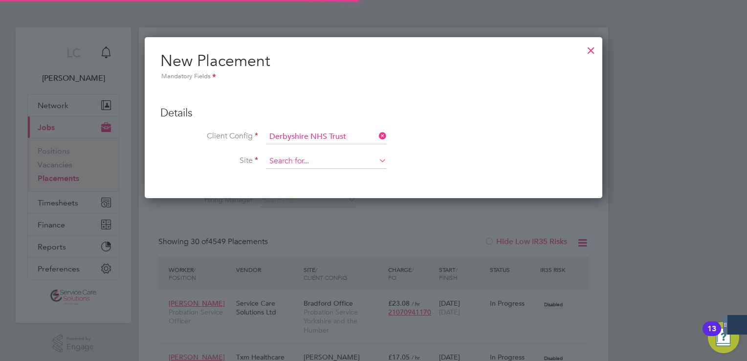
click at [293, 158] on input at bounding box center [326, 161] width 121 height 15
click at [327, 172] on li "[GEOGRAPHIC_DATA]" at bounding box center [326, 174] width 121 height 13
type input "[GEOGRAPHIC_DATA]"
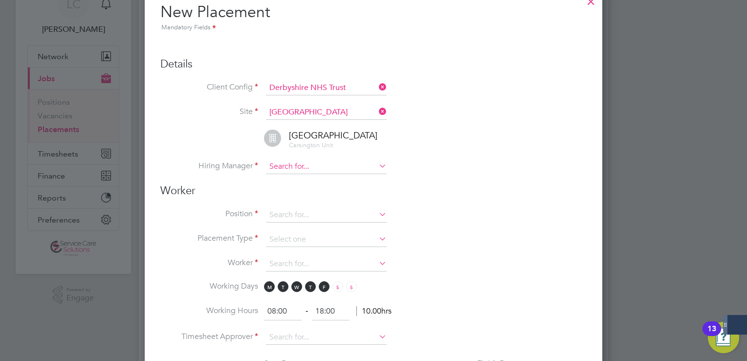
click at [305, 164] on input at bounding box center [326, 166] width 121 height 15
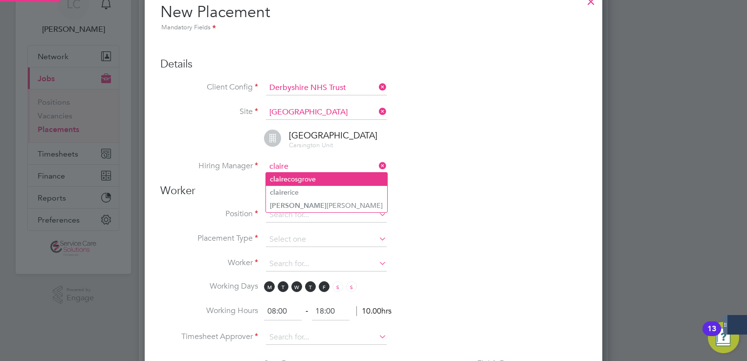
click at [313, 173] on li "[PERSON_NAME]" at bounding box center [326, 179] width 121 height 13
type input "[PERSON_NAME]"
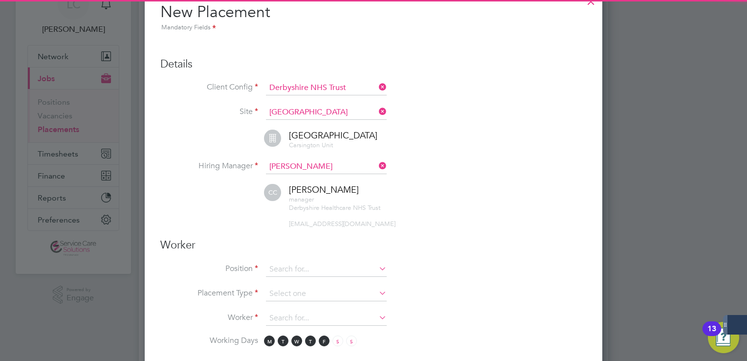
scroll to position [1085, 458]
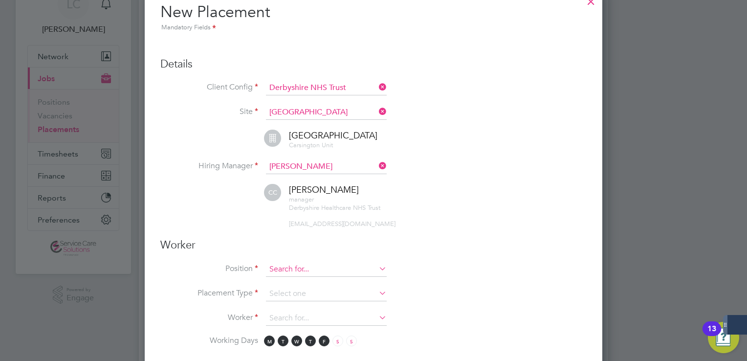
click at [295, 264] on input at bounding box center [326, 269] width 121 height 15
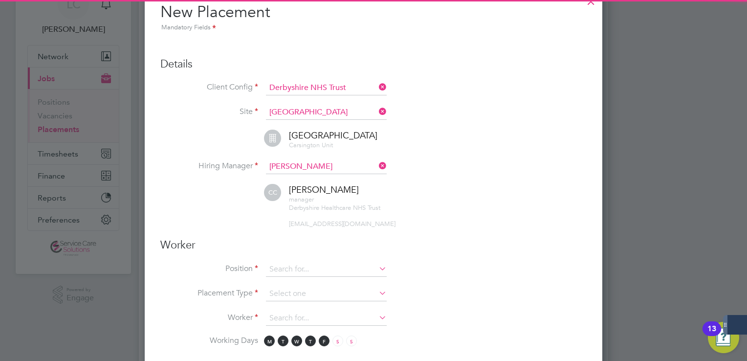
click at [308, 277] on li "Band 2 Healthcare Assistant" at bounding box center [338, 280] width 145 height 13
type input "Band 2 Healthcare Assistant"
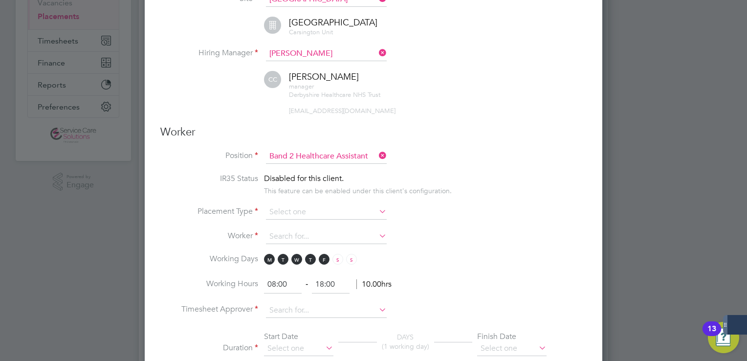
scroll to position [4, 4]
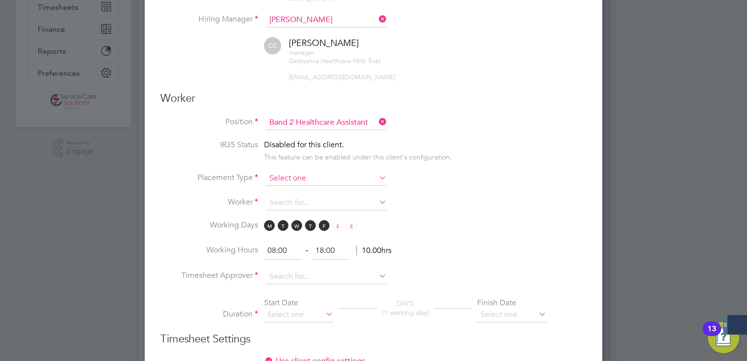
click at [306, 174] on input at bounding box center [326, 178] width 121 height 15
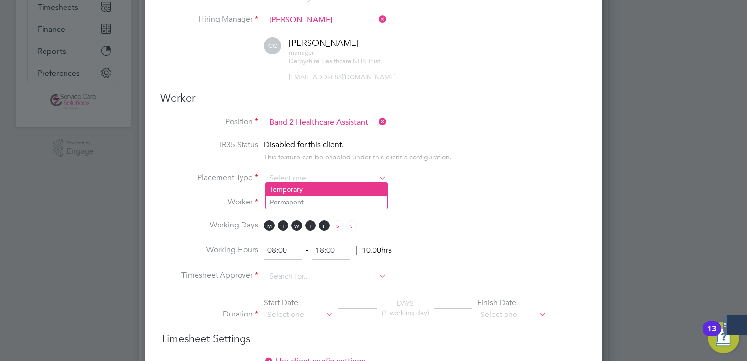
click at [307, 189] on li "Temporary" at bounding box center [326, 189] width 121 height 13
type input "Temporary"
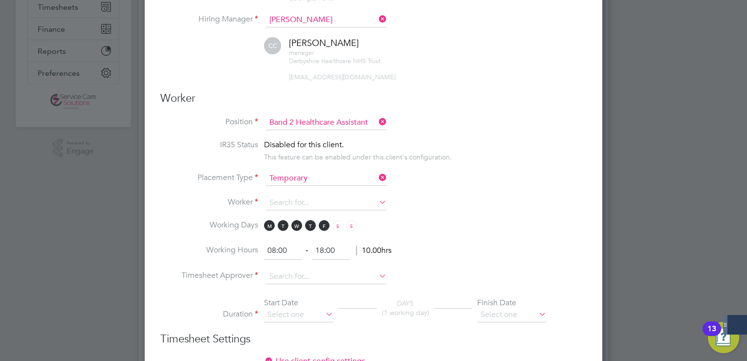
scroll to position [244, 0]
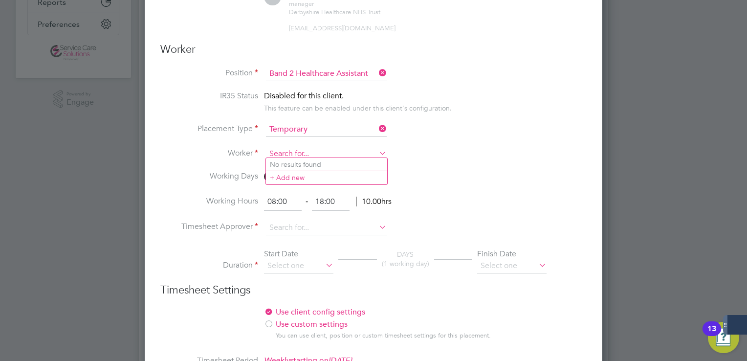
click at [286, 148] on input at bounding box center [326, 154] width 121 height 15
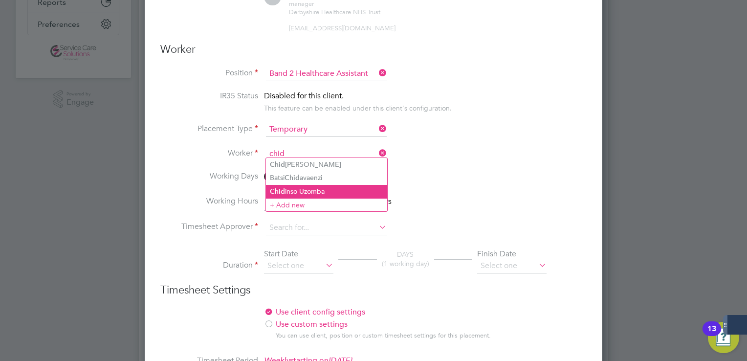
click at [292, 188] on li "Chid inso Uzomba" at bounding box center [326, 191] width 121 height 13
type input "Chidinso Uzomba"
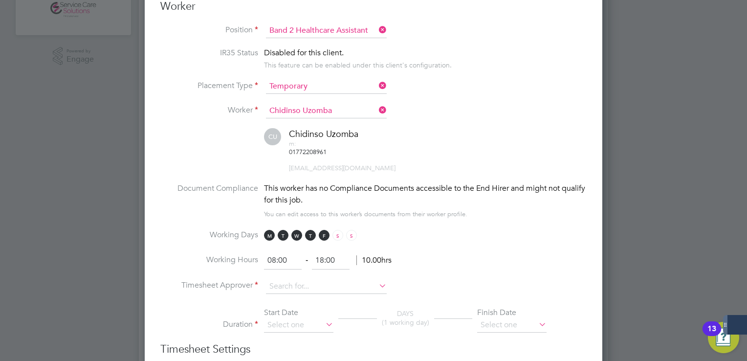
scroll to position [293, 0]
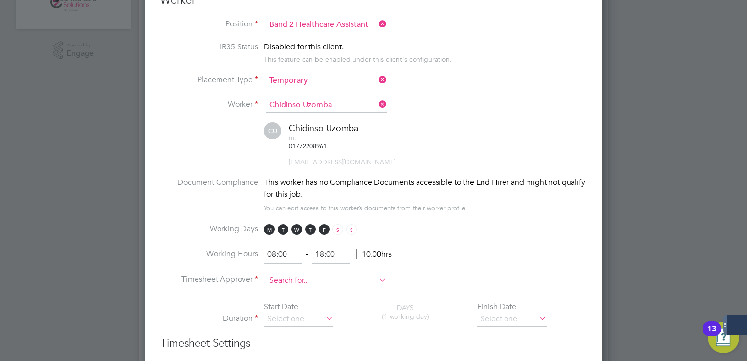
click at [282, 273] on input at bounding box center [326, 280] width 121 height 15
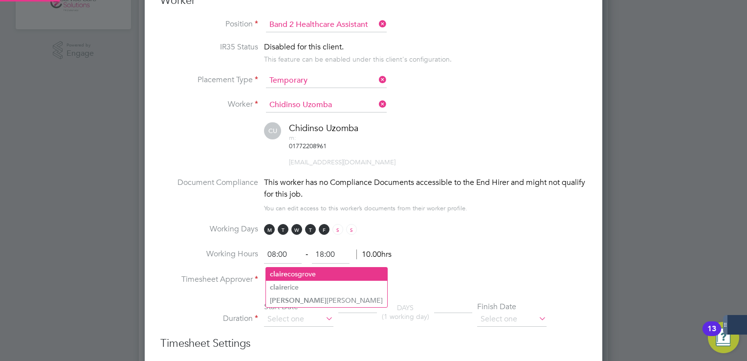
click at [322, 269] on li "[PERSON_NAME]" at bounding box center [326, 273] width 121 height 13
type input "[PERSON_NAME]"
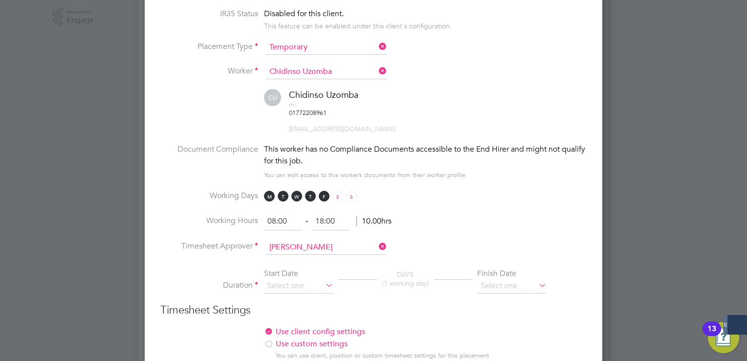
scroll to position [440, 0]
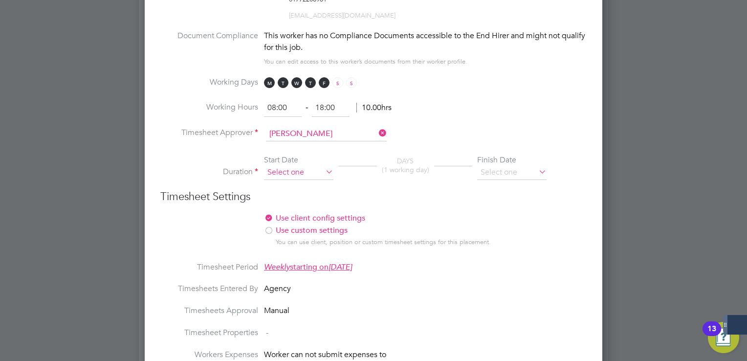
click at [287, 165] on input at bounding box center [298, 172] width 69 height 15
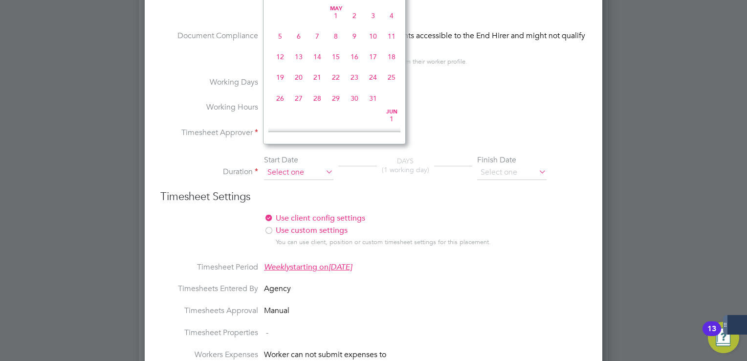
scroll to position [383, 0]
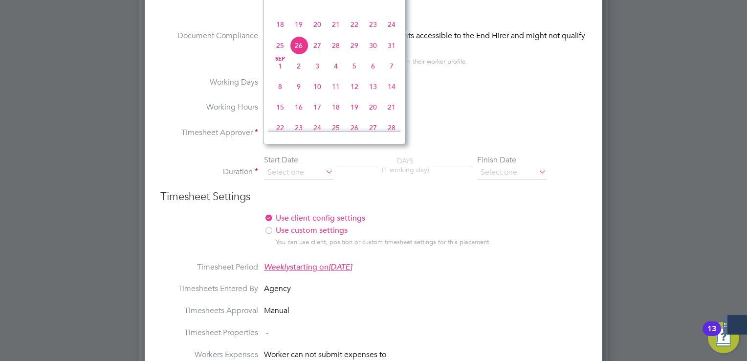
click at [282, 34] on span "18" at bounding box center [280, 24] width 19 height 19
type input "[DATE]"
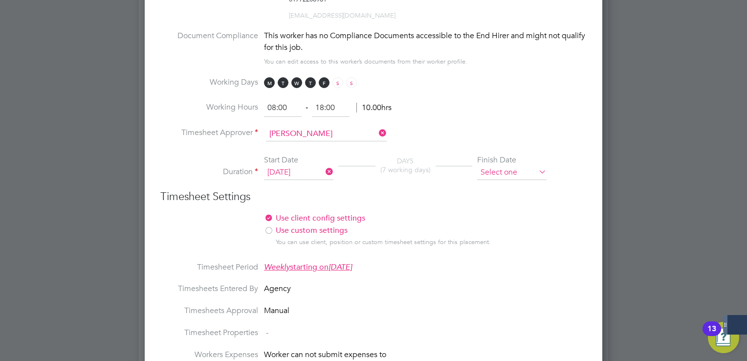
click at [519, 165] on input at bounding box center [511, 172] width 69 height 15
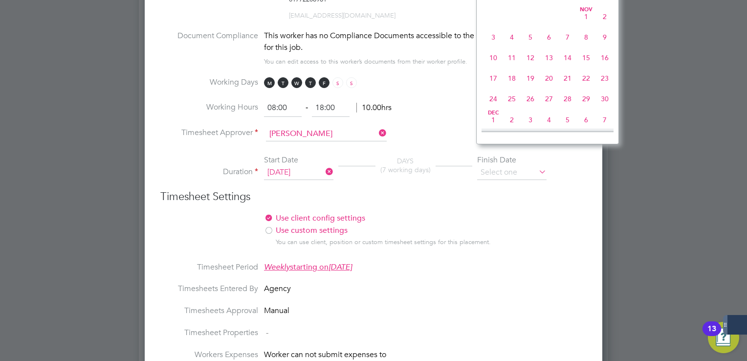
scroll to position [745, 0]
click at [529, 105] on span "31" at bounding box center [530, 96] width 19 height 19
type input "[DATE]"
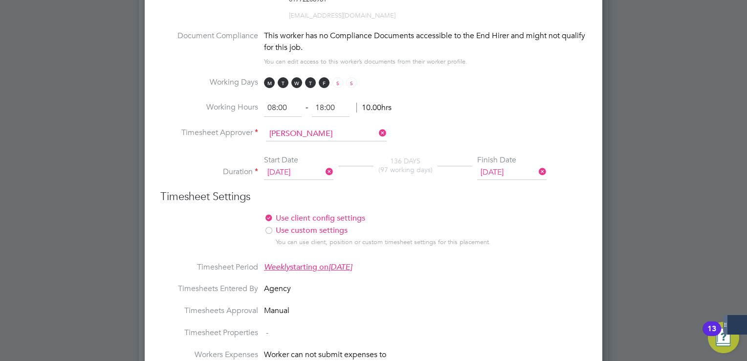
scroll to position [5, 5]
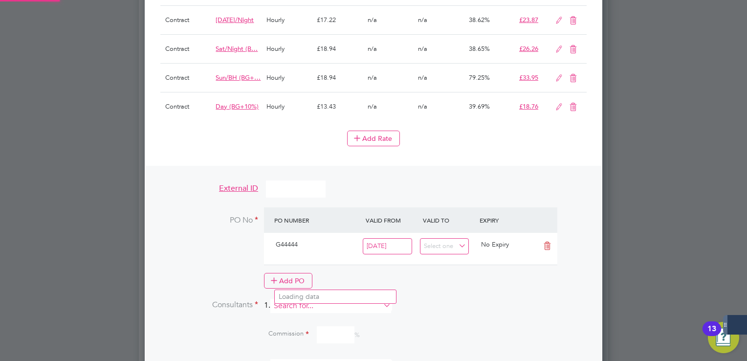
click at [323, 299] on input at bounding box center [330, 306] width 121 height 14
click at [315, 298] on li "[PERSON_NAME] [PERSON_NAME]" at bounding box center [335, 296] width 121 height 13
type input "[PERSON_NAME]"
type input "100"
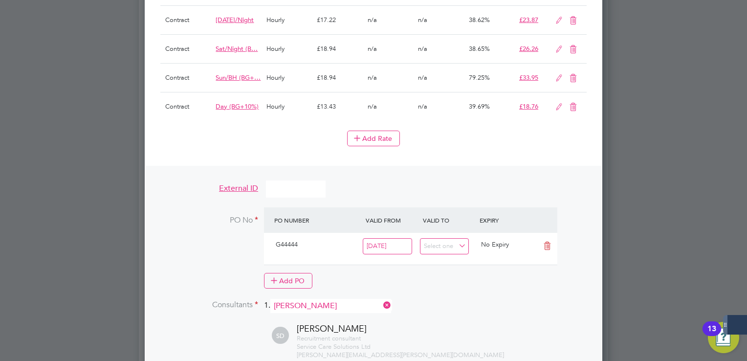
click at [480, 334] on div "Recruitment consultant Service Care Solutions Ltd [PERSON_NAME][EMAIL_ADDRESS][…" at bounding box center [442, 346] width 290 height 25
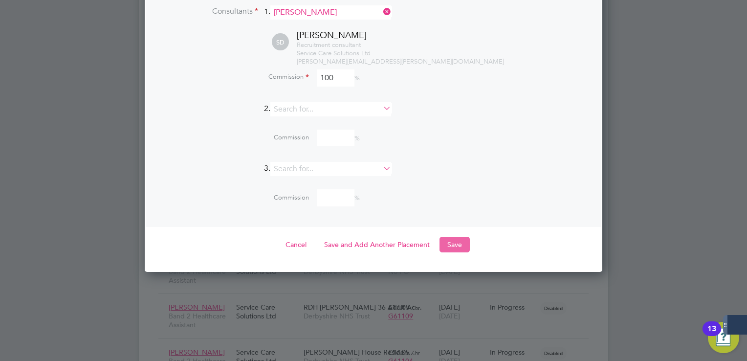
click at [451, 237] on button "Save" at bounding box center [455, 245] width 30 height 16
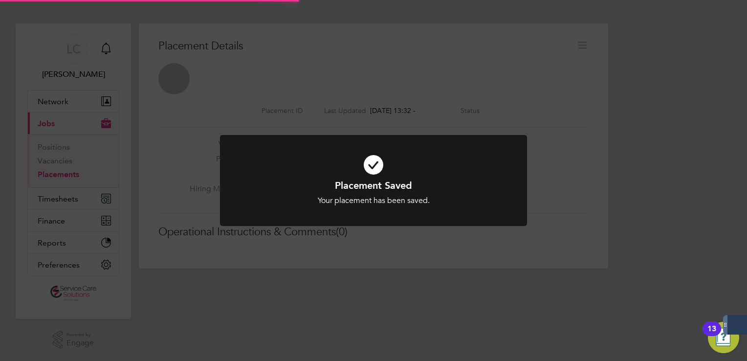
click at [571, 83] on div "Placement Saved Your placement has been saved. Cancel Okay" at bounding box center [373, 180] width 747 height 361
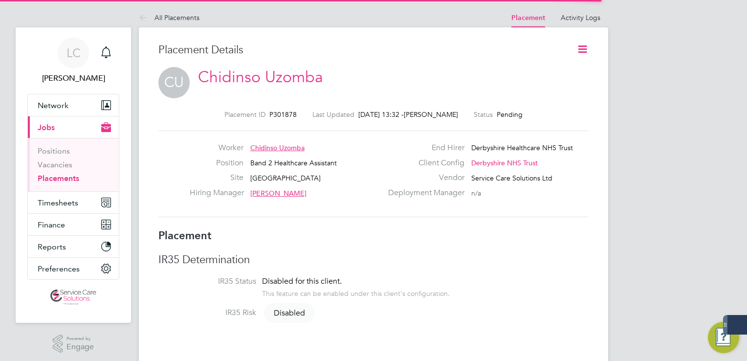
click at [582, 49] on icon at bounding box center [583, 49] width 12 height 12
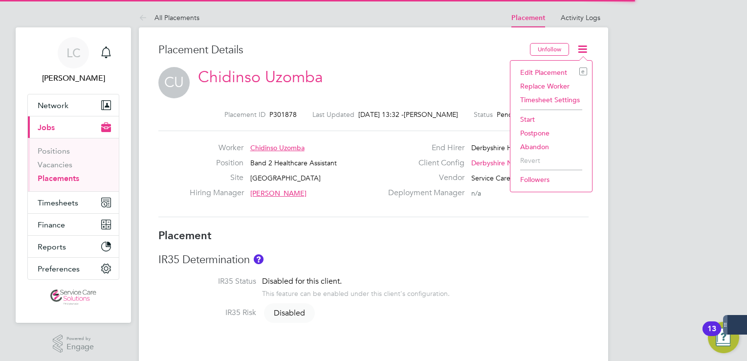
click at [540, 114] on li "Start" at bounding box center [551, 119] width 72 height 14
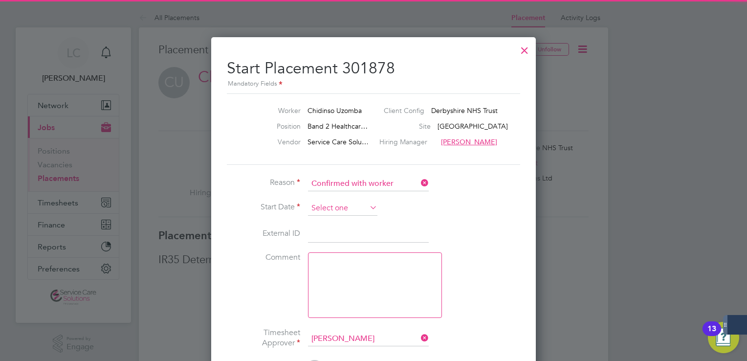
click at [331, 208] on input at bounding box center [342, 208] width 69 height 15
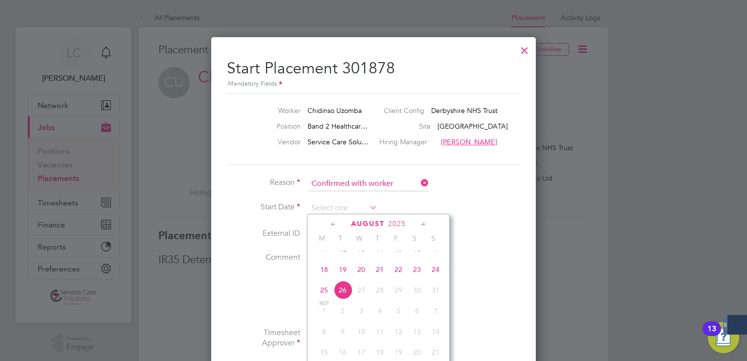
click at [320, 279] on span "18" at bounding box center [324, 269] width 19 height 19
type input "[DATE]"
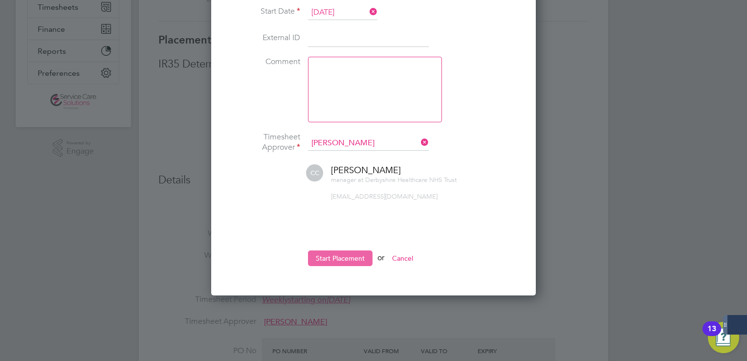
click at [357, 254] on button "Start Placement" at bounding box center [340, 258] width 65 height 16
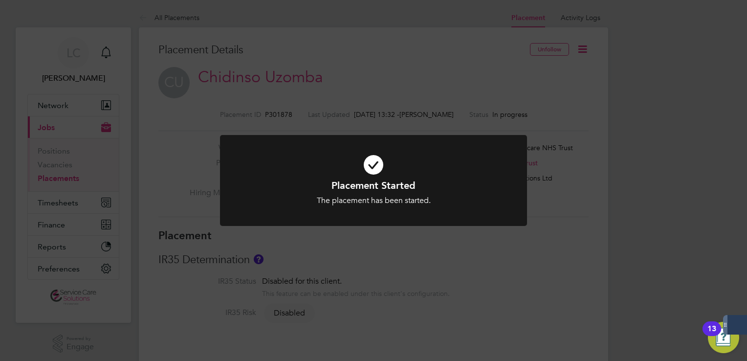
click at [346, 66] on div "Placement Started The placement has been started. Cancel Okay" at bounding box center [373, 180] width 747 height 361
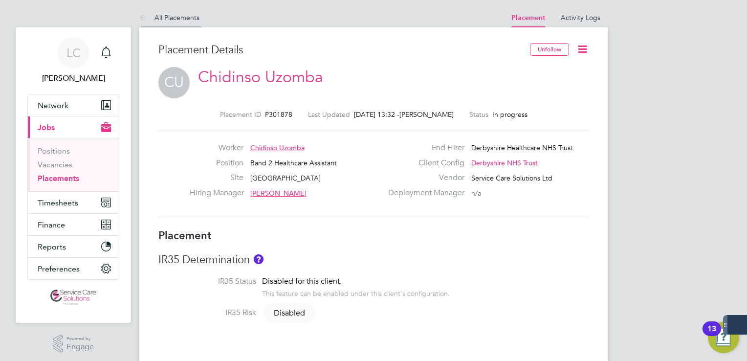
click at [146, 17] on icon at bounding box center [145, 18] width 12 height 12
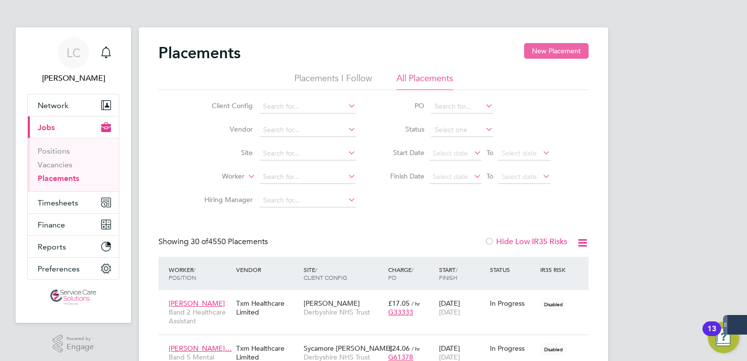
click at [573, 49] on button "New Placement" at bounding box center [556, 51] width 65 height 16
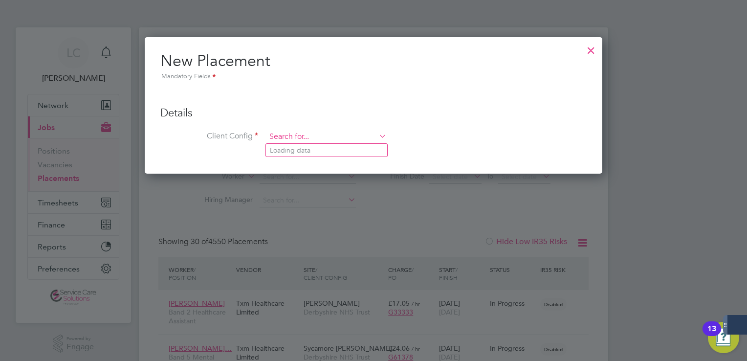
click at [302, 131] on input at bounding box center [326, 137] width 121 height 15
click at [302, 149] on li "Der byshire NHS Trust" at bounding box center [326, 150] width 121 height 13
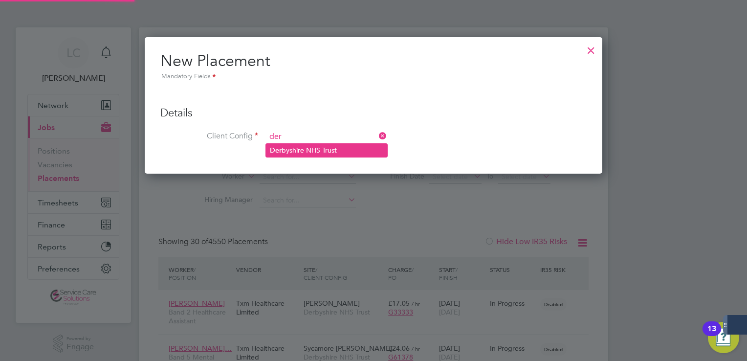
type input "Derbyshire NHS Trust"
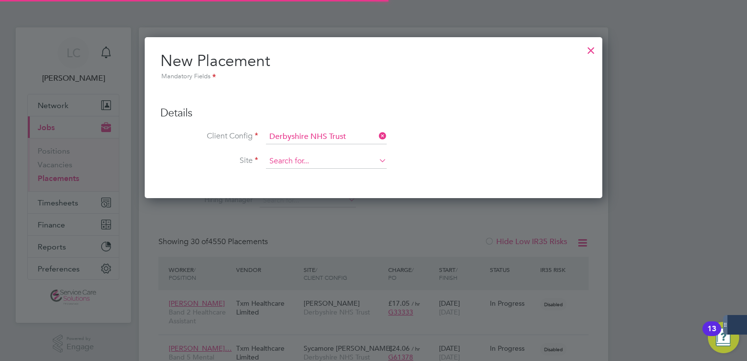
click at [304, 159] on input at bounding box center [326, 161] width 121 height 15
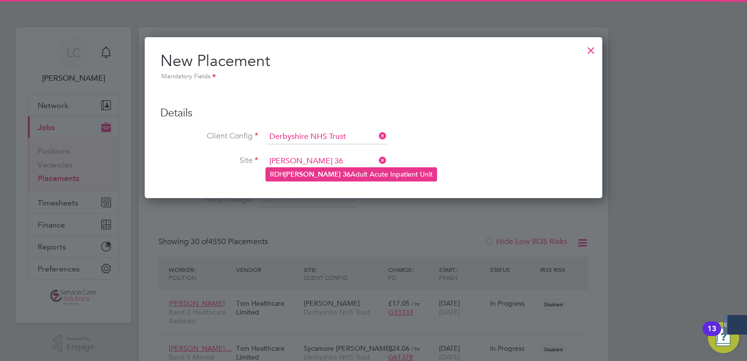
click at [335, 173] on li "RDH [PERSON_NAME] 36 Adult Acute Inpatient Unit" at bounding box center [351, 174] width 171 height 13
type input "RDH [PERSON_NAME] 36 Adult Acute Inpatient Unit"
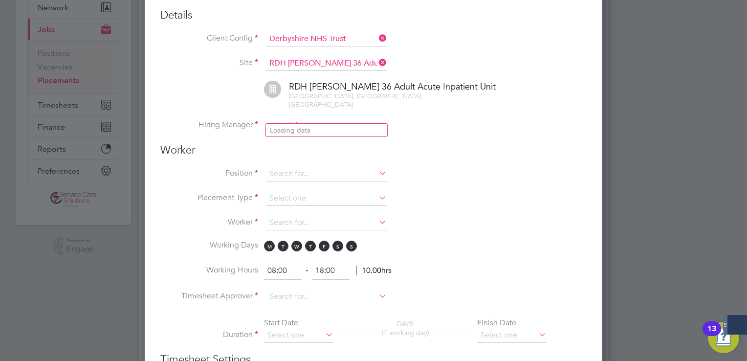
click at [323, 119] on input at bounding box center [326, 126] width 121 height 15
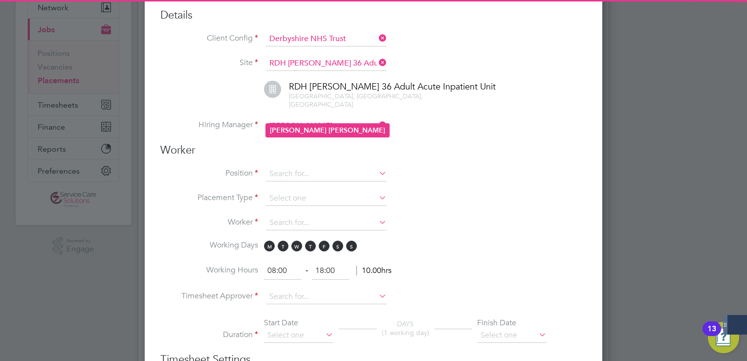
click at [341, 131] on li "[PERSON_NAME]" at bounding box center [327, 130] width 123 height 13
type input "[PERSON_NAME]"
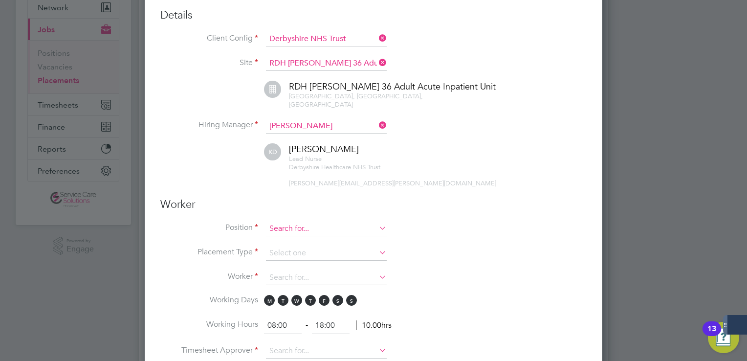
click at [303, 222] on input at bounding box center [326, 229] width 121 height 15
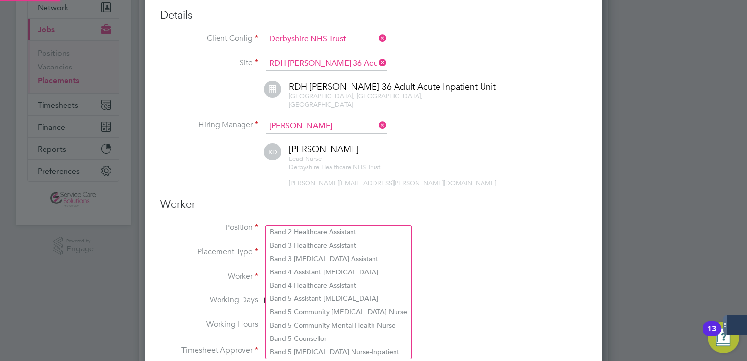
click at [309, 228] on li "Band 2 Healthcare Assistant" at bounding box center [338, 231] width 145 height 13
type input "Band 2 Healthcare Assistant"
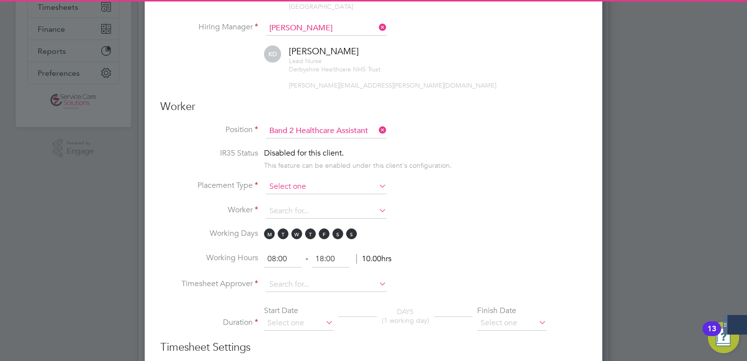
click at [302, 179] on input at bounding box center [326, 186] width 121 height 15
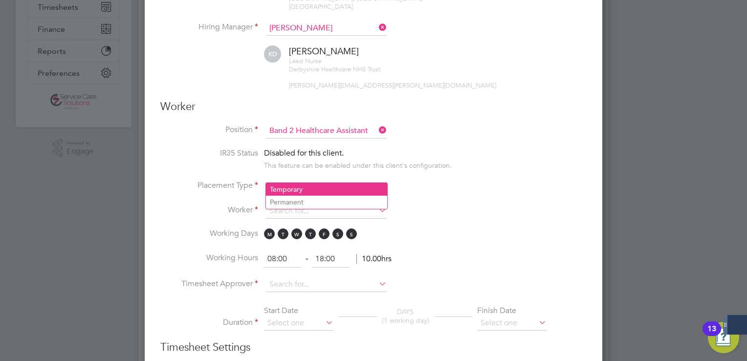
click at [299, 187] on li "Temporary" at bounding box center [326, 189] width 121 height 13
type input "Temporary"
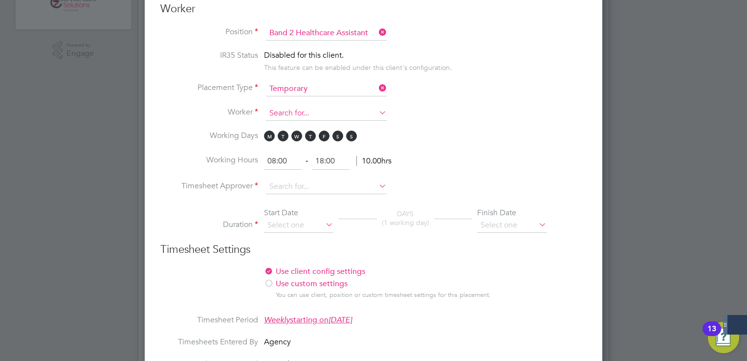
click at [296, 106] on input at bounding box center [326, 113] width 121 height 15
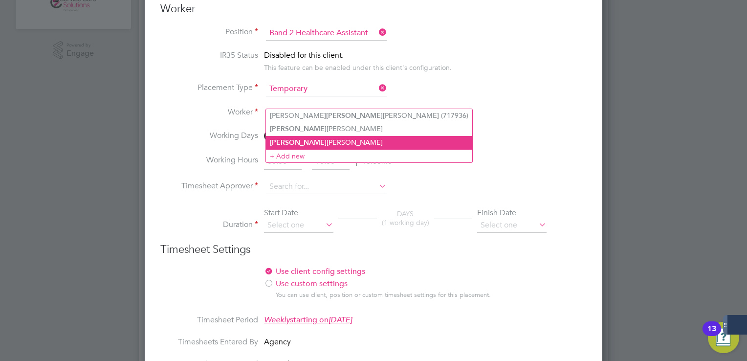
click at [310, 141] on li "[PERSON_NAME] [PERSON_NAME]" at bounding box center [369, 142] width 206 height 13
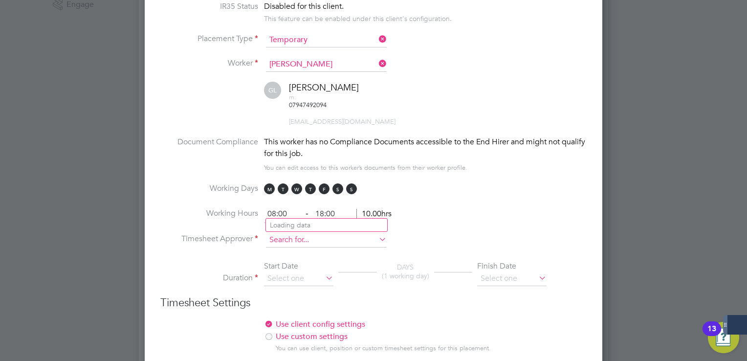
click at [329, 233] on input at bounding box center [326, 240] width 121 height 15
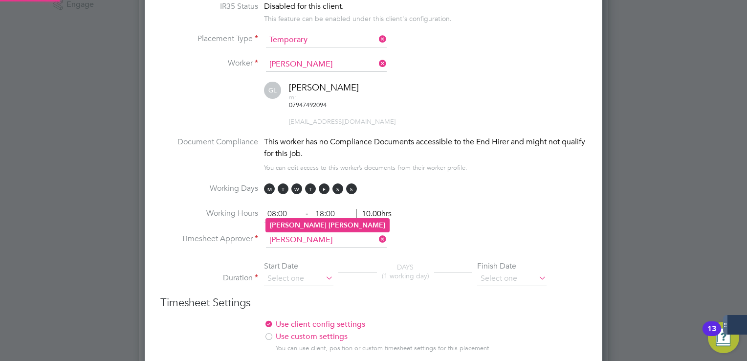
click at [325, 221] on li "[PERSON_NAME]" at bounding box center [327, 225] width 123 height 13
click at [300, 271] on input at bounding box center [298, 278] width 69 height 15
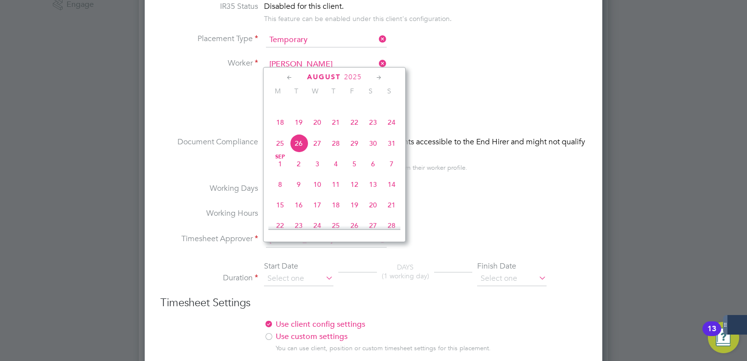
click at [275, 132] on span "18" at bounding box center [280, 122] width 19 height 19
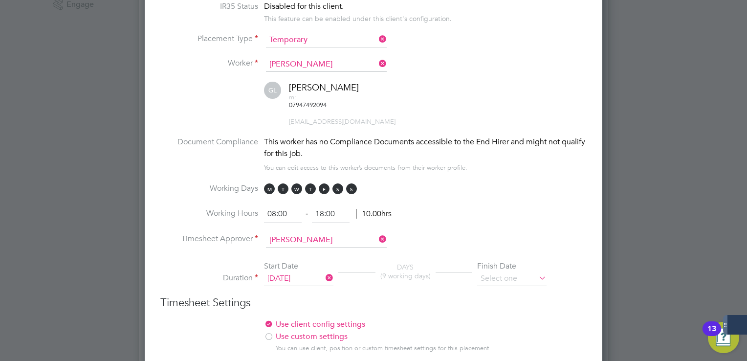
click at [501, 261] on li "Duration Start Date [DATE] DAYS (9 working days) Finish Date" at bounding box center [373, 278] width 426 height 35
click at [529, 271] on input at bounding box center [511, 278] width 69 height 15
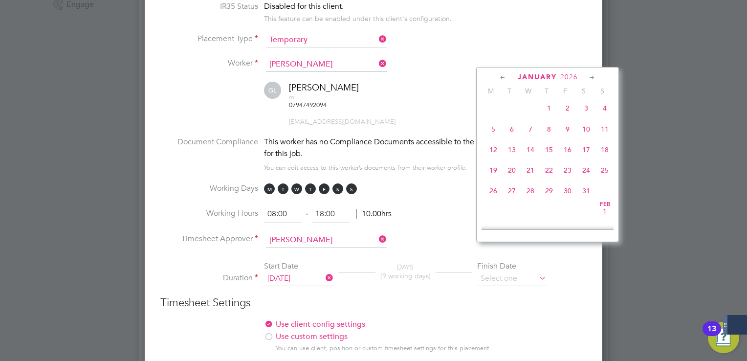
click at [532, 97] on span "31" at bounding box center [530, 87] width 19 height 19
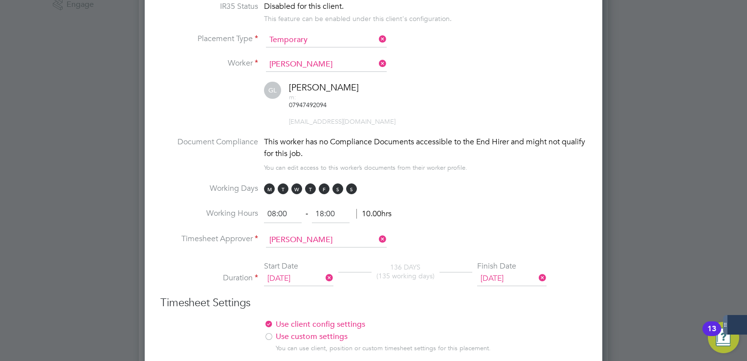
click at [491, 183] on li "Working Days M T W T F S S" at bounding box center [373, 194] width 426 height 22
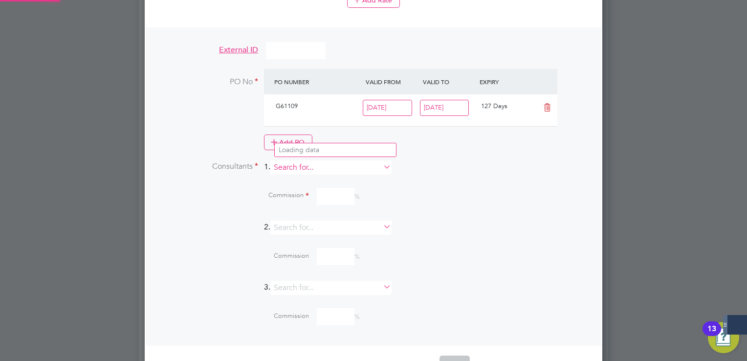
click at [286, 160] on input at bounding box center [330, 167] width 121 height 14
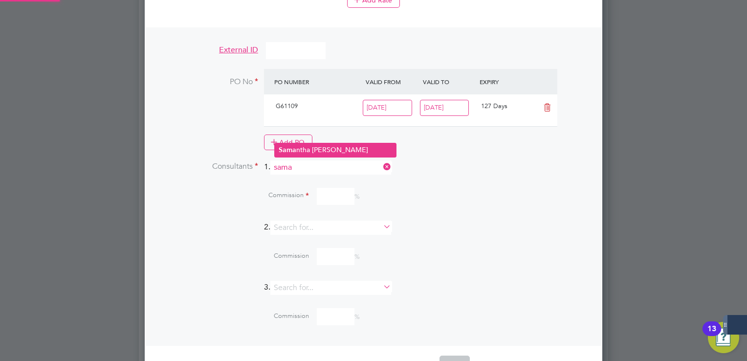
click at [326, 153] on li "Sama ntha [PERSON_NAME]" at bounding box center [335, 149] width 121 height 13
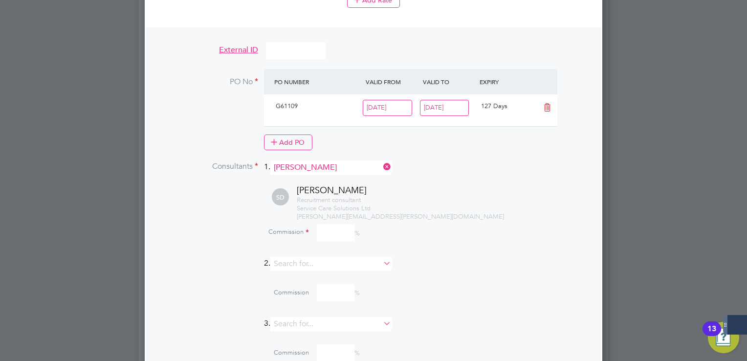
click at [340, 224] on input at bounding box center [336, 232] width 38 height 17
click at [501, 196] on div "Recruitment consultant Service Care Solutions Ltd [PERSON_NAME][EMAIL_ADDRESS][…" at bounding box center [442, 208] width 290 height 25
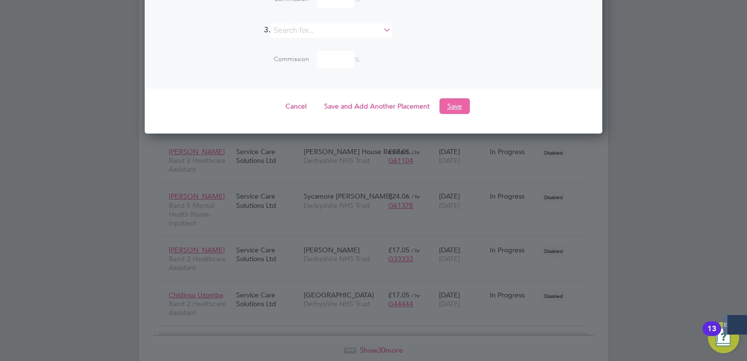
click at [460, 98] on button "Save" at bounding box center [455, 106] width 30 height 16
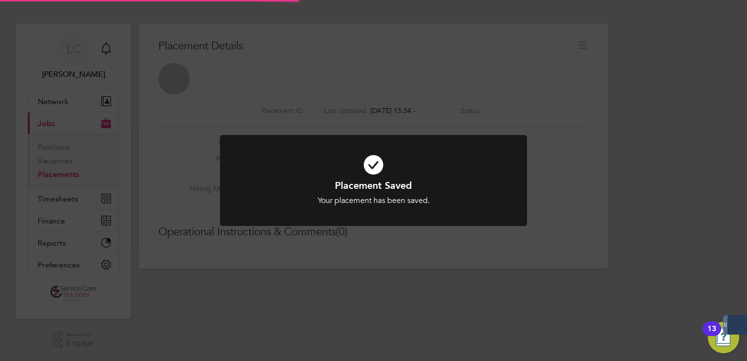
click at [644, 46] on div "Placement Saved Your placement has been saved. Cancel Okay" at bounding box center [373, 180] width 747 height 361
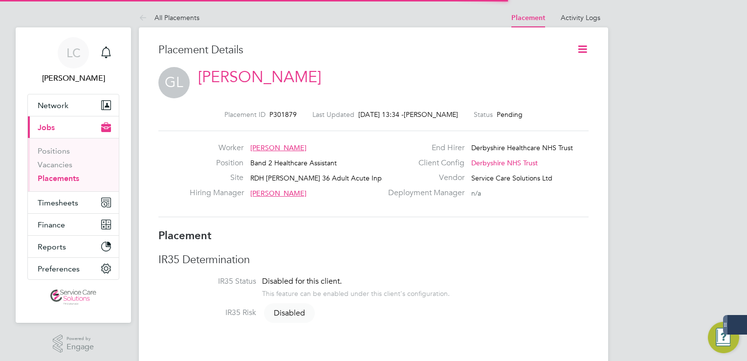
click at [581, 48] on icon at bounding box center [583, 49] width 12 height 12
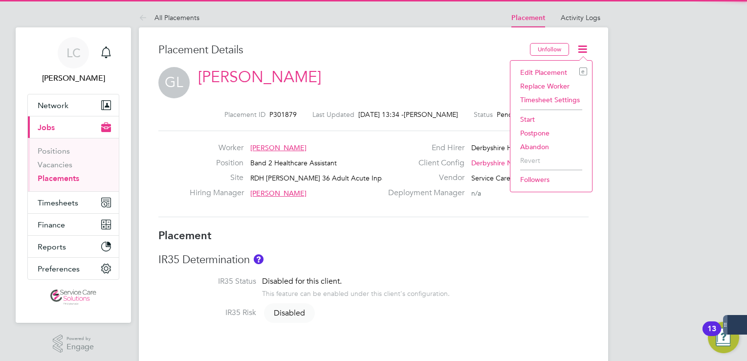
click at [537, 114] on li "Start" at bounding box center [551, 119] width 72 height 14
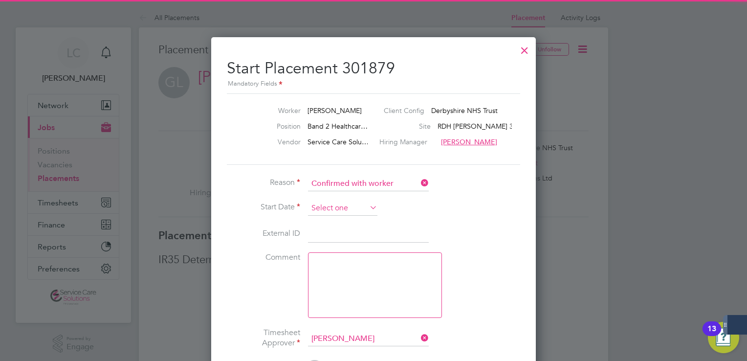
click at [336, 204] on input at bounding box center [342, 208] width 69 height 15
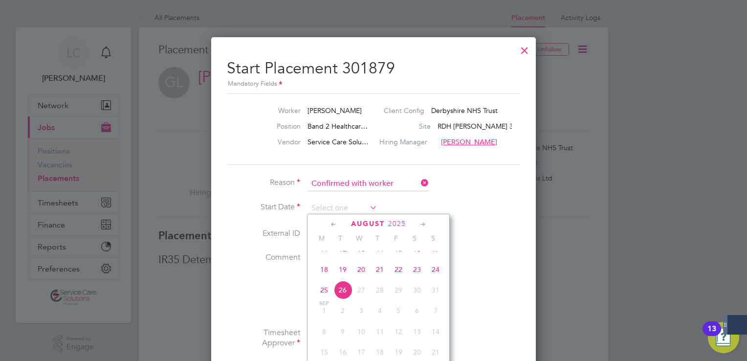
click at [323, 273] on span "18" at bounding box center [324, 269] width 19 height 19
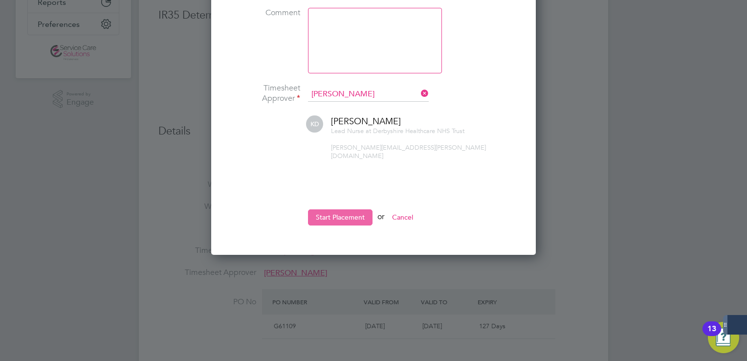
click at [360, 209] on button "Start Placement" at bounding box center [340, 217] width 65 height 16
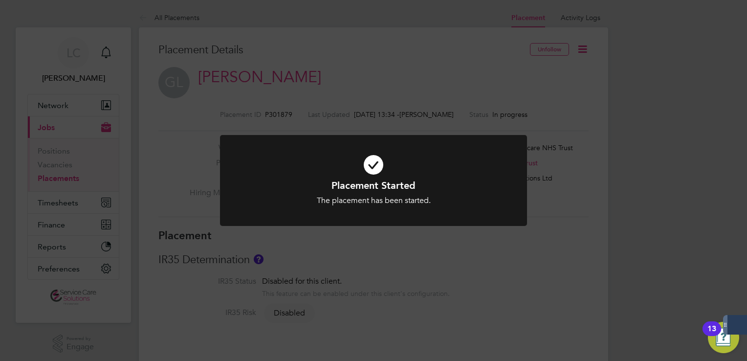
click at [338, 70] on div "Placement Started The placement has been started. Cancel Okay" at bounding box center [373, 180] width 747 height 361
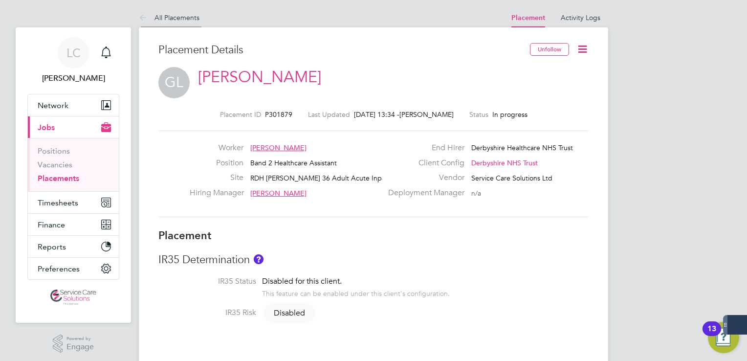
click at [143, 15] on icon at bounding box center [145, 18] width 12 height 12
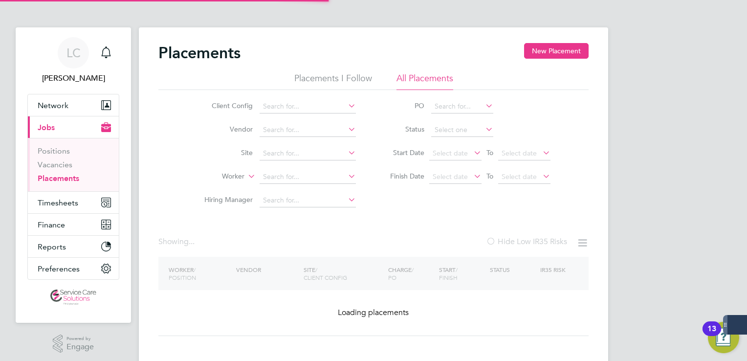
click at [564, 51] on button "New Placement" at bounding box center [556, 51] width 65 height 16
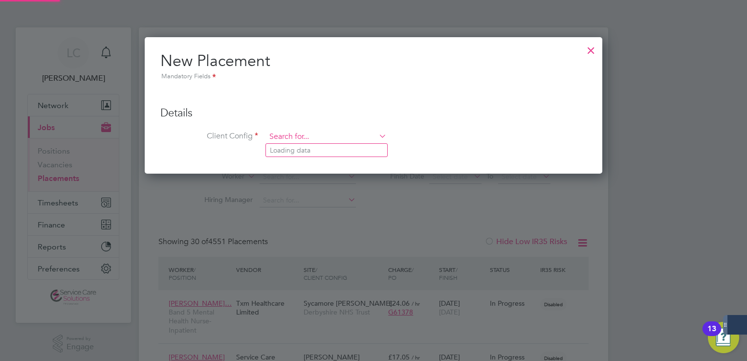
click at [310, 134] on input at bounding box center [326, 137] width 121 height 15
click at [301, 149] on li "Der byshire NHS Trust" at bounding box center [326, 150] width 121 height 13
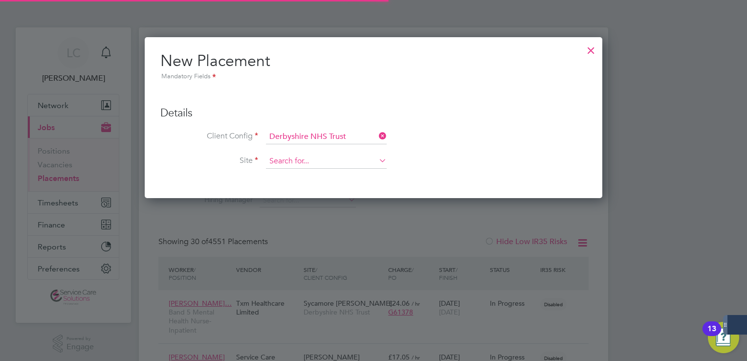
click at [305, 160] on input at bounding box center [326, 161] width 121 height 15
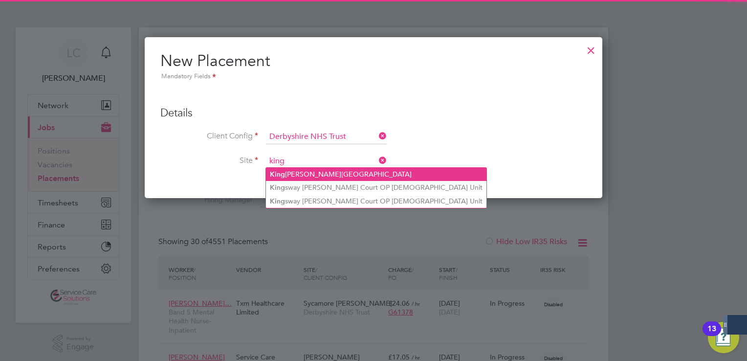
click at [302, 170] on li "[GEOGRAPHIC_DATA][PERSON_NAME]" at bounding box center [376, 174] width 221 height 13
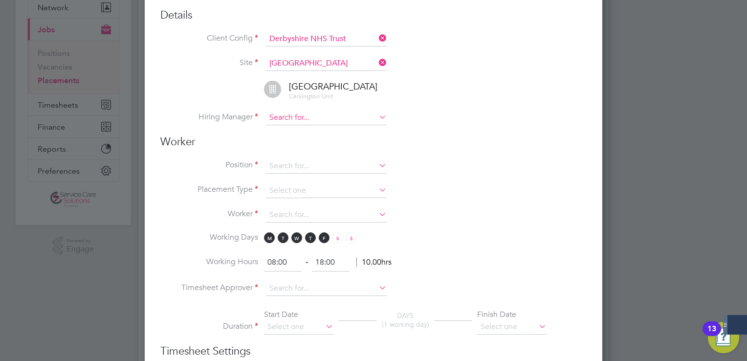
click at [293, 118] on input at bounding box center [326, 118] width 121 height 15
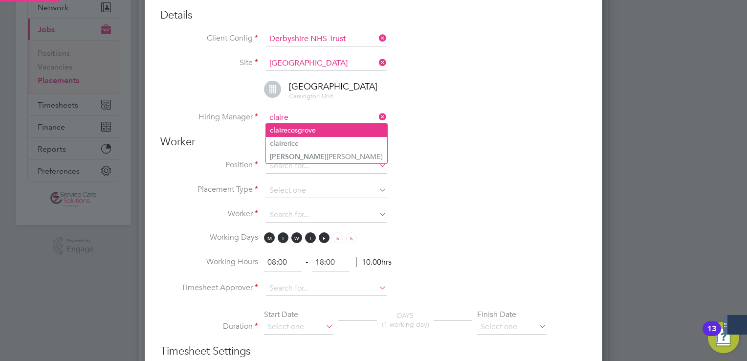
click at [294, 126] on li "[PERSON_NAME]" at bounding box center [326, 130] width 121 height 13
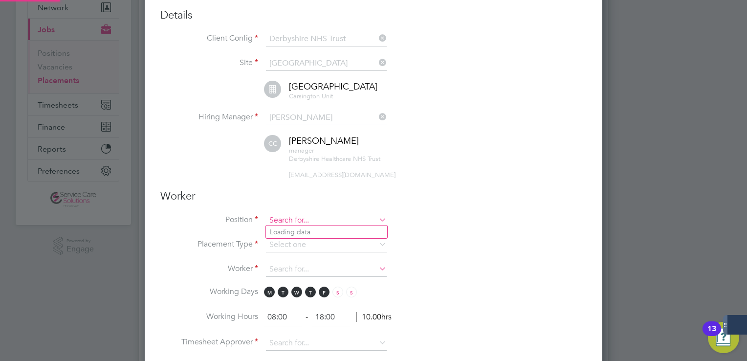
click at [286, 220] on input at bounding box center [326, 220] width 121 height 15
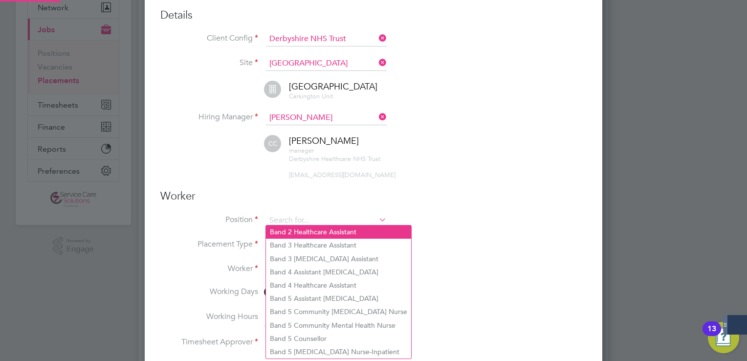
click at [299, 227] on li "Band 2 Healthcare Assistant" at bounding box center [338, 231] width 145 height 13
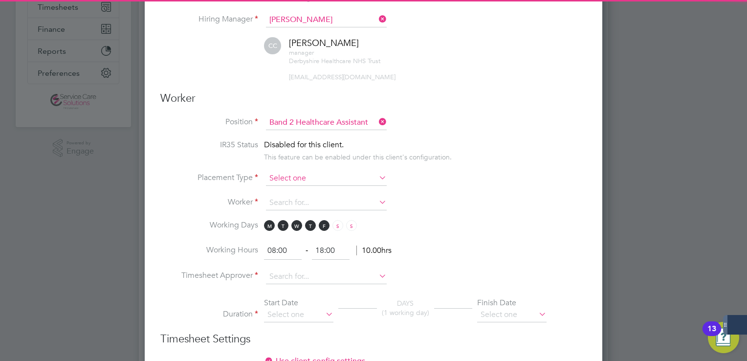
click at [293, 178] on input at bounding box center [326, 178] width 121 height 15
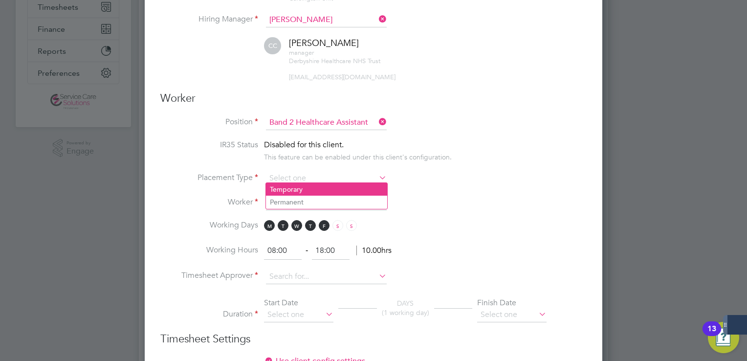
click at [298, 191] on li "Temporary" at bounding box center [326, 189] width 121 height 13
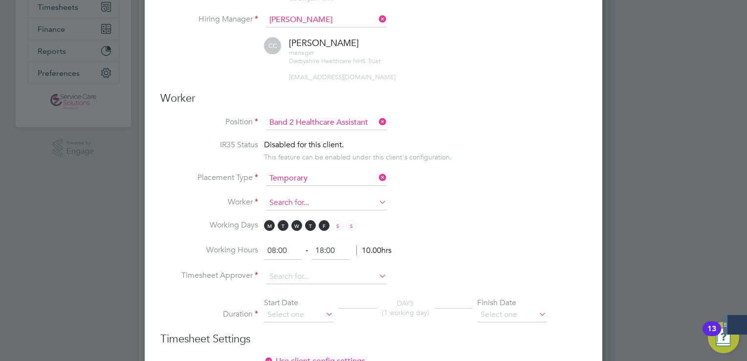
click at [289, 200] on input at bounding box center [326, 203] width 121 height 15
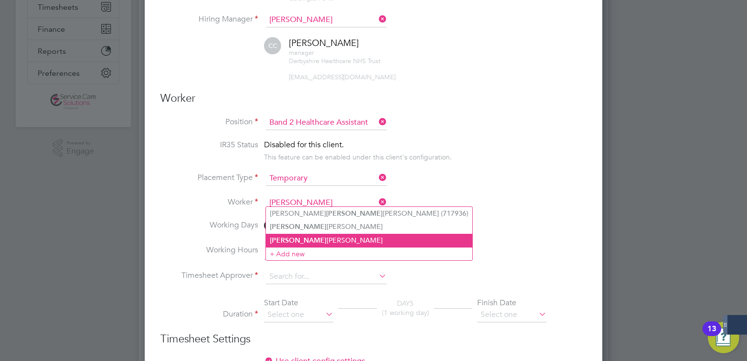
click at [301, 245] on li "[PERSON_NAME] [PERSON_NAME]" at bounding box center [369, 240] width 206 height 13
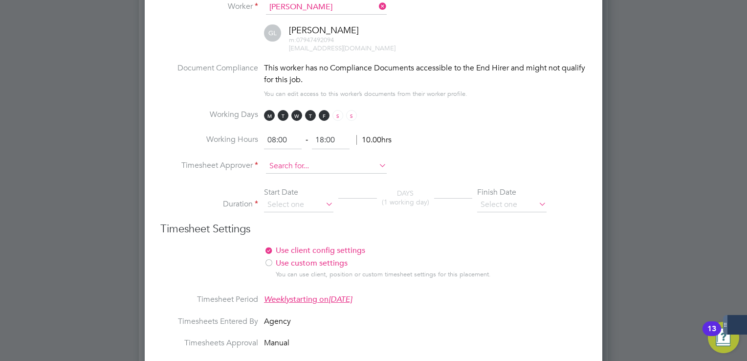
click at [312, 159] on input at bounding box center [326, 166] width 121 height 15
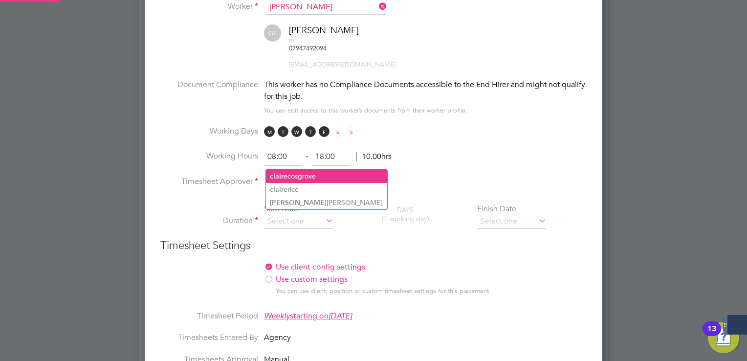
click at [312, 177] on li "[PERSON_NAME]" at bounding box center [326, 176] width 121 height 13
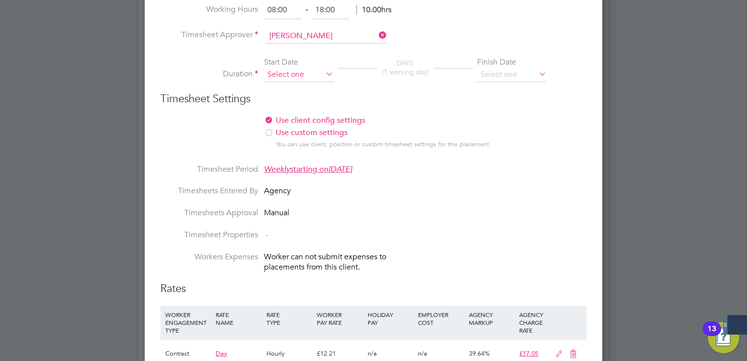
click at [294, 60] on li "Duration Start Date DAYS (1 working day) Finish Date" at bounding box center [373, 74] width 426 height 35
click at [297, 67] on input at bounding box center [298, 74] width 69 height 15
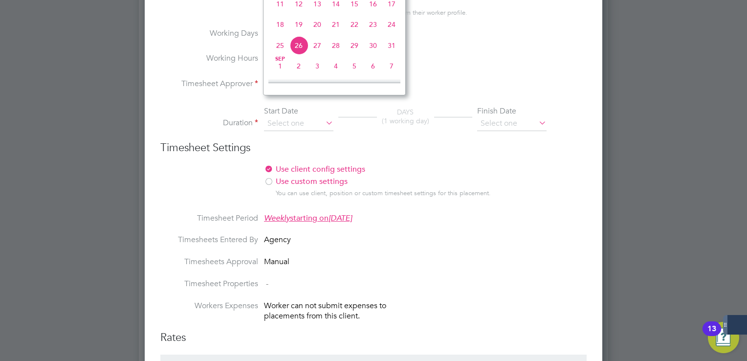
click at [281, 33] on span "18" at bounding box center [280, 24] width 19 height 19
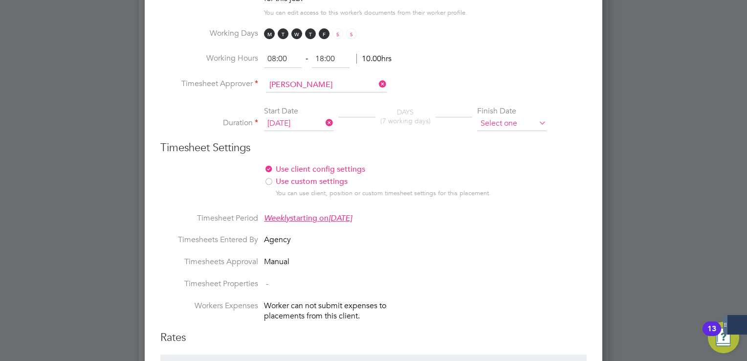
click at [489, 116] on input at bounding box center [511, 123] width 69 height 15
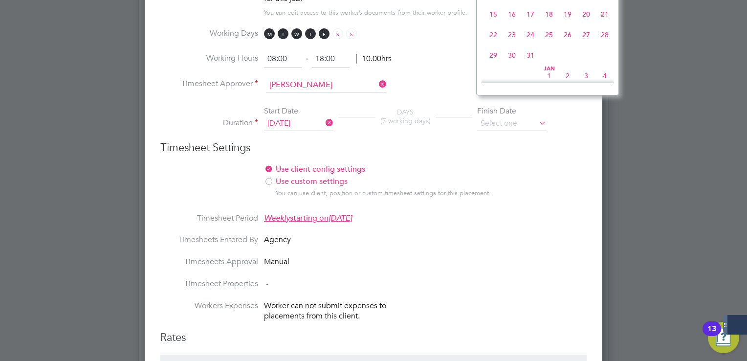
click at [530, 65] on span "31" at bounding box center [530, 55] width 19 height 19
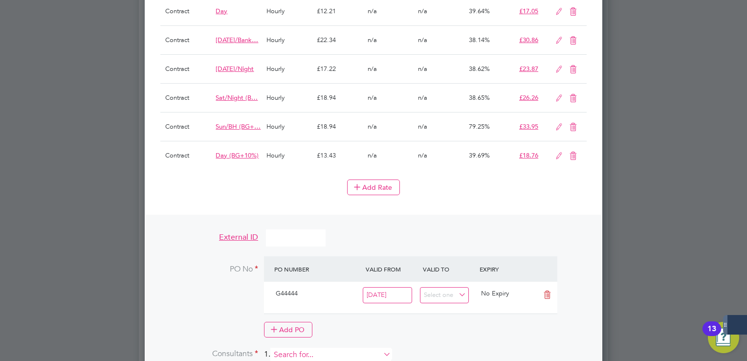
click at [303, 348] on input at bounding box center [330, 355] width 121 height 14
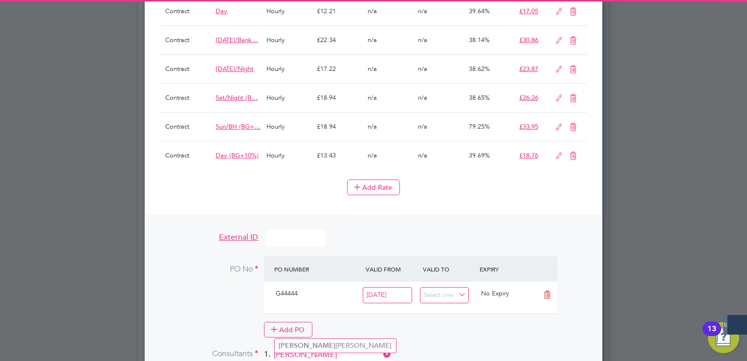
click at [325, 346] on li "[PERSON_NAME] [PERSON_NAME]" at bounding box center [335, 345] width 121 height 13
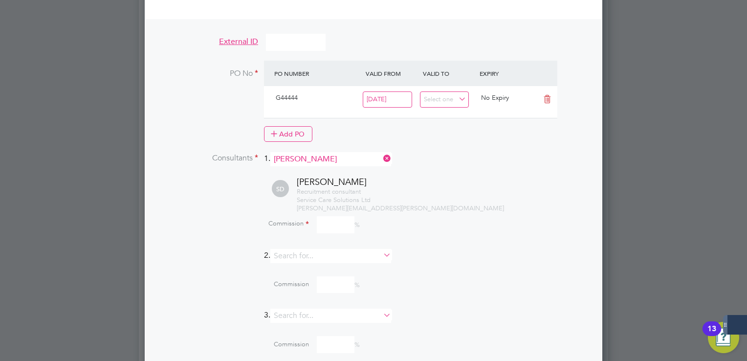
click at [344, 216] on input at bounding box center [336, 224] width 38 height 17
click at [422, 188] on div "Recruitment consultant Service Care Solutions Ltd [PERSON_NAME][EMAIL_ADDRESS][…" at bounding box center [442, 200] width 290 height 25
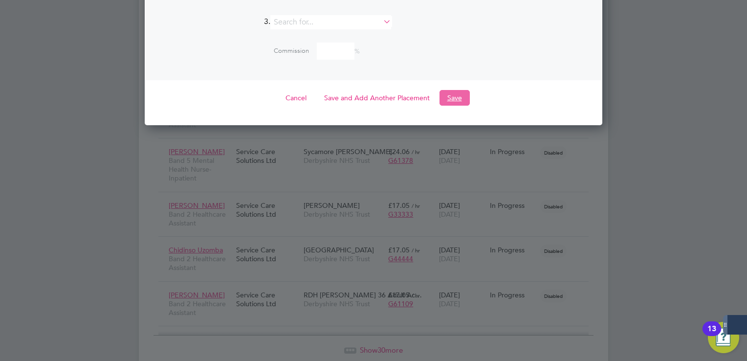
click at [449, 90] on button "Save" at bounding box center [455, 98] width 30 height 16
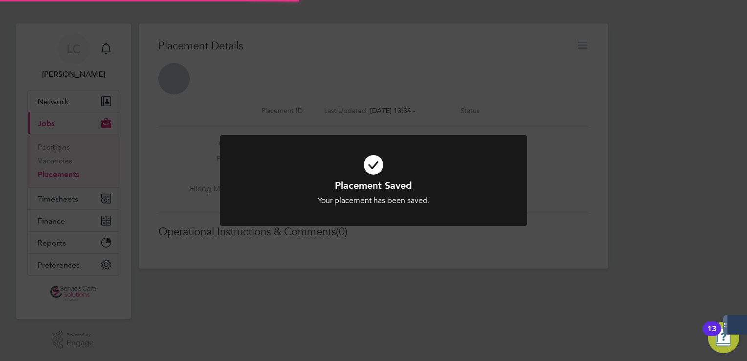
click at [535, 67] on div "Placement Saved Your placement has been saved. Cancel Okay" at bounding box center [373, 180] width 747 height 361
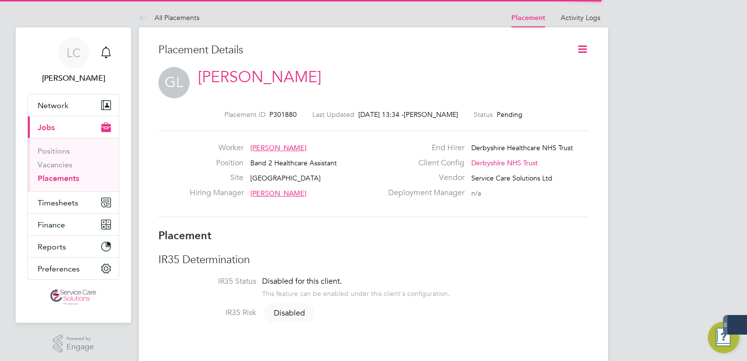
click at [583, 49] on icon at bounding box center [583, 49] width 12 height 12
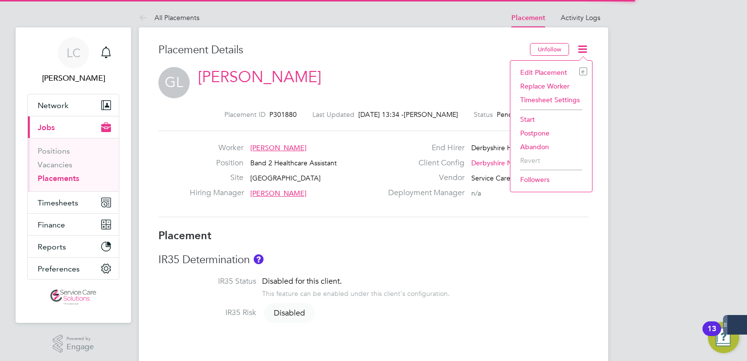
click at [548, 113] on li "Start" at bounding box center [551, 119] width 72 height 14
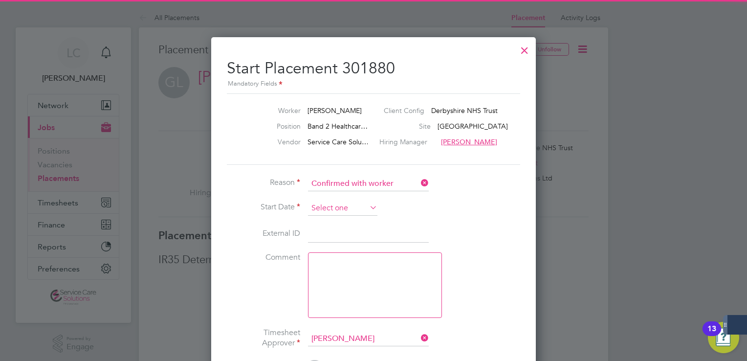
click at [350, 203] on input at bounding box center [342, 208] width 69 height 15
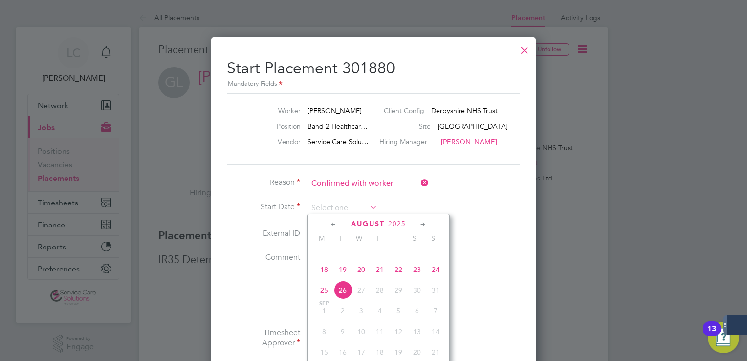
click at [319, 279] on span "18" at bounding box center [324, 269] width 19 height 19
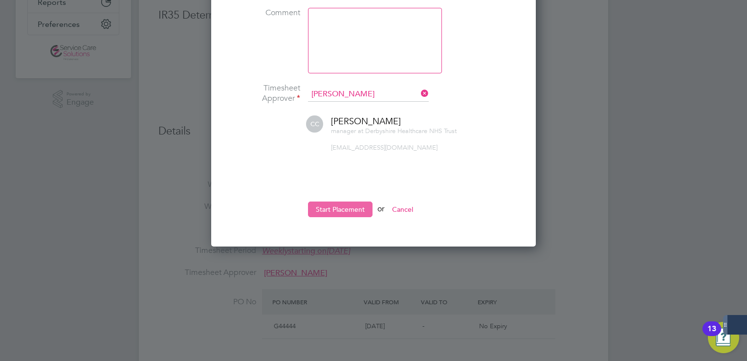
click at [357, 201] on button "Start Placement" at bounding box center [340, 209] width 65 height 16
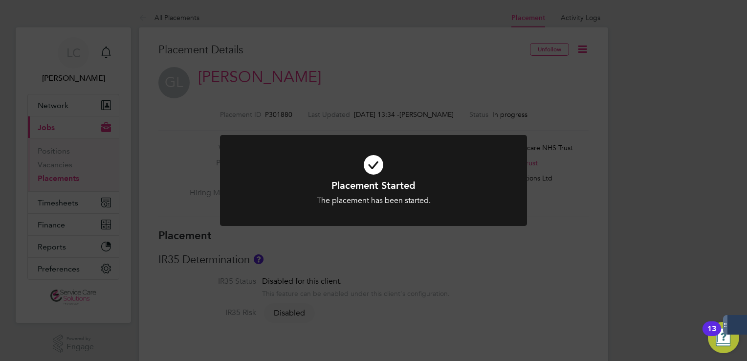
click at [499, 95] on div "Placement Started The placement has been started. Cancel Okay" at bounding box center [373, 180] width 747 height 361
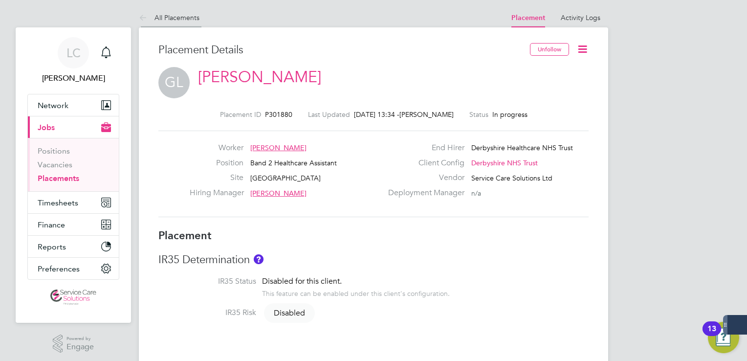
click at [143, 13] on icon at bounding box center [145, 18] width 12 height 12
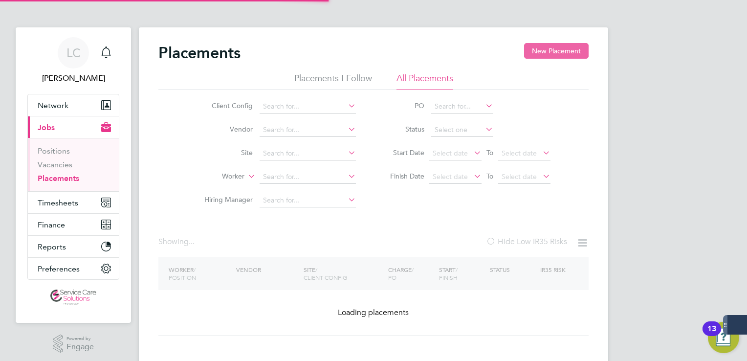
click at [567, 48] on button "New Placement" at bounding box center [556, 51] width 65 height 16
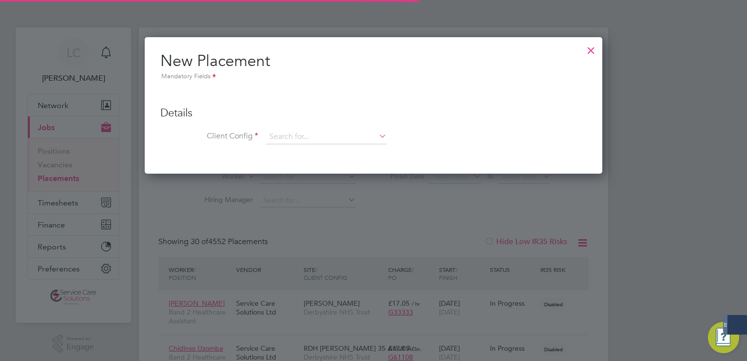
click at [302, 124] on ul "Details Client Config Hiring Manager Worker Position Placement Type Worker Work…" at bounding box center [373, 120] width 426 height 68
click at [301, 130] on input at bounding box center [326, 137] width 121 height 15
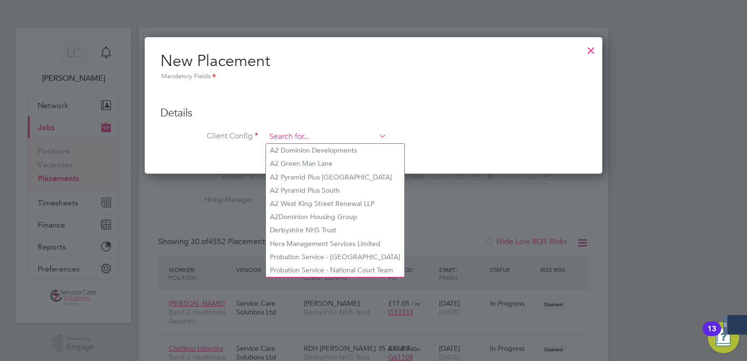
click at [304, 135] on input at bounding box center [326, 137] width 121 height 15
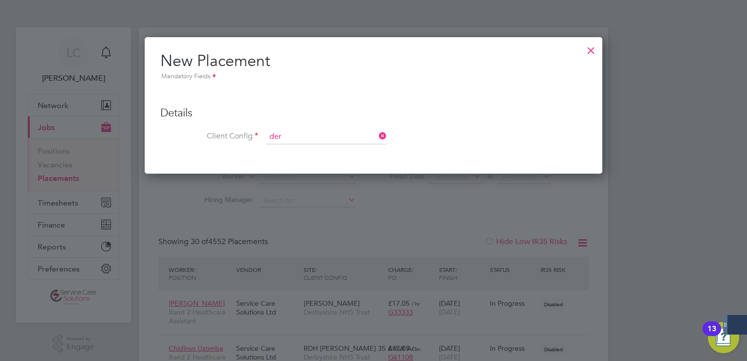
click at [299, 149] on li "Der byshire NHS Trust" at bounding box center [326, 150] width 121 height 13
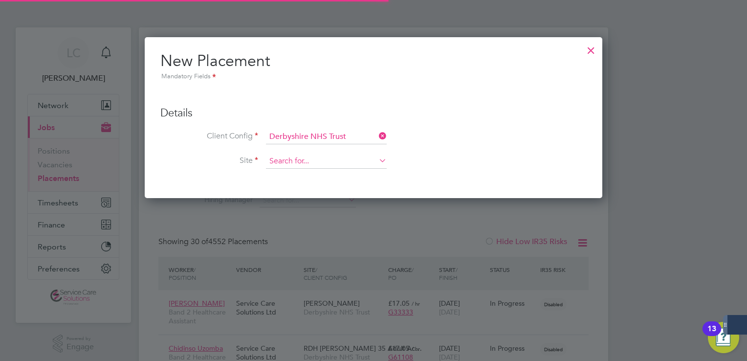
click at [302, 159] on input at bounding box center [326, 161] width 121 height 15
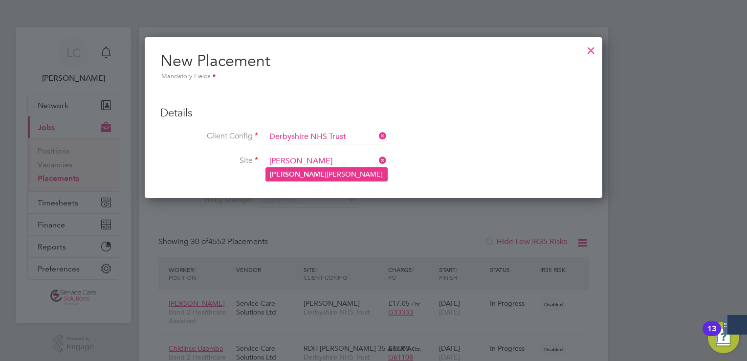
click at [325, 170] on li "[PERSON_NAME]" at bounding box center [326, 174] width 121 height 13
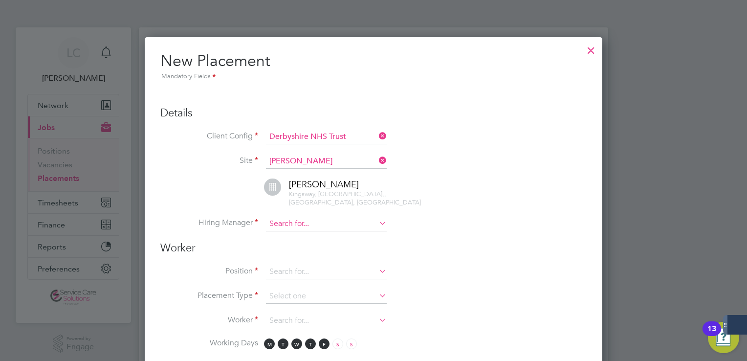
click at [317, 217] on input at bounding box center [326, 224] width 121 height 15
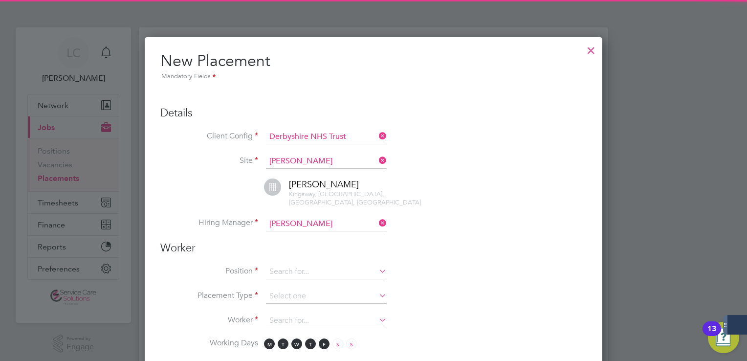
click at [324, 230] on li "[PERSON_NAME] son" at bounding box center [333, 228] width 134 height 13
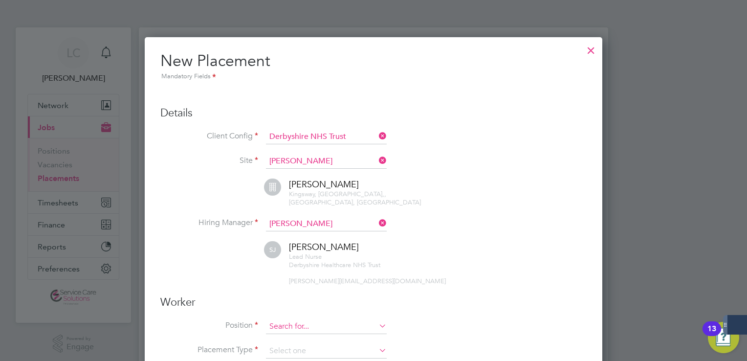
click at [301, 319] on input at bounding box center [326, 326] width 121 height 15
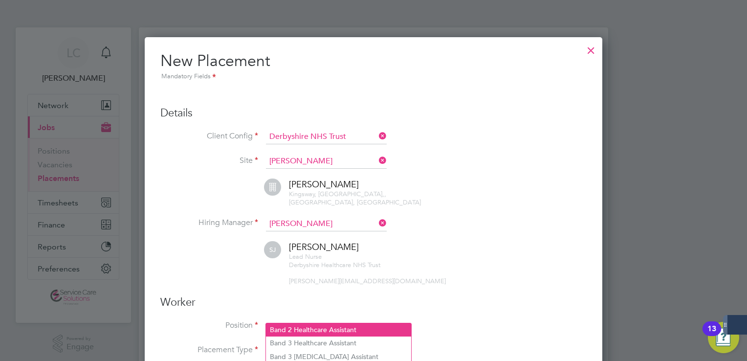
click at [316, 332] on li "Band 2 Healthcare Assistant" at bounding box center [338, 329] width 145 height 13
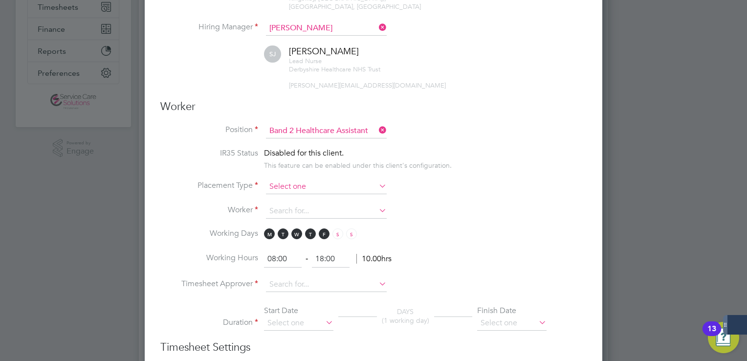
click at [305, 181] on input at bounding box center [326, 186] width 121 height 15
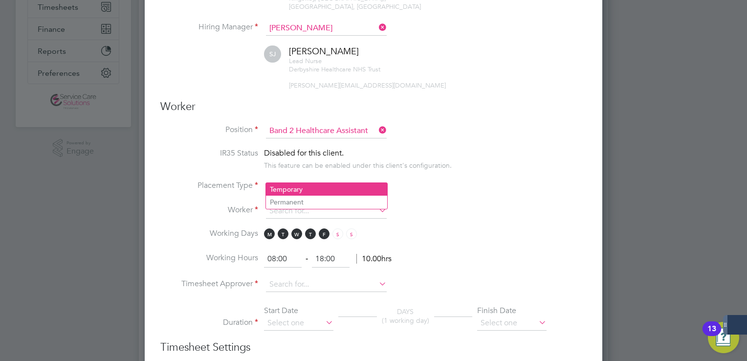
click at [305, 185] on li "Temporary" at bounding box center [326, 189] width 121 height 13
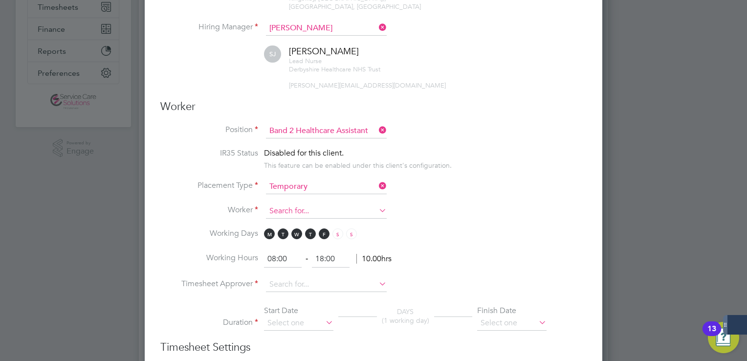
click at [302, 204] on input at bounding box center [326, 211] width 121 height 15
click at [308, 242] on li "[PERSON_NAME] [PERSON_NAME]" at bounding box center [369, 240] width 206 height 13
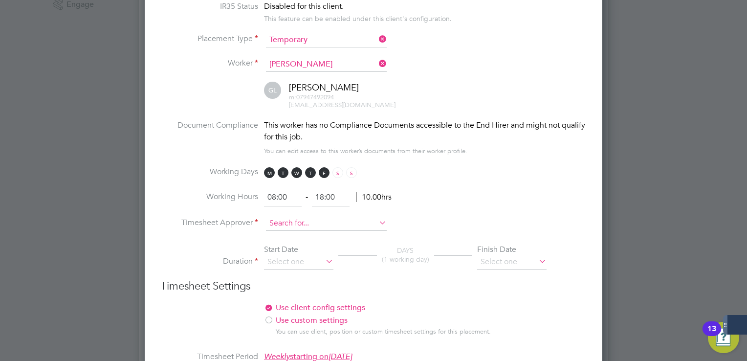
click at [314, 216] on input at bounding box center [326, 223] width 121 height 15
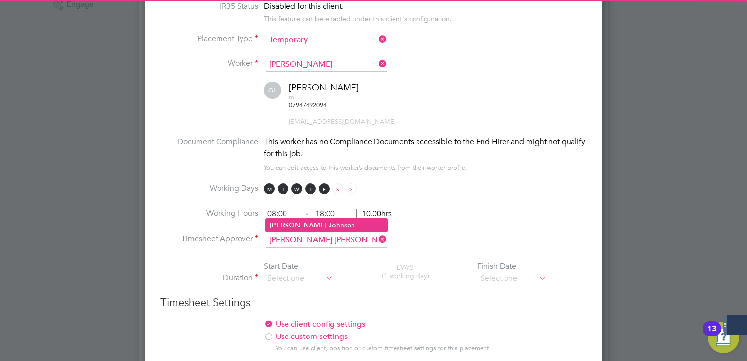
click at [328, 219] on li "[PERSON_NAME]" at bounding box center [326, 225] width 121 height 13
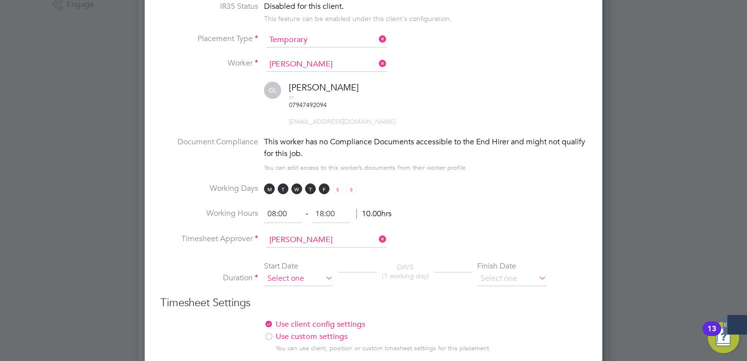
click at [310, 271] on input at bounding box center [298, 278] width 69 height 15
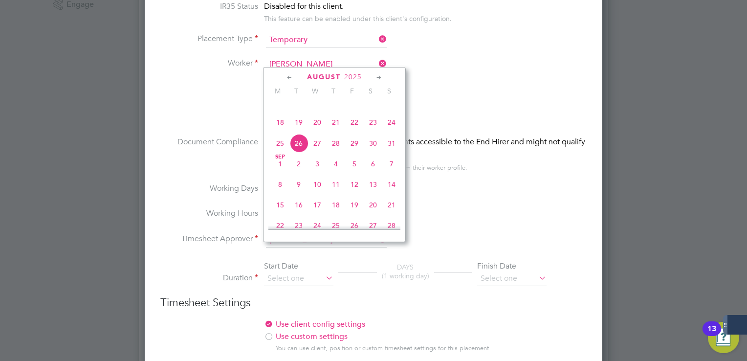
click at [284, 132] on span "18" at bounding box center [280, 122] width 19 height 19
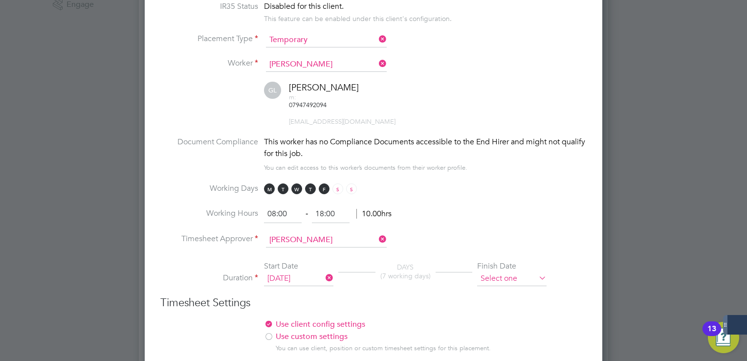
click at [504, 271] on input at bounding box center [511, 278] width 69 height 15
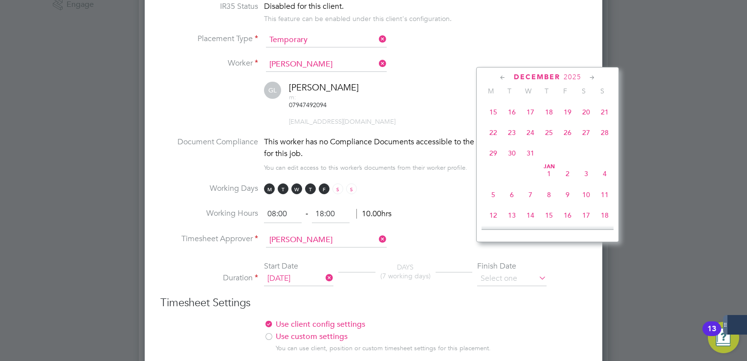
click at [530, 162] on span "31" at bounding box center [530, 153] width 19 height 19
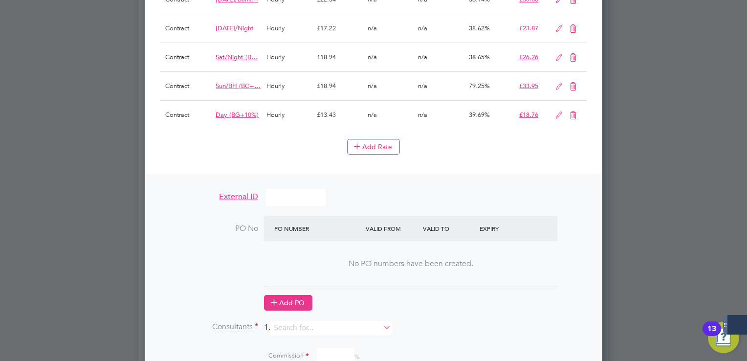
click at [297, 295] on button "Add PO" at bounding box center [288, 303] width 48 height 16
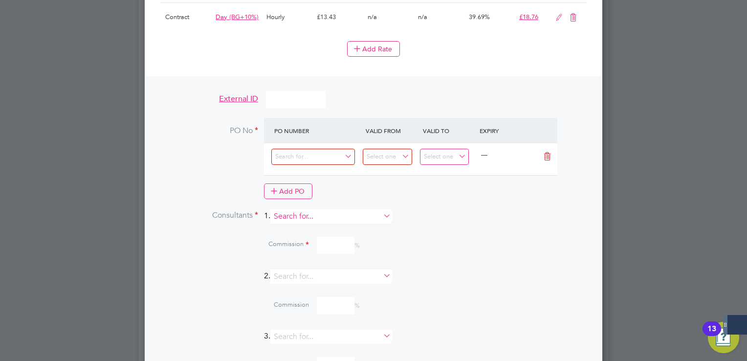
click at [301, 209] on input at bounding box center [330, 216] width 121 height 14
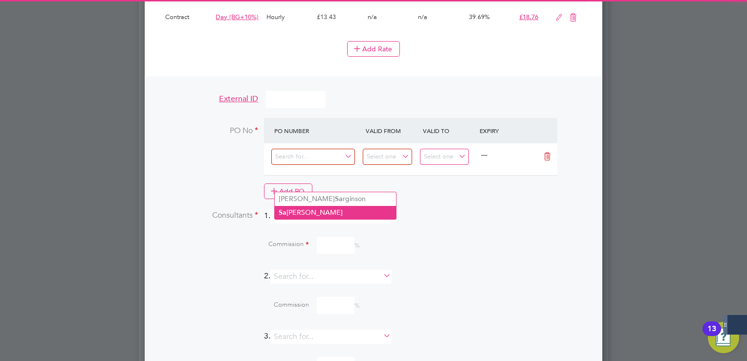
click at [314, 212] on li "[PERSON_NAME]" at bounding box center [335, 212] width 121 height 13
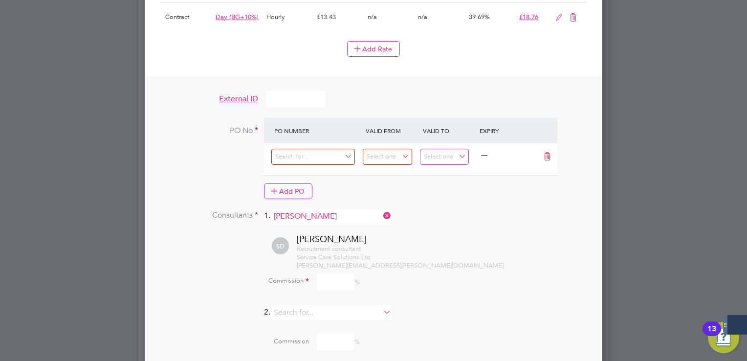
click at [345, 273] on input at bounding box center [336, 281] width 38 height 17
click at [498, 245] on div "Recruitment consultant Service Care Solutions Ltd [PERSON_NAME][EMAIL_ADDRESS][…" at bounding box center [442, 257] width 290 height 25
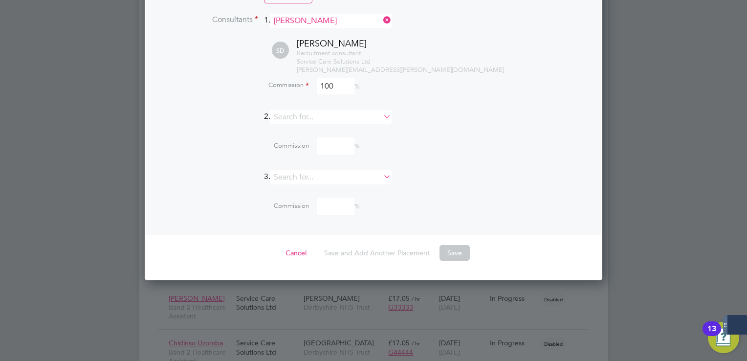
click at [454, 194] on div "Commission %" at bounding box center [398, 207] width 378 height 26
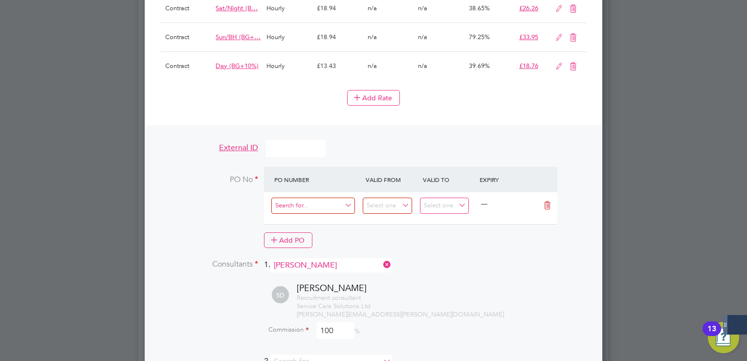
click at [323, 198] on input at bounding box center [313, 206] width 84 height 16
click at [307, 187] on li "G4444 4" at bounding box center [313, 189] width 84 height 13
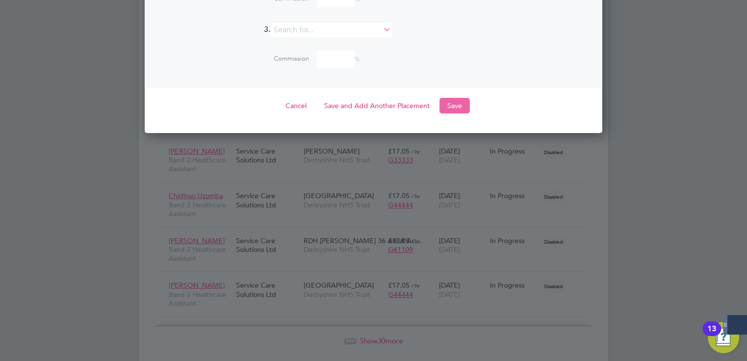
click at [446, 98] on button "Save" at bounding box center [455, 106] width 30 height 16
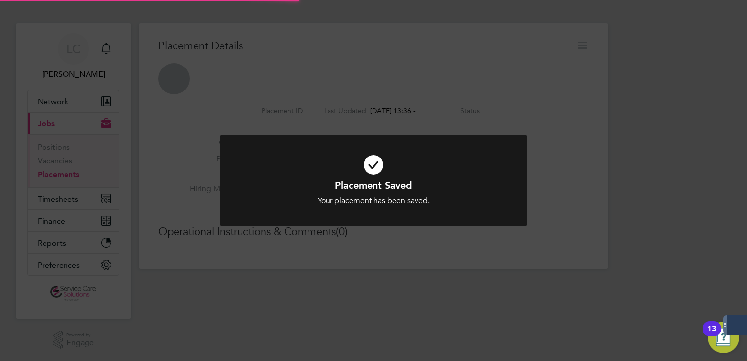
click at [591, 49] on div "Placement Saved Your placement has been saved. Cancel Okay" at bounding box center [373, 180] width 747 height 361
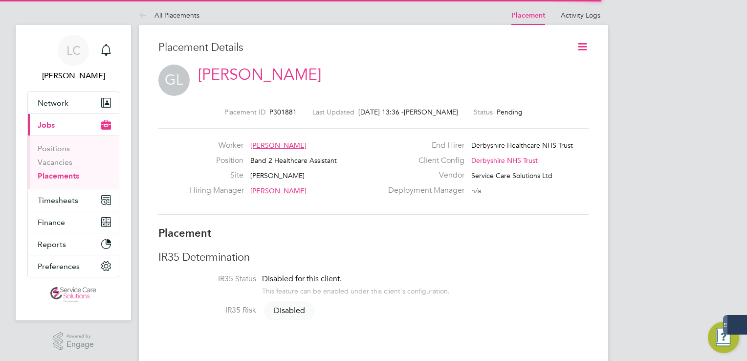
click at [584, 47] on icon at bounding box center [583, 47] width 12 height 12
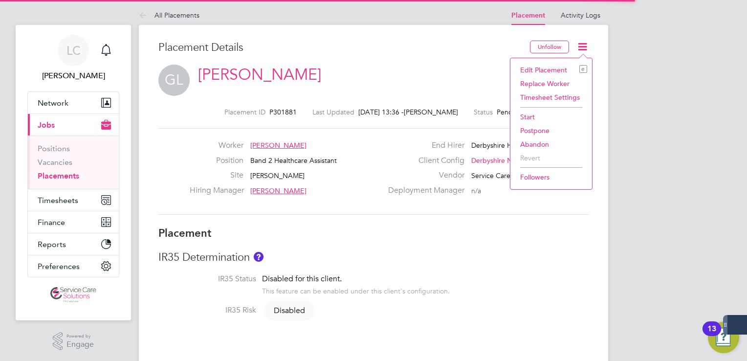
click at [526, 114] on li "Start" at bounding box center [551, 117] width 72 height 14
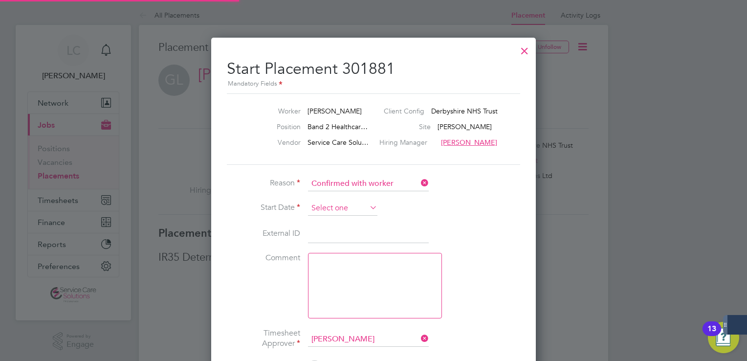
click at [344, 203] on input at bounding box center [342, 208] width 69 height 15
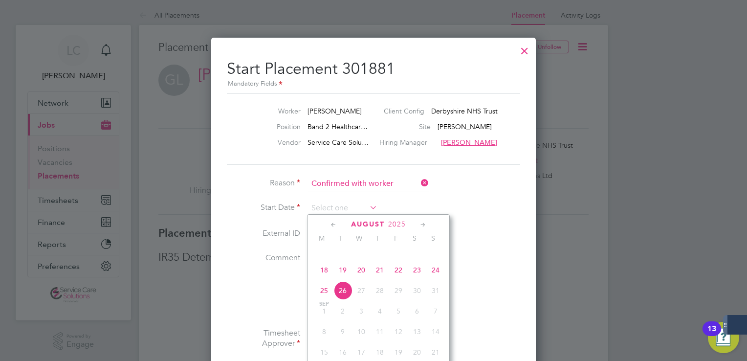
click at [325, 278] on span "18" at bounding box center [324, 270] width 19 height 19
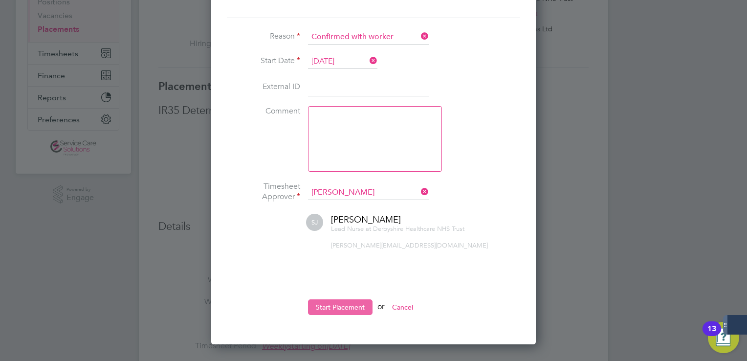
click at [362, 307] on button "Start Placement" at bounding box center [340, 307] width 65 height 16
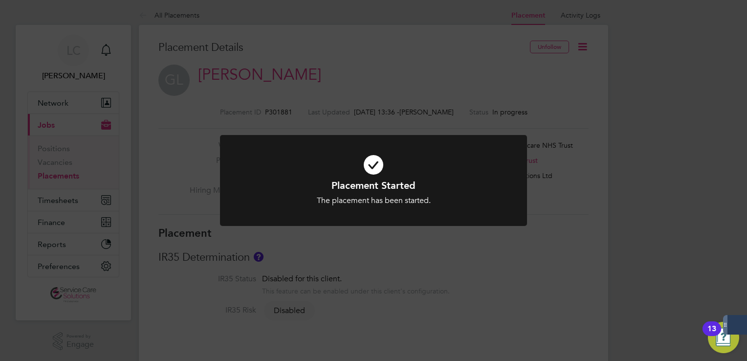
click at [186, 67] on div "Placement Started The placement has been started. Cancel Okay" at bounding box center [373, 180] width 747 height 361
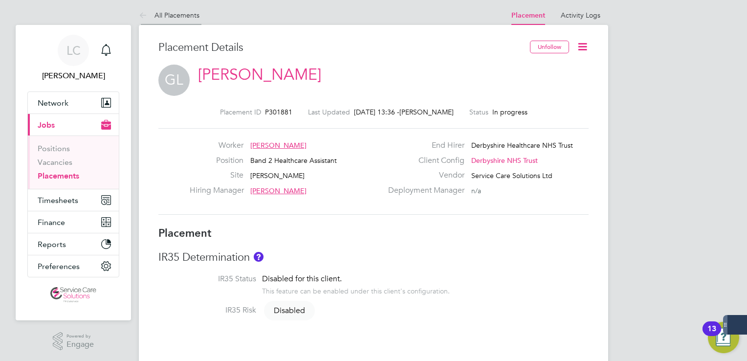
click at [143, 14] on icon at bounding box center [145, 16] width 12 height 12
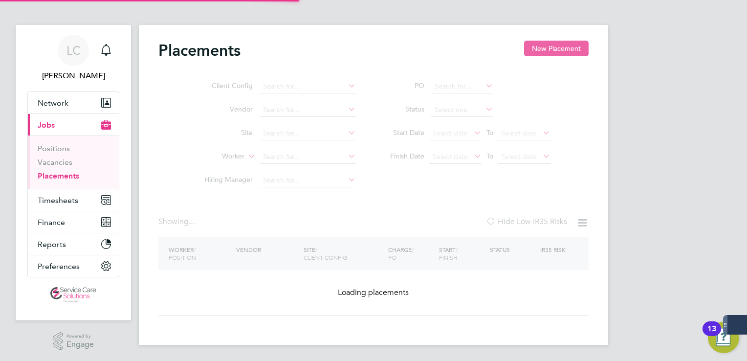
click at [552, 42] on button "New Placement" at bounding box center [556, 49] width 65 height 16
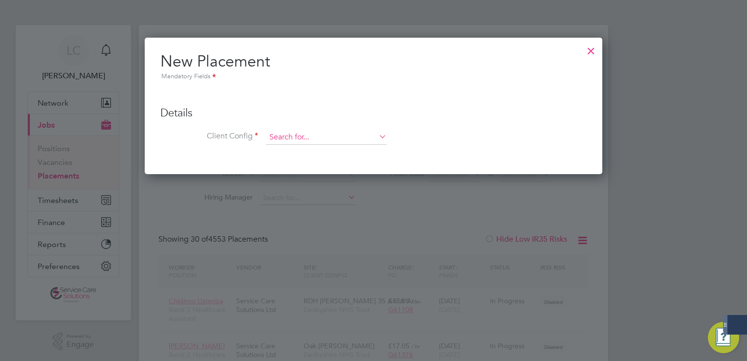
click at [316, 130] on input at bounding box center [326, 137] width 121 height 15
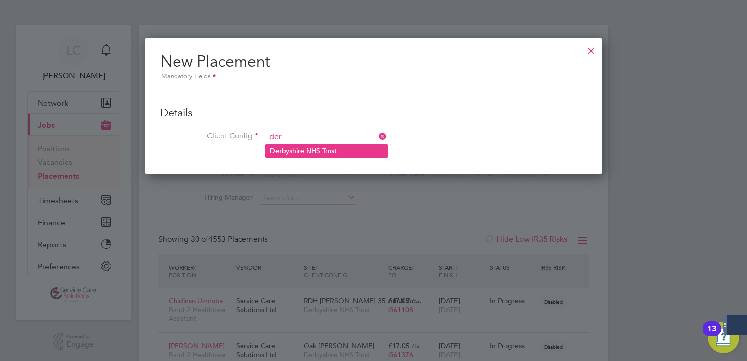
drag, startPoint x: 315, startPoint y: 147, endPoint x: 309, endPoint y: 151, distance: 7.3
click at [315, 147] on li "Der byshire NHS Trust" at bounding box center [326, 150] width 121 height 13
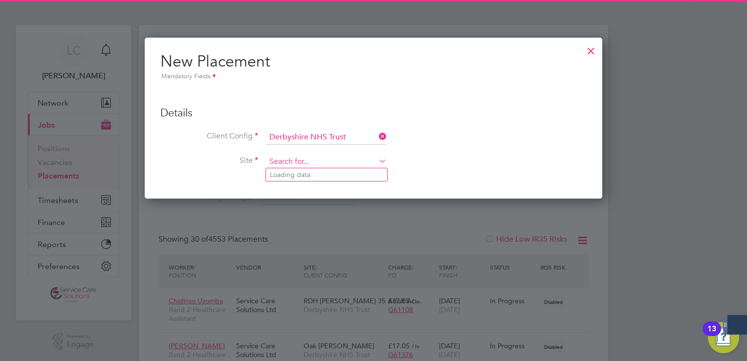
click at [303, 159] on input at bounding box center [326, 162] width 121 height 15
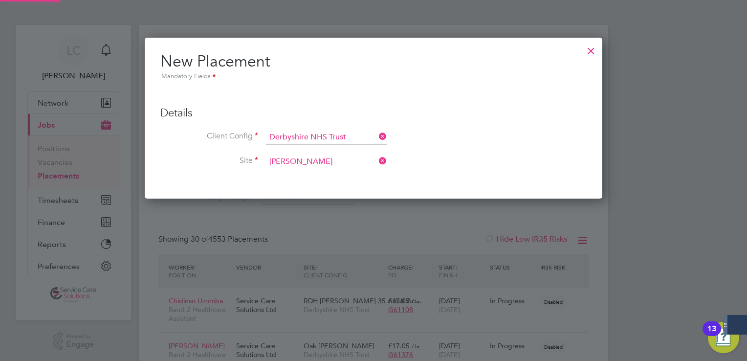
click at [299, 174] on li "[PERSON_NAME]" at bounding box center [326, 174] width 121 height 13
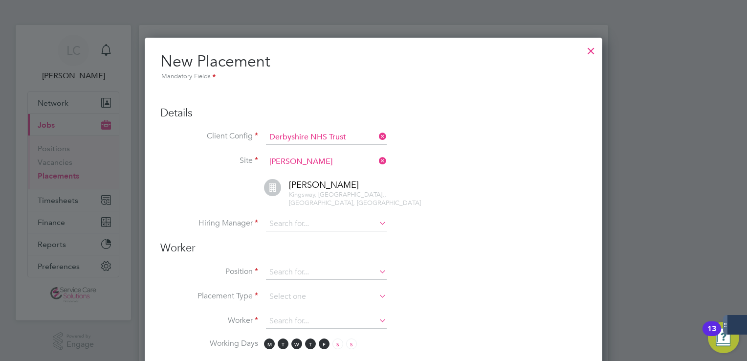
click at [307, 204] on li "[PERSON_NAME][GEOGRAPHIC_DATA], [GEOGRAPHIC_DATA],, [GEOGRAPHIC_DATA], [GEOGRAP…" at bounding box center [386, 198] width 402 height 38
click at [307, 217] on input at bounding box center [326, 224] width 121 height 15
drag, startPoint x: 311, startPoint y: 226, endPoint x: 407, endPoint y: 196, distance: 100.5
click at [311, 224] on li "[PERSON_NAME]" at bounding box center [329, 228] width 126 height 13
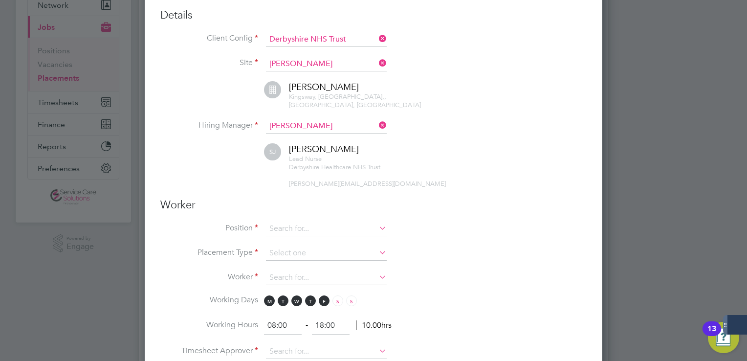
click at [294, 222] on input at bounding box center [326, 229] width 121 height 15
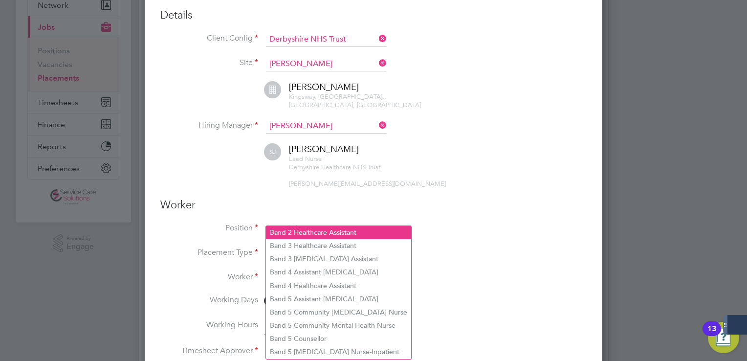
click at [296, 226] on li "Band 2 Healthcare Assistant" at bounding box center [338, 232] width 145 height 13
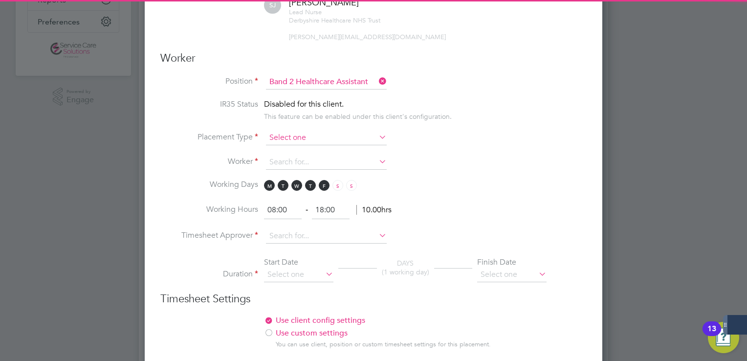
click at [292, 131] on input at bounding box center [326, 138] width 121 height 15
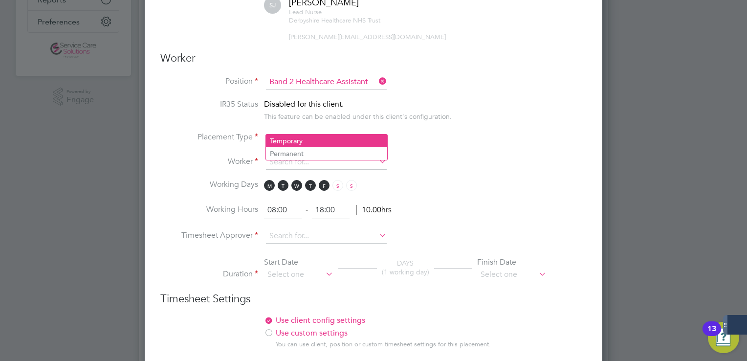
click at [300, 136] on li "Temporary" at bounding box center [326, 140] width 121 height 13
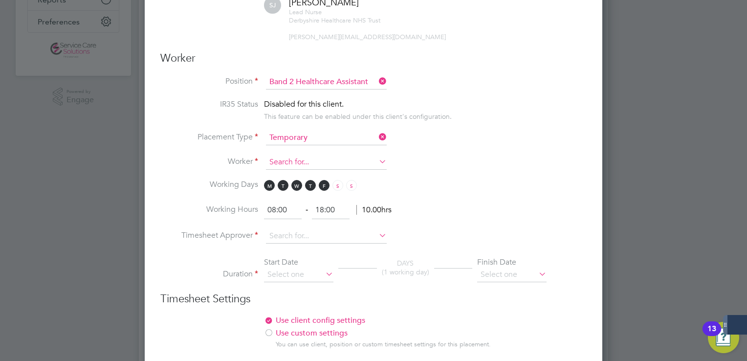
click at [291, 155] on input at bounding box center [326, 162] width 121 height 15
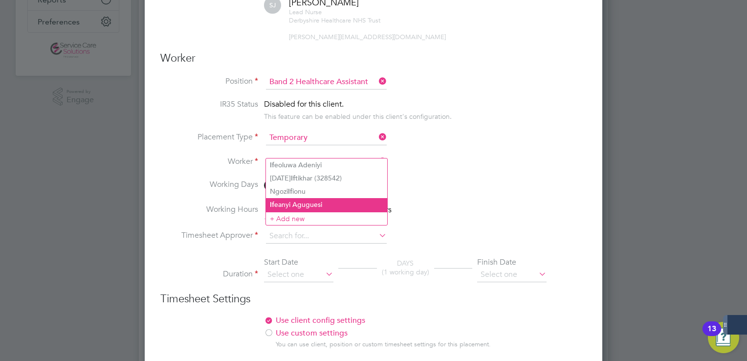
click at [316, 204] on li "If eanyi Aguguesi" at bounding box center [326, 204] width 121 height 13
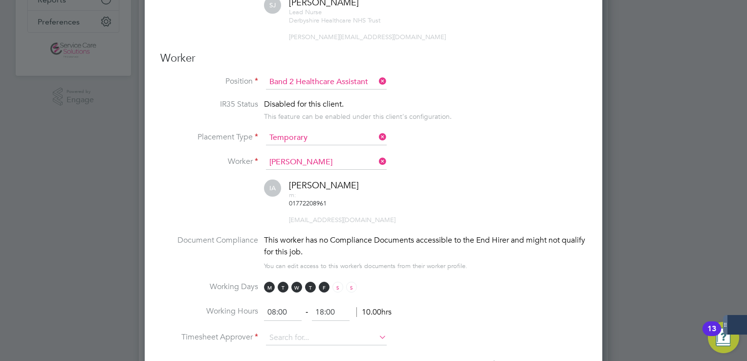
click at [377, 155] on icon at bounding box center [377, 162] width 0 height 14
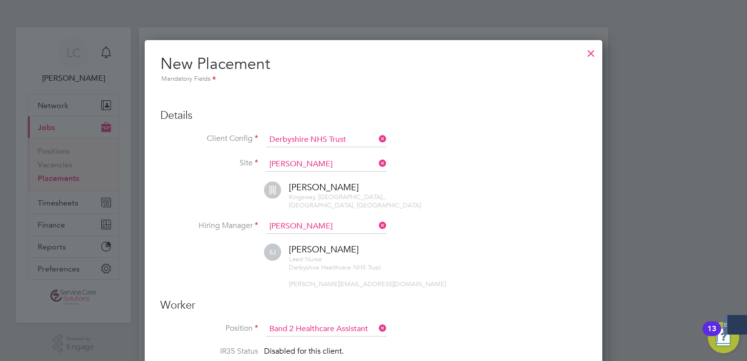
click at [588, 54] on div at bounding box center [591, 51] width 18 height 18
